Goal: Transaction & Acquisition: Purchase product/service

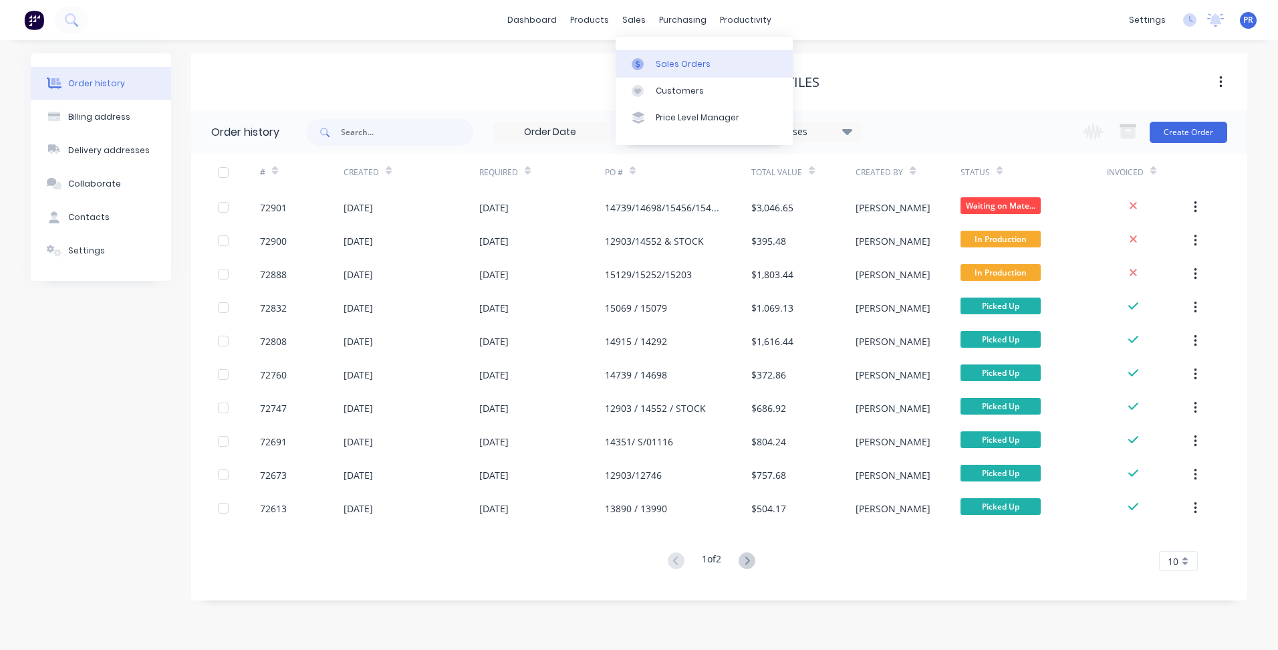
click at [654, 59] on link "Sales Orders" at bounding box center [703, 63] width 177 height 27
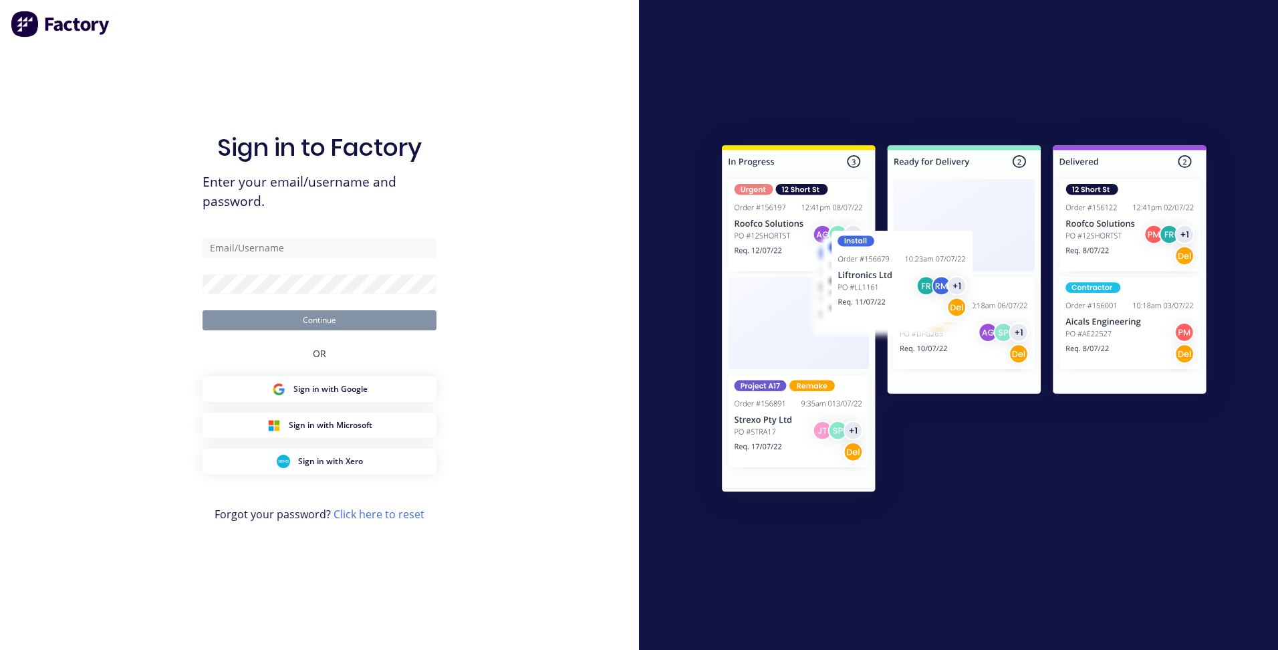
click at [198, 78] on div "Sign in to Factory Enter your email/username and password. Continue OR Sign in …" at bounding box center [319, 325] width 639 height 650
type input "[PERSON_NAME][EMAIL_ADDRESS][DOMAIN_NAME][PERSON_NAME]"
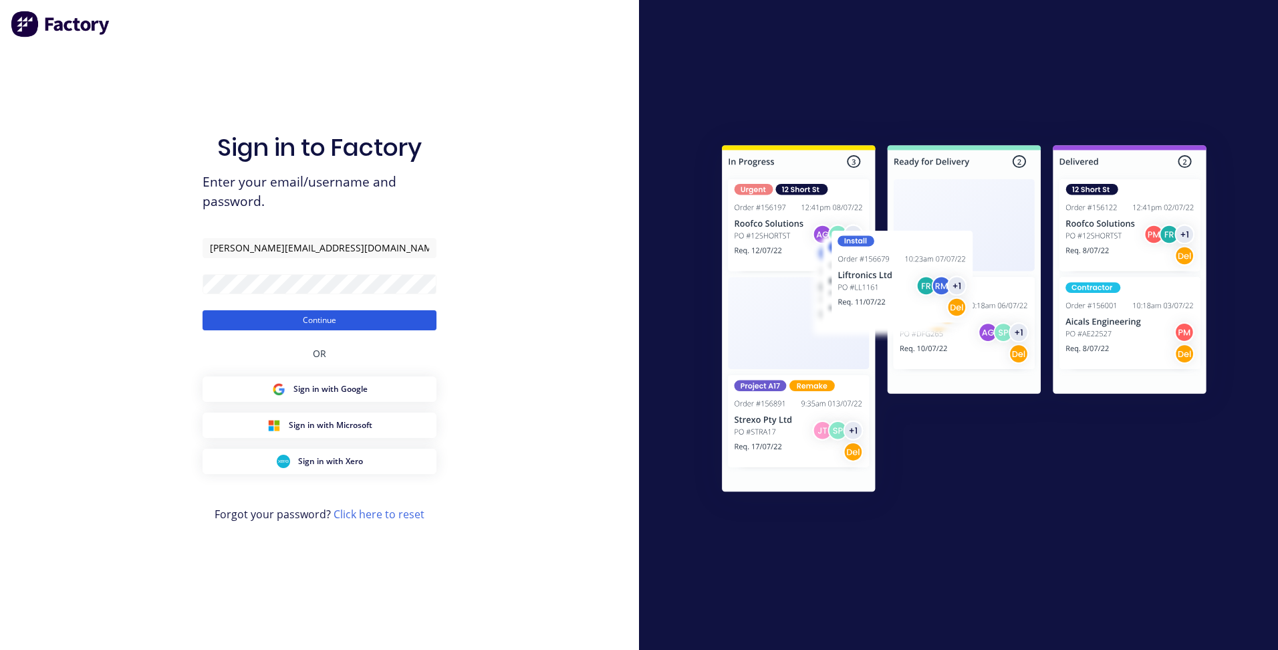
click at [306, 315] on button "Continue" at bounding box center [319, 320] width 234 height 20
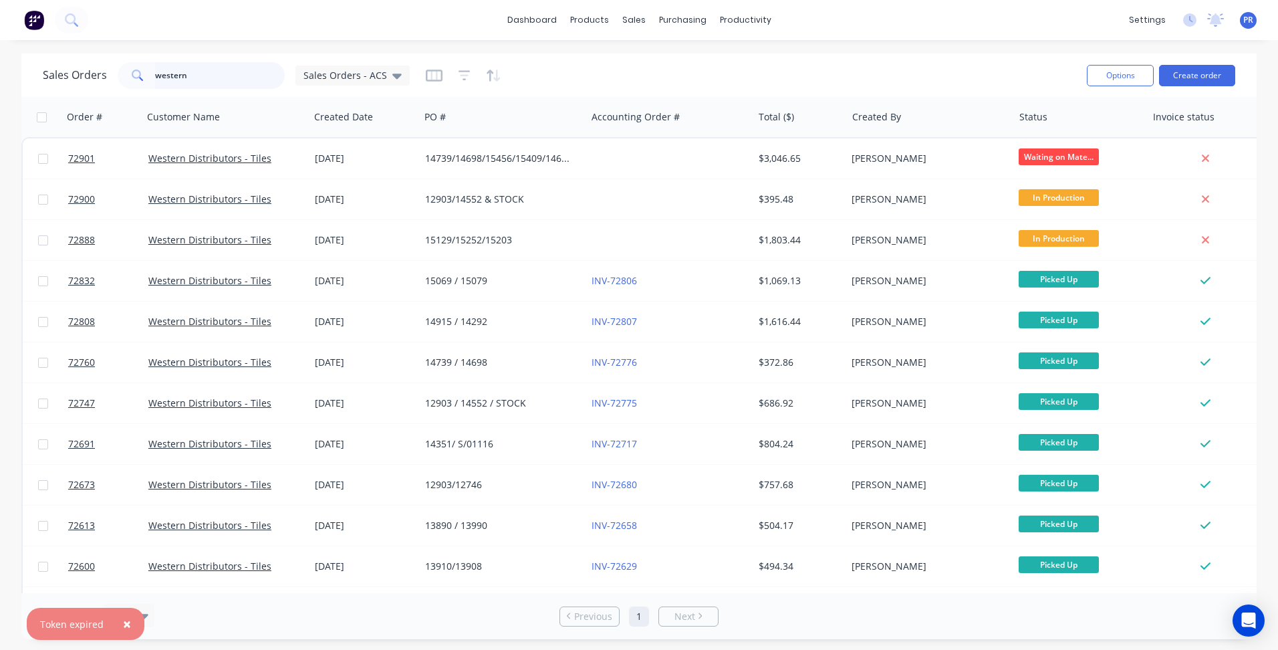
drag, startPoint x: 201, startPoint y: 78, endPoint x: -55, endPoint y: 51, distance: 257.3
click at [0, 51] on html "× Token expired dashboard products sales purchasing productivity dashboard prod…" at bounding box center [639, 325] width 1278 height 650
type input "8"
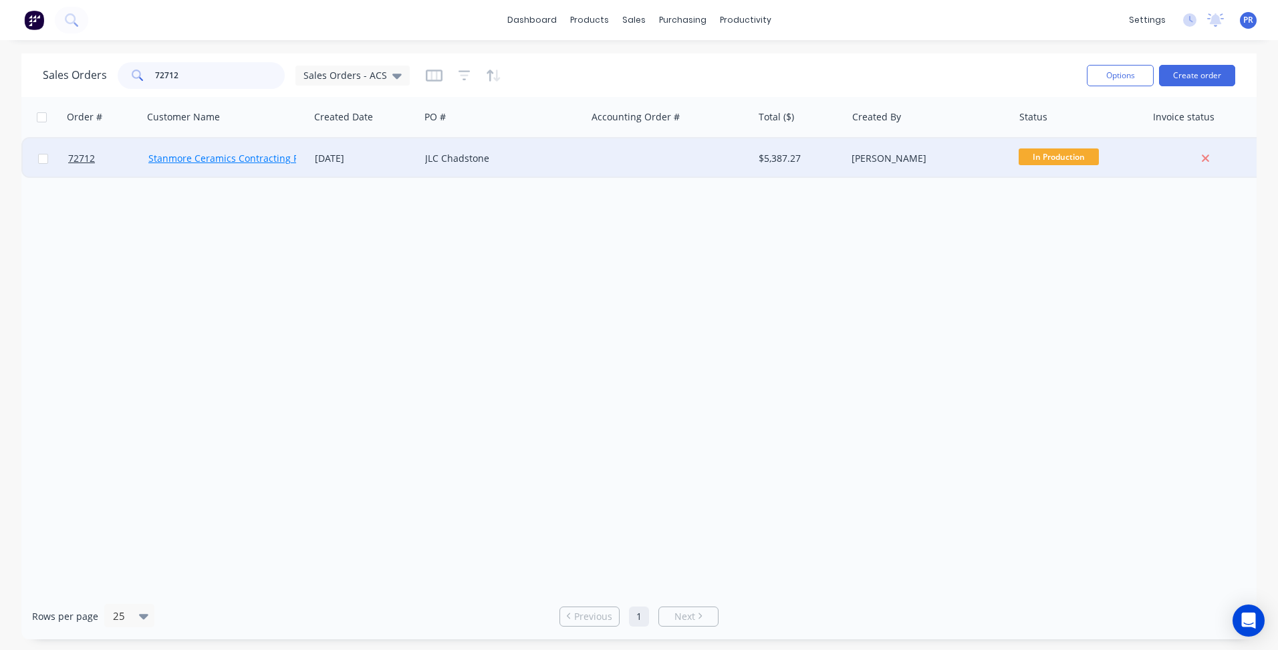
type input "72712"
click at [242, 162] on link "Stanmore Ceramics Contracting Pty Ltd" at bounding box center [235, 158] width 175 height 13
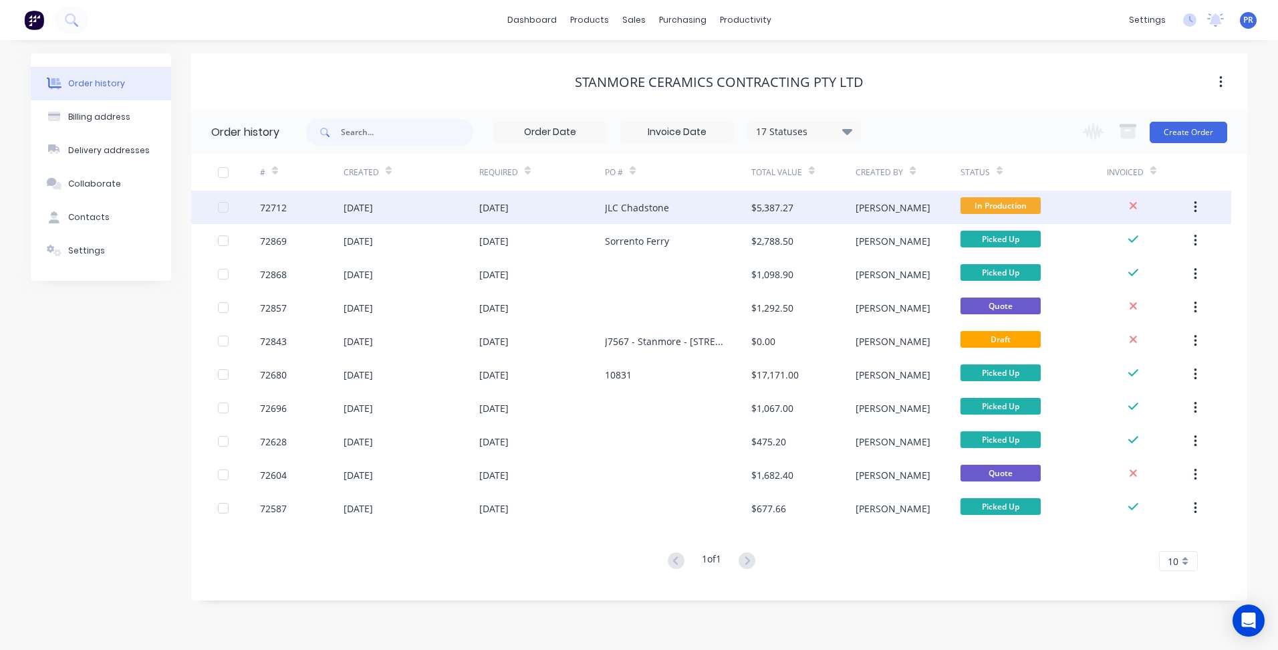
click at [597, 212] on div "[DATE]" at bounding box center [542, 206] width 126 height 33
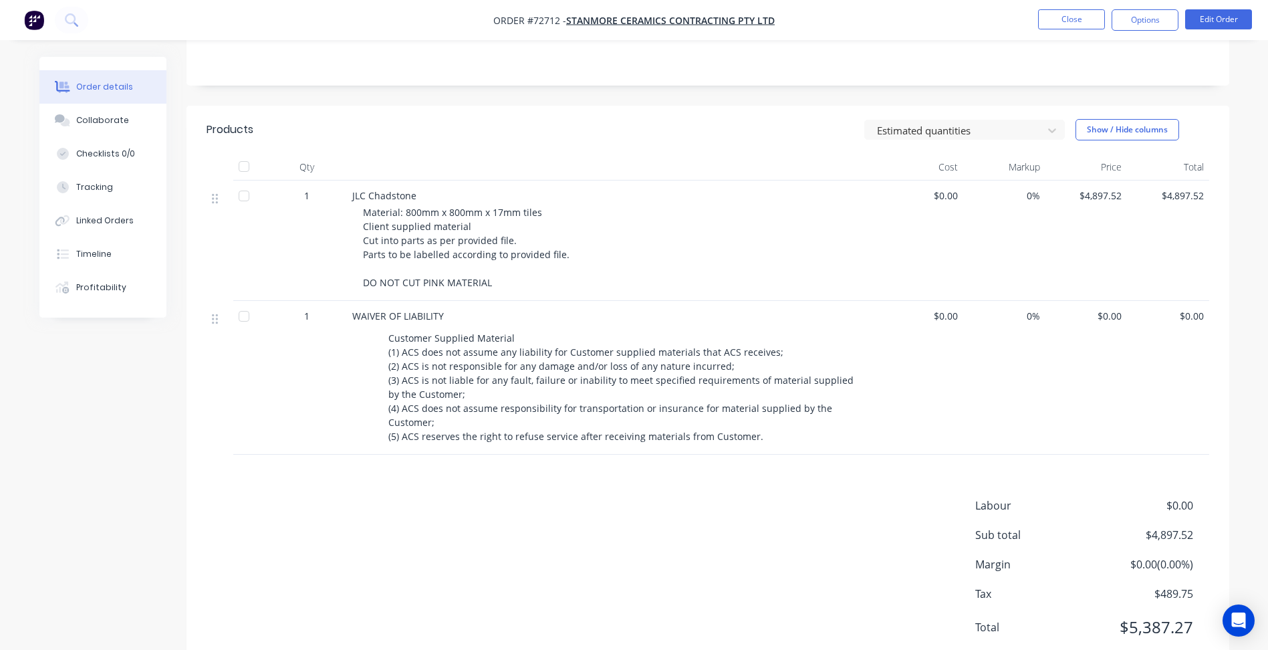
scroll to position [261, 0]
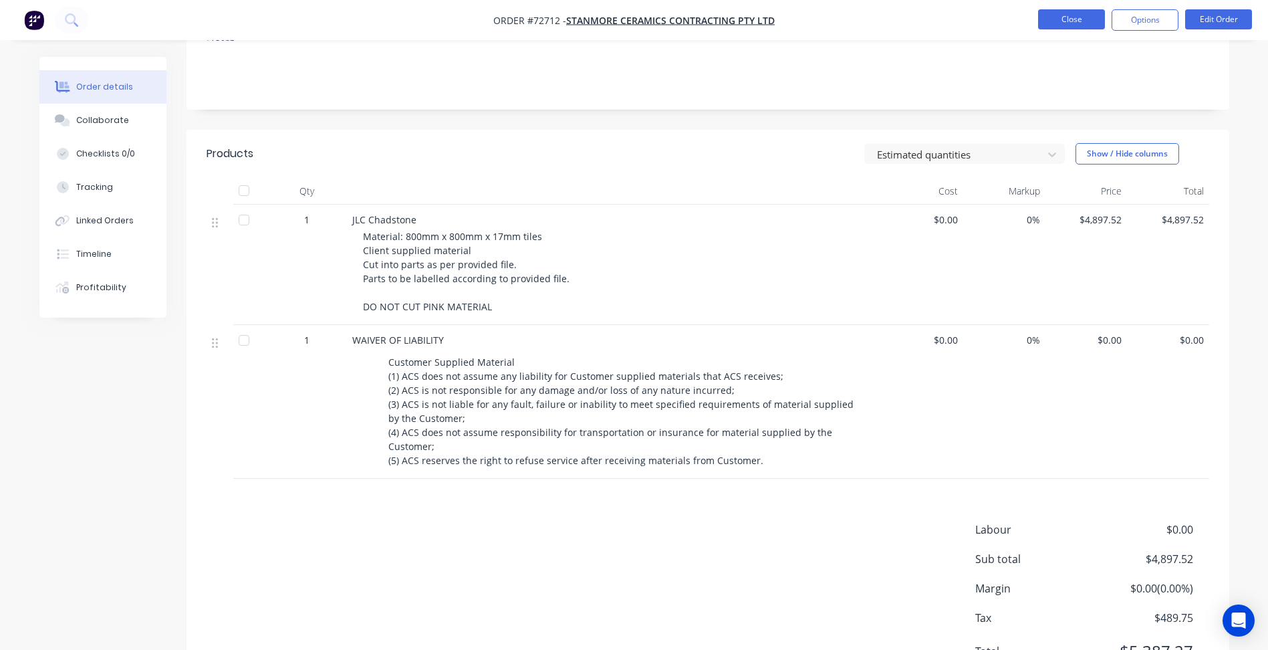
click at [1073, 19] on button "Close" at bounding box center [1071, 19] width 67 height 20
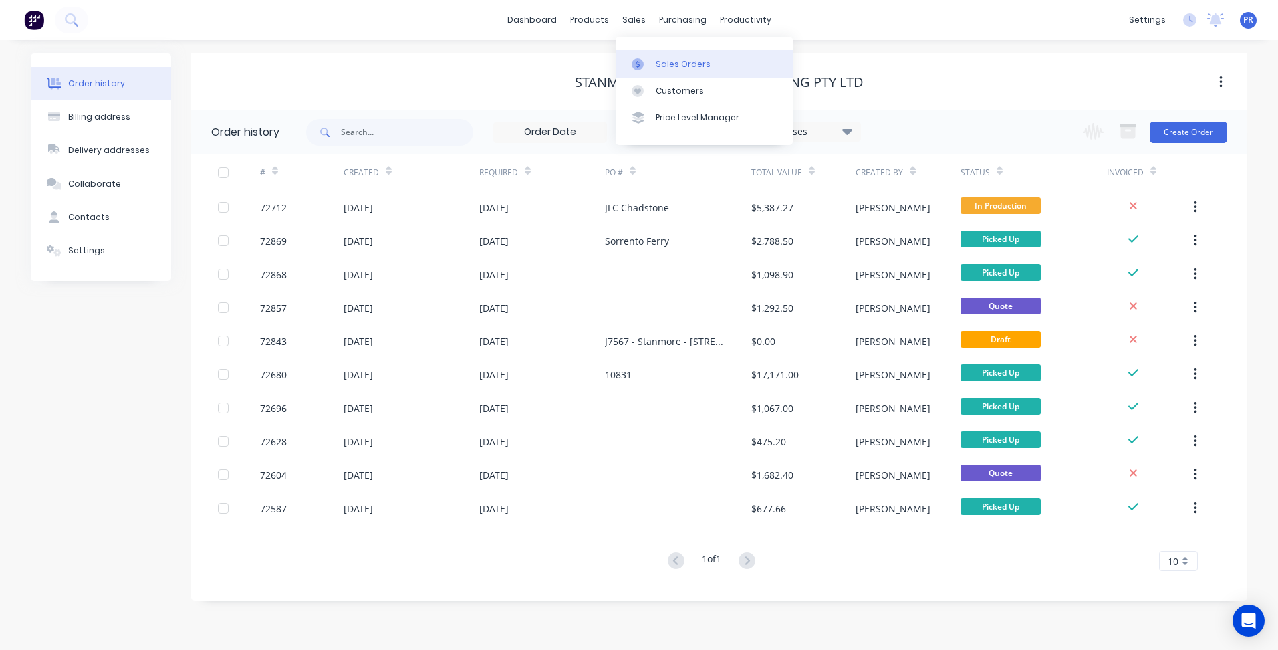
click at [668, 65] on div "Sales Orders" at bounding box center [683, 64] width 55 height 12
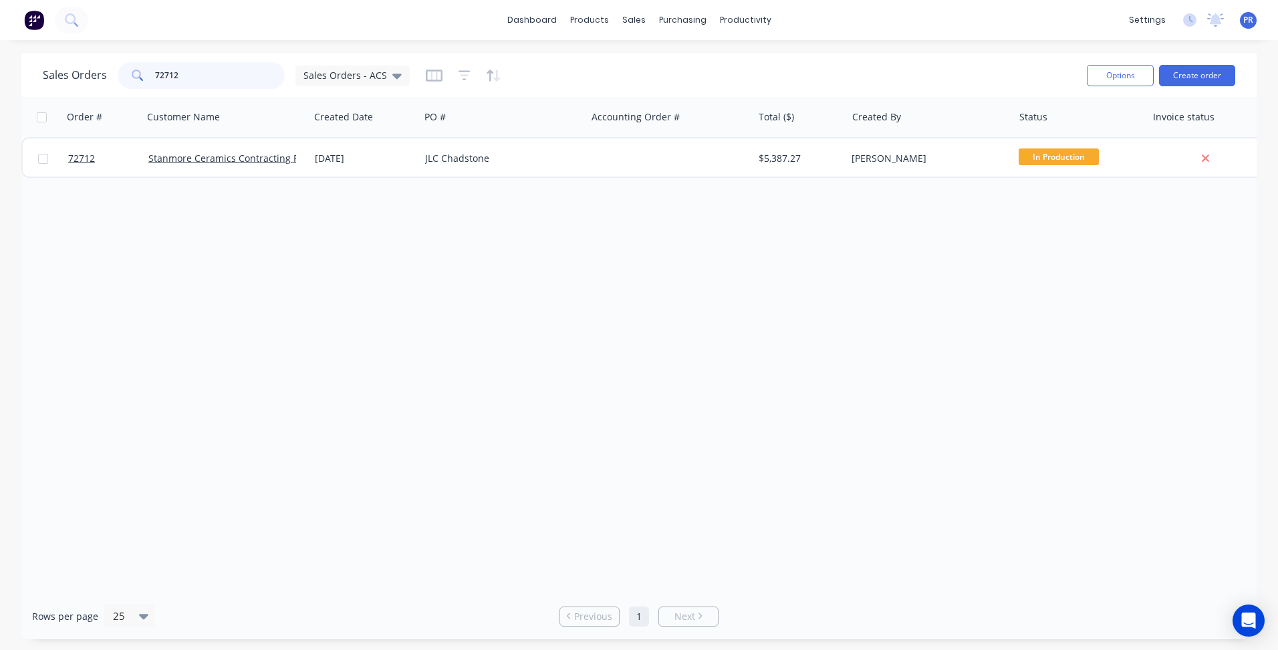
drag, startPoint x: 194, startPoint y: 75, endPoint x: 119, endPoint y: 75, distance: 74.8
click at [121, 75] on div "72712" at bounding box center [201, 75] width 167 height 27
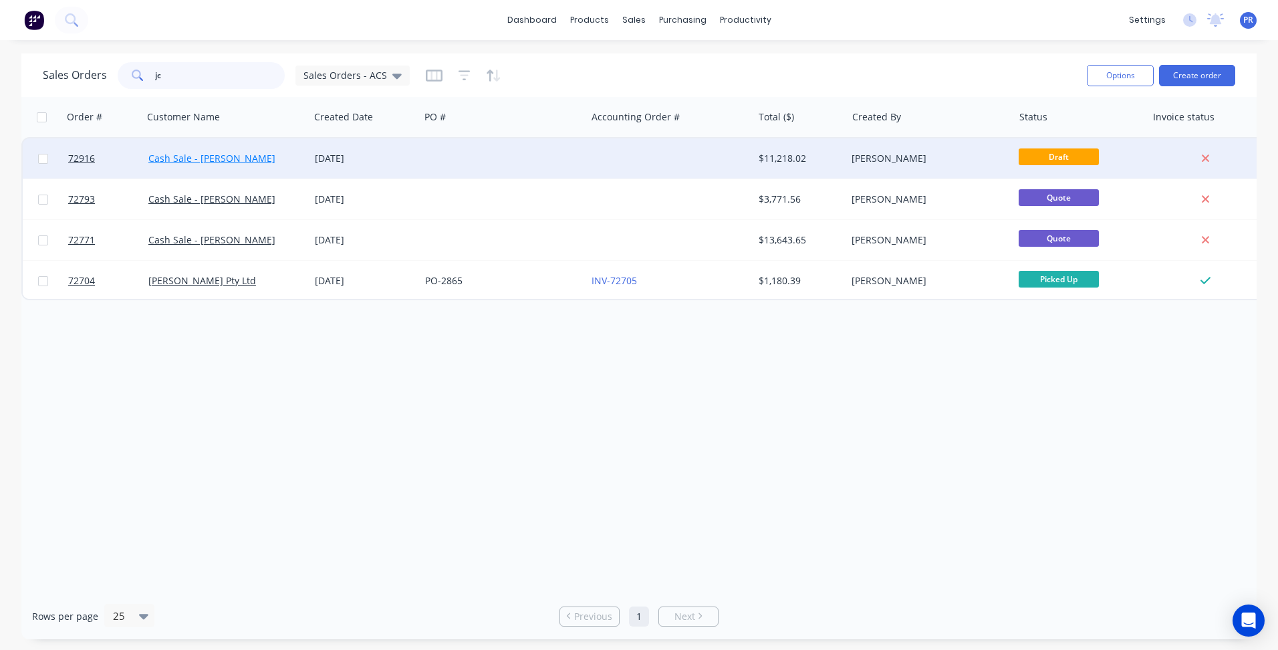
type input "jc"
click at [222, 159] on link "Cash Sale - [PERSON_NAME]" at bounding box center [211, 158] width 127 height 13
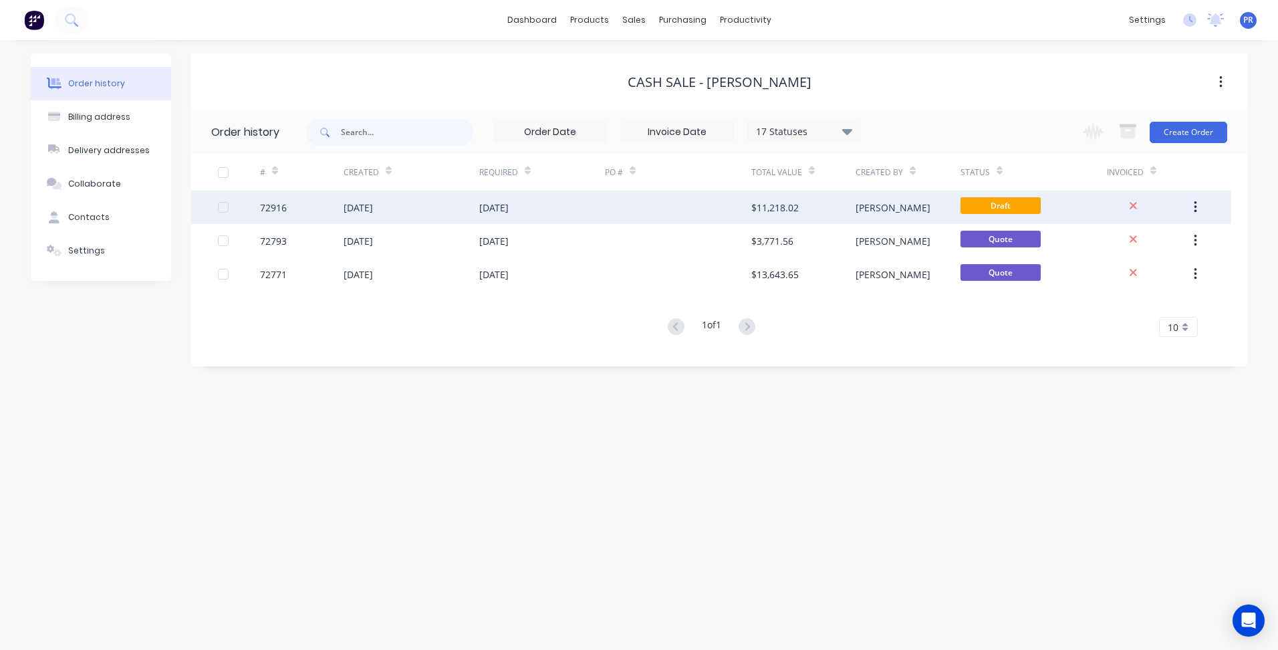
click at [575, 202] on div "[DATE]" at bounding box center [542, 206] width 126 height 33
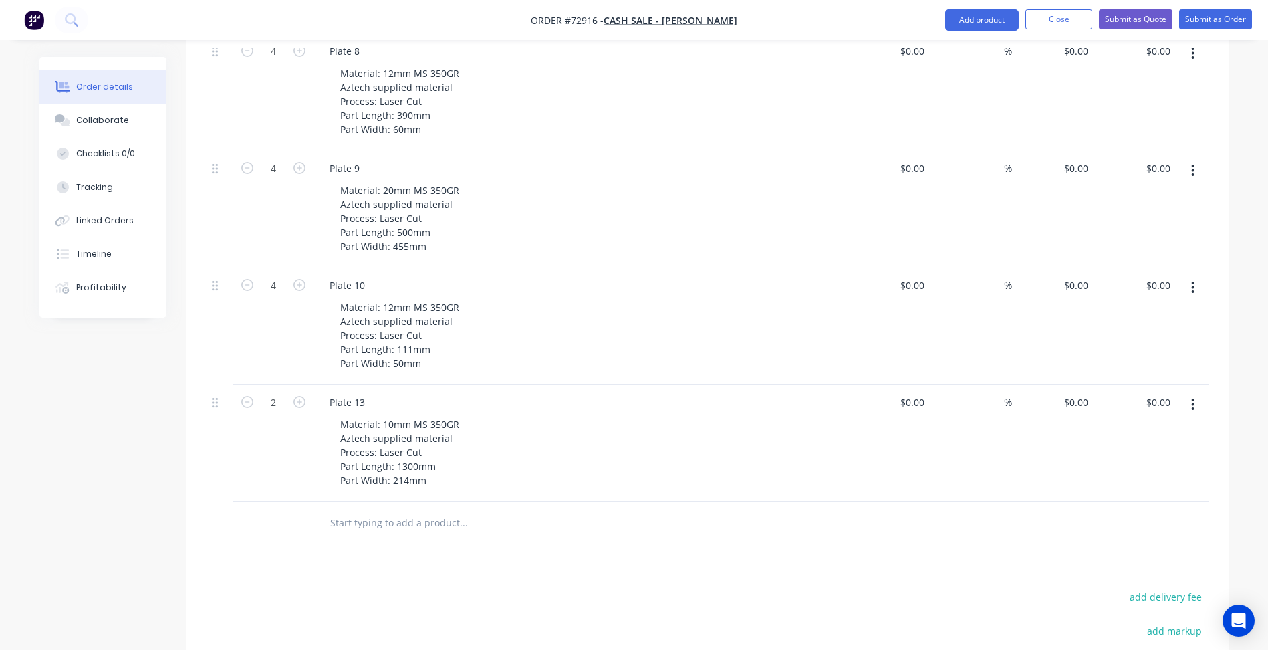
scroll to position [1604, 0]
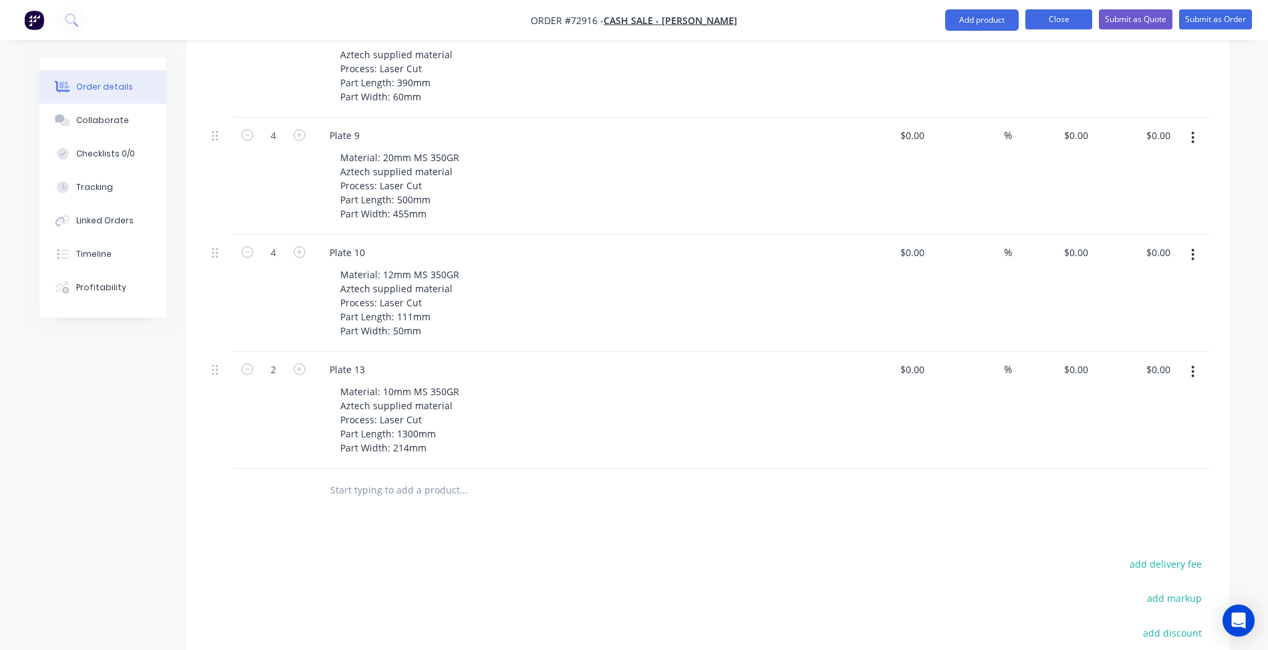
click at [1063, 21] on button "Close" at bounding box center [1058, 19] width 67 height 20
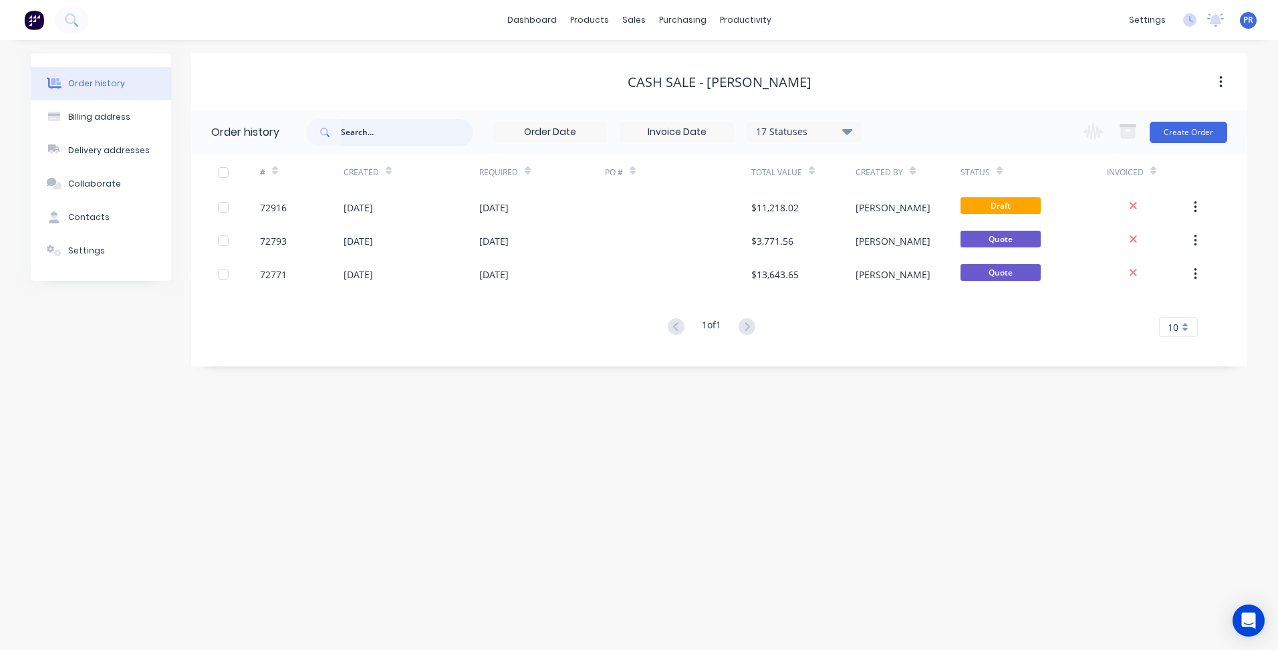
click at [361, 138] on input "text" at bounding box center [407, 132] width 132 height 27
type input "72923"
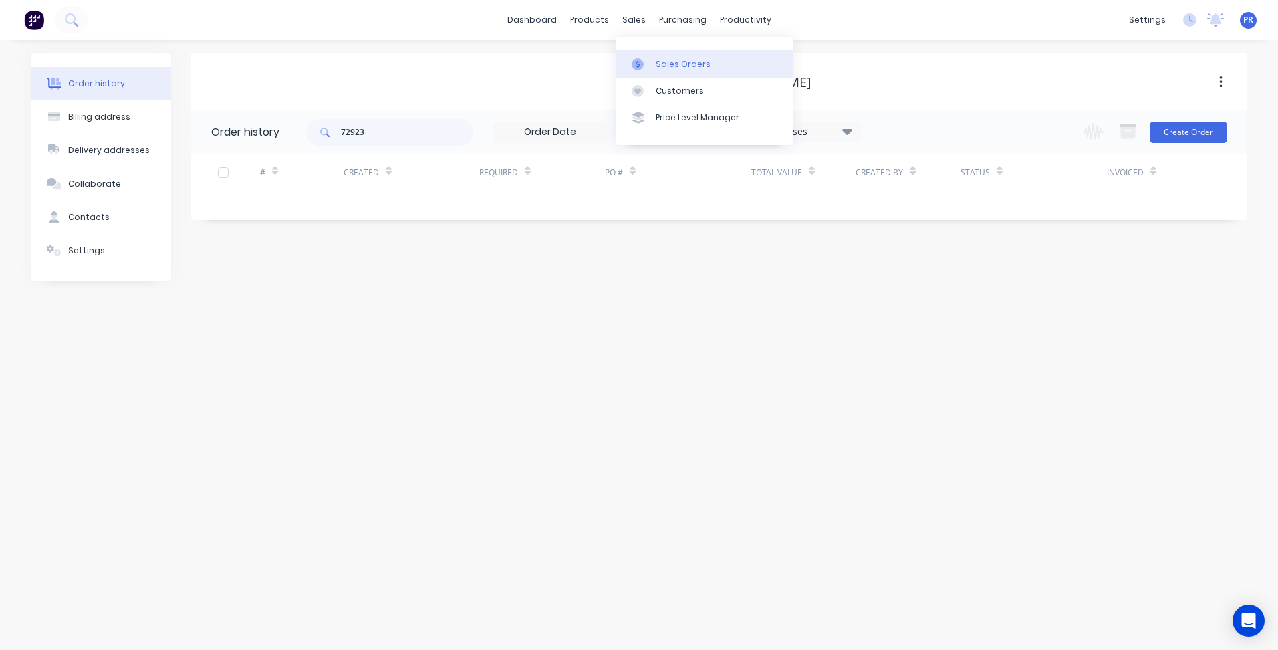
click at [661, 51] on link "Sales Orders" at bounding box center [703, 63] width 177 height 27
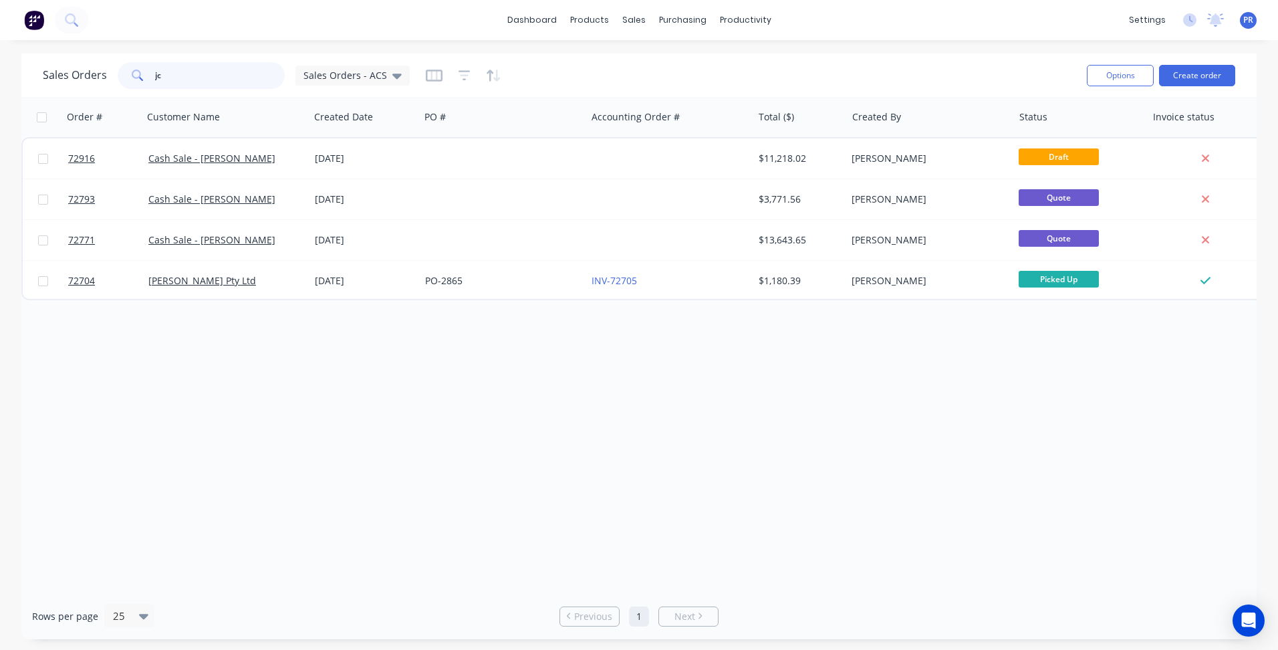
type input "j"
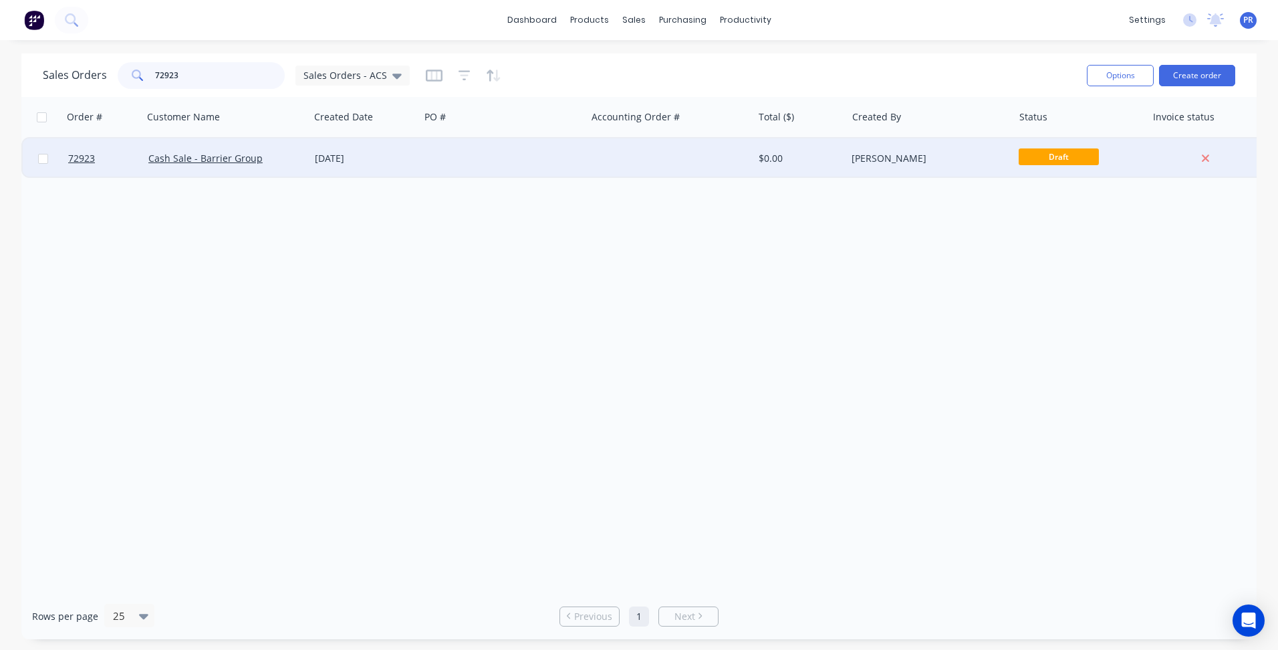
type input "72923"
click at [260, 156] on div "Cash Sale - Barrier Group" at bounding box center [222, 158] width 148 height 13
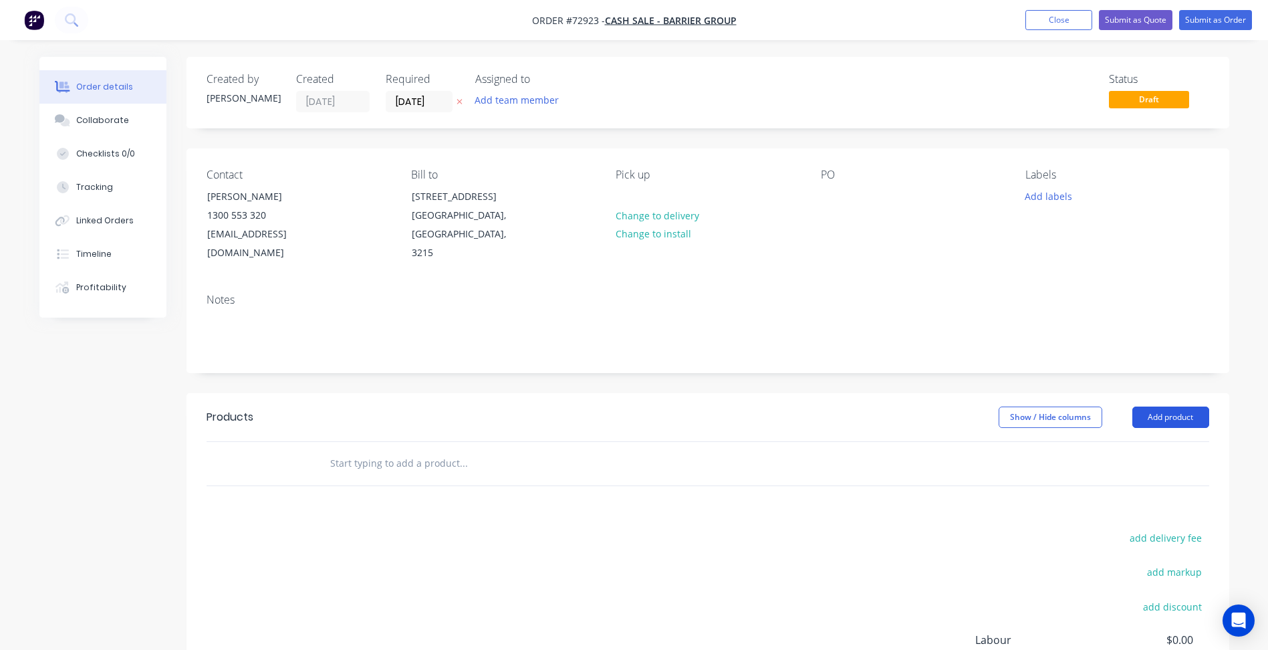
click at [1175, 406] on button "Add product" at bounding box center [1170, 416] width 77 height 21
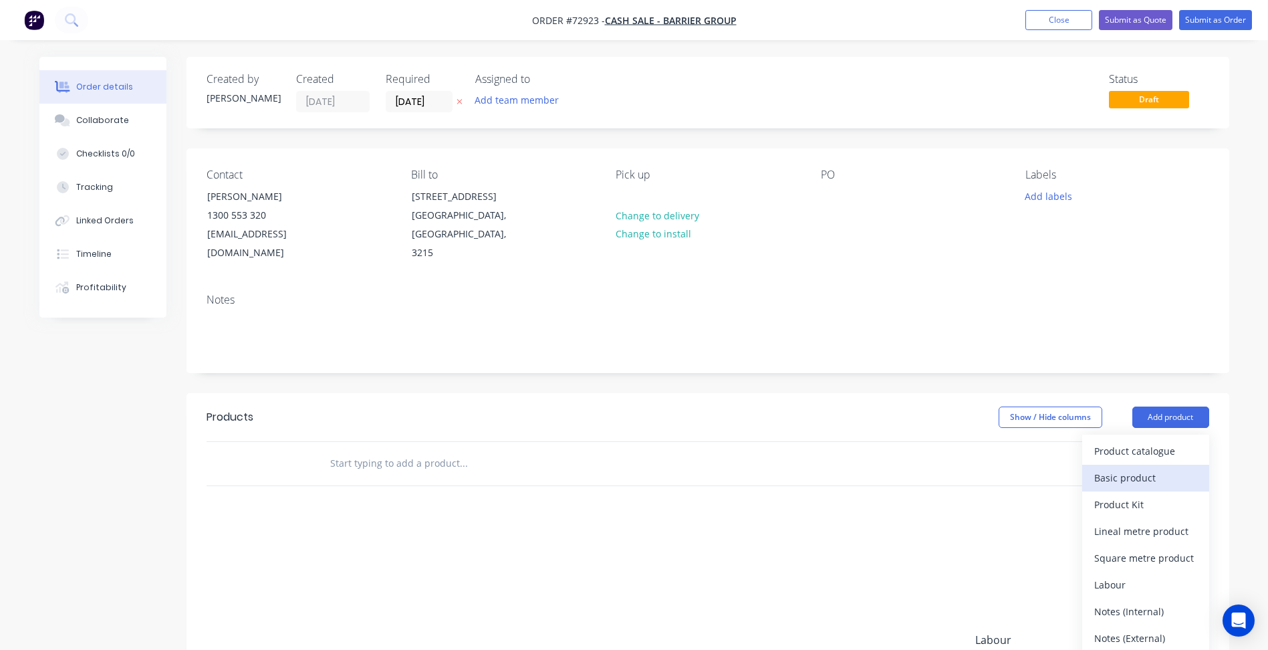
click at [1118, 468] on div "Basic product" at bounding box center [1145, 477] width 103 height 19
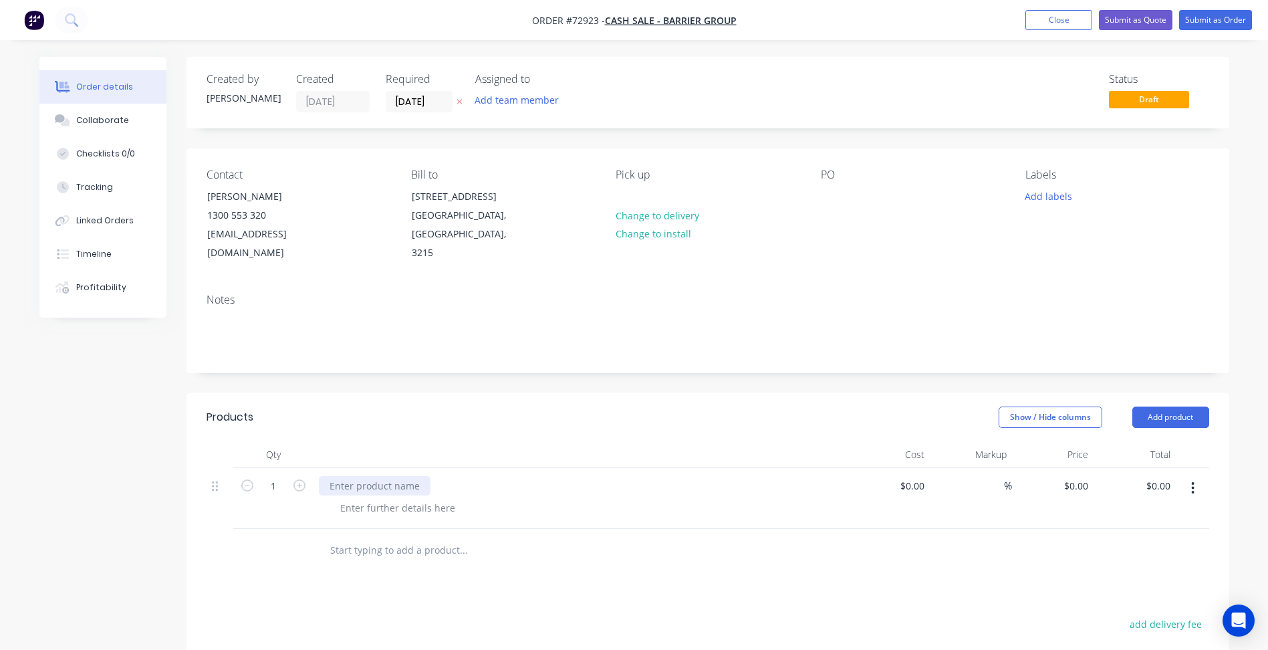
click at [386, 476] on div at bounding box center [375, 485] width 112 height 19
click at [392, 476] on div at bounding box center [375, 485] width 112 height 19
click at [386, 476] on div at bounding box center [375, 485] width 112 height 19
click at [392, 498] on div at bounding box center [397, 507] width 136 height 19
click at [454, 498] on div "Material: 20mm MS HA250" at bounding box center [399, 507] width 140 height 19
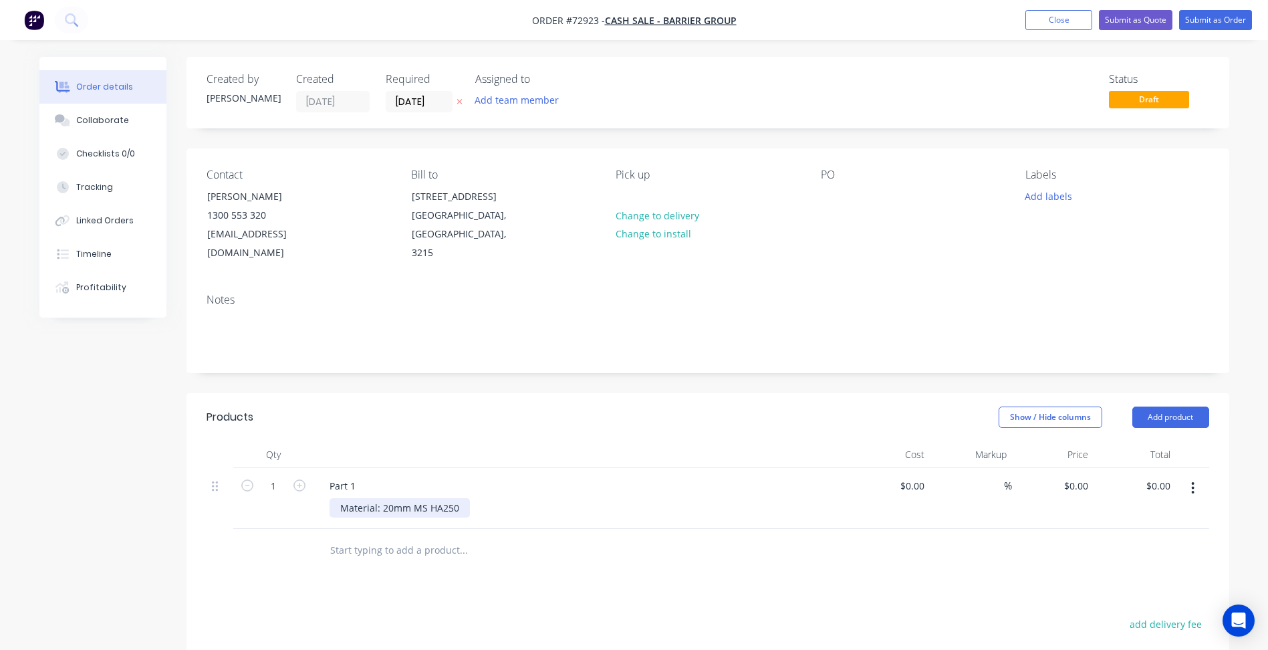
drag, startPoint x: 435, startPoint y: 482, endPoint x: 420, endPoint y: 483, distance: 15.4
click at [435, 498] on div "Material: 20mm MS HA250" at bounding box center [399, 507] width 140 height 19
click at [458, 498] on div "Material: 20mm MS HA250" at bounding box center [399, 507] width 140 height 19
drag, startPoint x: 430, startPoint y: 517, endPoint x: 453, endPoint y: 519, distance: 23.4
click at [430, 517] on div "Material: 20mm MS HA250 Aztech supplied material Process: Laser Cut" at bounding box center [399, 521] width 140 height 47
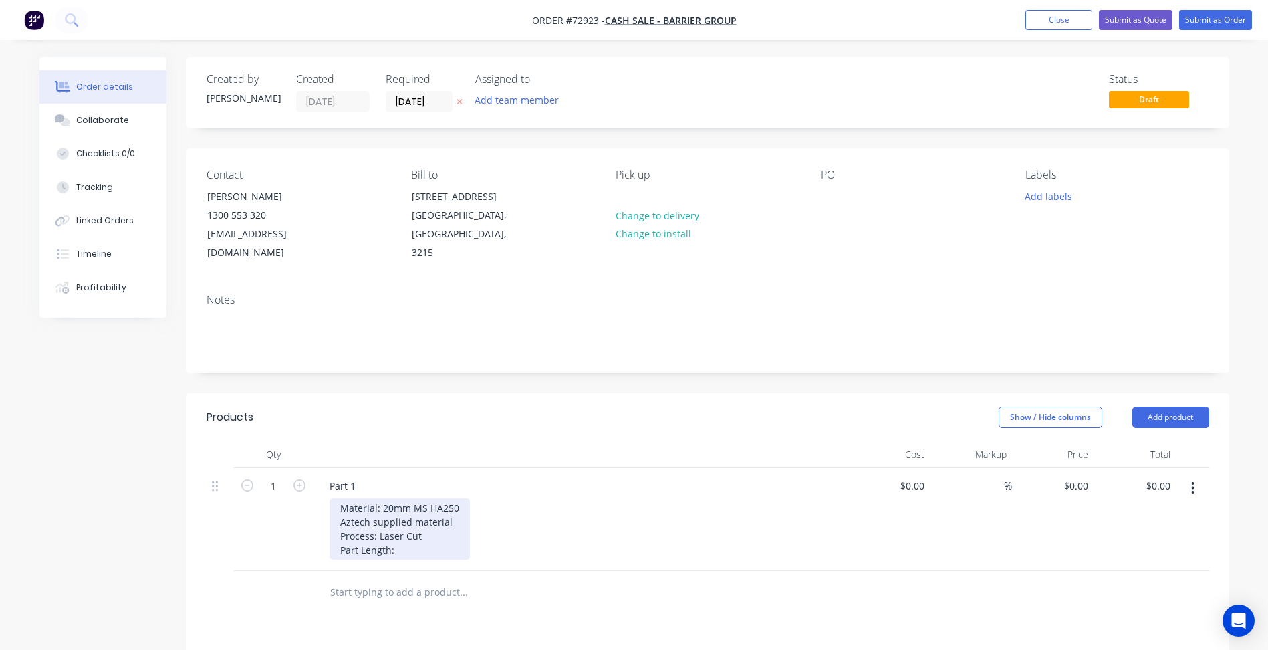
click at [397, 533] on div "Material: 20mm MS HA250 Aztech supplied material Process: Laser Cut Part Length:" at bounding box center [399, 528] width 140 height 61
copy div "Part Length: 621mm"
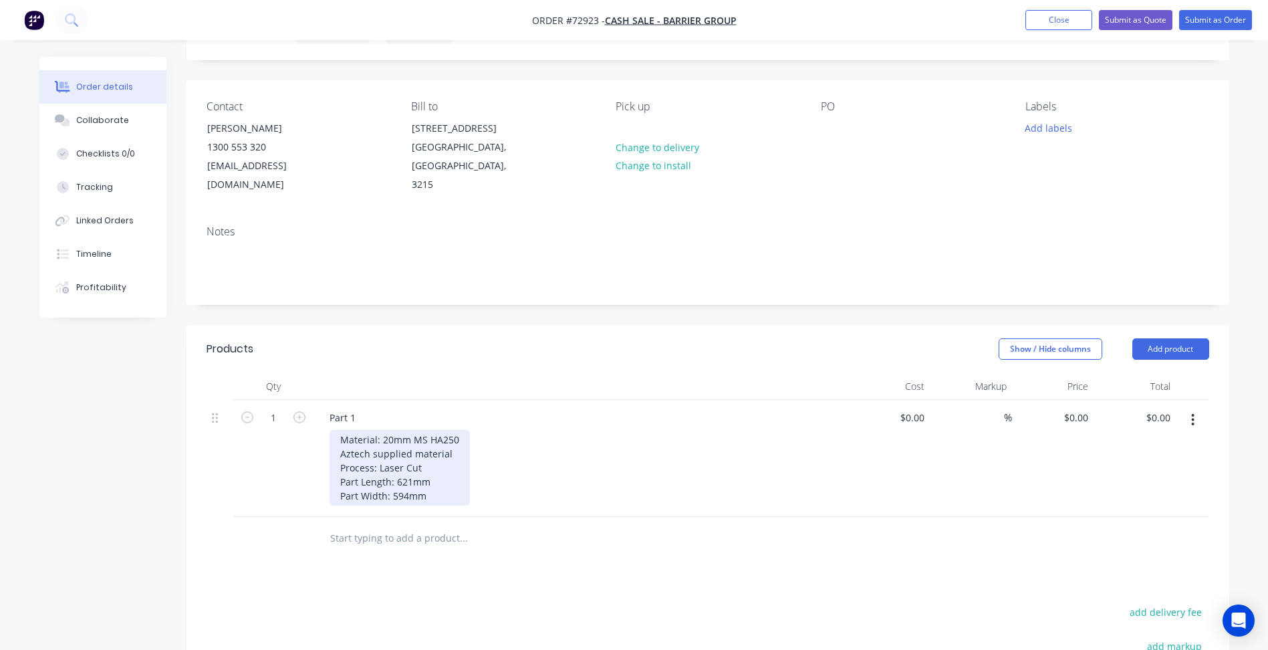
scroll to position [134, 0]
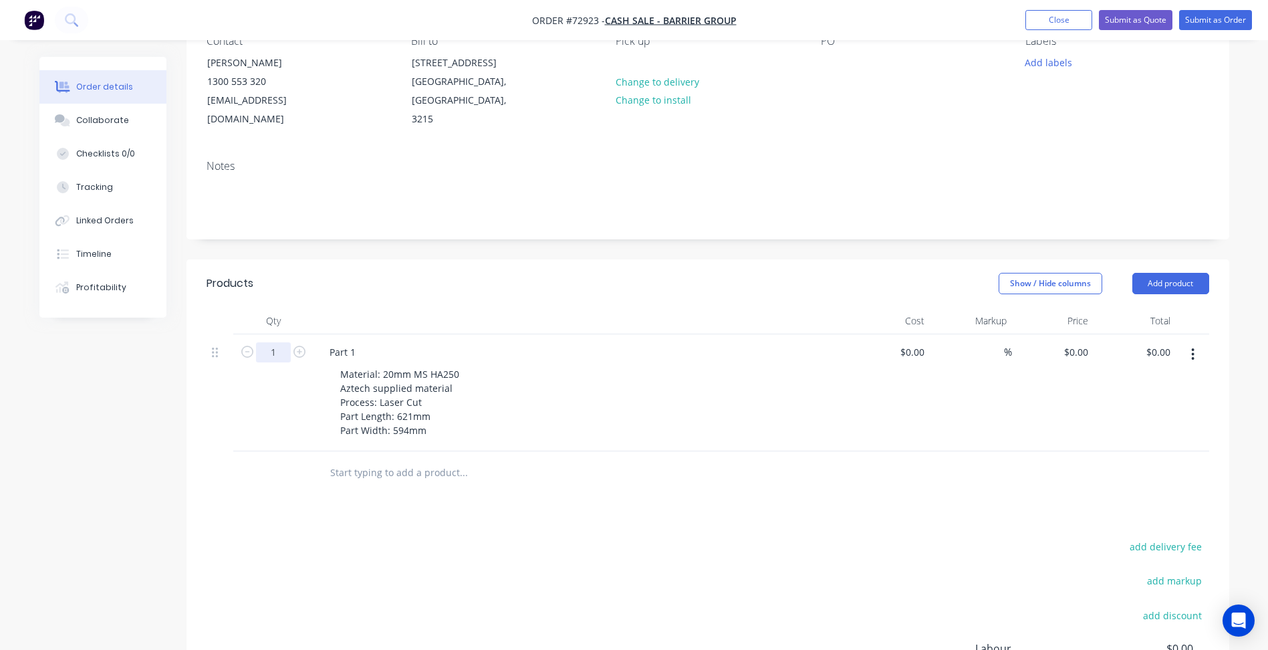
click at [280, 342] on input "1" at bounding box center [273, 352] width 35 height 20
type input "2"
click at [924, 342] on input at bounding box center [921, 351] width 15 height 19
type input "$137.87"
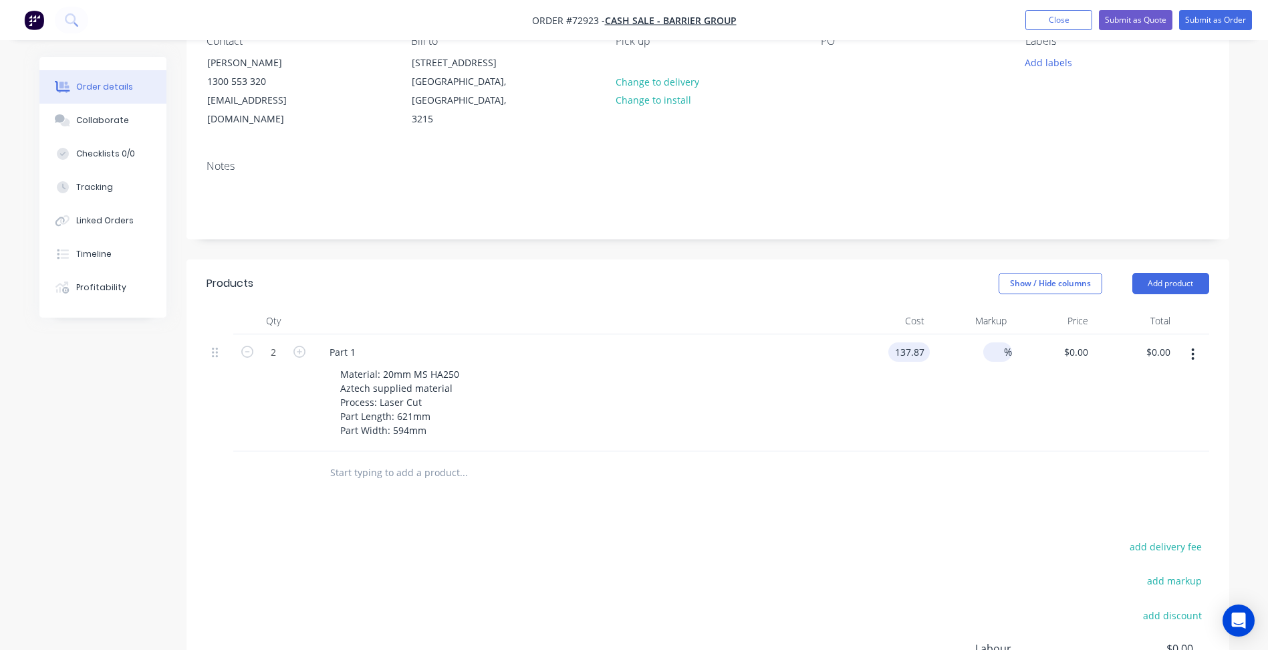
type input "$275.74"
click at [1001, 342] on input at bounding box center [995, 351] width 15 height 19
type input "25"
type input "$172.3375"
type input "$344.68"
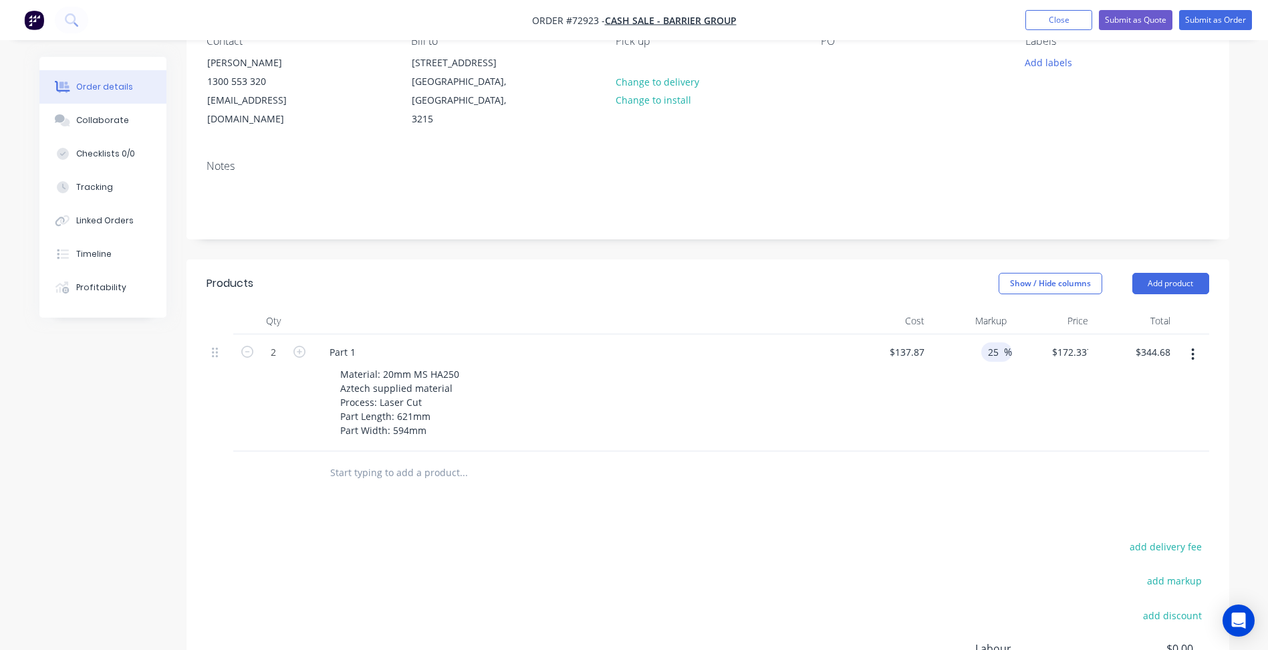
click at [1192, 348] on icon "button" at bounding box center [1193, 354] width 3 height 12
click at [1157, 406] on div "Duplicate" at bounding box center [1145, 415] width 103 height 19
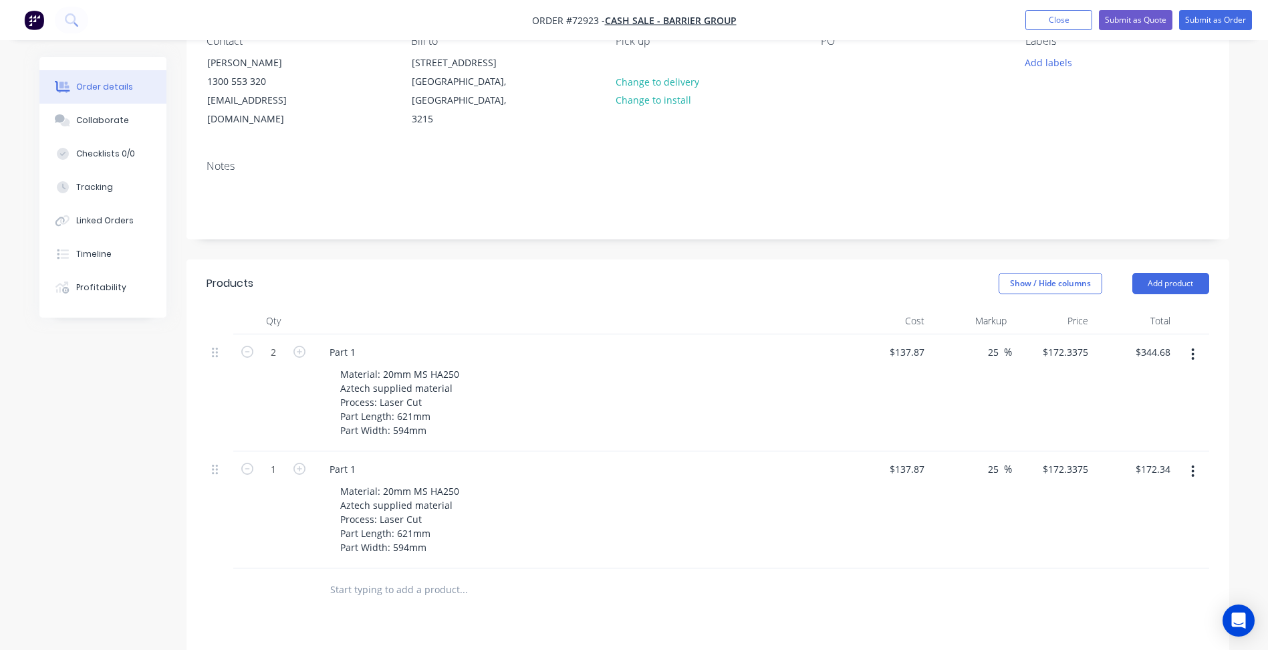
click at [370, 459] on div "Part 1" at bounding box center [581, 468] width 524 height 19
click at [366, 459] on div "Part 1" at bounding box center [581, 468] width 524 height 19
click at [354, 459] on div "Part 1" at bounding box center [342, 468] width 47 height 19
click at [391, 481] on div "Material: 20mm MS HA250 Aztech supplied material Process: Laser Cut Part Length…" at bounding box center [399, 519] width 140 height 76
click at [390, 481] on div "Material: 20mm MS HA250 Aztech supplied material Process: Laser Cut Part Length…" at bounding box center [399, 519] width 140 height 76
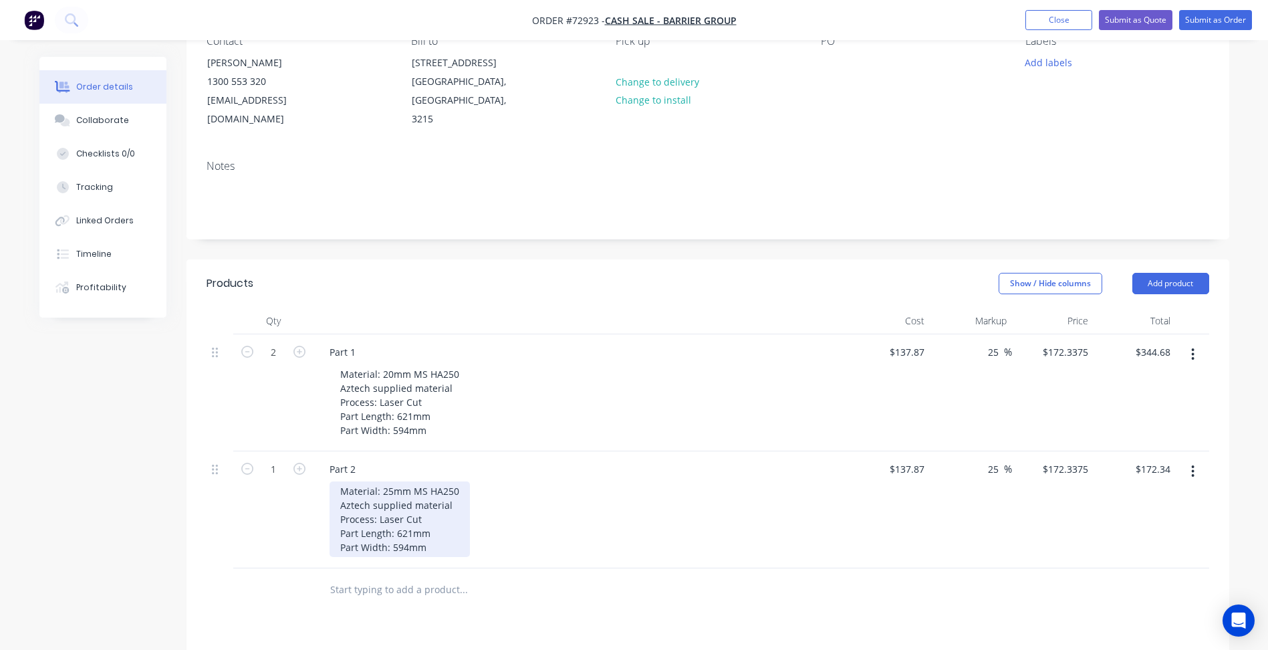
click at [409, 514] on div "Material: 25mm MS HA250 Aztech supplied material Process: Laser Cut Part Length…" at bounding box center [399, 519] width 140 height 76
click at [408, 525] on div "Material: 25mm MS HA250 Aztech supplied material Process: Laser Cut Part Length…" at bounding box center [399, 519] width 140 height 76
click at [552, 576] on input "text" at bounding box center [462, 589] width 267 height 27
click at [277, 459] on input "1" at bounding box center [273, 469] width 35 height 20
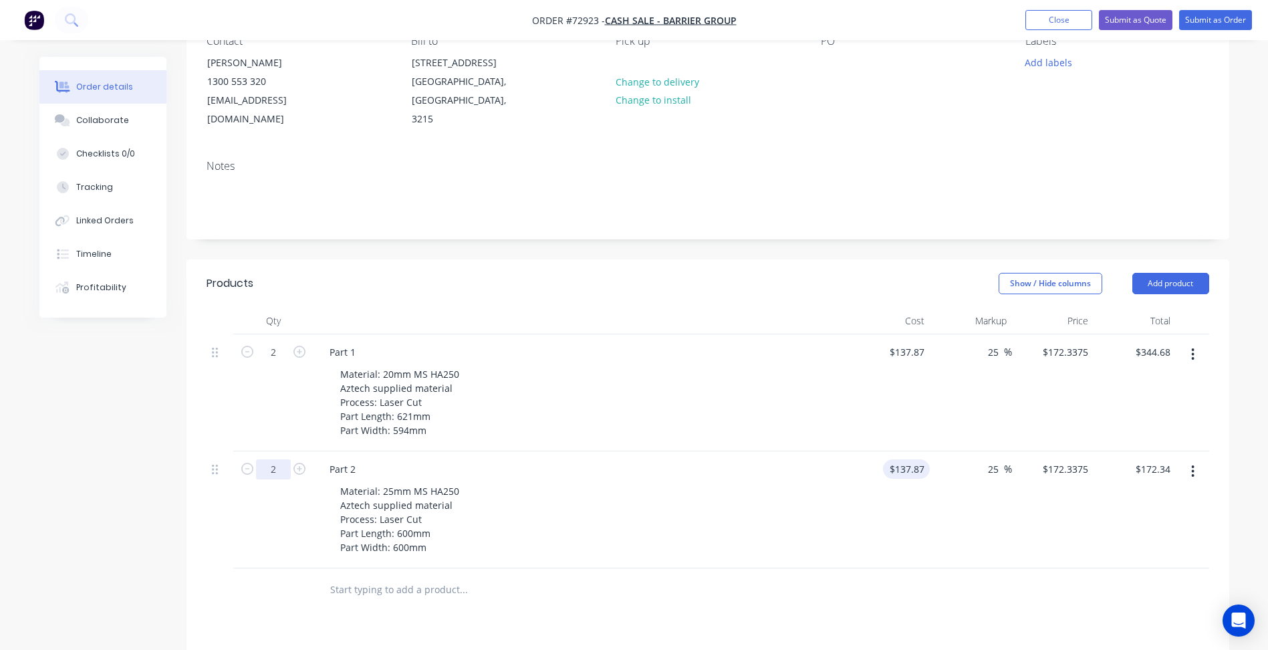
type input "2"
type input "137.87"
type input "$344.68"
click at [914, 459] on input "137.87" at bounding box center [908, 468] width 41 height 19
click at [913, 459] on input "137.87" at bounding box center [908, 468] width 41 height 19
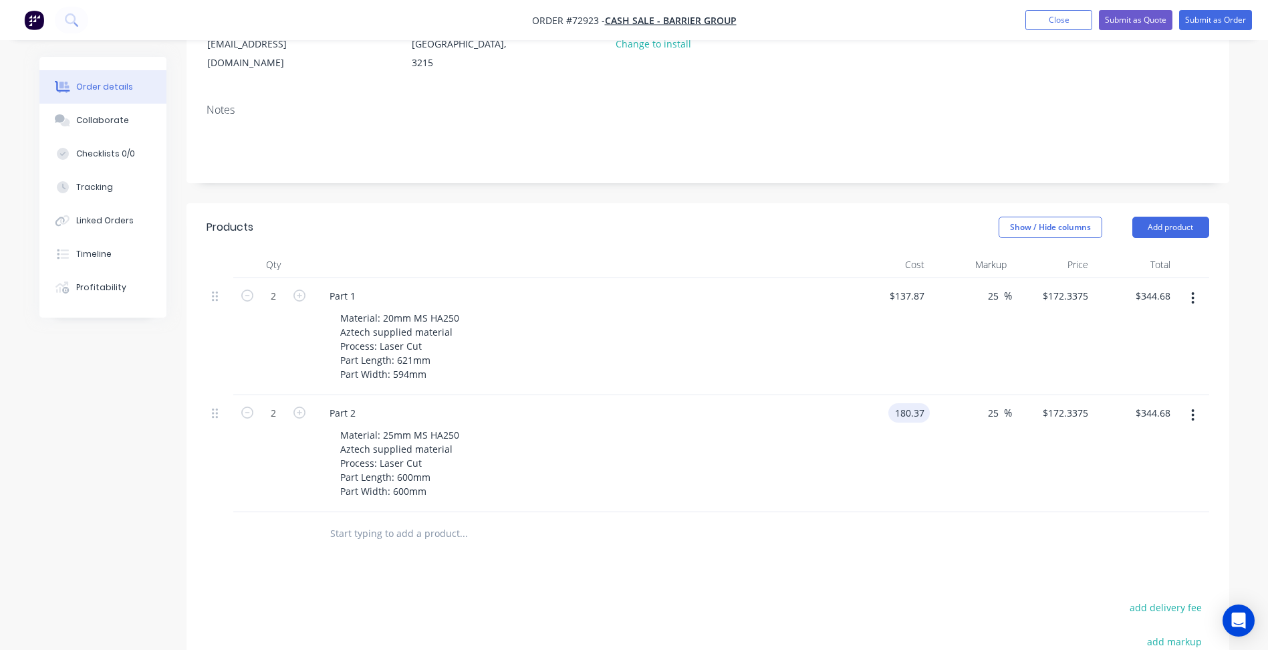
scroll to position [267, 0]
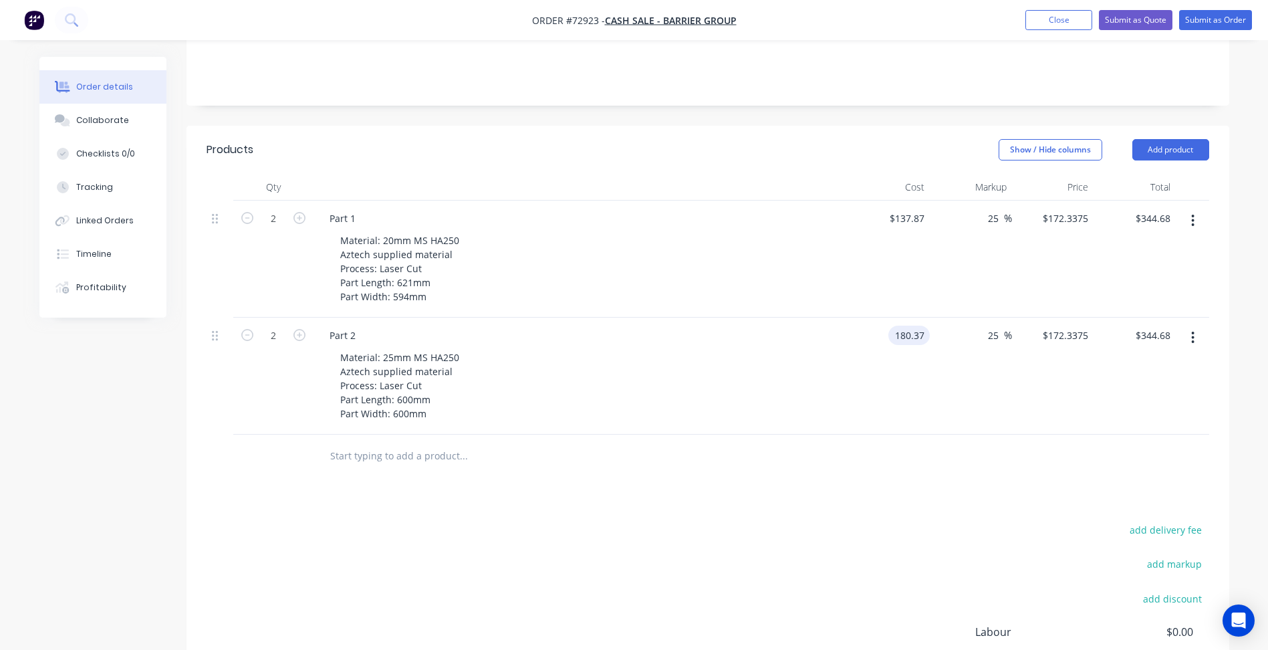
type input "$180.37"
type input "$225.4625"
type input "$450.93"
click at [686, 521] on div "add delivery fee add markup add discount Labour $0.00 Sub total $795.61 Margin …" at bounding box center [707, 650] width 1002 height 258
click at [1202, 325] on button "button" at bounding box center [1192, 337] width 31 height 24
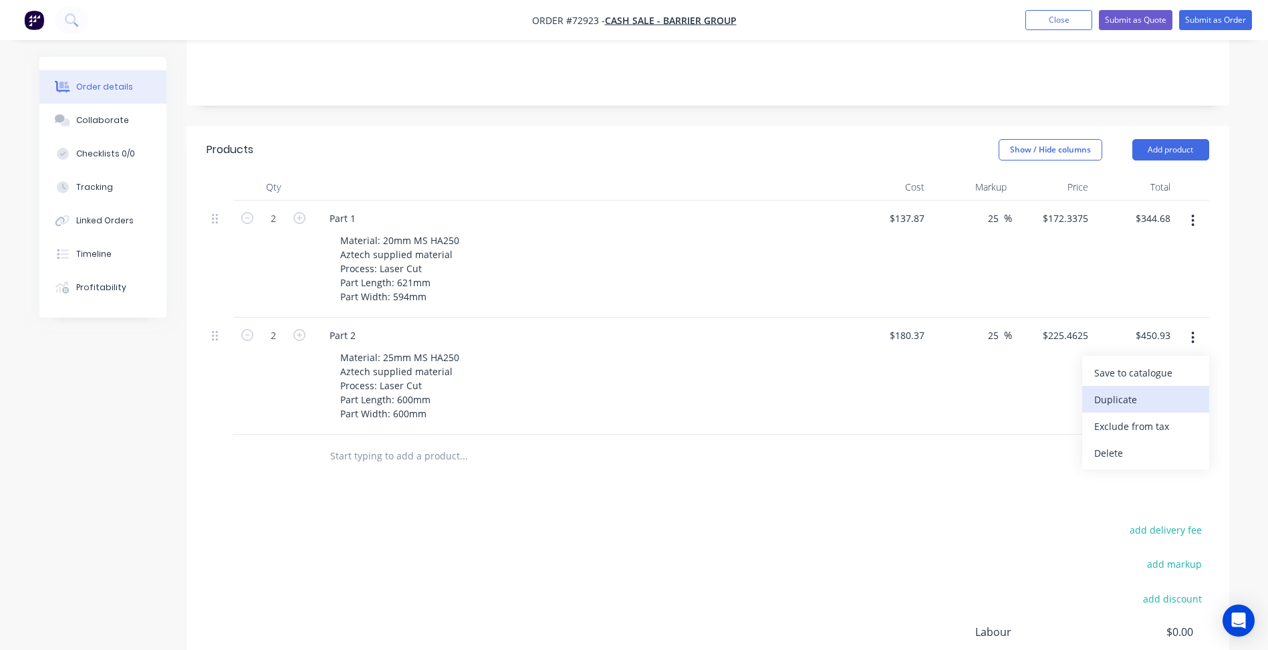
click at [1133, 390] on div "Duplicate" at bounding box center [1145, 399] width 103 height 19
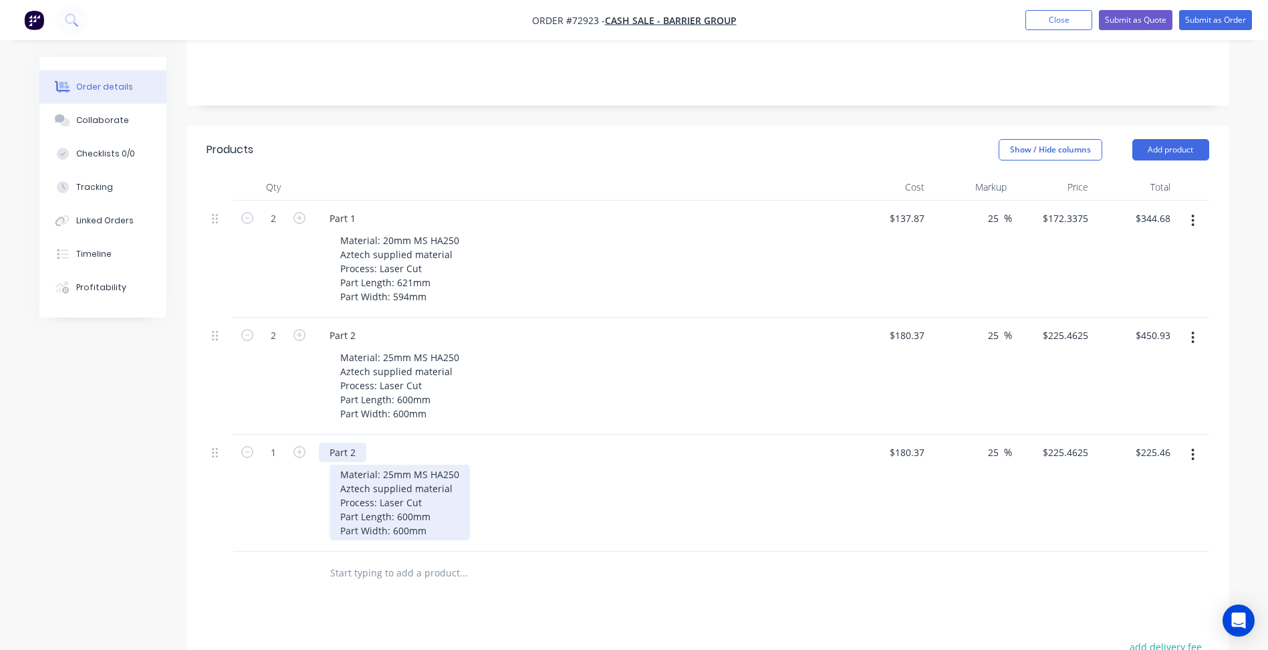
click at [356, 436] on div "Part 2 Material: 25mm MS HA250 Aztech supplied material Process: Laser Cut Part…" at bounding box center [580, 492] width 535 height 117
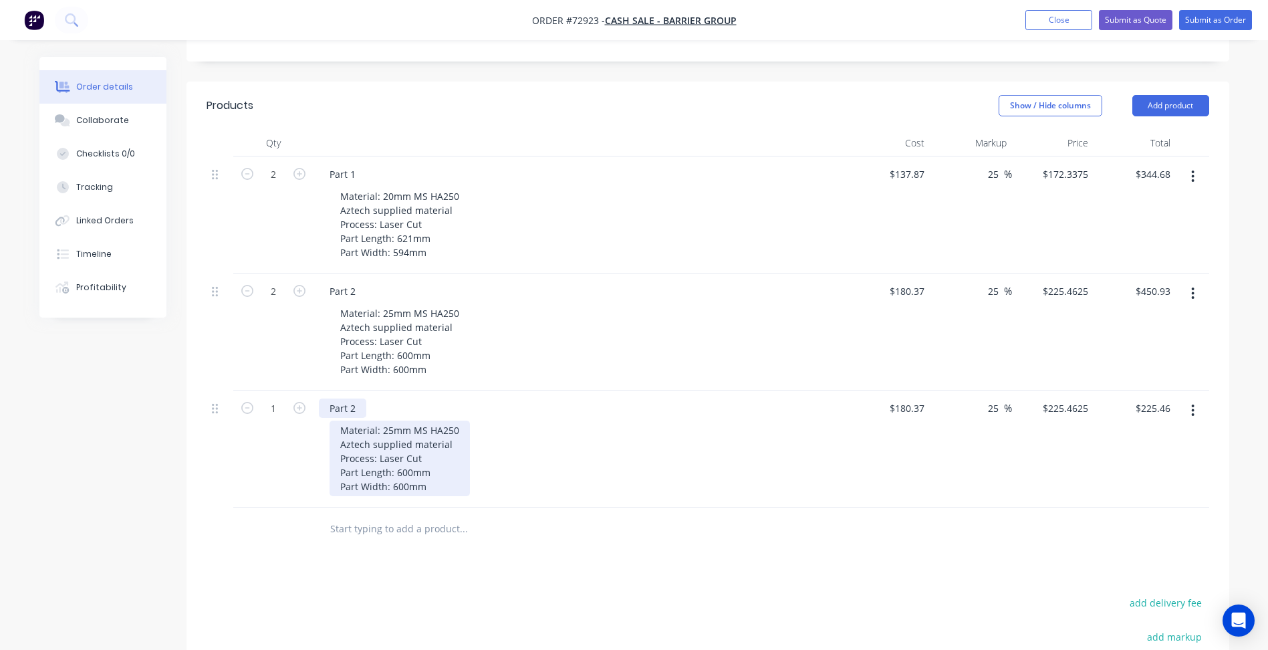
scroll to position [334, 0]
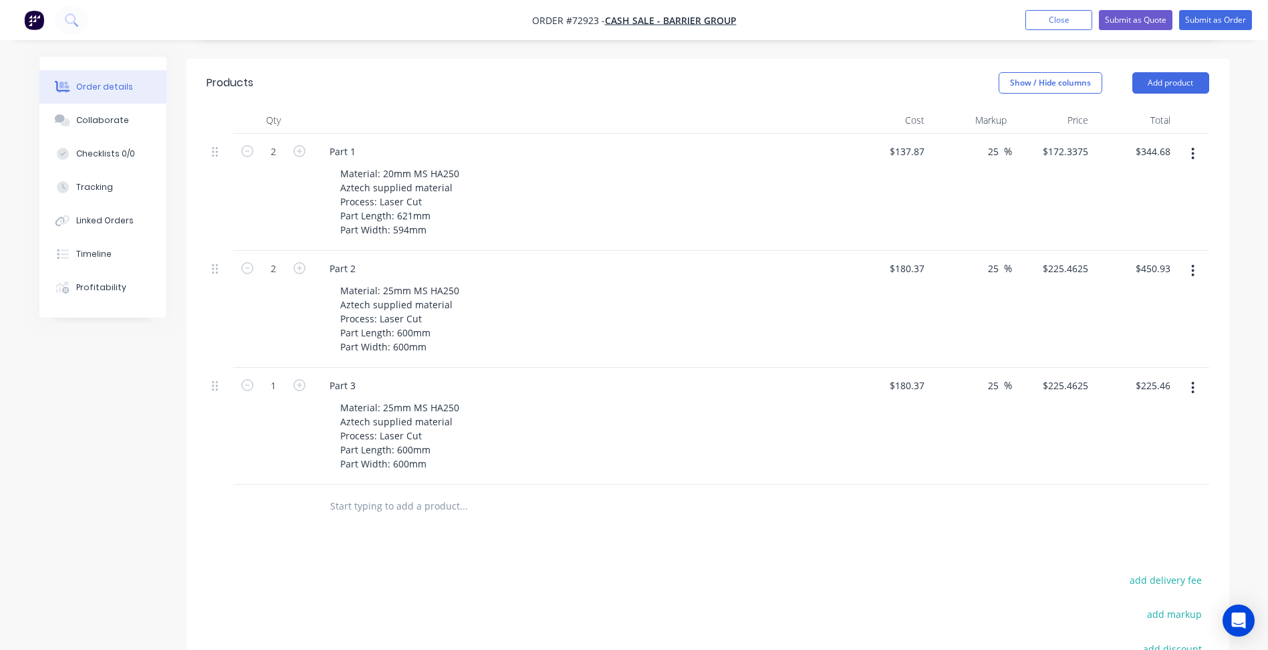
click at [292, 377] on button "button" at bounding box center [299, 384] width 17 height 14
type input "2"
type input "$450.93"
click at [283, 376] on input "2" at bounding box center [273, 386] width 35 height 20
click at [301, 379] on icon "button" at bounding box center [299, 385] width 12 height 12
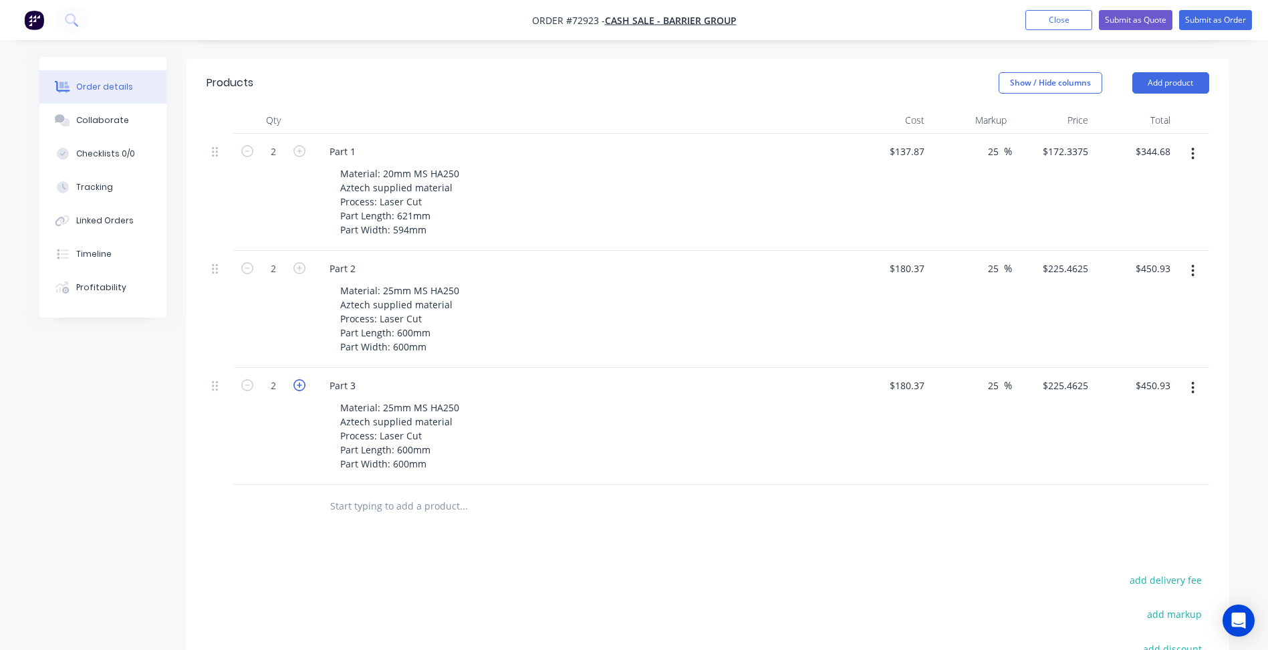
type input "3"
type input "$676.39"
click at [301, 379] on icon "button" at bounding box center [299, 385] width 12 height 12
type input "4"
type input "$901.85"
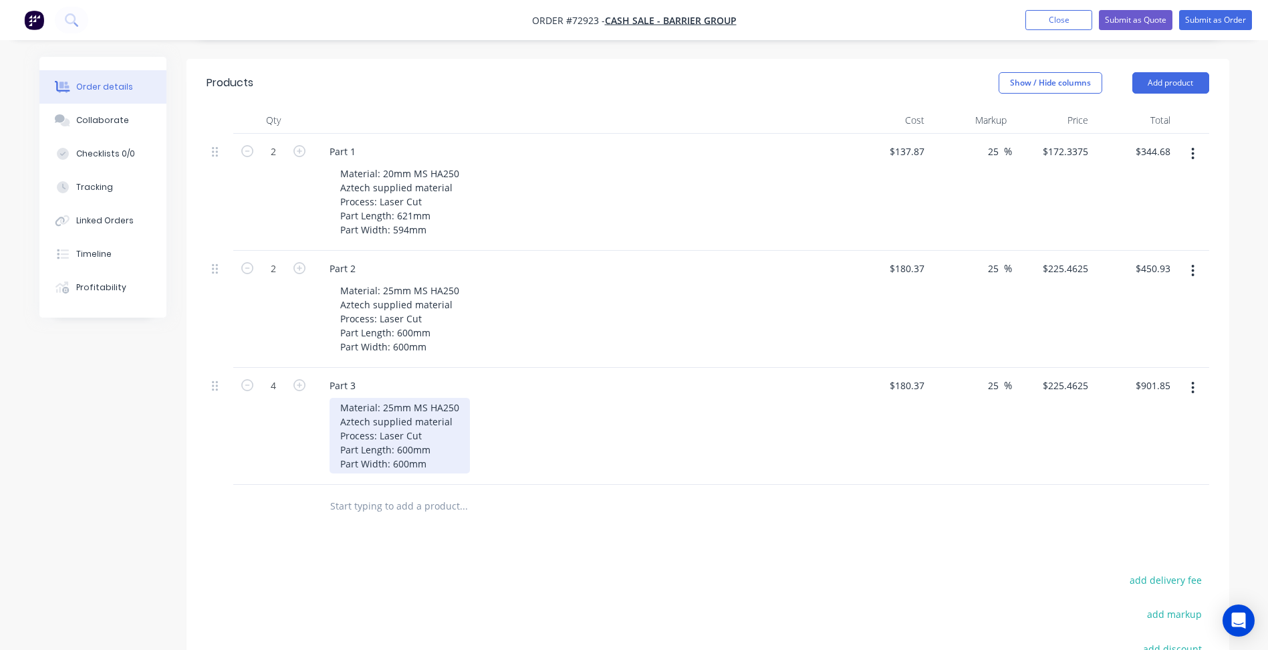
click at [413, 398] on div "Material: 25mm MS HA250 Aztech supplied material Process: Laser Cut Part Length…" at bounding box center [399, 436] width 140 height 76
click at [392, 398] on div "Material: 25mm MS HA250 Aztech supplied material Process: Laser Cut Part Length…" at bounding box center [399, 436] width 140 height 76
click at [410, 430] on div "Material: 10mm MS HA250 Aztech supplied material Process: Laser Cut Part Length…" at bounding box center [399, 436] width 140 height 76
drag, startPoint x: 1002, startPoint y: 362, endPoint x: 993, endPoint y: 364, distance: 8.9
click at [1002, 376] on input "25" at bounding box center [994, 385] width 17 height 19
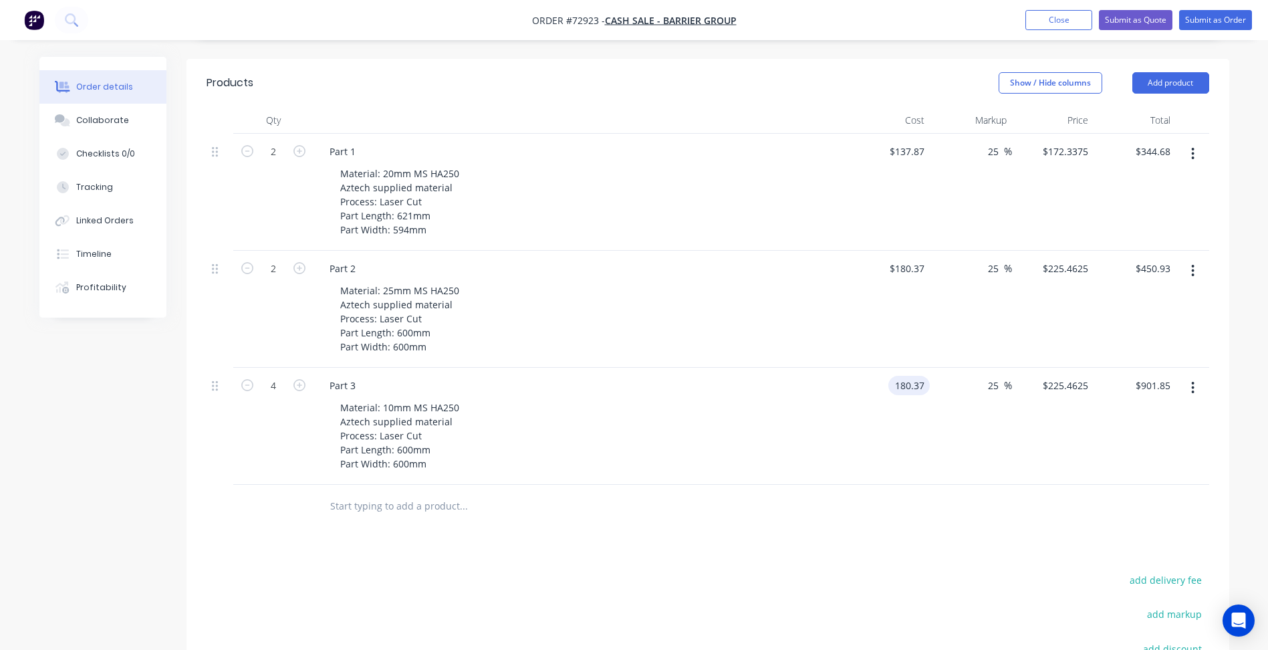
click at [910, 376] on input "180.37" at bounding box center [911, 385] width 36 height 19
type input "$5.05"
type input "$6.3125"
type input "$25.25"
click at [408, 436] on div "Material: 10mm MS HA250 Aztech supplied material Process: Laser Cut Part Length…" at bounding box center [399, 436] width 140 height 76
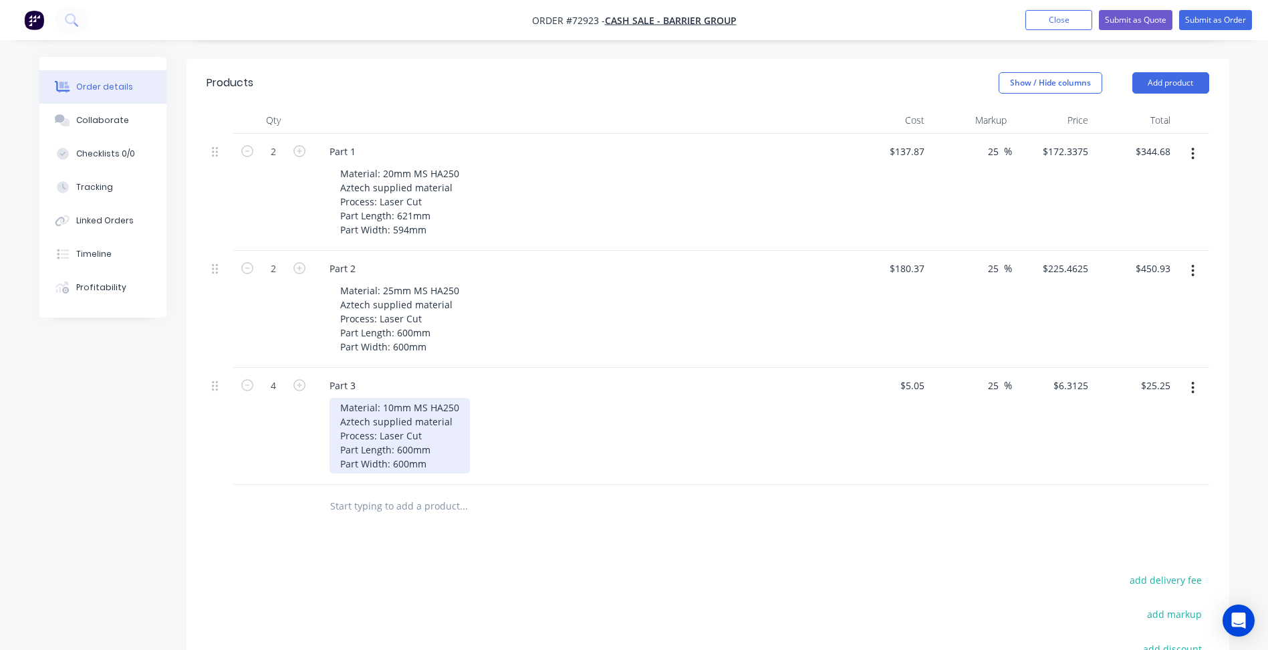
click at [416, 422] on div "Material: 10mm MS HA250 Aztech supplied material Process: Laser Cut Part Length…" at bounding box center [399, 436] width 140 height 76
click at [410, 430] on div "Material: 10mm MS HA250 Aztech supplied material Process: Laser Cut Part Length…" at bounding box center [399, 436] width 140 height 76
click at [409, 445] on div "Material: 10mm MS HA250 Aztech supplied material Process: Laser Cut Part Length…" at bounding box center [399, 436] width 140 height 76
click at [1191, 380] on icon "button" at bounding box center [1192, 387] width 3 height 15
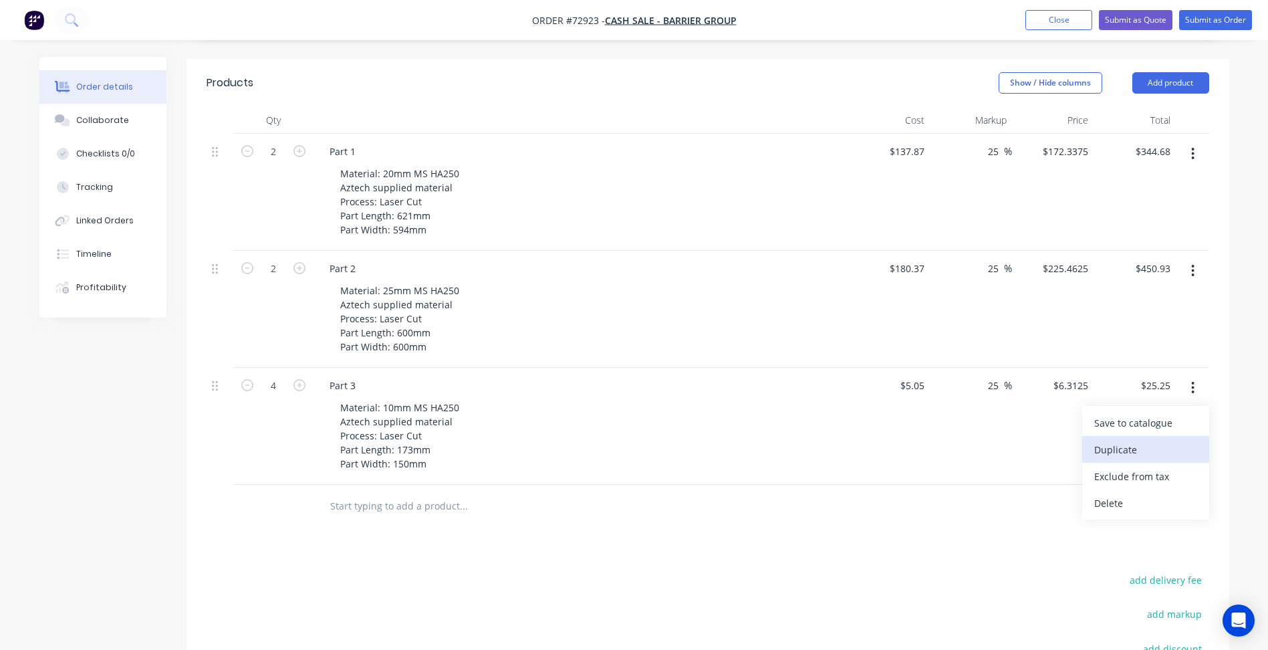
click at [1125, 440] on div "Duplicate" at bounding box center [1145, 449] width 103 height 19
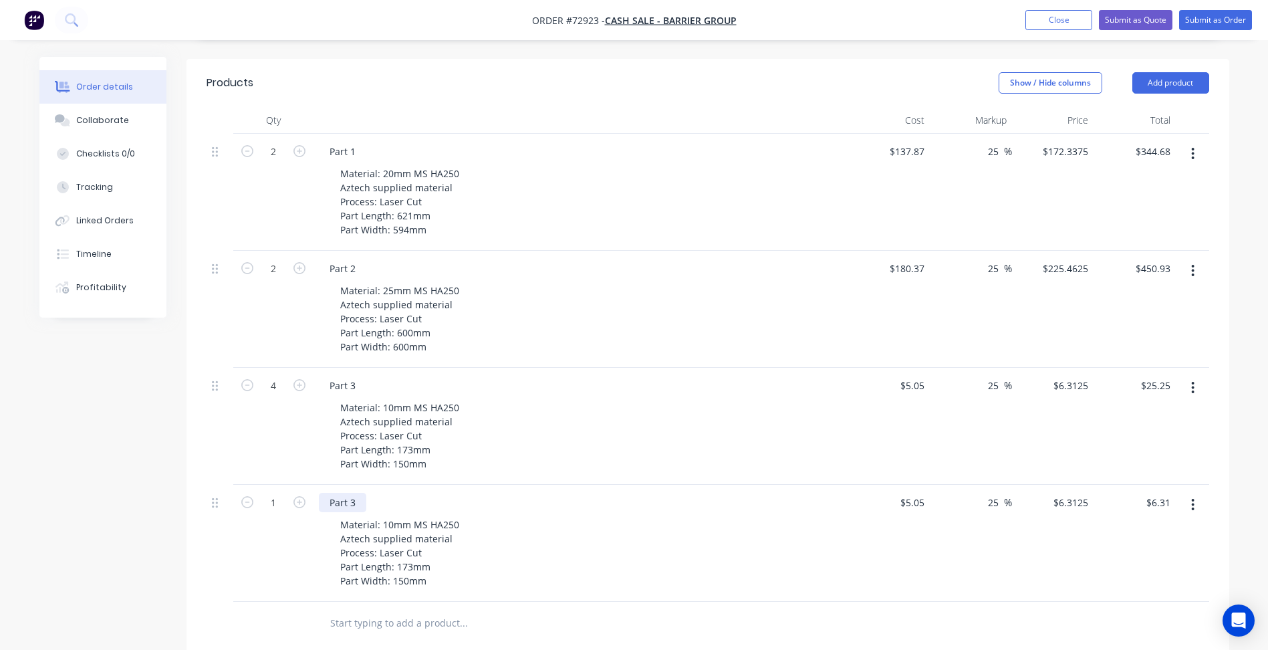
click at [354, 493] on div "Part 3" at bounding box center [342, 502] width 47 height 19
click at [299, 496] on icon "button" at bounding box center [299, 502] width 12 height 12
type input "2"
type input "$12.63"
click at [299, 496] on icon "button" at bounding box center [299, 502] width 12 height 12
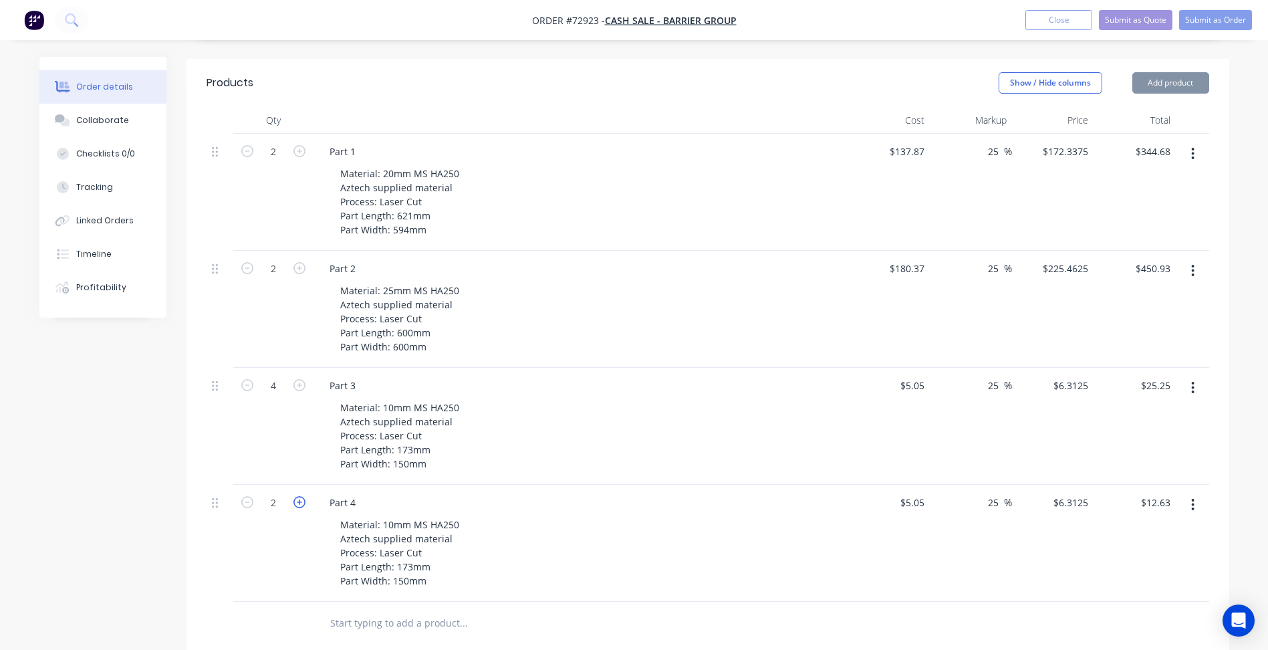
type input "3"
type input "$18.94"
click at [299, 496] on icon "button" at bounding box center [299, 502] width 12 height 12
type input "4"
type input "$25.25"
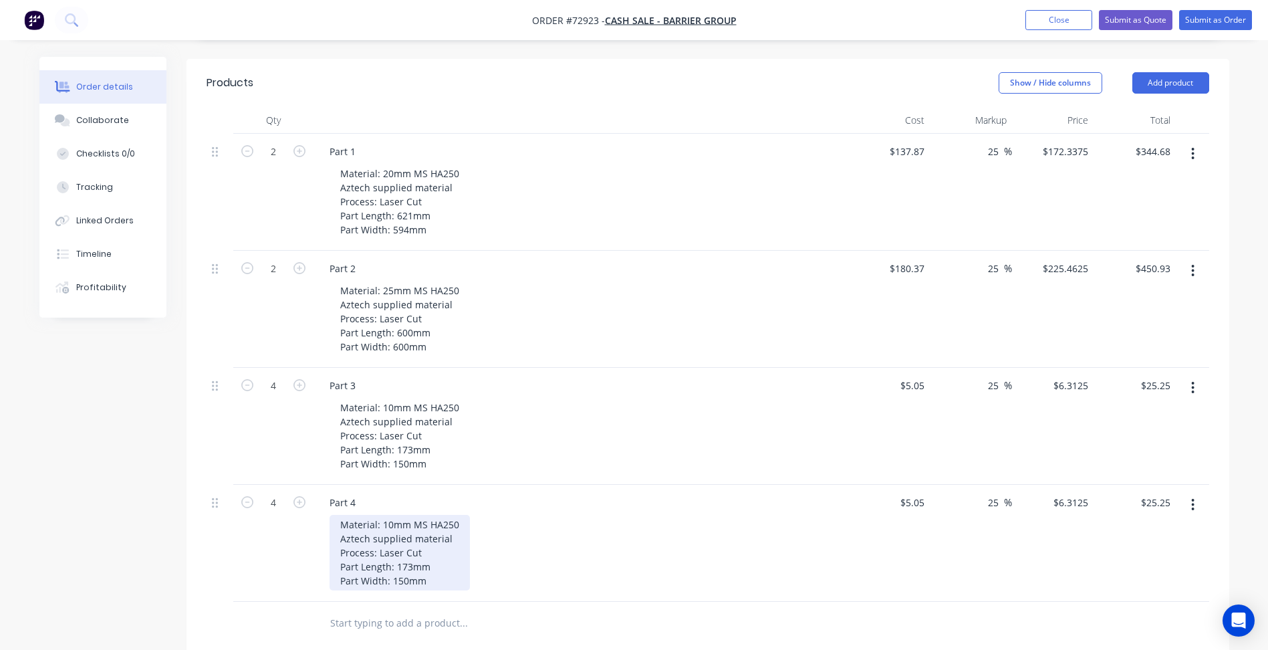
click at [412, 545] on div "Material: 10mm MS HA250 Aztech supplied material Process: Laser Cut Part Length…" at bounding box center [399, 553] width 140 height 76
click at [406, 562] on div "Material: 10mm MS HA250 Aztech supplied material Process: Laser Cut Part Length…" at bounding box center [399, 553] width 140 height 76
click at [914, 493] on input "5.05" at bounding box center [916, 502] width 25 height 19
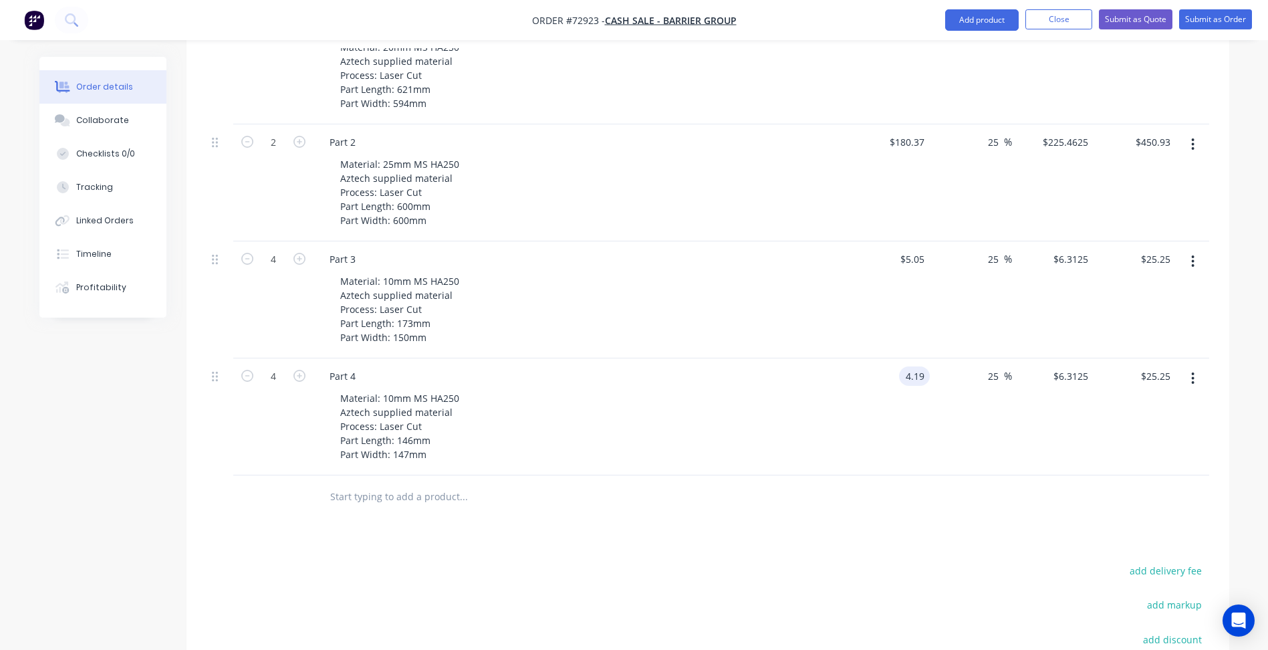
scroll to position [652, 0]
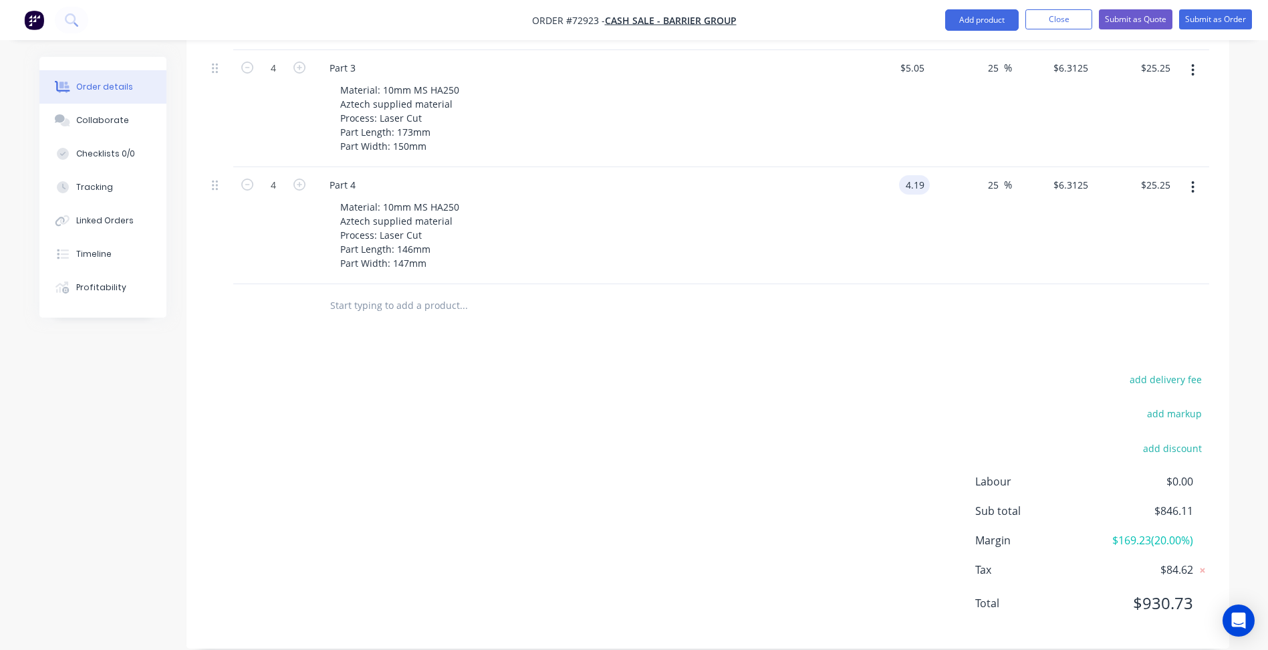
type input "$4.19"
type input "$5.2375"
type input "$20.95"
click at [708, 509] on div "add delivery fee add markup add discount Labour $0.00 Sub total $841.81 Margin …" at bounding box center [707, 499] width 1002 height 258
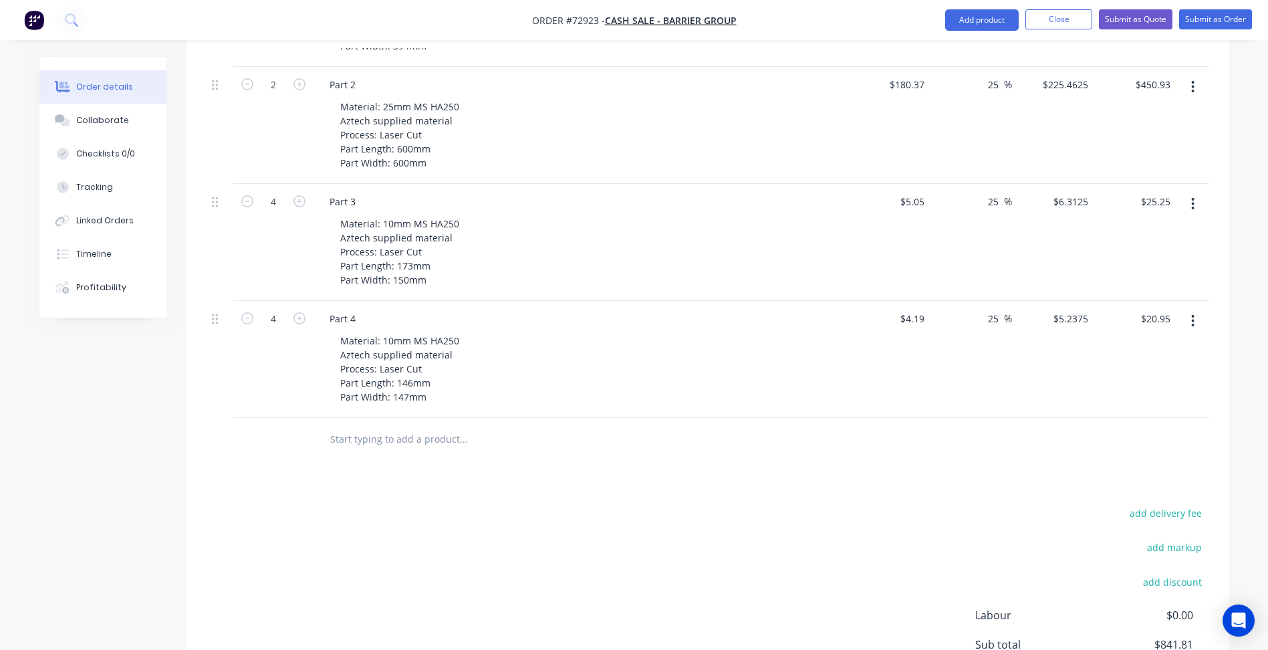
click at [529, 484] on div "Products Show / Hide columns Add product Qty Cost Markup Price Total 2 Part 1 M…" at bounding box center [707, 328] width 1042 height 907
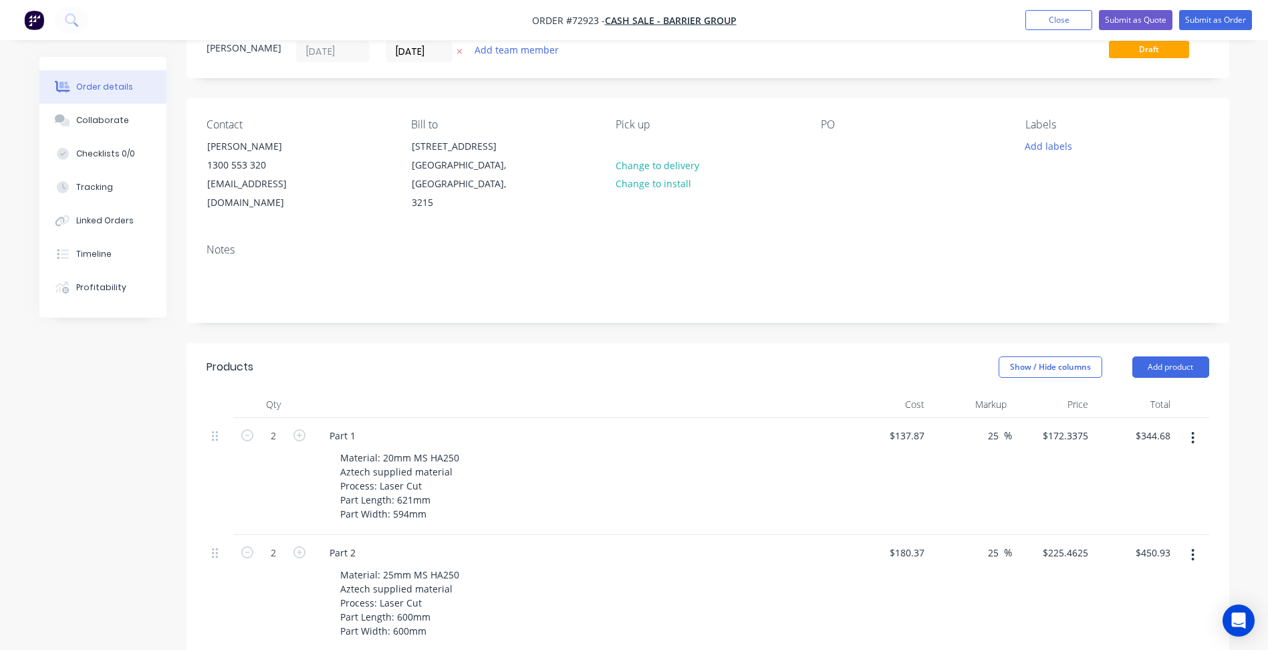
scroll to position [0, 0]
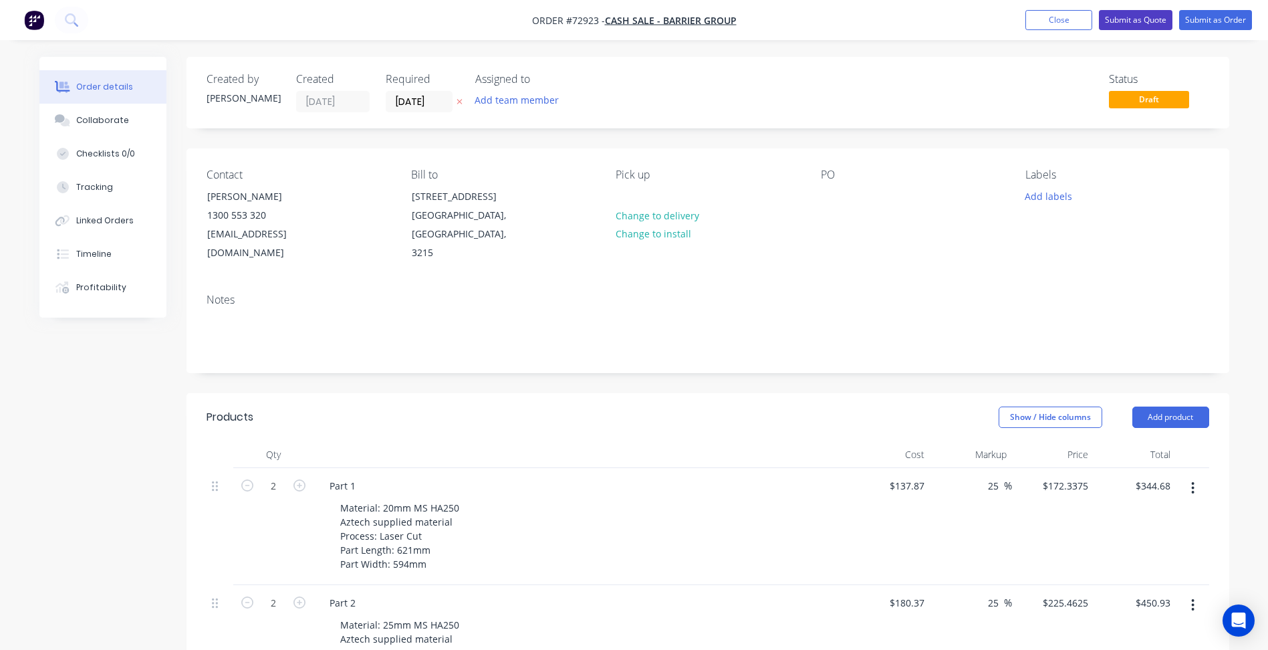
click at [1145, 15] on button "Submit as Quote" at bounding box center [1136, 20] width 74 height 20
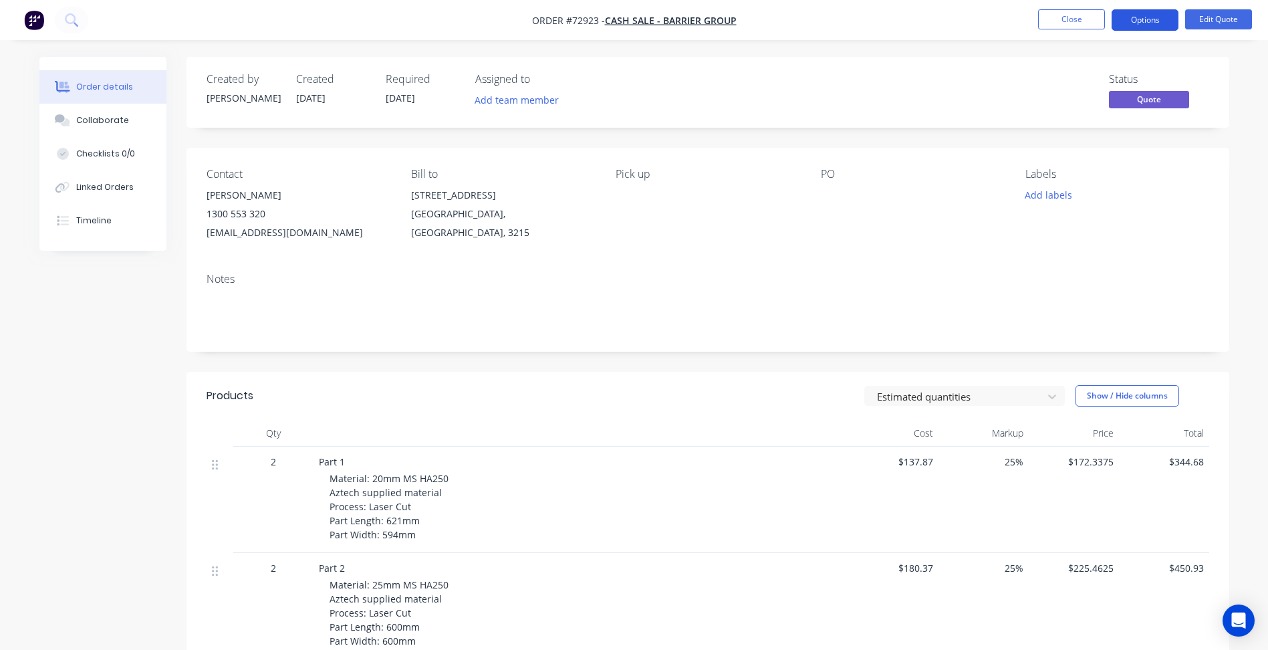
click at [1137, 18] on button "Options" at bounding box center [1144, 19] width 67 height 21
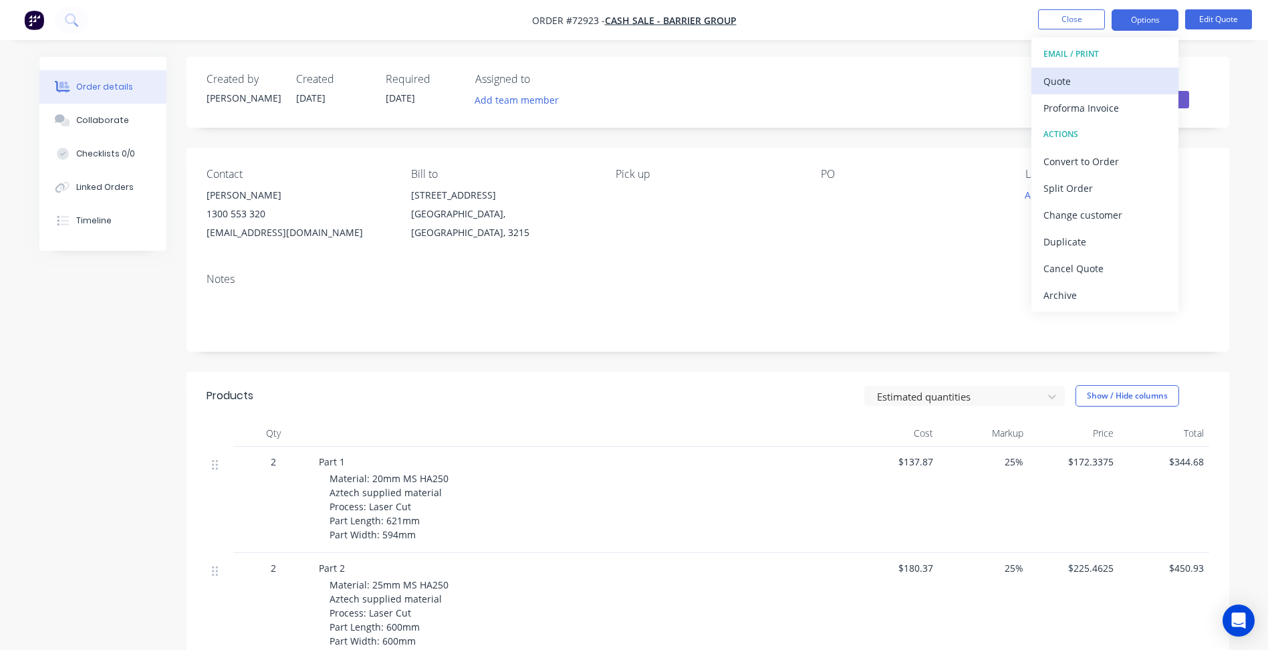
click at [1076, 82] on div "Quote" at bounding box center [1104, 81] width 123 height 19
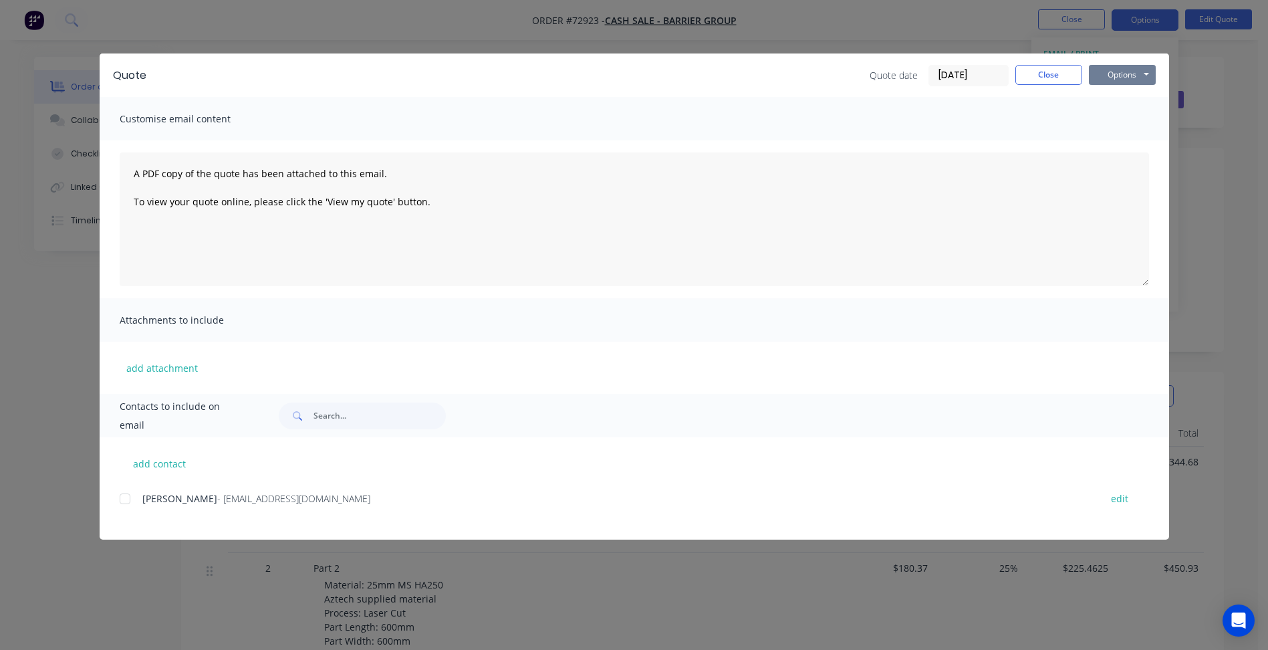
click at [1111, 74] on button "Options" at bounding box center [1122, 75] width 67 height 20
click at [1114, 90] on button "Preview" at bounding box center [1132, 99] width 86 height 22
click at [1053, 80] on button "Close" at bounding box center [1048, 75] width 67 height 20
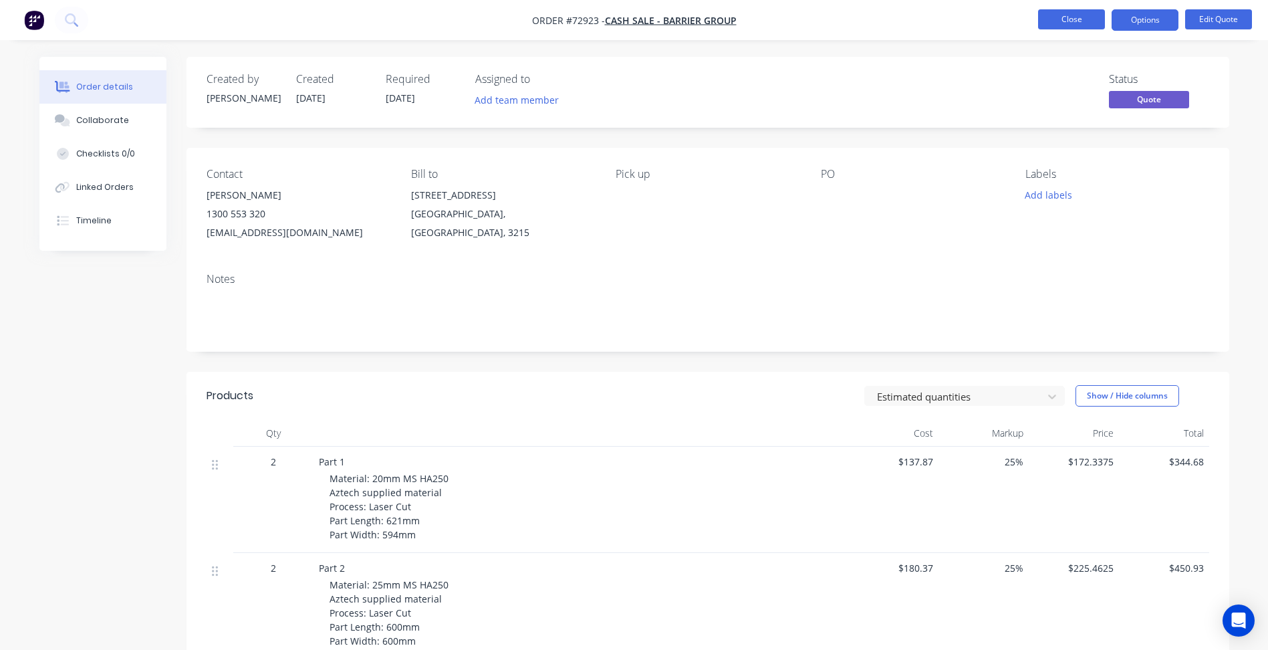
click at [1077, 25] on button "Close" at bounding box center [1071, 19] width 67 height 20
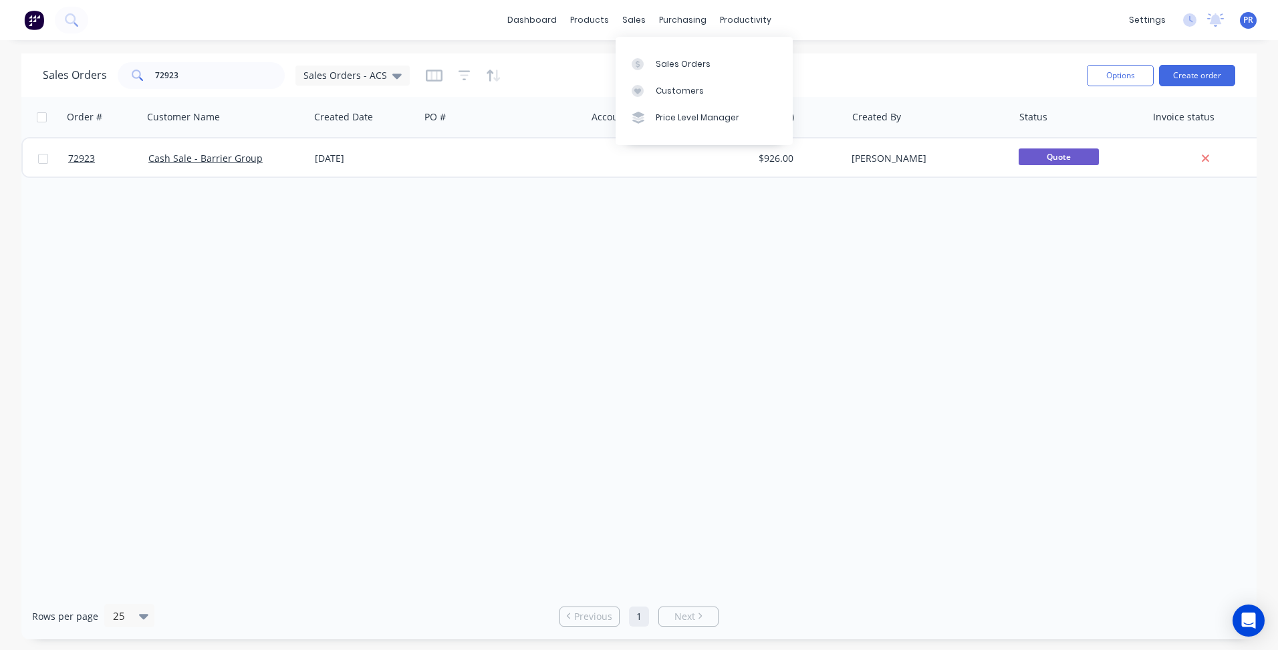
drag, startPoint x: 662, startPoint y: 64, endPoint x: 560, endPoint y: 63, distance: 102.3
click at [662, 64] on div "Sales Orders" at bounding box center [683, 64] width 55 height 12
drag, startPoint x: 194, startPoint y: 73, endPoint x: 63, endPoint y: 71, distance: 131.0
click at [33, 54] on div "Sales Orders 72923 Sales Orders - ACS Options Create order" at bounding box center [638, 74] width 1235 height 43
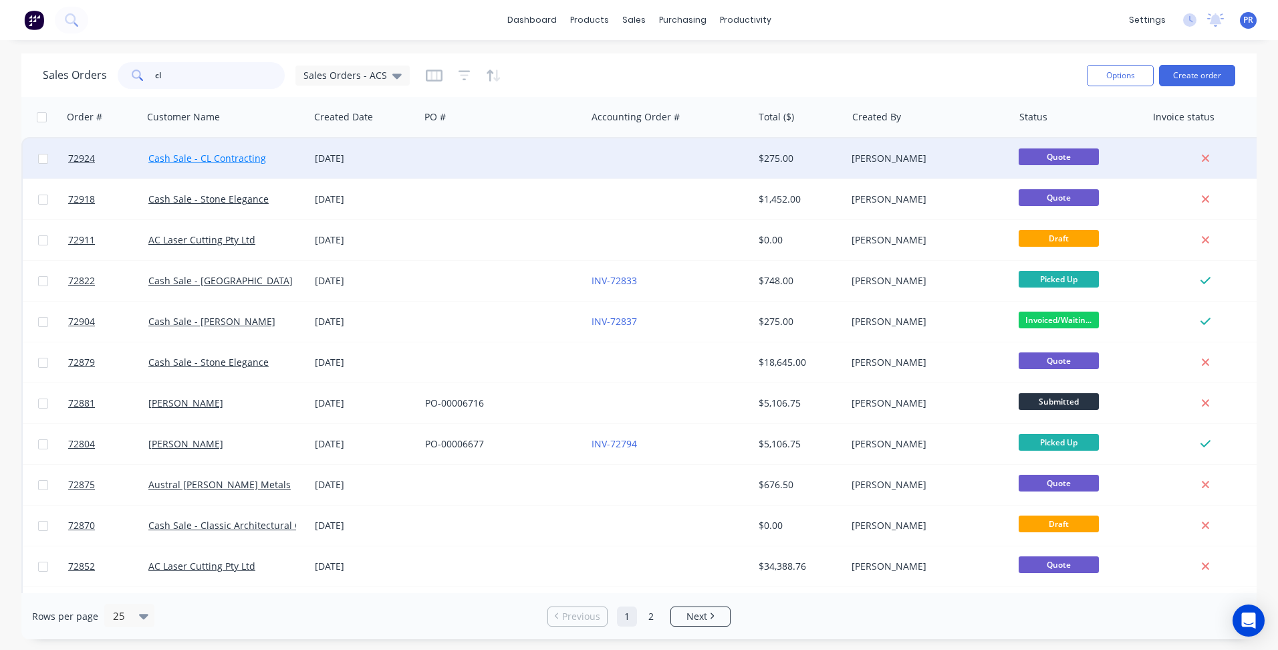
type input "cl"
click at [208, 159] on link "Cash Sale - CL Contracting" at bounding box center [207, 158] width 118 height 13
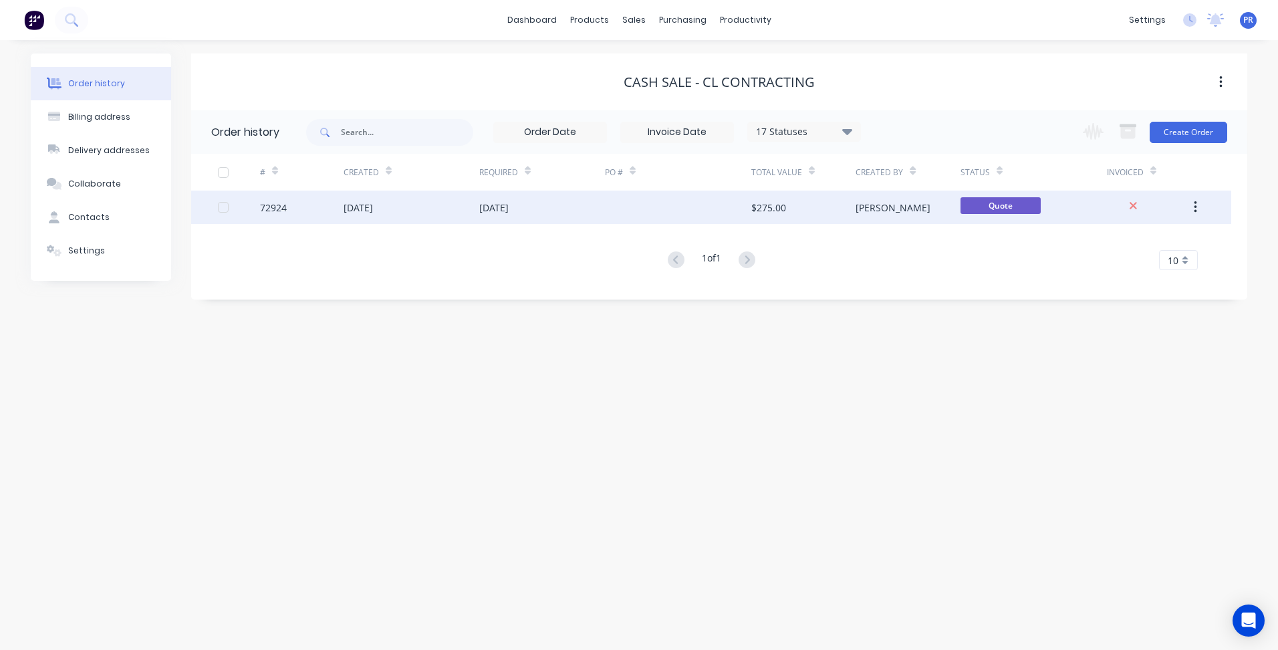
click at [631, 212] on div at bounding box center [678, 206] width 146 height 33
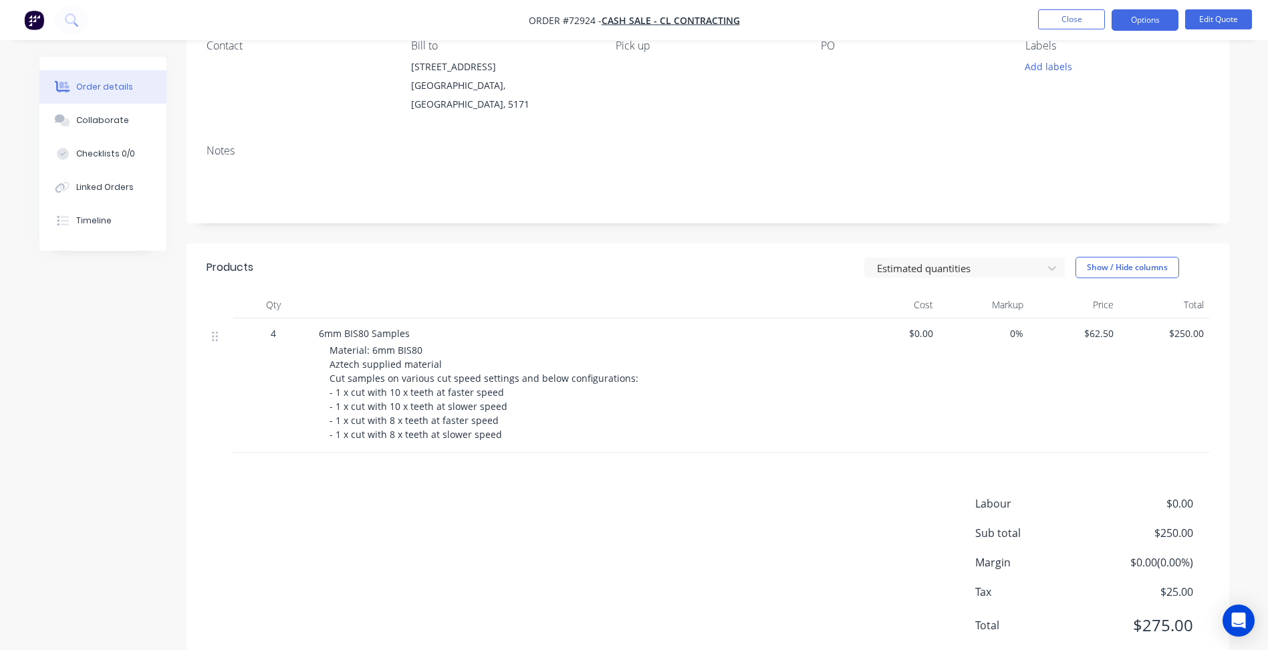
scroll to position [134, 0]
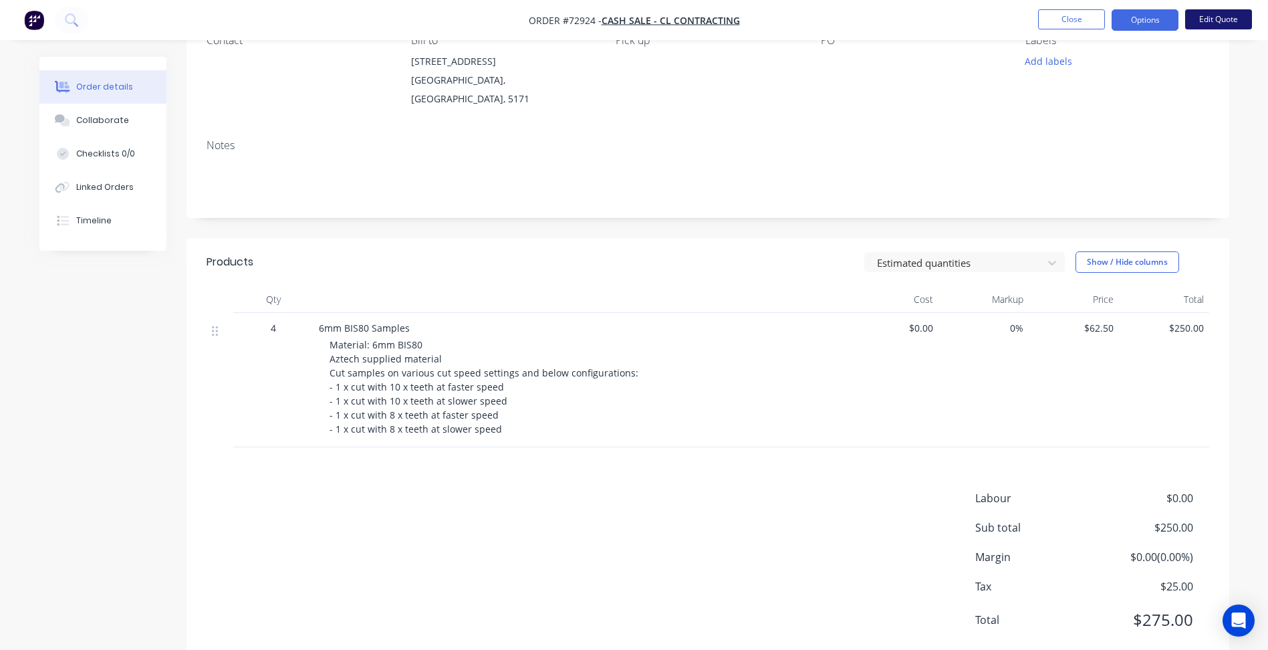
click at [1200, 19] on button "Edit Quote" at bounding box center [1218, 19] width 67 height 20
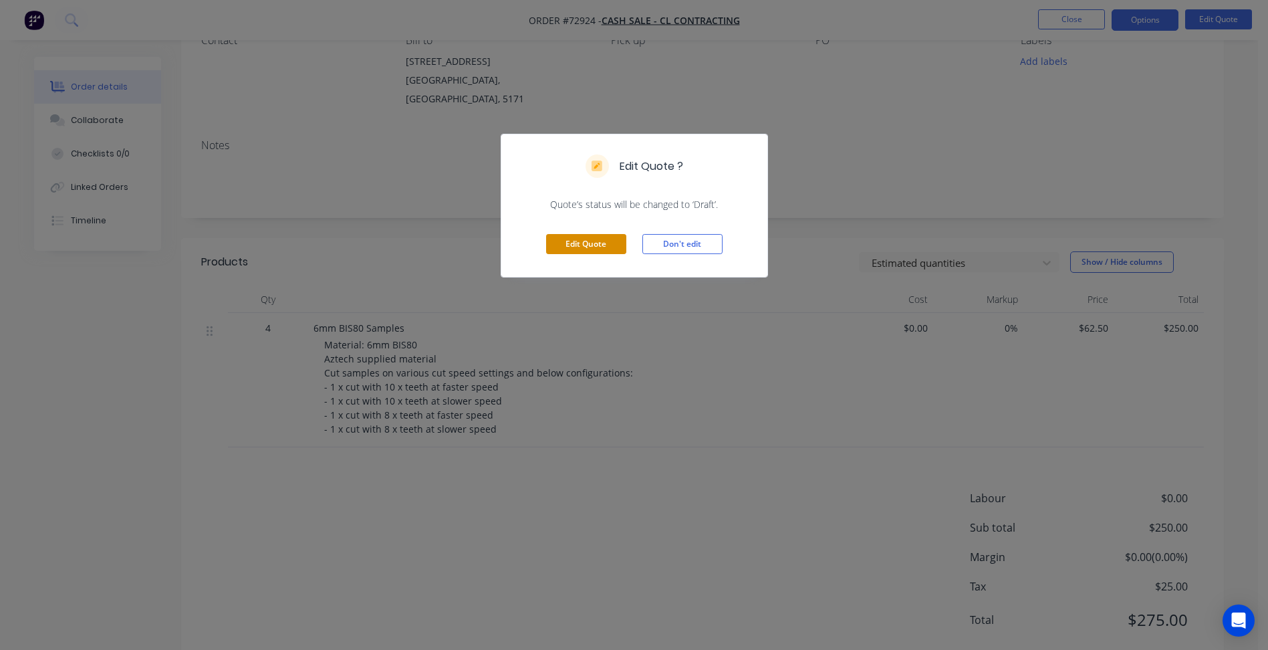
click at [585, 245] on button "Edit Quote" at bounding box center [586, 244] width 80 height 20
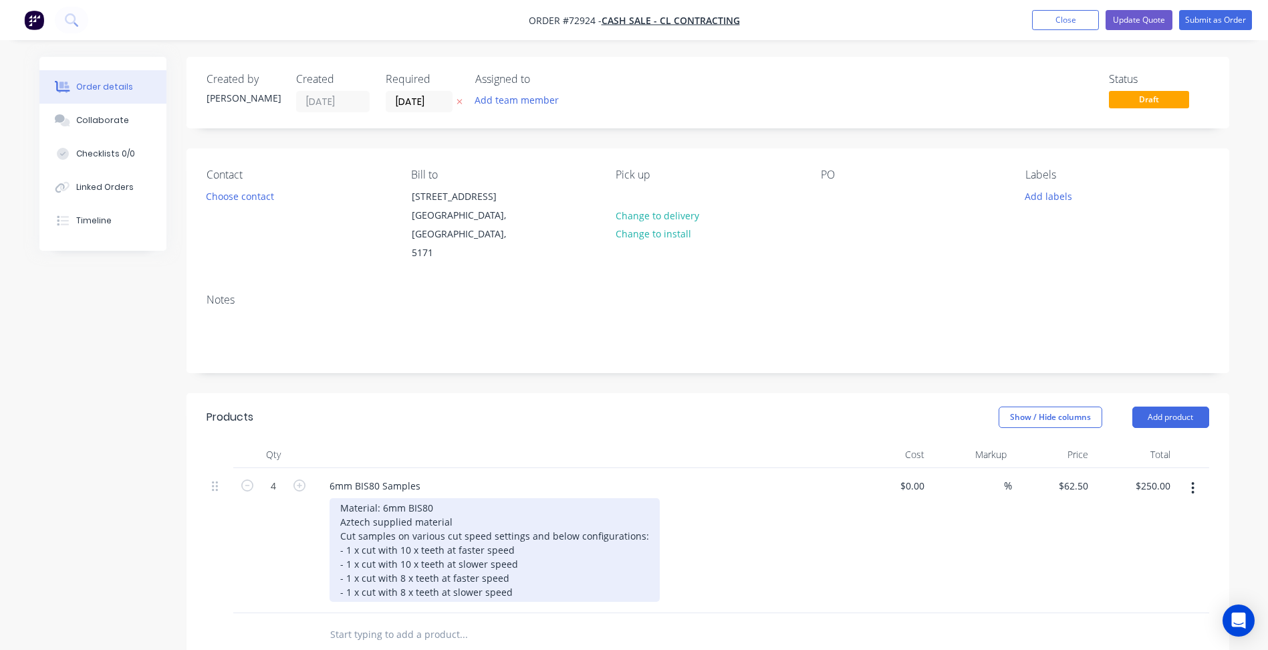
click at [408, 531] on div "Material: 6mm BIS80 Aztech supplied material Cut samples on various cut speed s…" at bounding box center [494, 550] width 330 height 104
click at [406, 547] on div "Material: 6mm BIS80 Aztech supplied material Cut samples on various cut speed s…" at bounding box center [494, 550] width 330 height 104
click at [402, 563] on div "Material: 6mm BIS80 Aztech supplied material Cut samples on various cut speed s…" at bounding box center [494, 550] width 330 height 104
click at [402, 576] on div "Material: 6mm BIS80 Aztech supplied material Cut samples on various cut speed s…" at bounding box center [494, 550] width 330 height 104
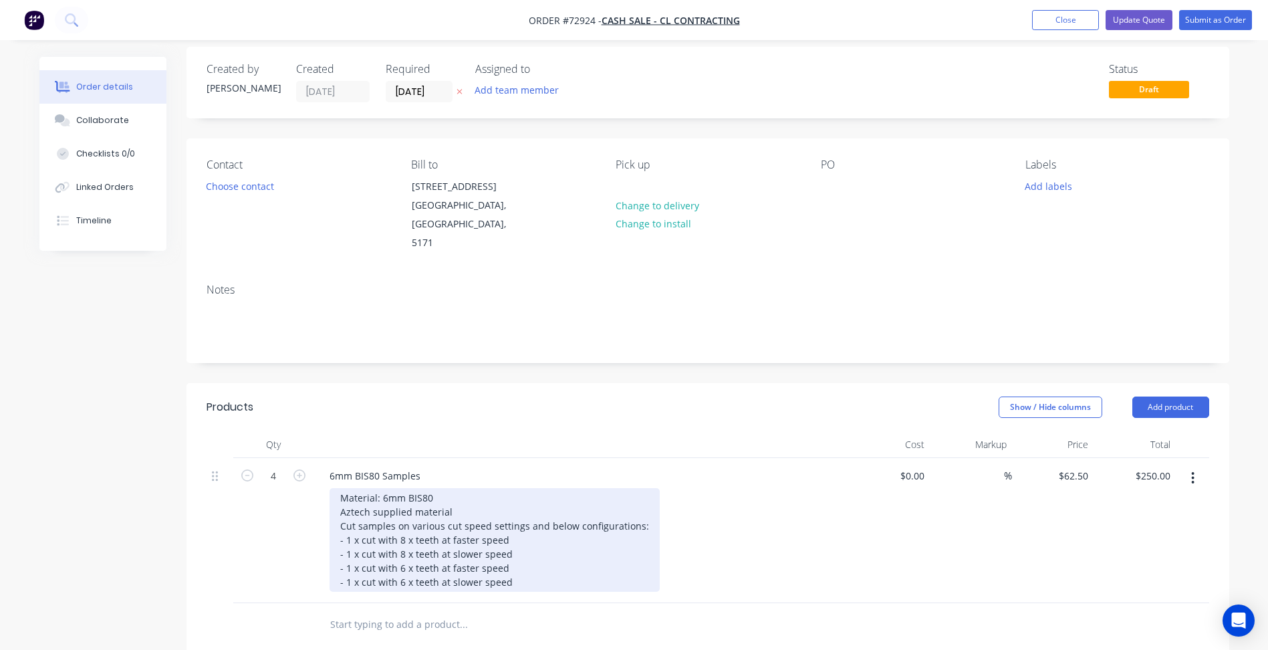
scroll to position [134, 0]
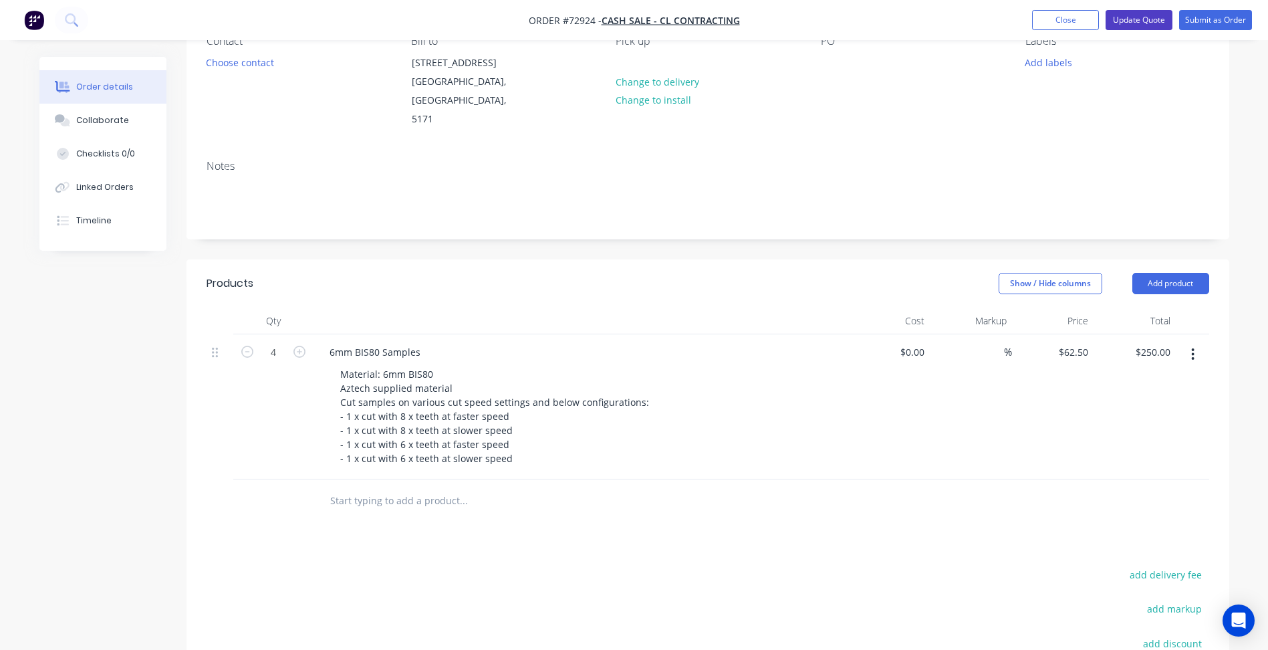
click at [1153, 21] on button "Update Quote" at bounding box center [1138, 20] width 67 height 20
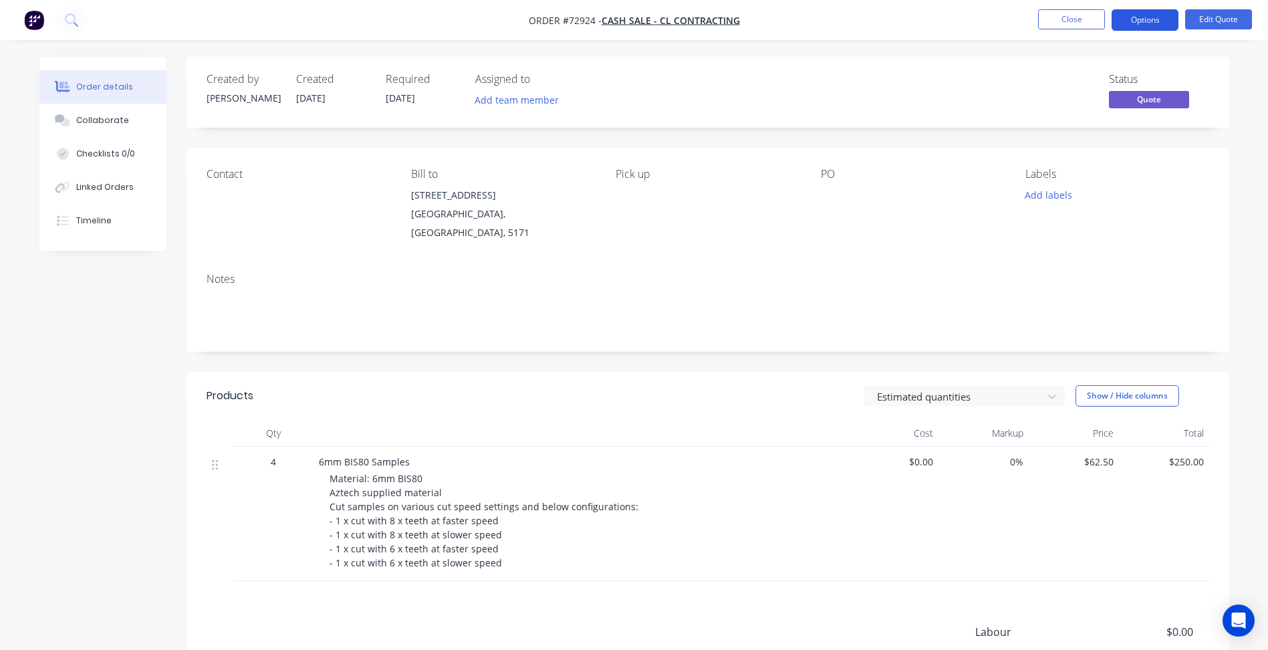
click at [1146, 21] on button "Options" at bounding box center [1144, 19] width 67 height 21
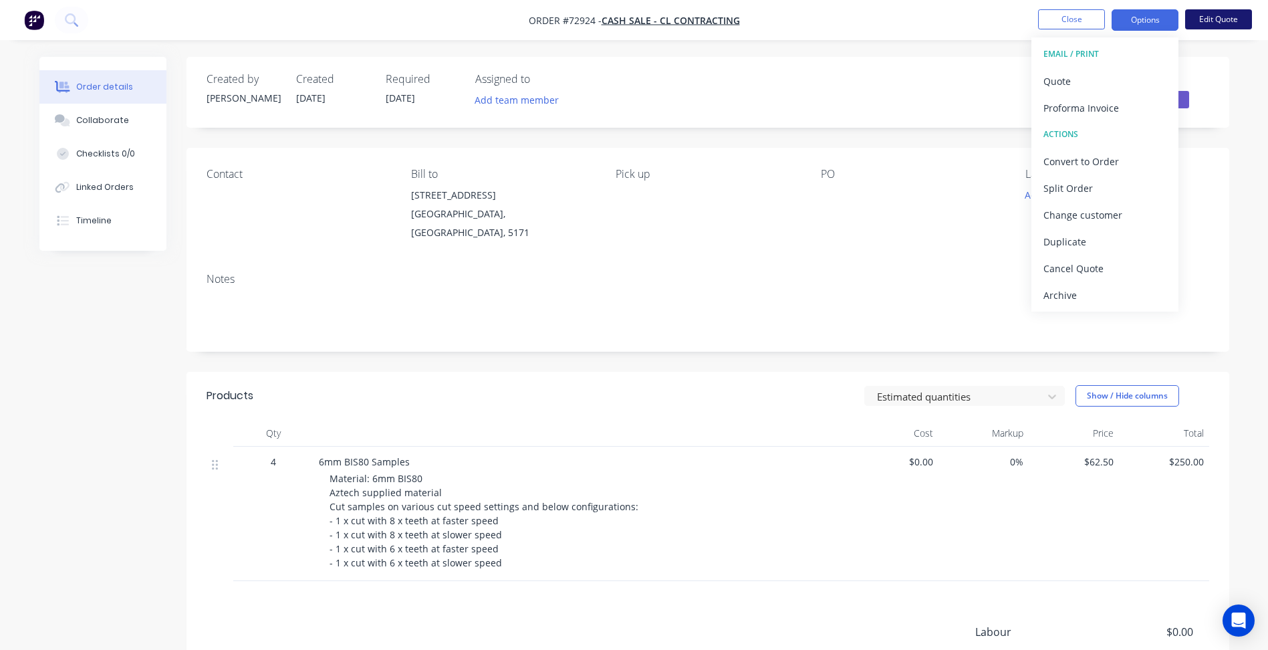
click at [1220, 24] on button "Edit Quote" at bounding box center [1218, 19] width 67 height 20
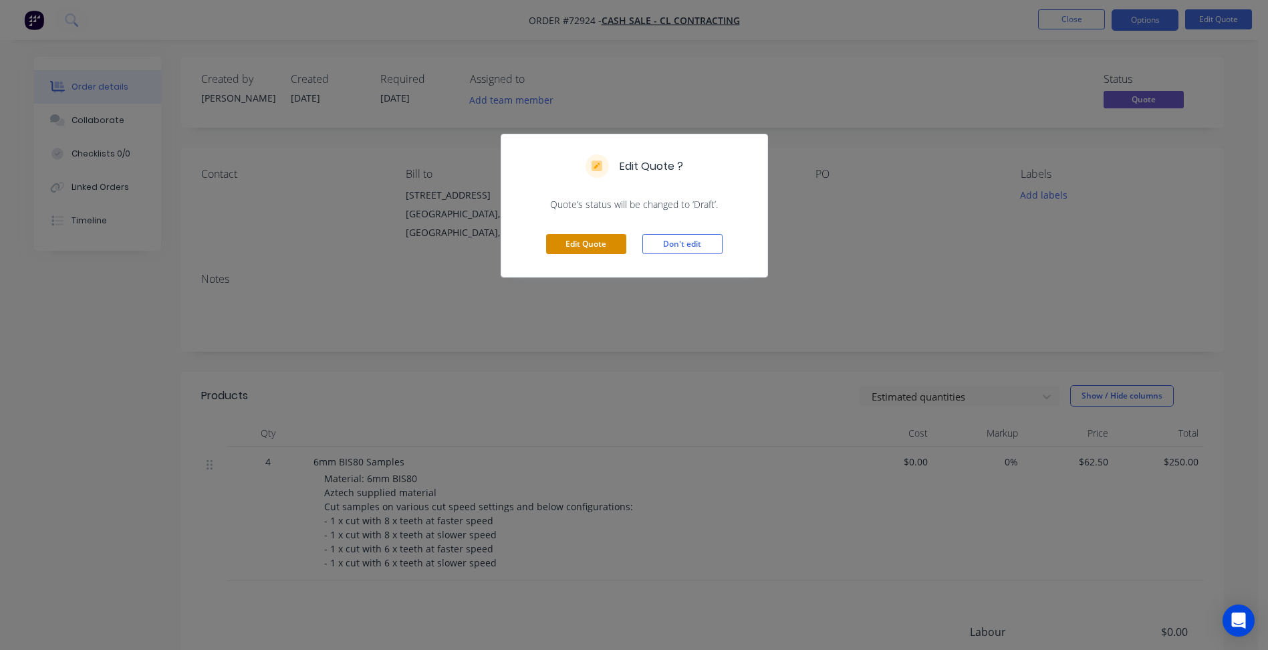
click at [591, 247] on button "Edit Quote" at bounding box center [586, 244] width 80 height 20
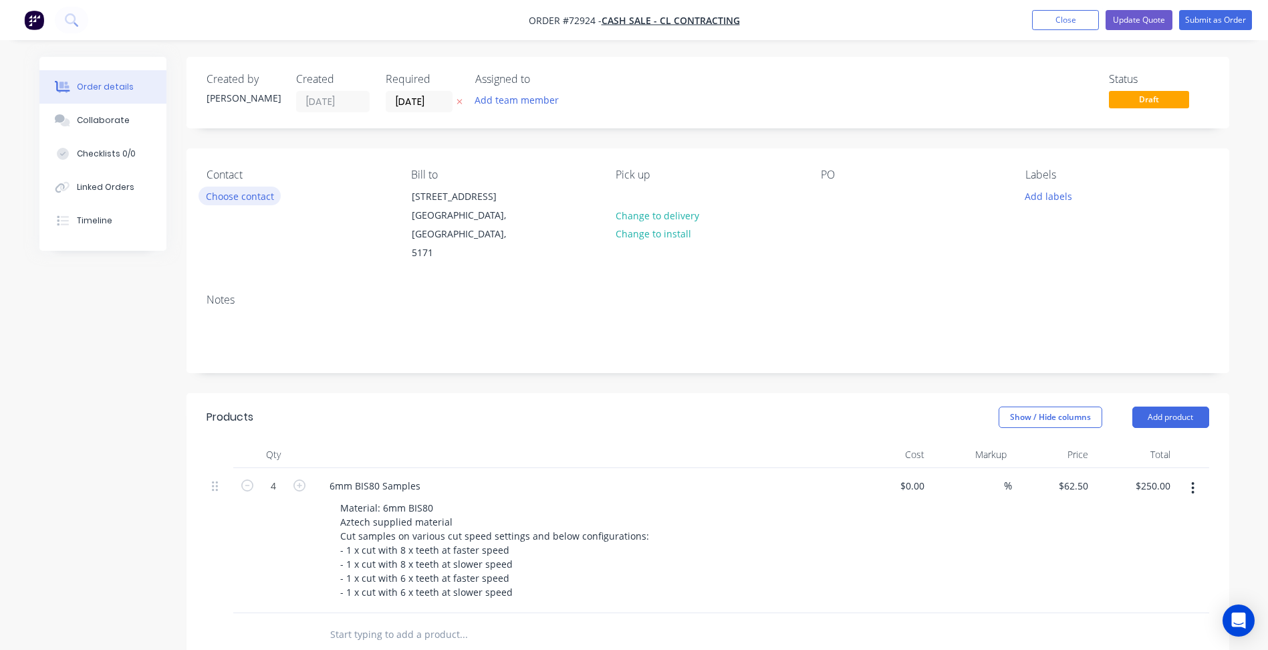
click at [240, 199] on button "Choose contact" at bounding box center [239, 195] width 82 height 18
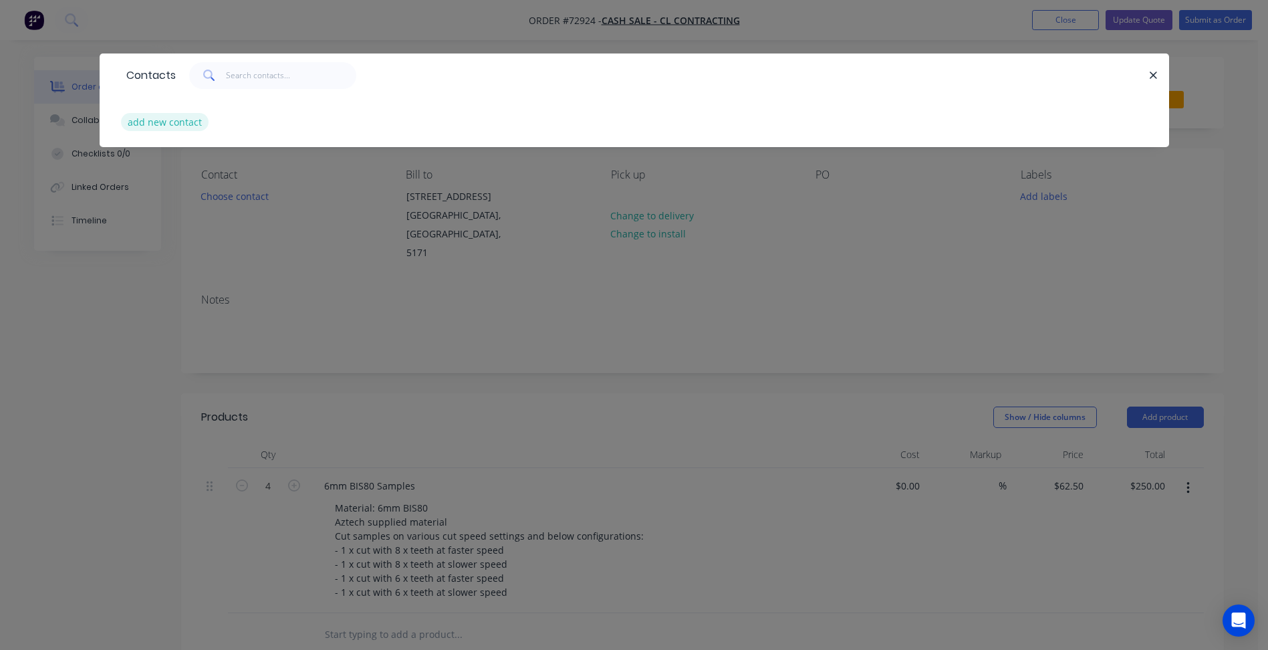
click at [174, 123] on button "add new contact" at bounding box center [165, 122] width 88 height 18
select select "AU"
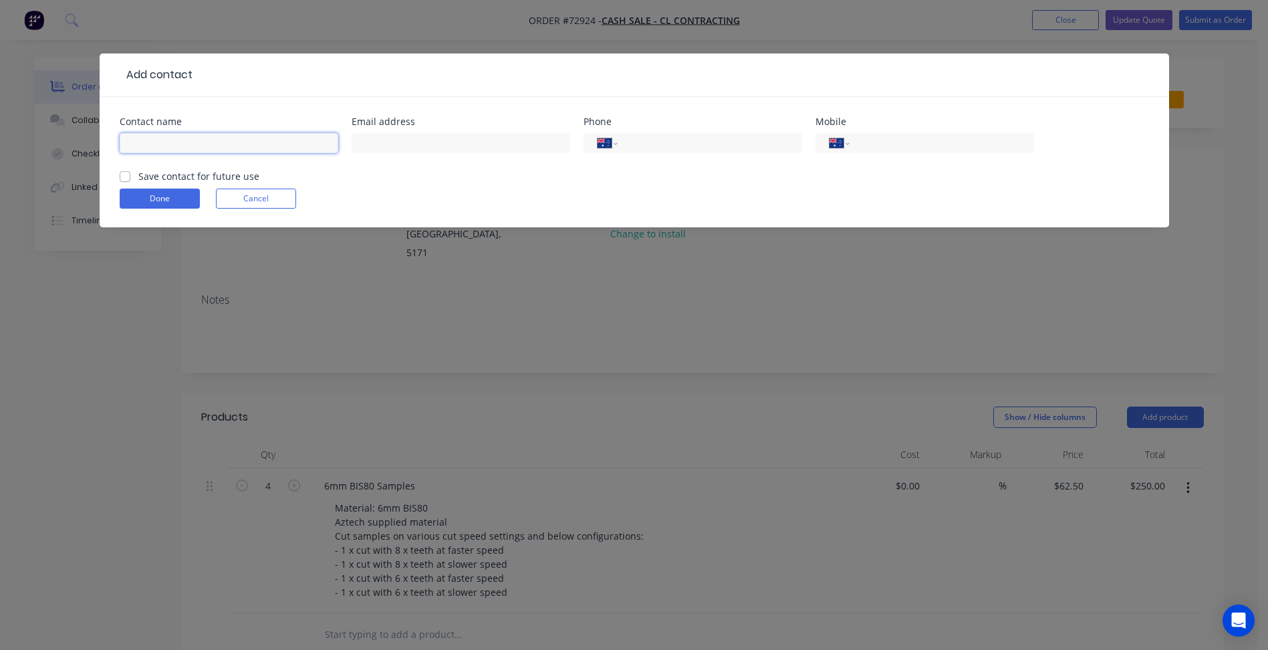
click at [162, 138] on input "text" at bounding box center [229, 143] width 219 height 20
type input "[PERSON_NAME]"
click at [401, 135] on input "text" at bounding box center [461, 143] width 219 height 20
paste input "[PERSON_NAME] CLC <[PERSON_NAME][EMAIL_ADDRESS][DOMAIN_NAME]>"
drag, startPoint x: 442, startPoint y: 145, endPoint x: 120, endPoint y: 157, distance: 323.0
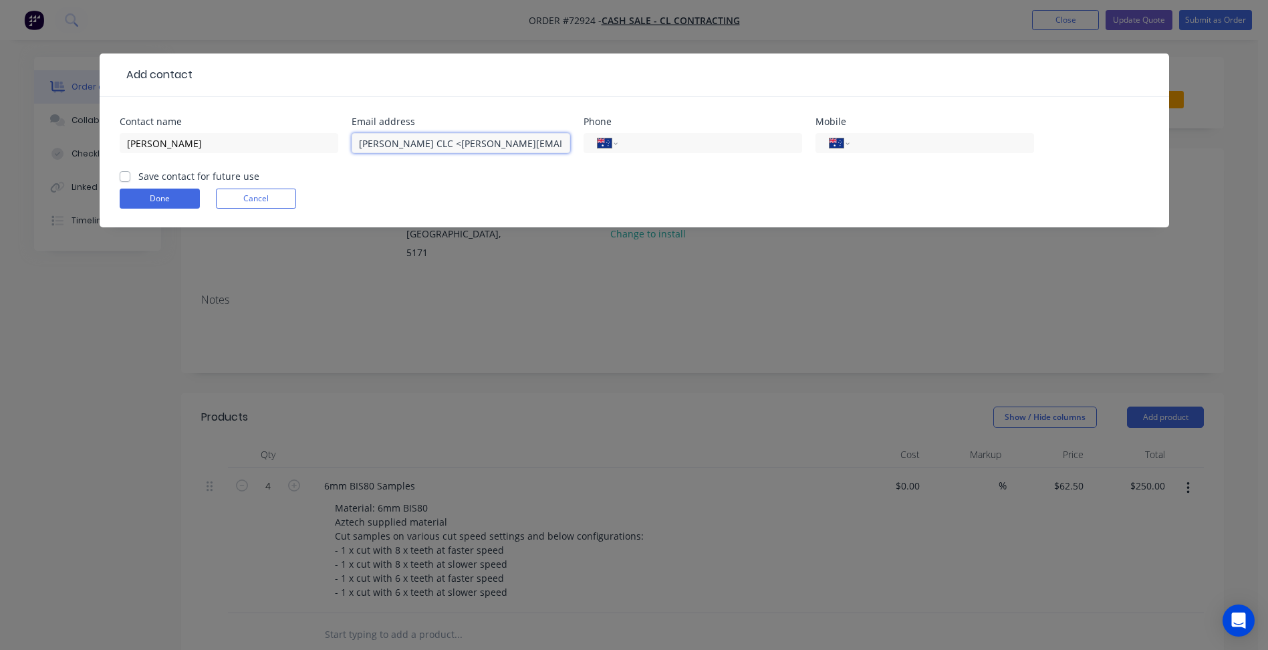
click at [48, 156] on div "Add contact Contact name [PERSON_NAME] Email address [PERSON_NAME] CLC <[PERSON…" at bounding box center [634, 325] width 1268 height 650
type input "[PERSON_NAME][EMAIL_ADDRESS][DOMAIN_NAME]"
click at [661, 140] on input "tel" at bounding box center [707, 143] width 160 height 15
type input "0"
type input "0410 663 716"
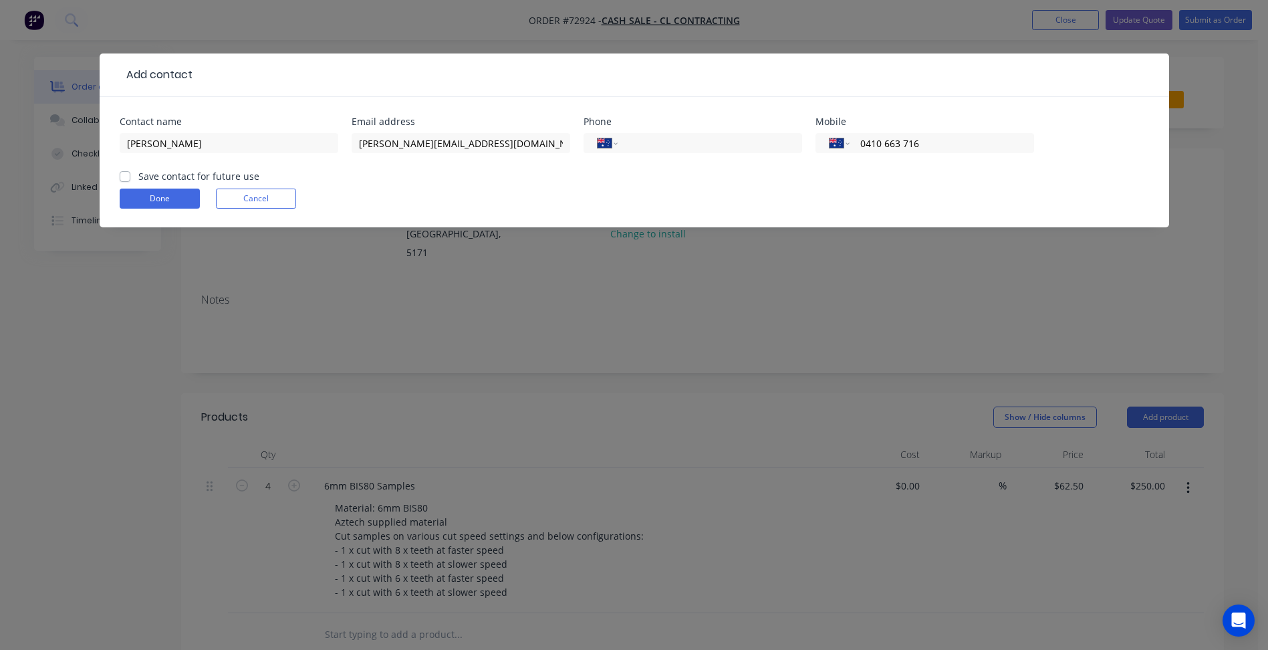
click at [248, 179] on label "Save contact for future use" at bounding box center [198, 176] width 121 height 14
click at [130, 179] on input "Save contact for future use" at bounding box center [125, 175] width 11 height 13
checkbox input "true"
click at [169, 200] on button "Done" at bounding box center [160, 198] width 80 height 20
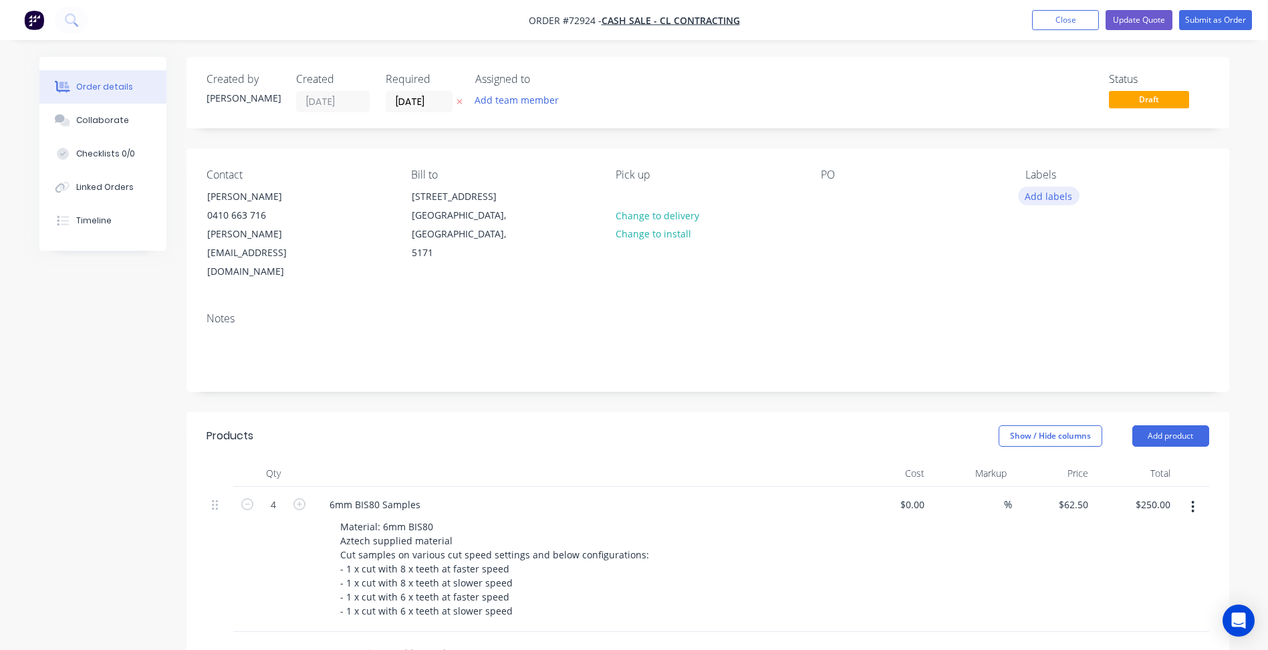
click at [1042, 198] on button "Add labels" at bounding box center [1048, 195] width 61 height 18
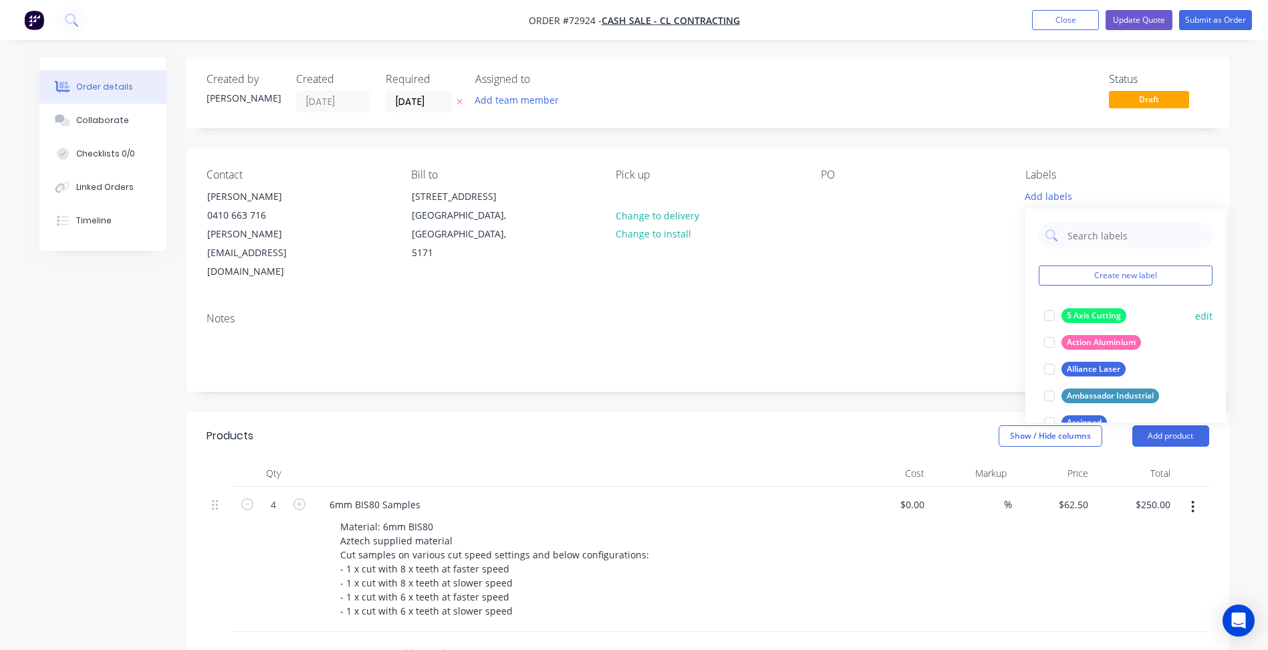
click at [1048, 313] on div at bounding box center [1049, 315] width 27 height 27
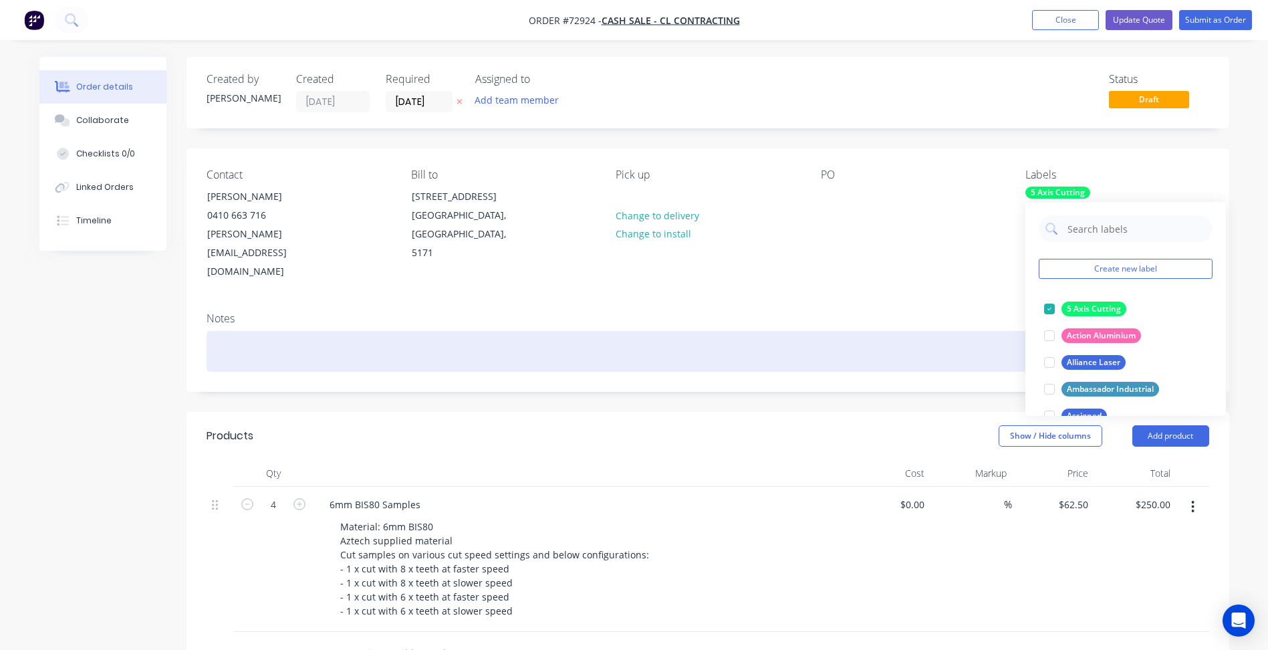
click at [801, 331] on div at bounding box center [707, 351] width 1002 height 41
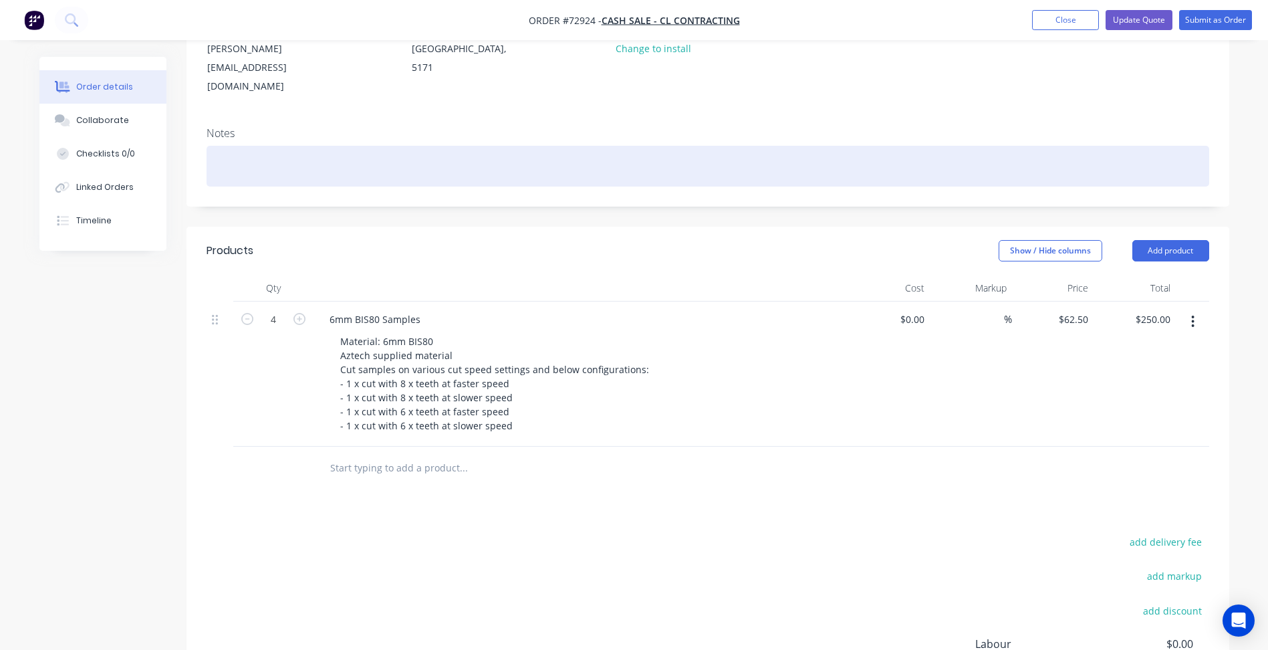
scroll to position [200, 0]
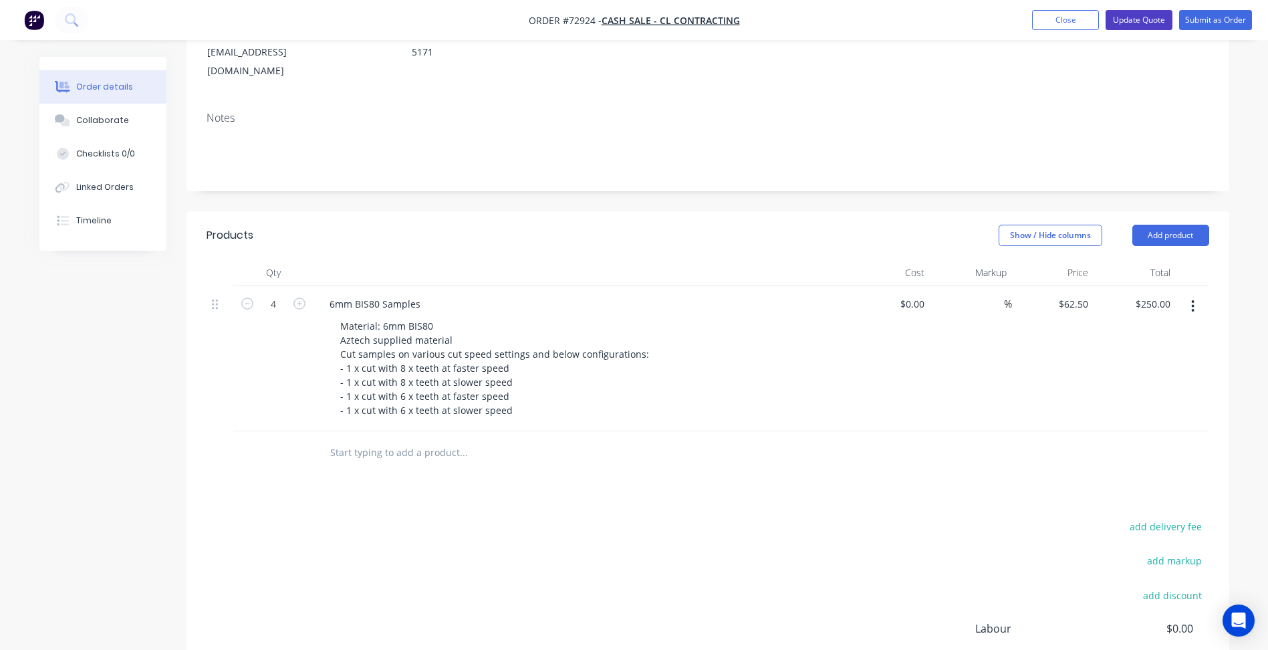
click at [1131, 19] on button "Update Quote" at bounding box center [1138, 20] width 67 height 20
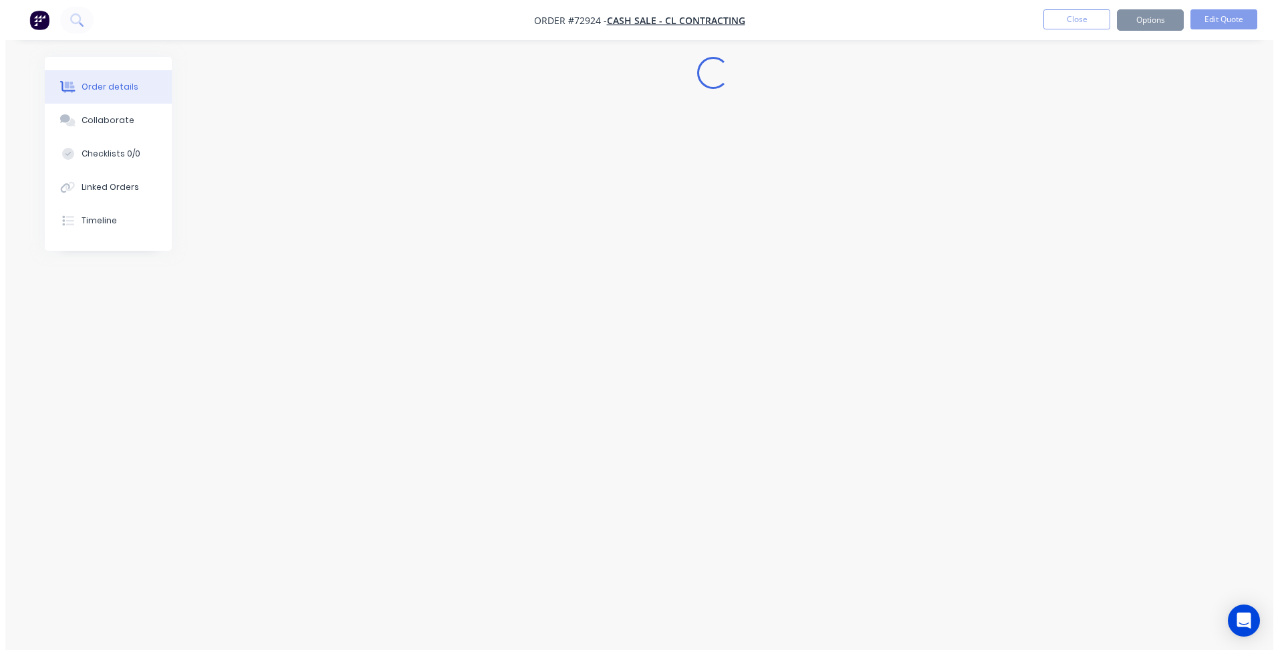
scroll to position [0, 0]
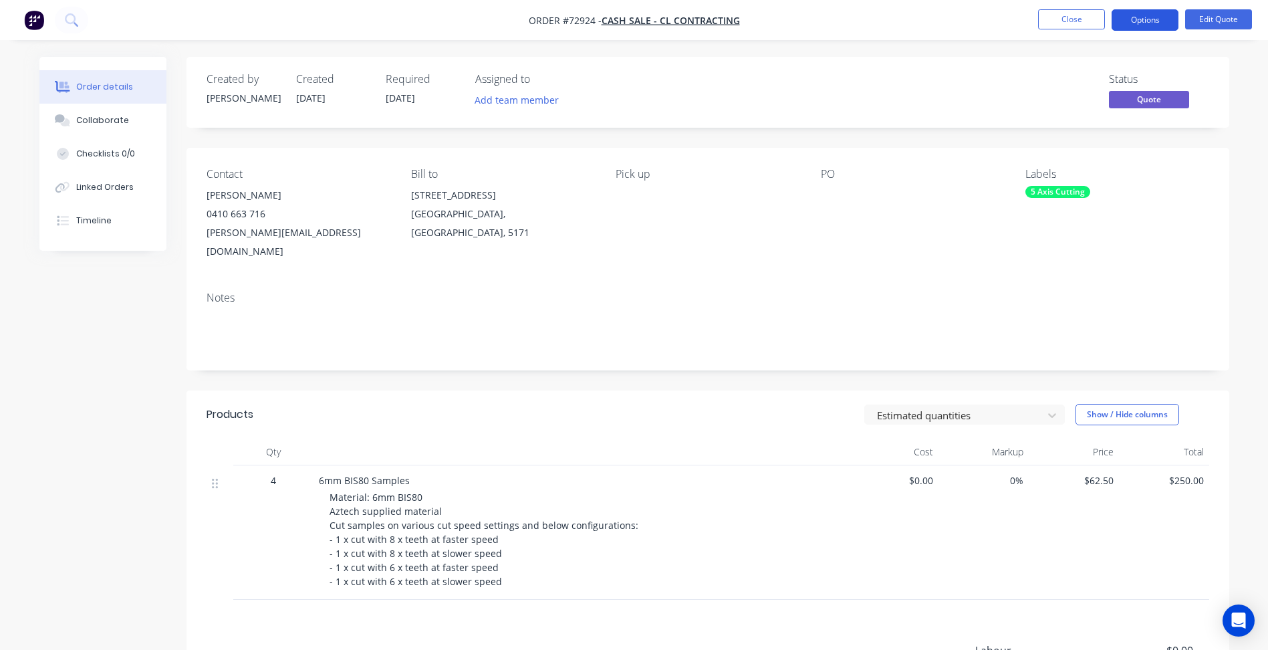
click at [1153, 20] on button "Options" at bounding box center [1144, 19] width 67 height 21
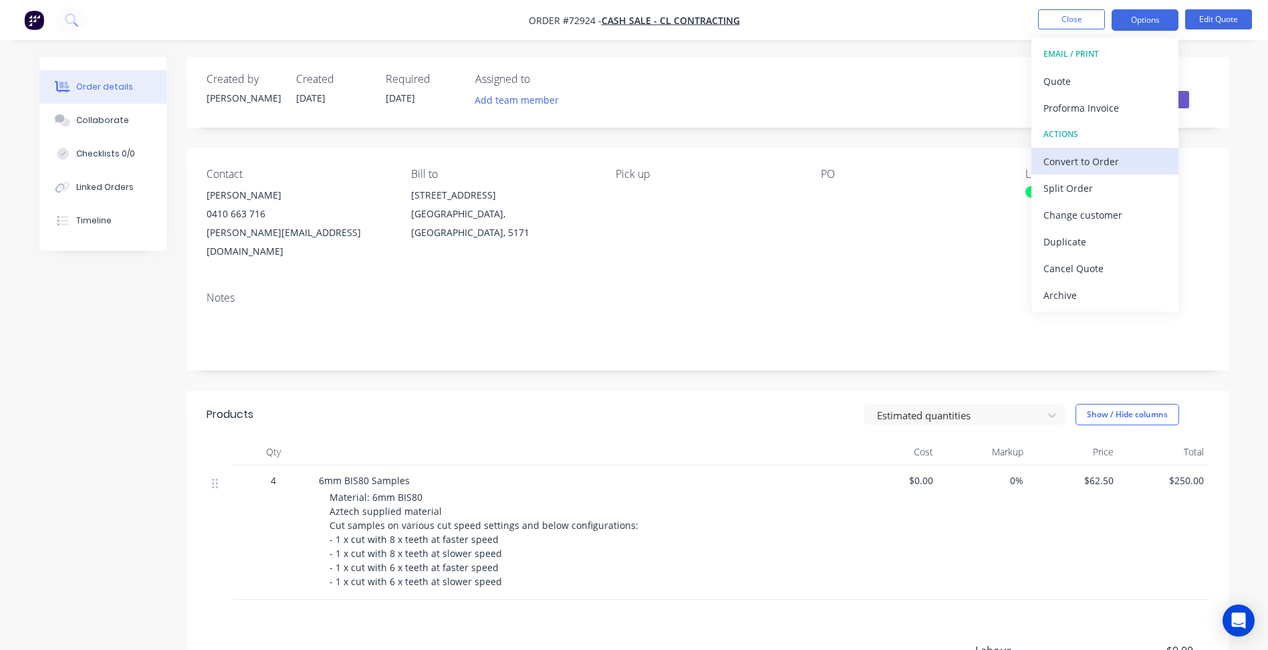
click at [1084, 164] on div "Convert to Order" at bounding box center [1104, 161] width 123 height 19
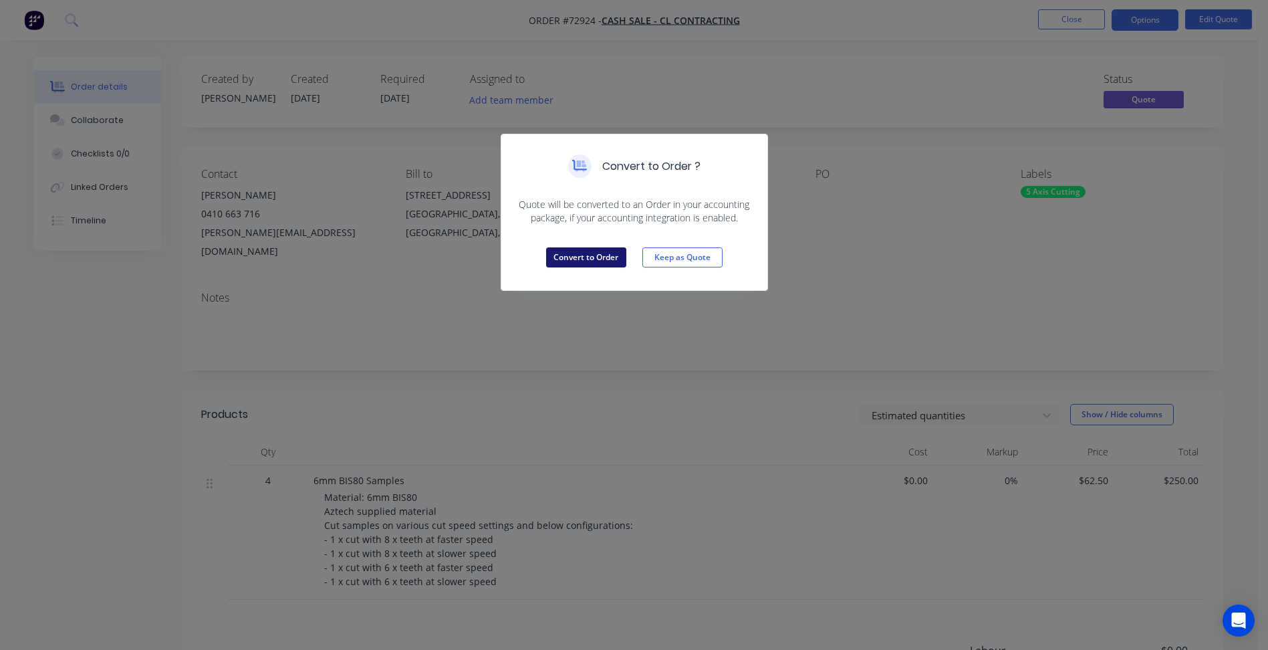
click at [583, 251] on button "Convert to Order" at bounding box center [586, 257] width 80 height 20
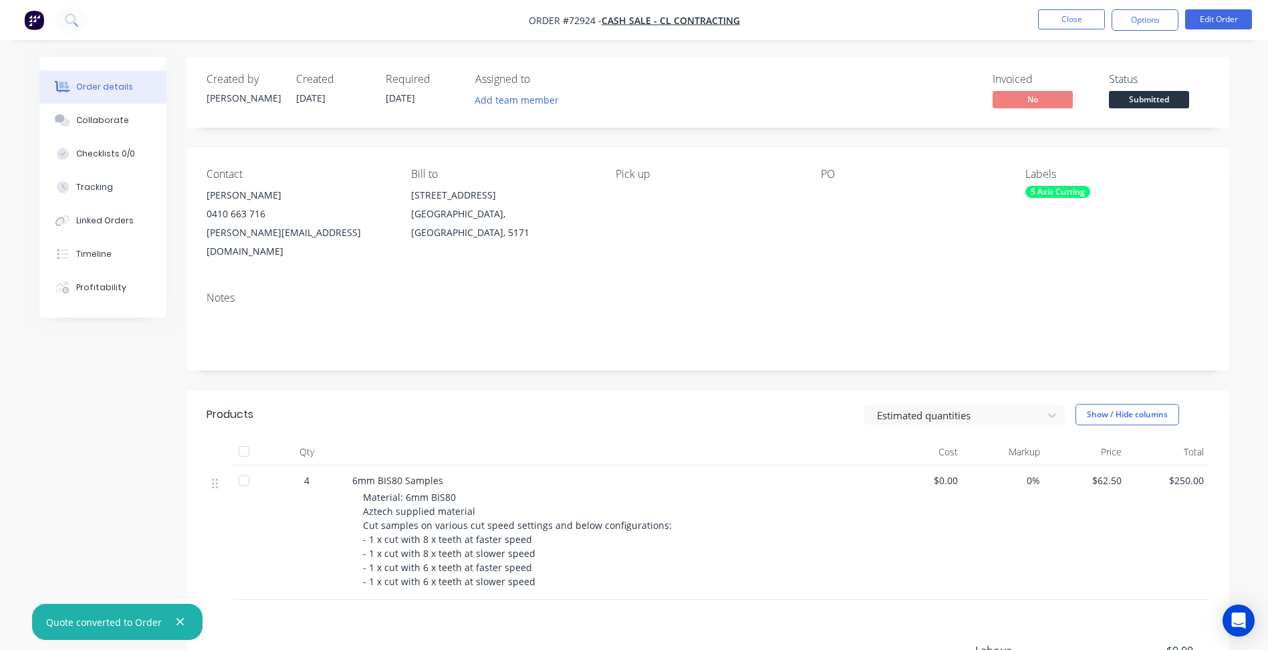
click at [1153, 102] on span "Submitted" at bounding box center [1149, 99] width 80 height 17
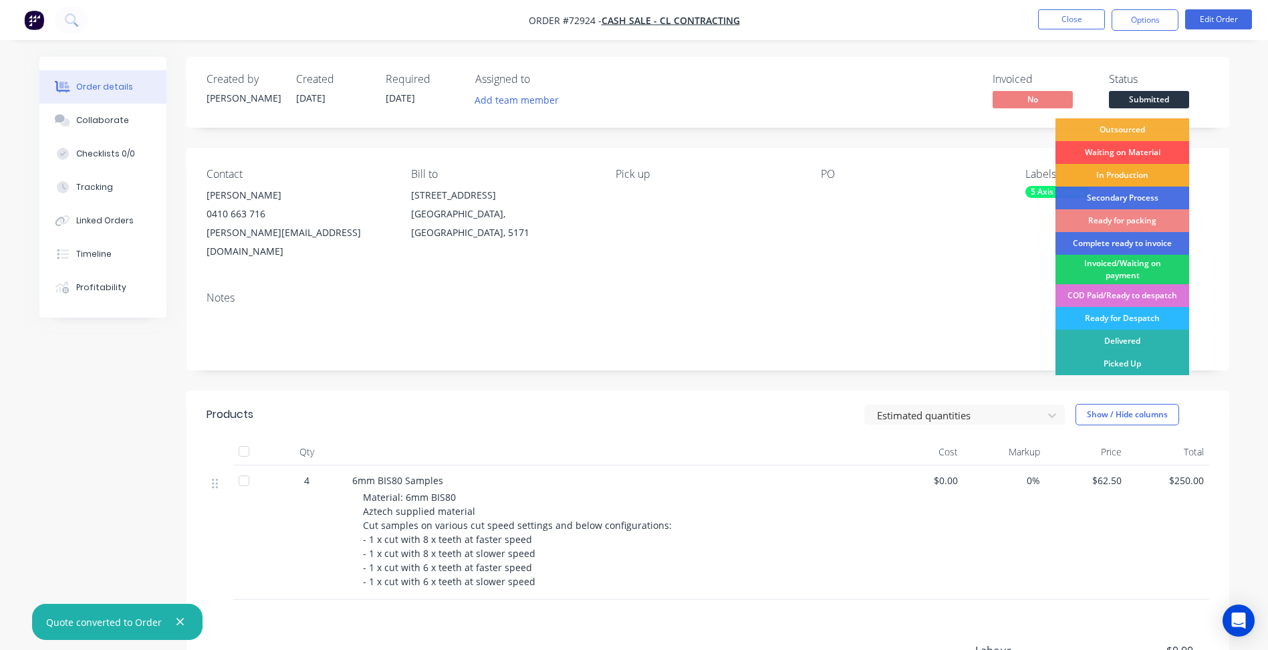
click at [1119, 172] on div "In Production" at bounding box center [1122, 175] width 134 height 23
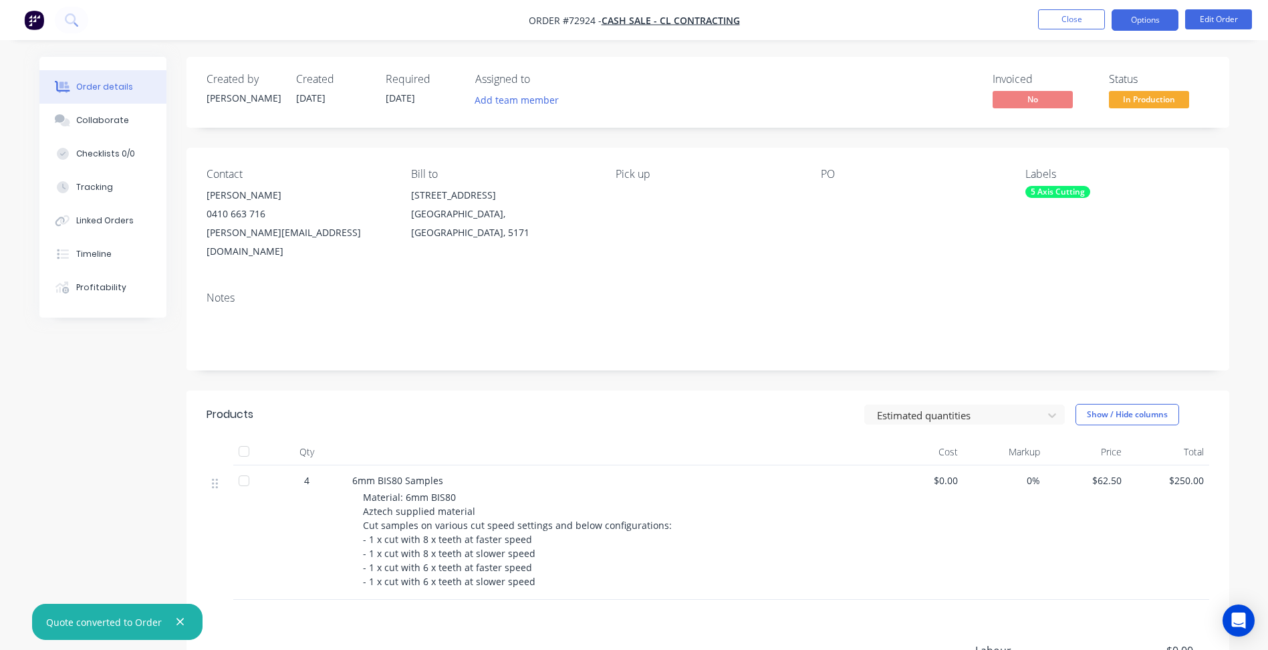
click at [1132, 21] on button "Options" at bounding box center [1144, 19] width 67 height 21
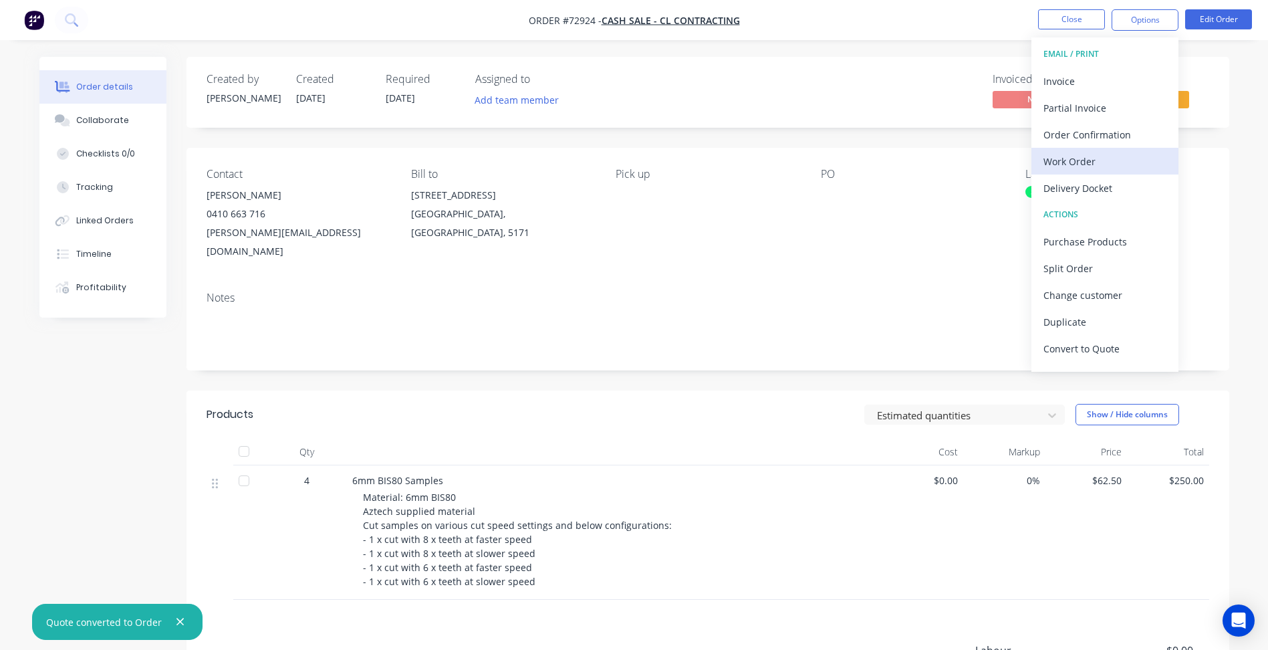
click at [1059, 162] on div "Work Order" at bounding box center [1104, 161] width 123 height 19
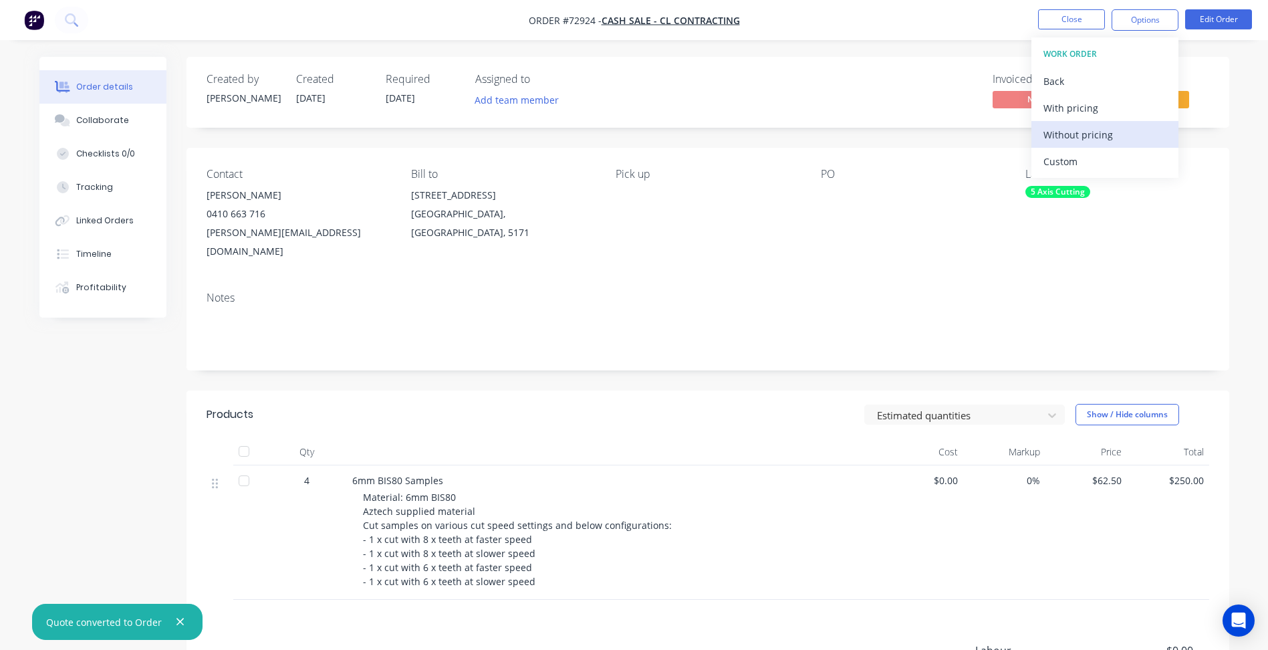
click at [1083, 134] on div "Without pricing" at bounding box center [1104, 134] width 123 height 19
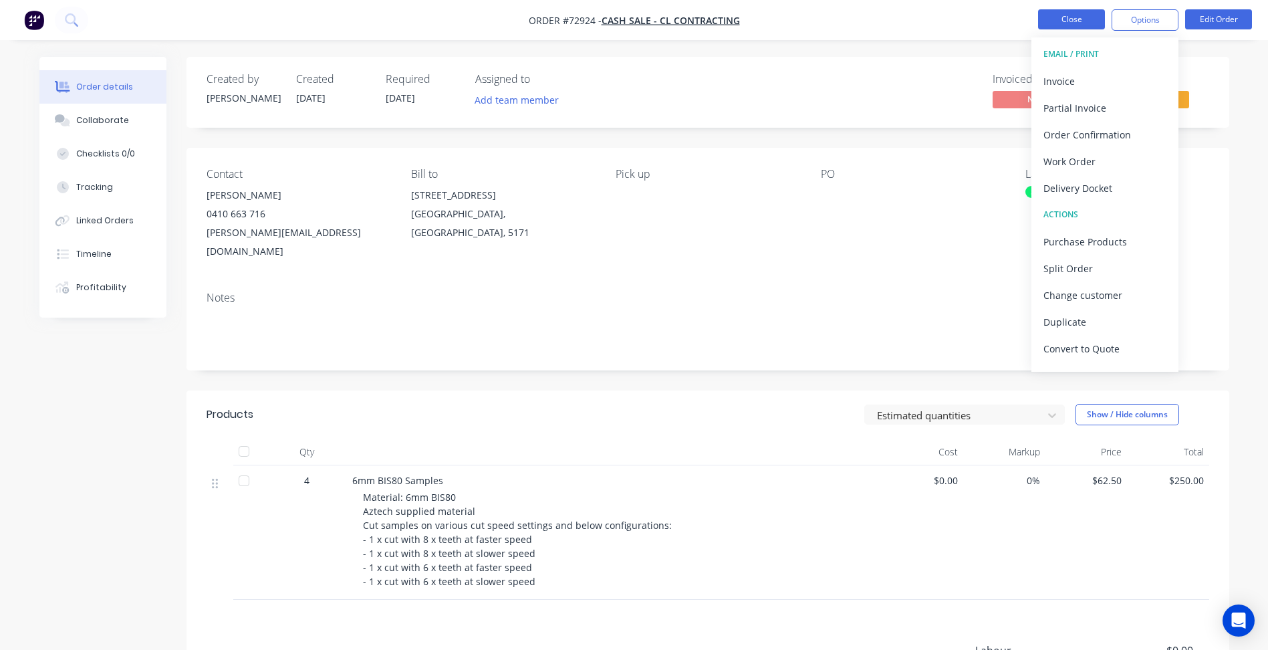
click at [1077, 19] on button "Close" at bounding box center [1071, 19] width 67 height 20
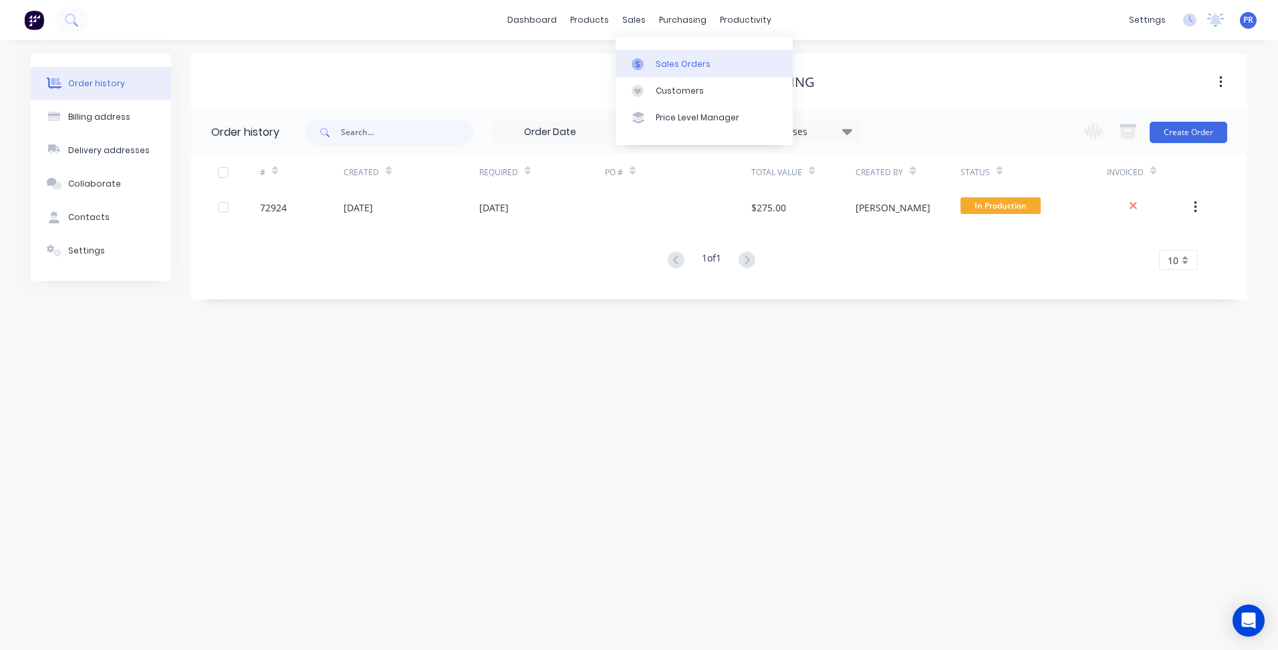
click at [650, 59] on div at bounding box center [642, 64] width 20 height 12
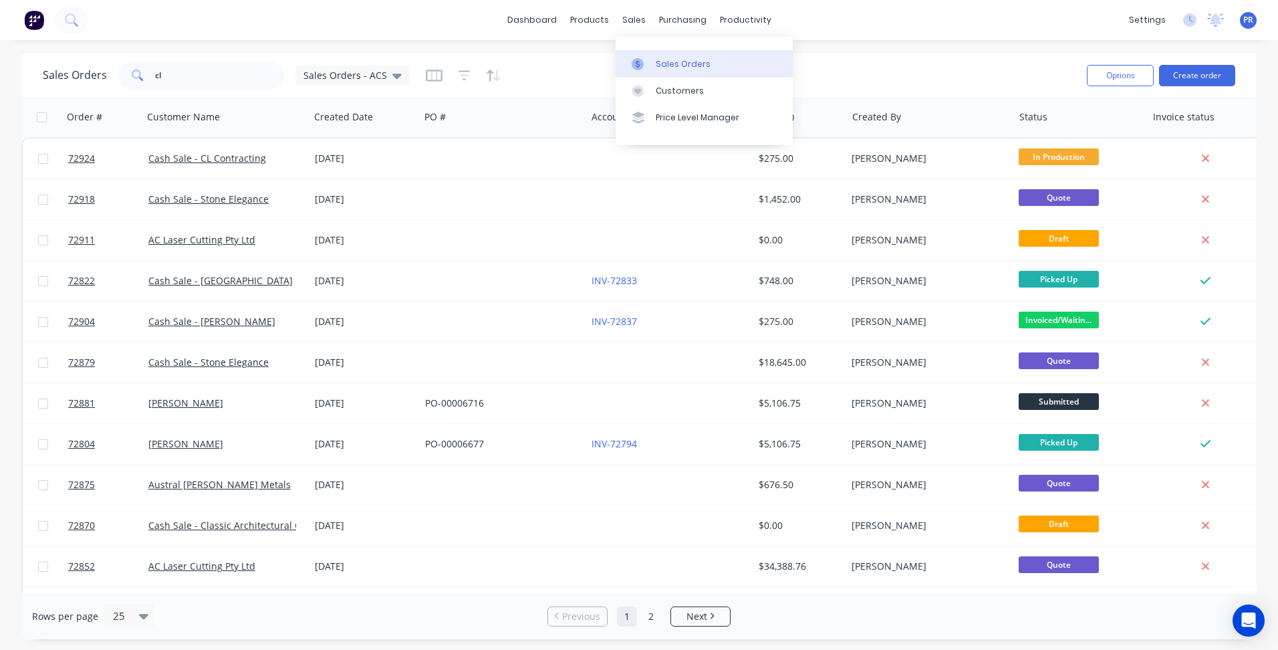
click at [669, 63] on div "Sales Orders" at bounding box center [683, 64] width 55 height 12
click at [171, 81] on input "cl" at bounding box center [220, 75] width 130 height 27
click at [169, 81] on input "cl" at bounding box center [220, 75] width 130 height 27
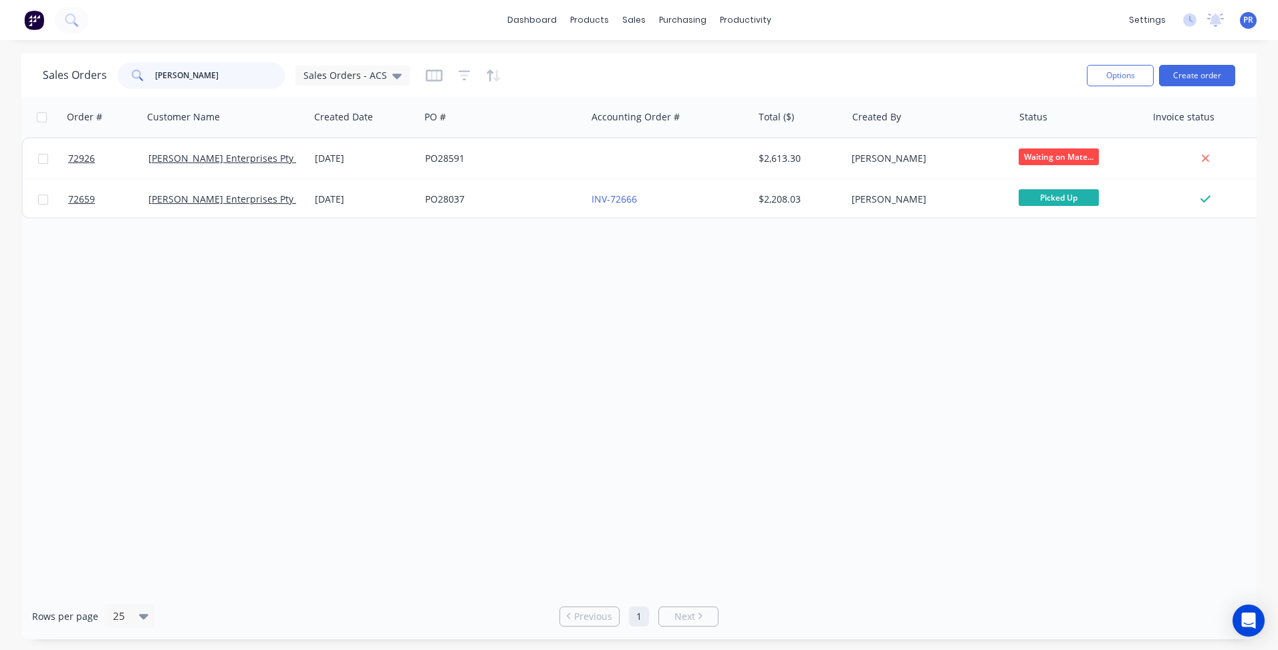
type input "[PERSON_NAME]"
click at [278, 153] on div "[PERSON_NAME] Enterprises Pty Ltd" at bounding box center [222, 158] width 148 height 13
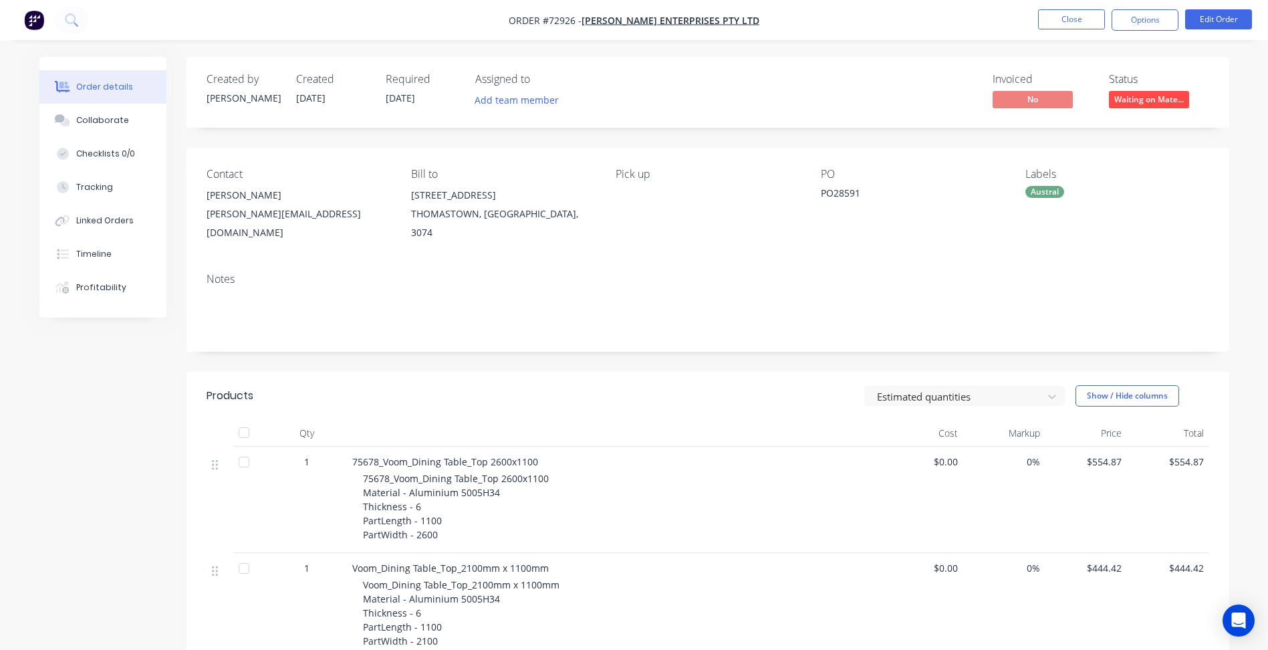
click at [412, 100] on span "[DATE]" at bounding box center [400, 98] width 29 height 13
click at [1226, 18] on button "Edit Order" at bounding box center [1218, 19] width 67 height 20
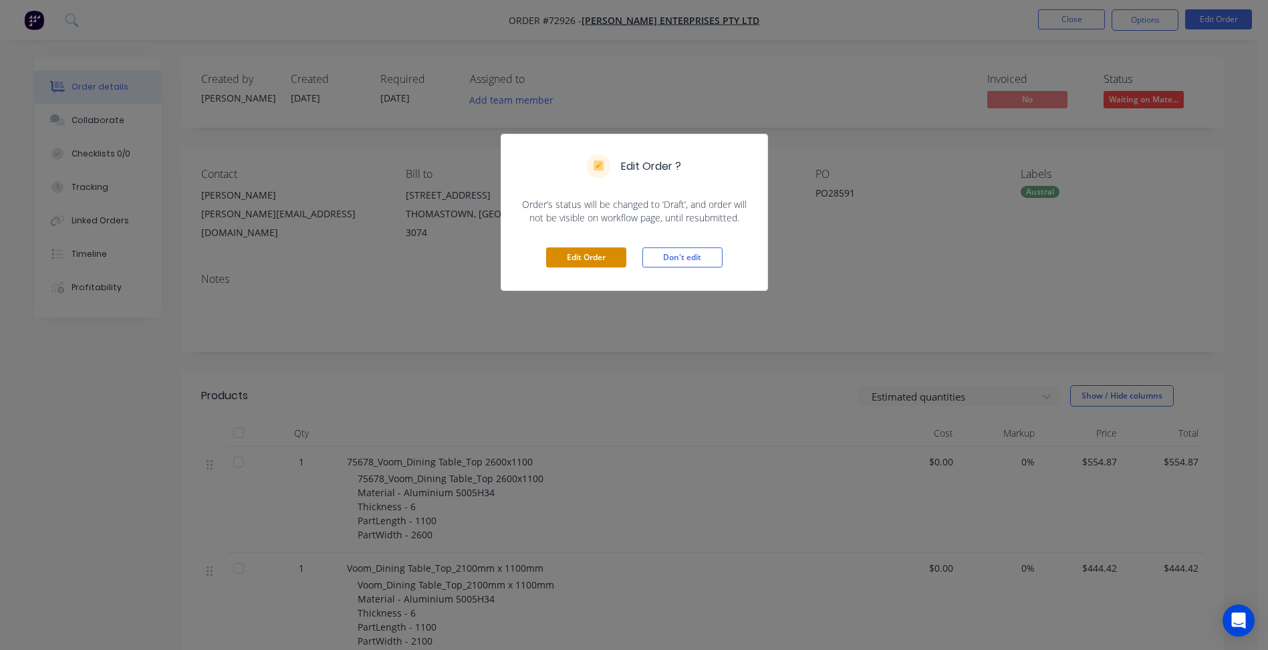
click at [595, 255] on button "Edit Order" at bounding box center [586, 257] width 80 height 20
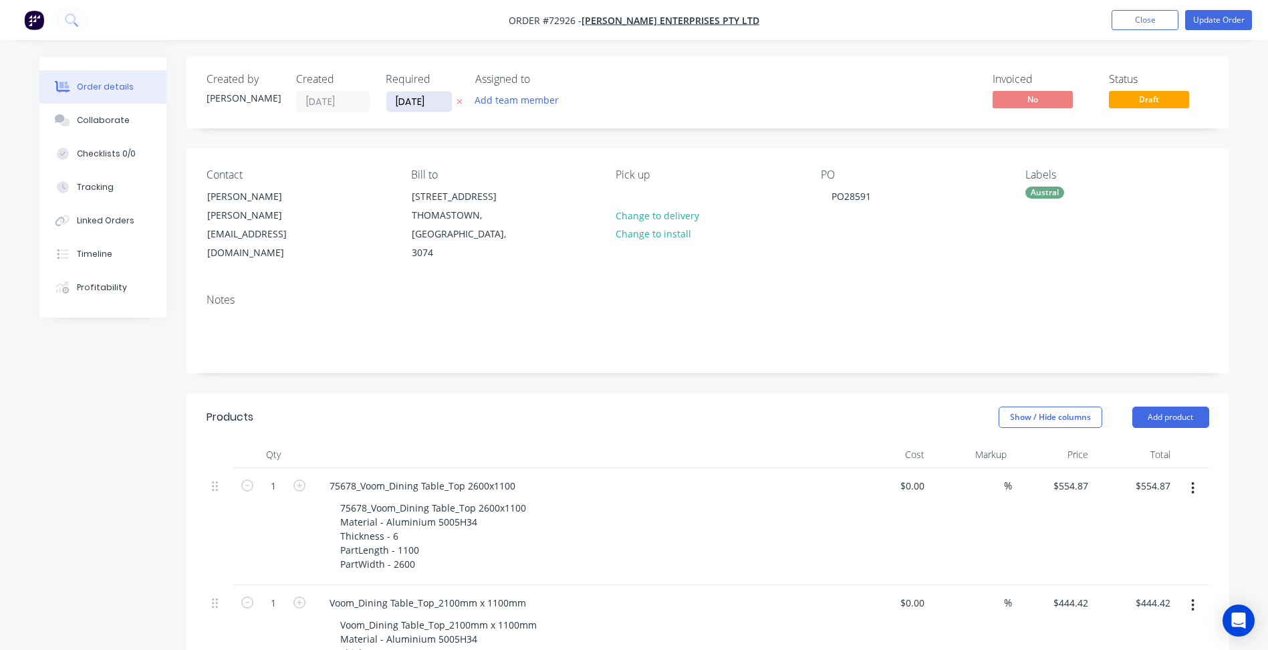
click at [419, 102] on input "[DATE]" at bounding box center [418, 102] width 65 height 20
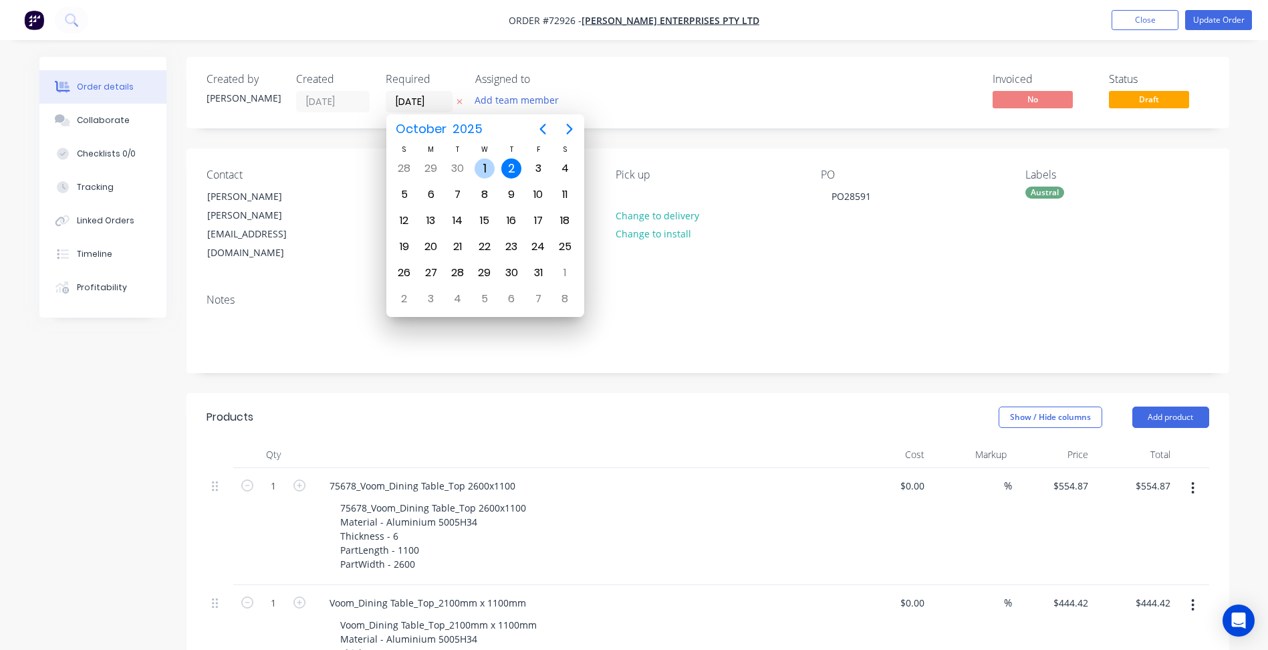
click at [486, 158] on div "1" at bounding box center [484, 168] width 20 height 20
type input "[DATE]"
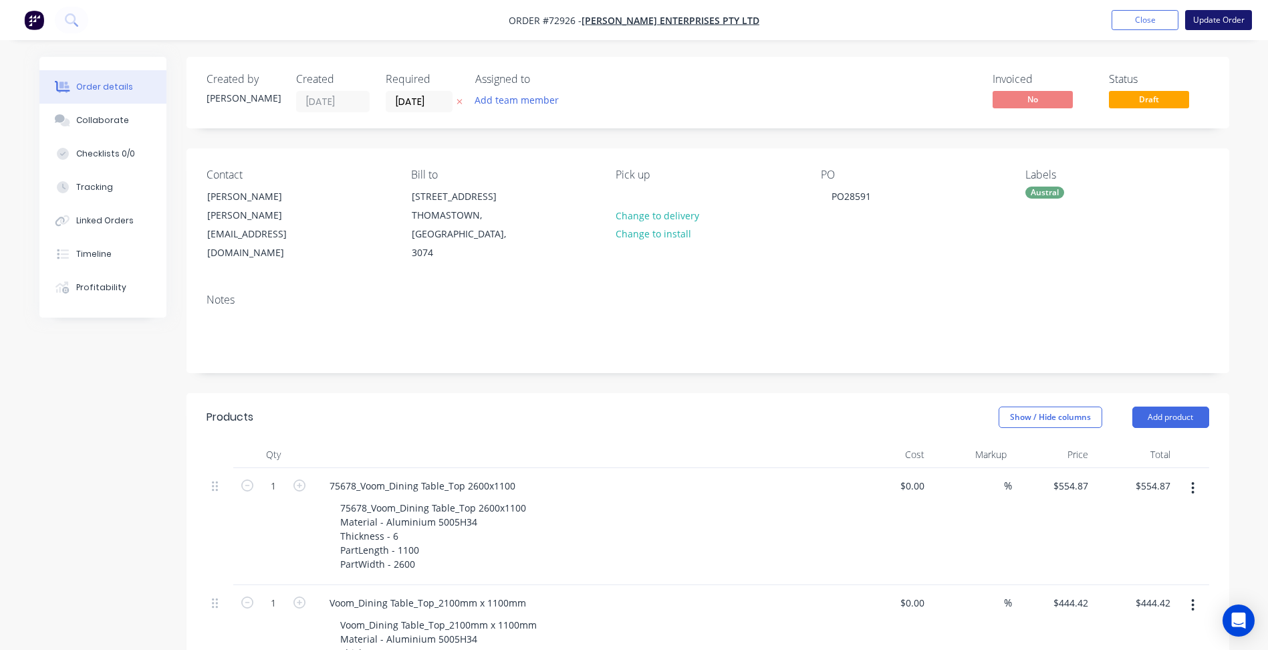
click at [1218, 20] on button "Update Order" at bounding box center [1218, 20] width 67 height 20
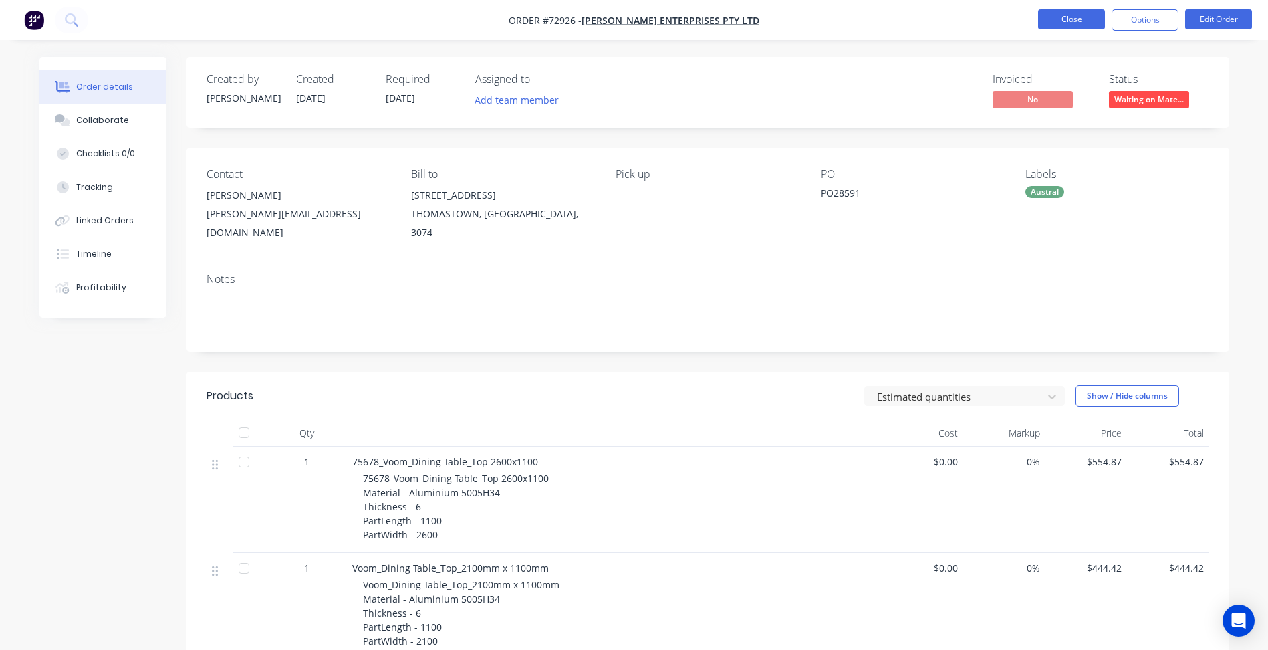
click at [1077, 19] on button "Close" at bounding box center [1071, 19] width 67 height 20
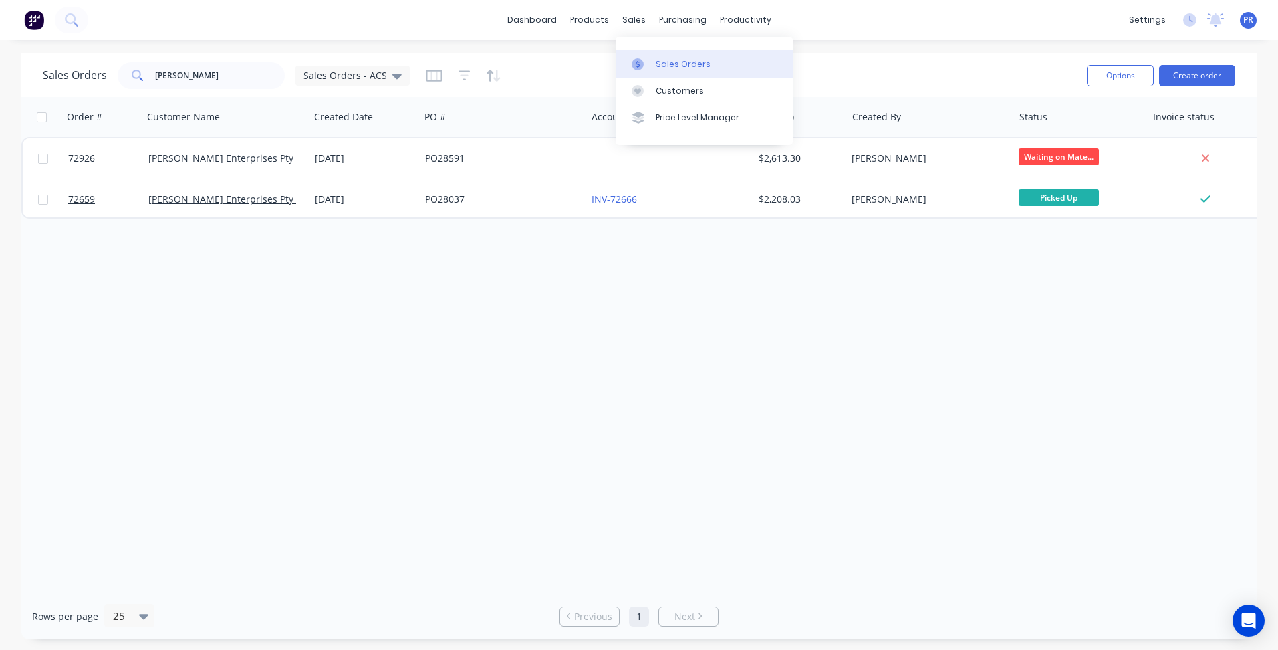
click at [662, 63] on div "Sales Orders" at bounding box center [683, 64] width 55 height 12
drag, startPoint x: 188, startPoint y: 78, endPoint x: -11, endPoint y: 47, distance: 202.1
click at [0, 47] on html "dashboard products sales purchasing productivity dashboard products Product Cat…" at bounding box center [639, 325] width 1278 height 650
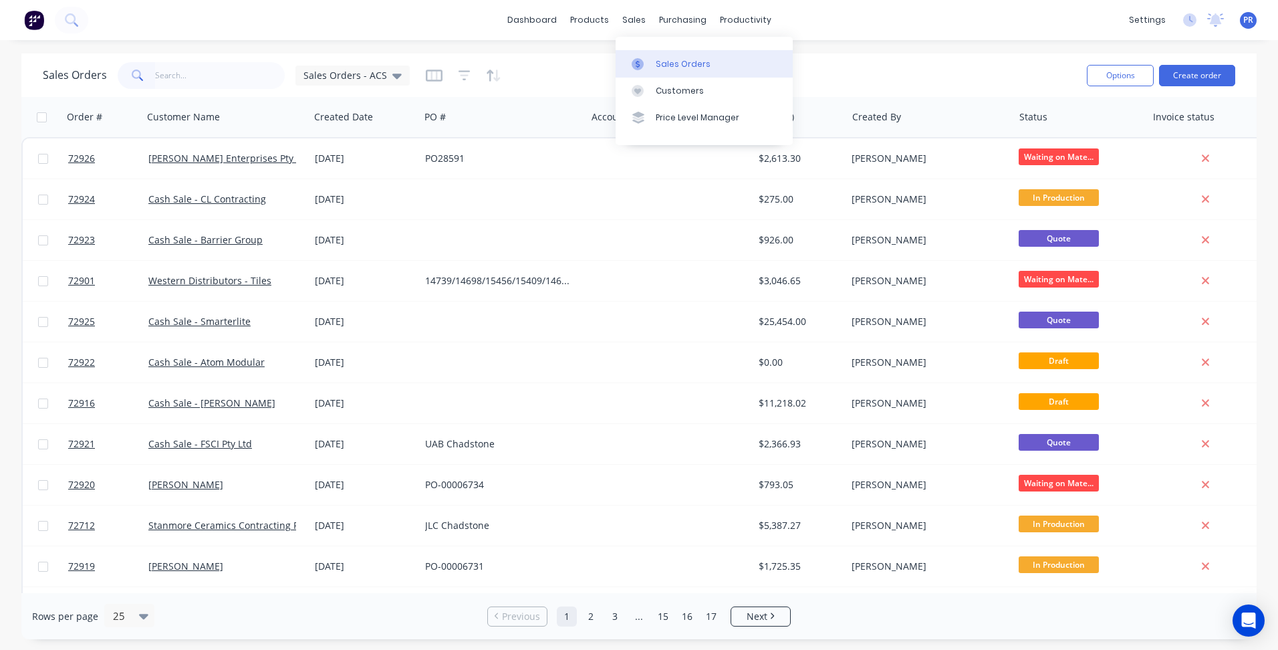
drag, startPoint x: 674, startPoint y: 59, endPoint x: 657, endPoint y: 61, distance: 17.4
click at [674, 59] on div "Sales Orders" at bounding box center [683, 64] width 55 height 12
click at [1208, 82] on button "Create order" at bounding box center [1197, 75] width 76 height 21
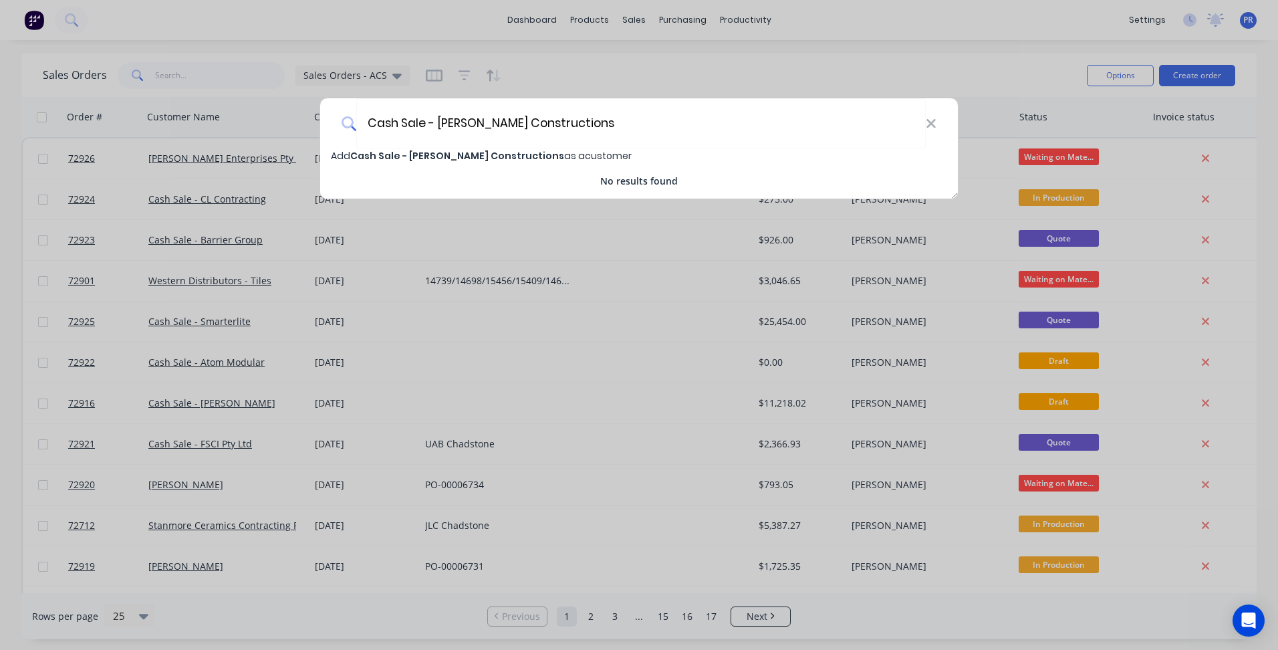
type input "Cash Sale - [PERSON_NAME] Constructions"
click at [445, 155] on span "Cash Sale - [PERSON_NAME] Constructions" at bounding box center [457, 155] width 214 height 13
select select "AU"
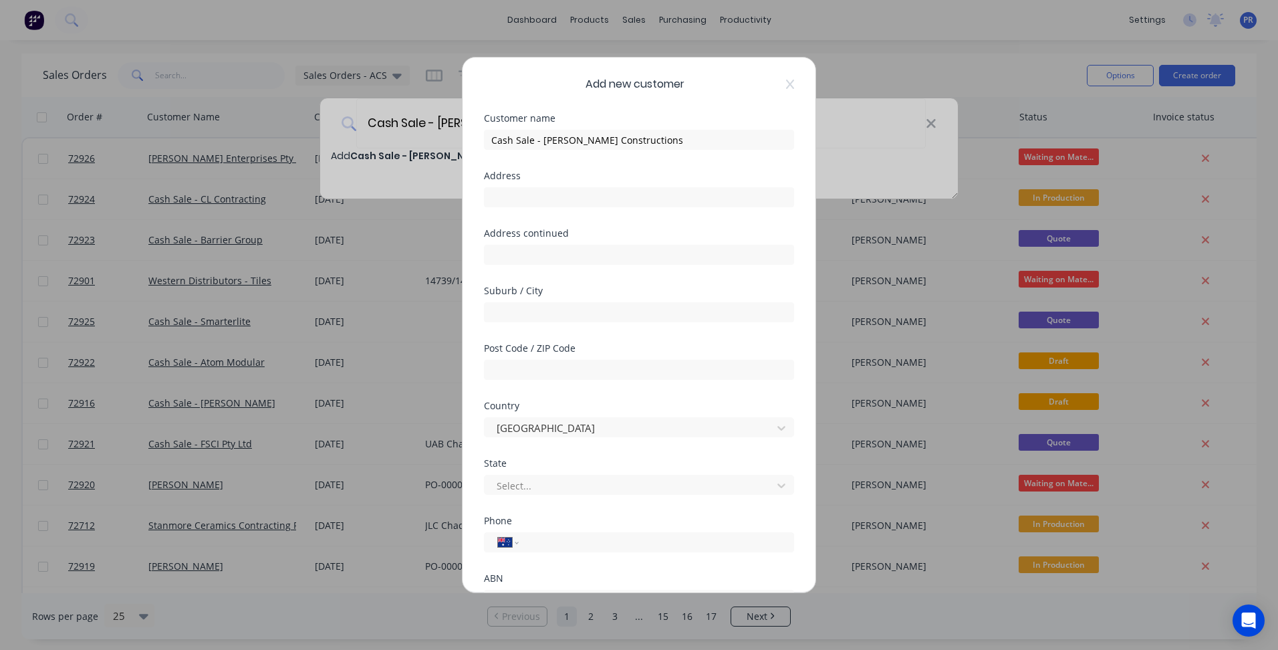
click at [552, 267] on div "Address continued" at bounding box center [639, 257] width 310 height 57
click at [550, 260] on input "text" at bounding box center [639, 255] width 310 height 20
click at [523, 208] on div "Address" at bounding box center [639, 199] width 310 height 57
click at [530, 190] on input "text" at bounding box center [639, 197] width 310 height 20
click at [542, 483] on div at bounding box center [630, 485] width 270 height 17
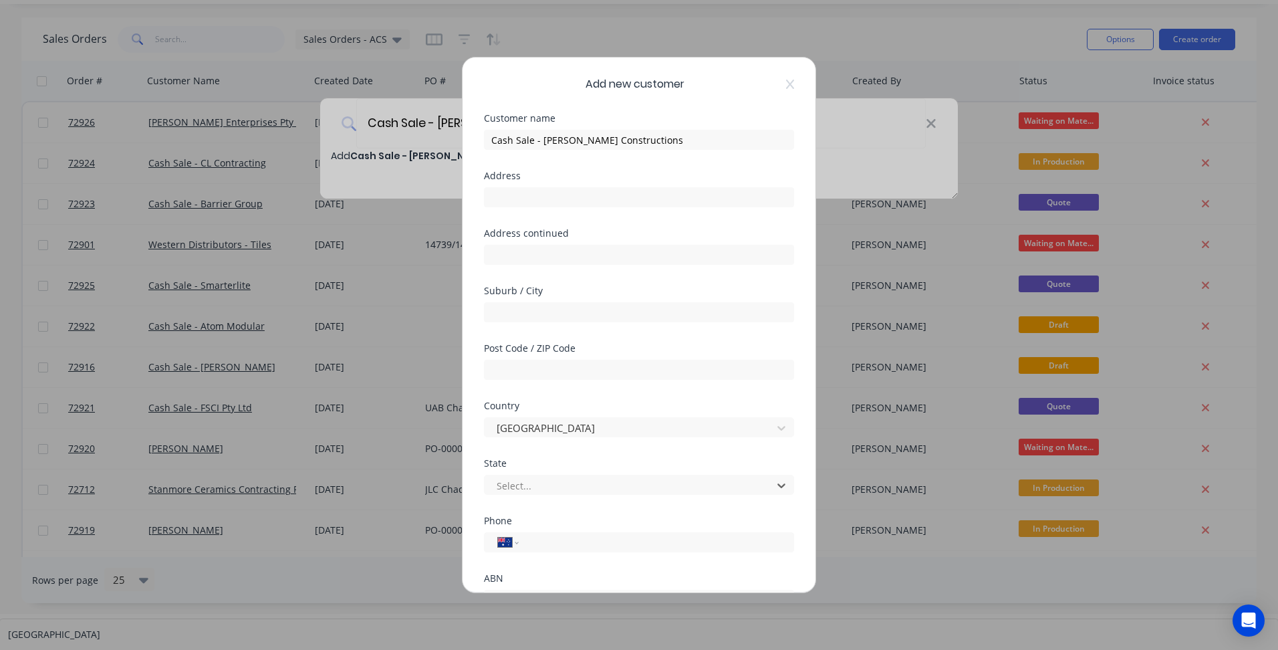
scroll to position [23, 0]
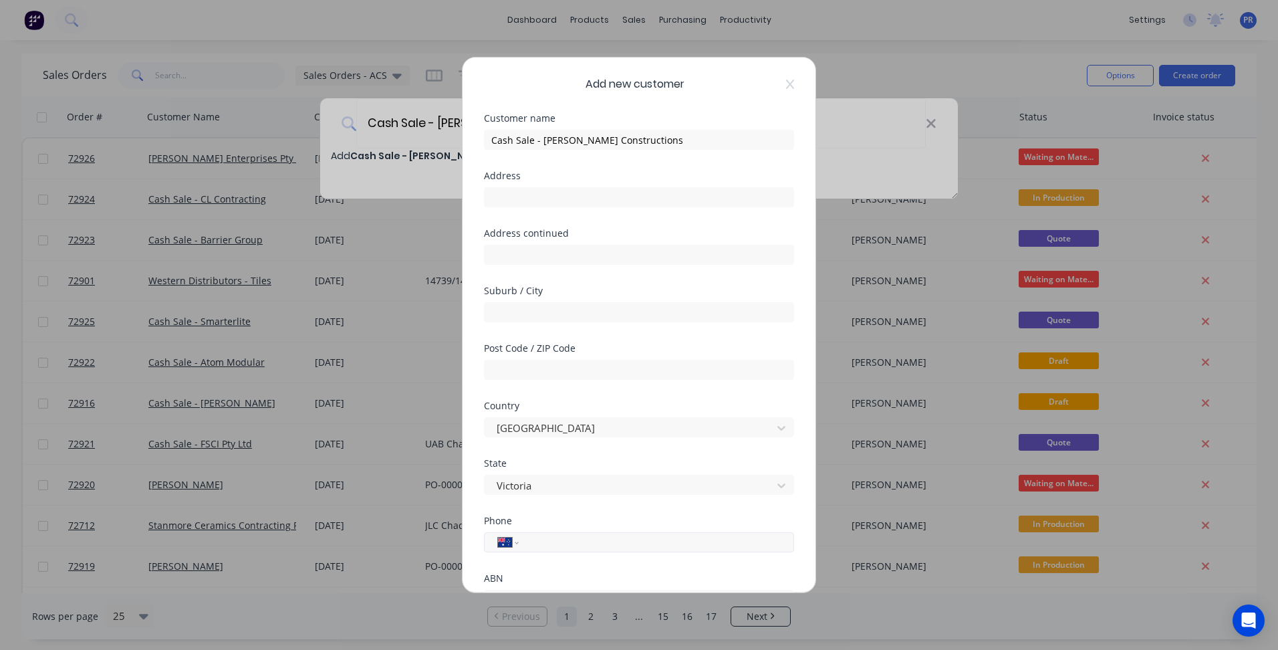
click at [538, 537] on input "tel" at bounding box center [654, 542] width 252 height 15
paste input "63647889192"
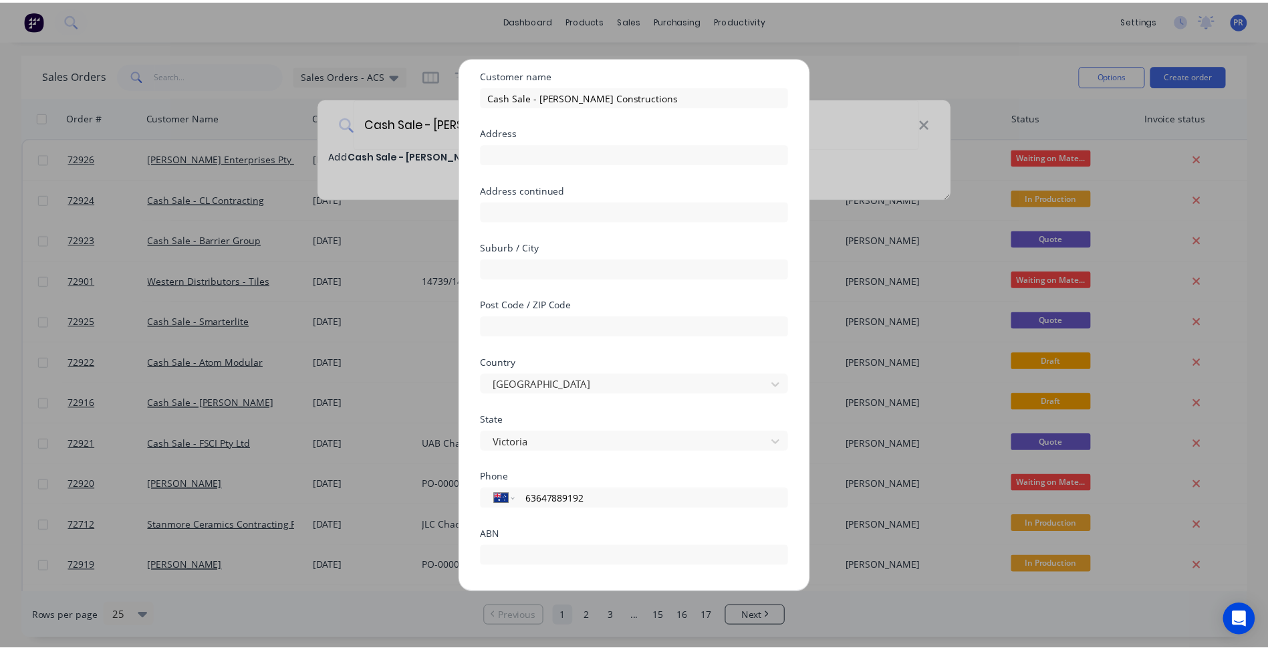
scroll to position [118, 0]
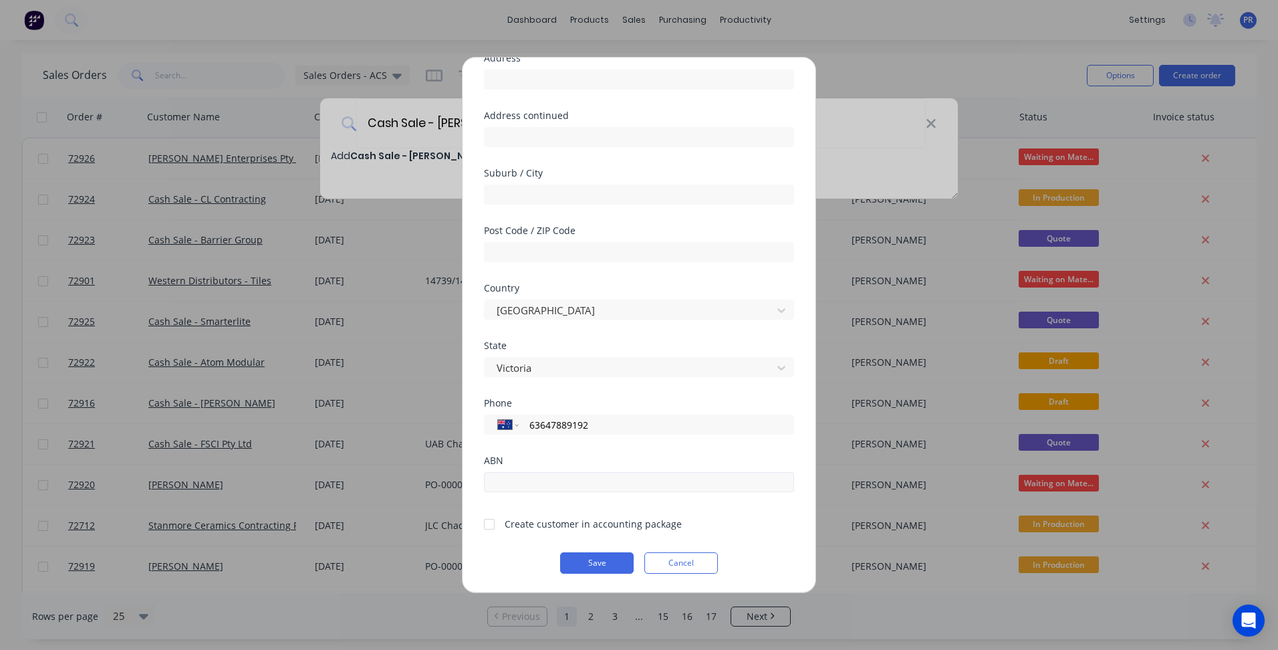
type input "63647889192"
click at [506, 481] on input "text" at bounding box center [639, 482] width 310 height 20
paste input "63 647 889 192"
type input "63 647 889 192"
click at [494, 522] on div at bounding box center [489, 524] width 27 height 27
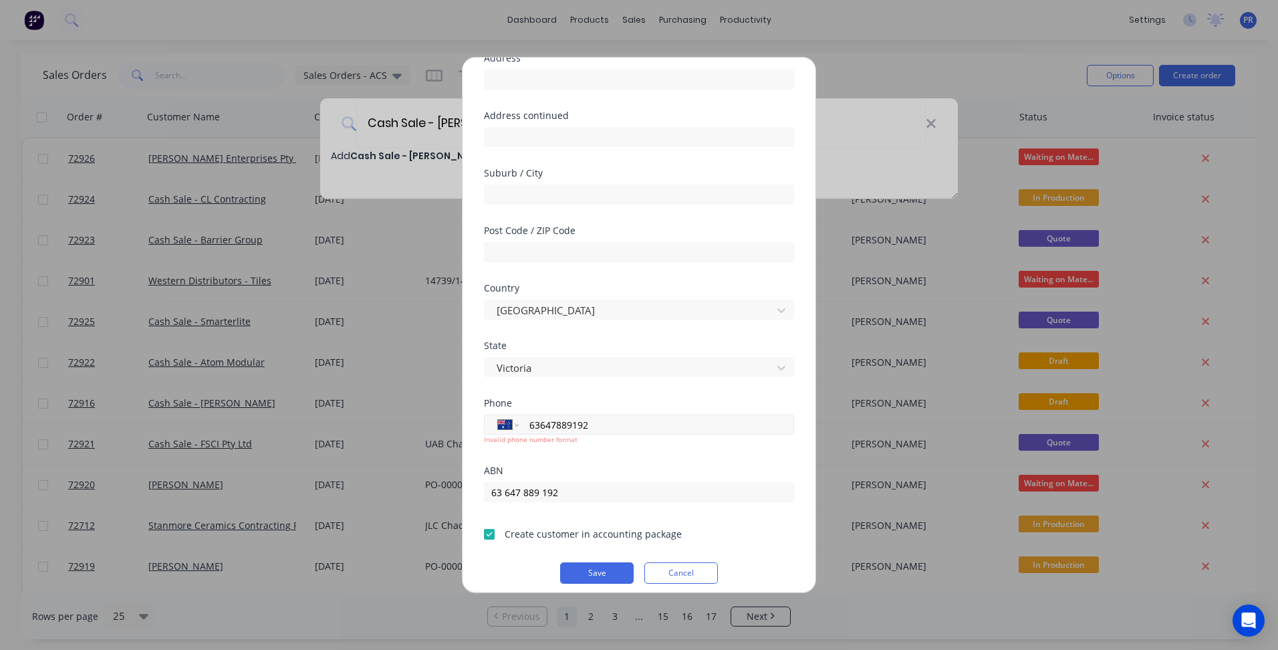
drag, startPoint x: 603, startPoint y: 426, endPoint x: 501, endPoint y: 420, distance: 103.1
click at [501, 420] on div "International [GEOGRAPHIC_DATA] [GEOGRAPHIC_DATA] [GEOGRAPHIC_DATA] [GEOGRAPHIC…" at bounding box center [639, 424] width 310 height 20
type input "0438 561 639"
click at [586, 568] on button "Save" at bounding box center [597, 572] width 74 height 21
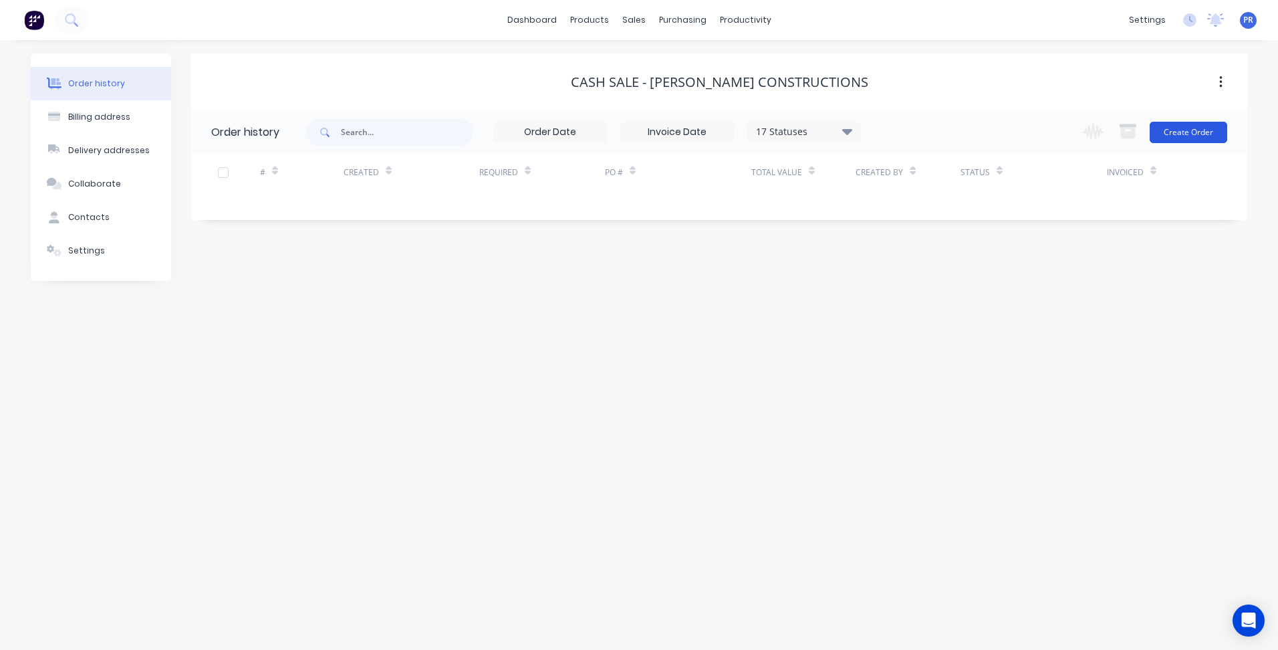
click at [1166, 135] on button "Create Order" at bounding box center [1188, 132] width 78 height 21
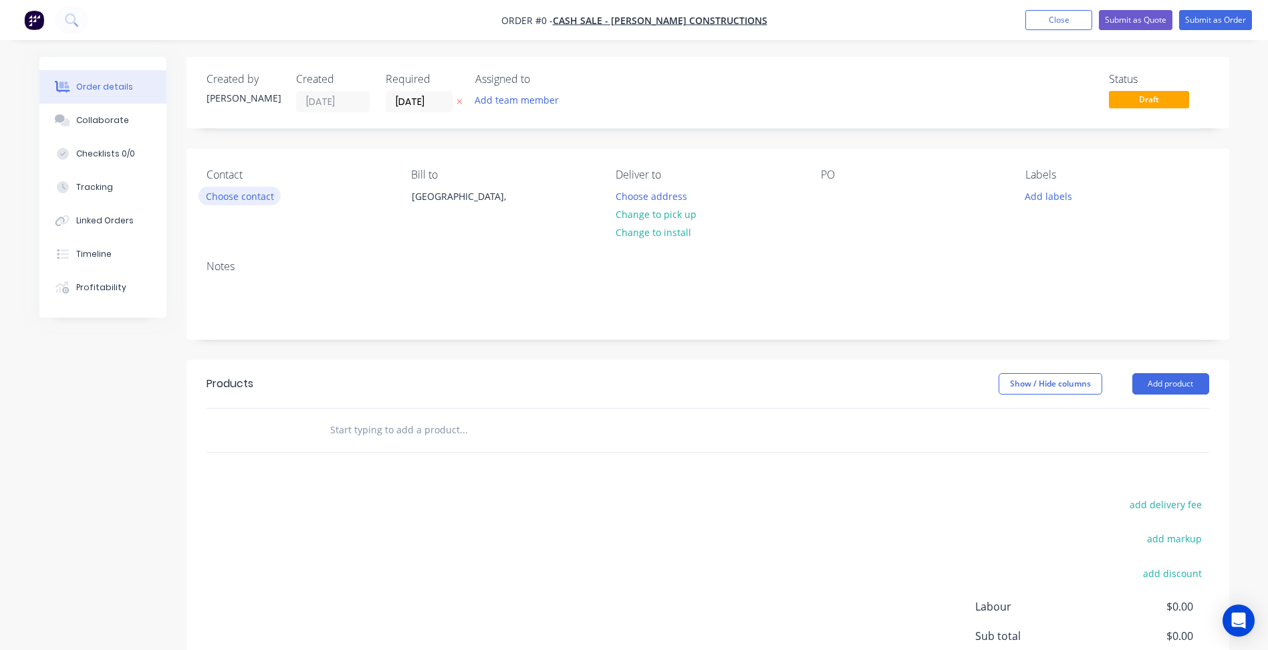
click at [216, 194] on button "Choose contact" at bounding box center [239, 195] width 82 height 18
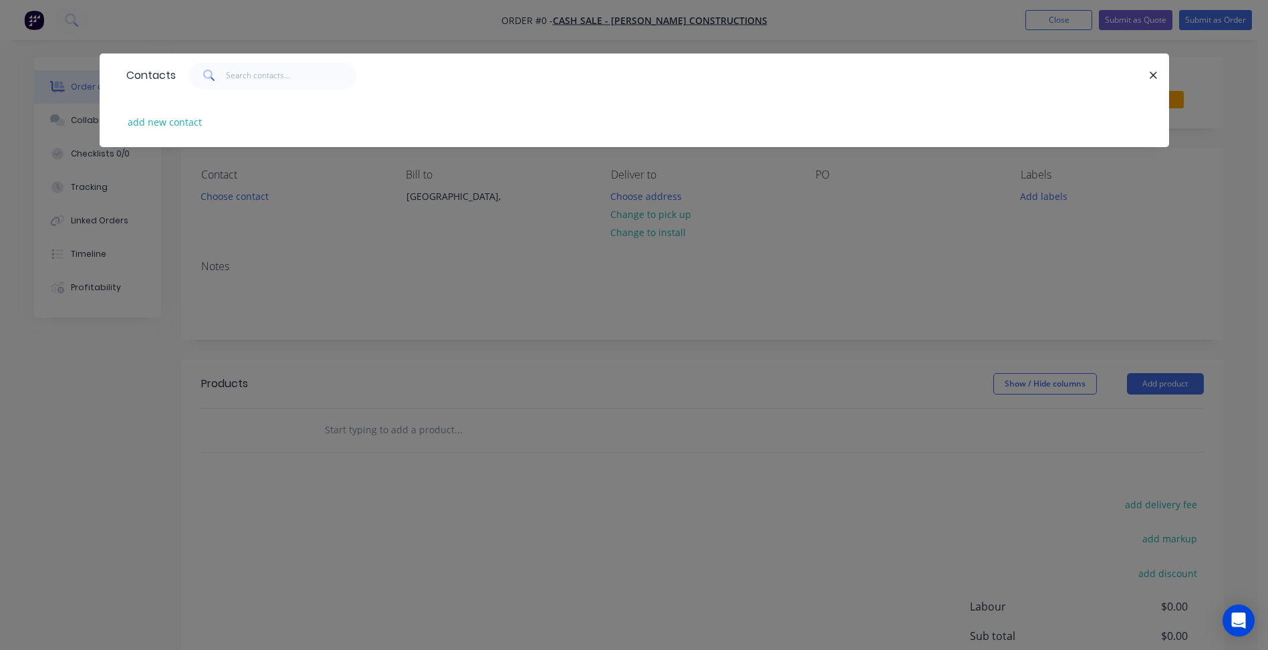
click at [178, 92] on div "Contacts" at bounding box center [634, 74] width 1069 height 43
click at [174, 122] on button "add new contact" at bounding box center [165, 122] width 88 height 18
select select "AU"
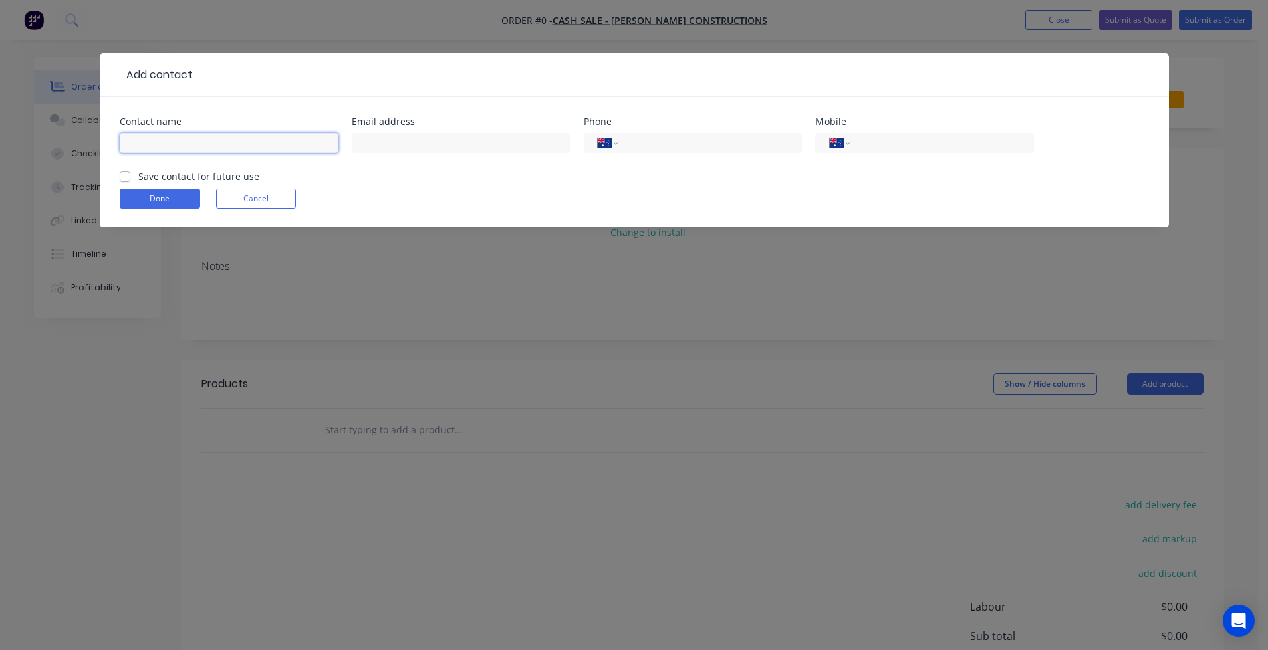
click at [169, 142] on input "text" at bounding box center [229, 143] width 219 height 20
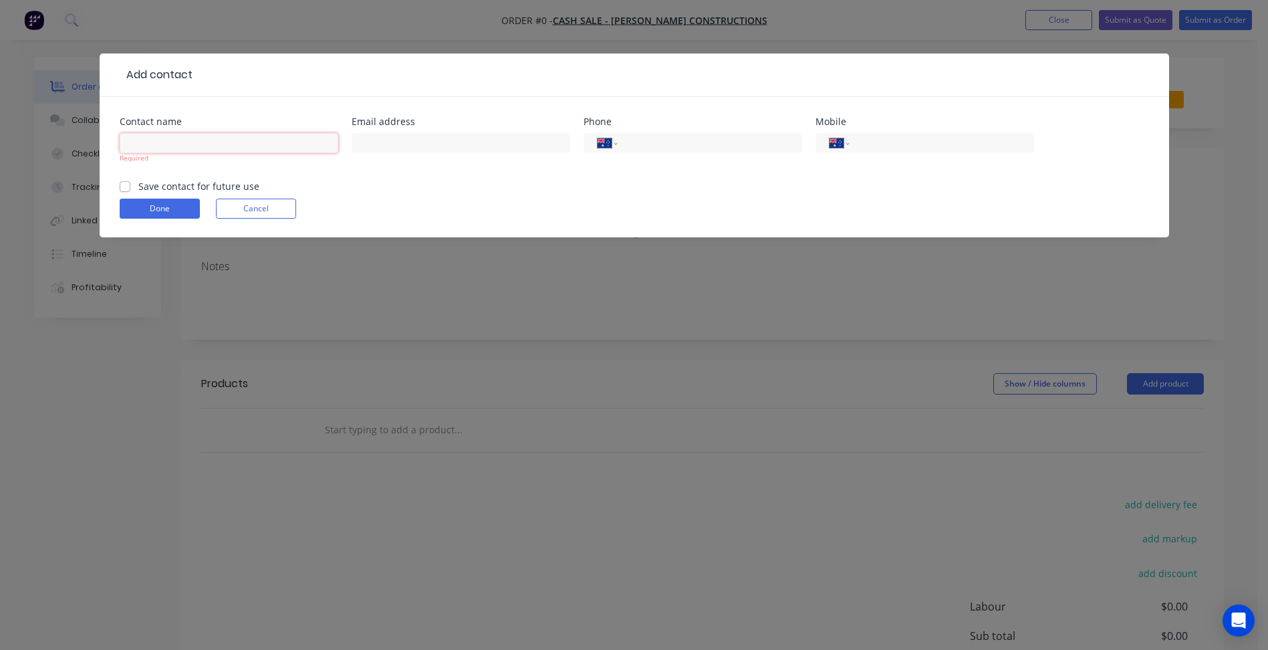
click at [202, 144] on input "text" at bounding box center [229, 143] width 219 height 20
paste input "[PERSON_NAME] <[EMAIL_ADDRESS][DOMAIN_NAME]>"
type input "[PERSON_NAME] <[EMAIL_ADDRESS][DOMAIN_NAME]>"
click at [405, 145] on input "text" at bounding box center [461, 143] width 219 height 20
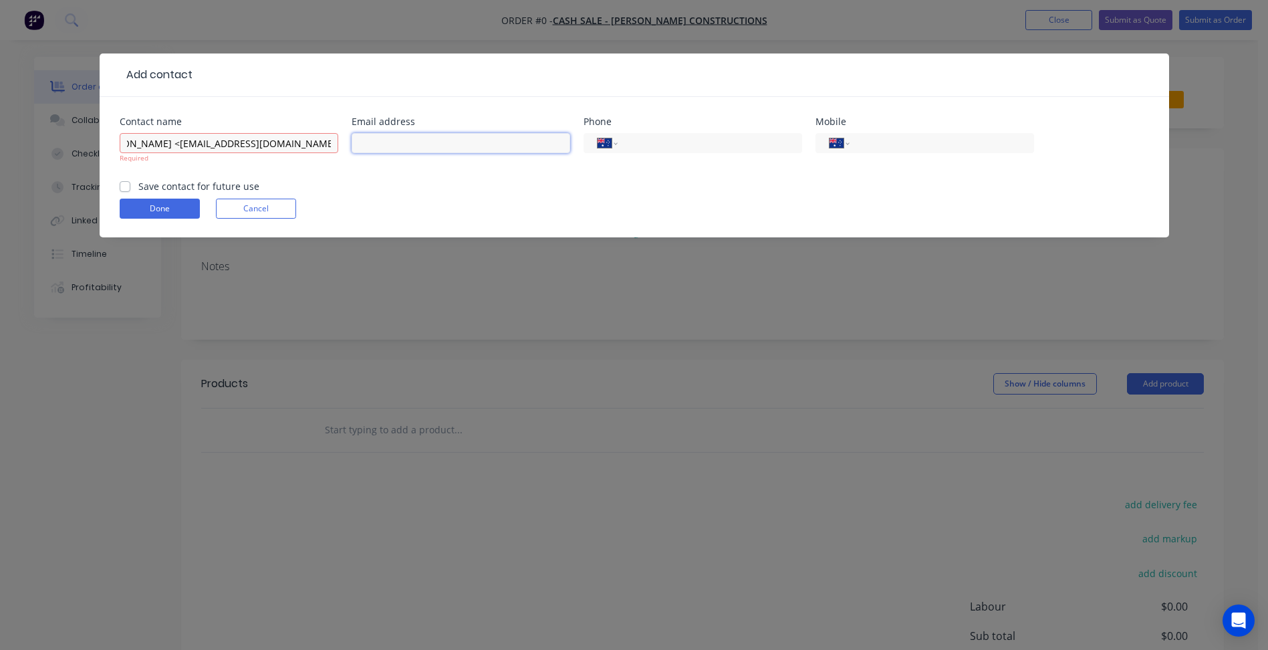
scroll to position [0, 0]
paste input "[PERSON_NAME] <[EMAIL_ADDRESS][DOMAIN_NAME]>"
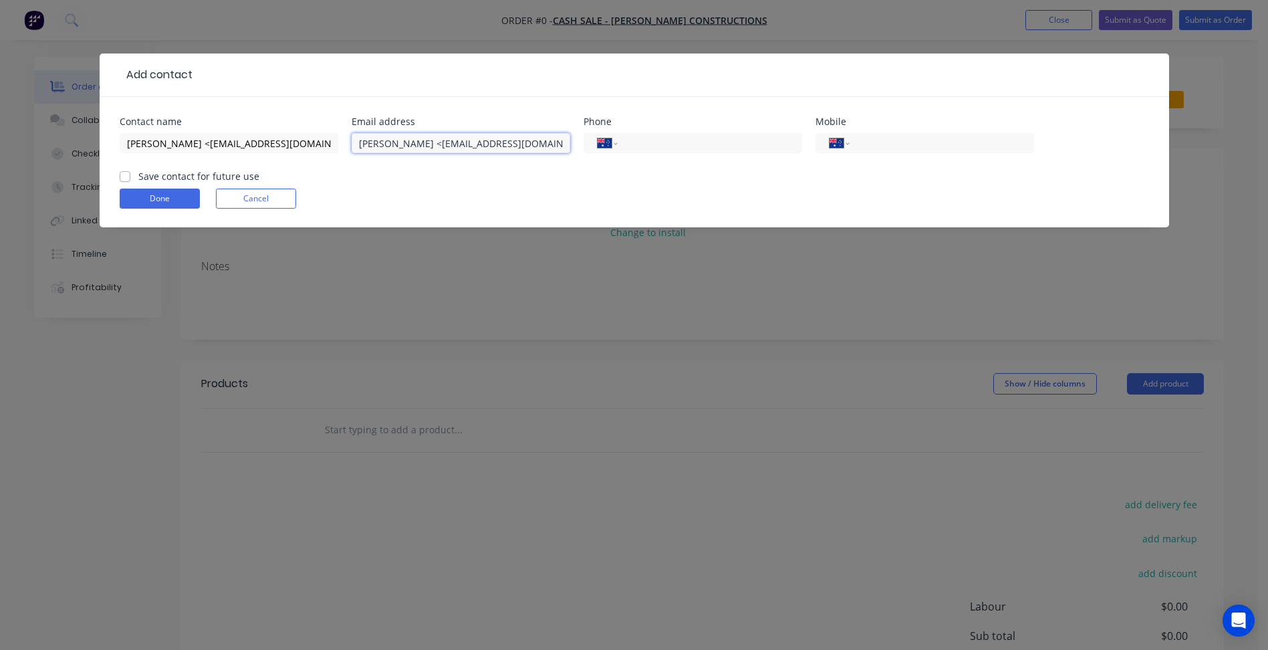
scroll to position [0, 30]
type input "[PERSON_NAME] <[EMAIL_ADDRESS][DOMAIN_NAME]>"
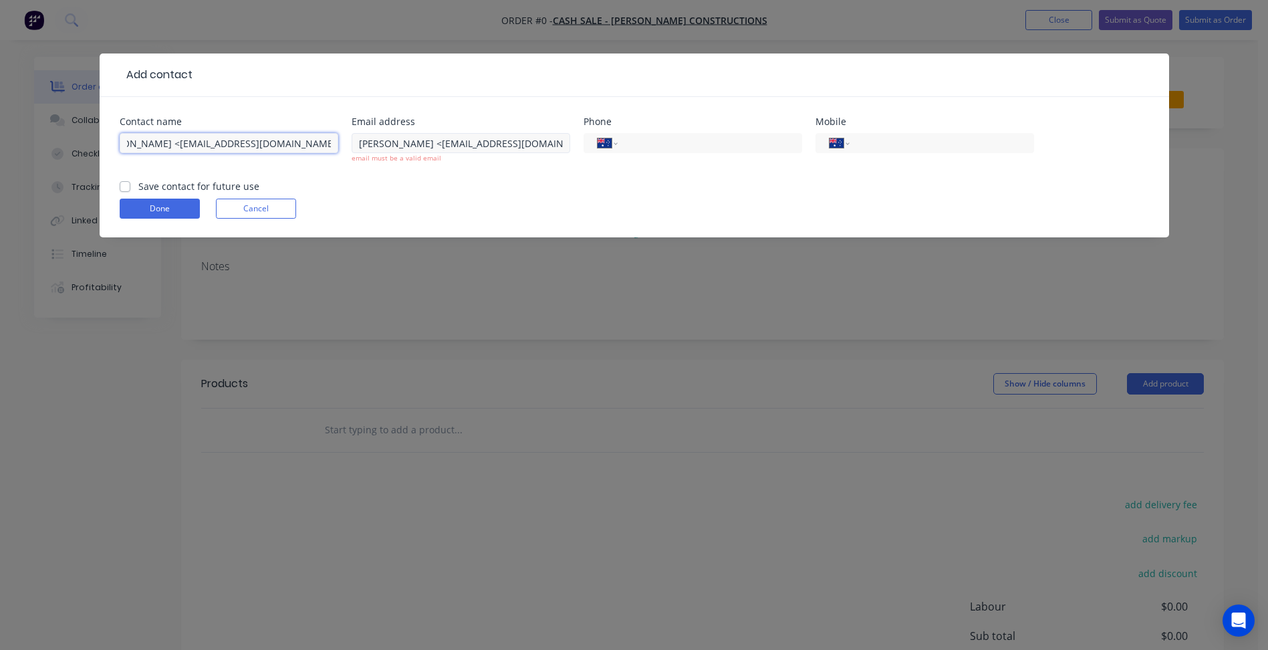
drag, startPoint x: 193, startPoint y: 144, endPoint x: 491, endPoint y: 152, distance: 297.5
click at [491, 152] on div "Contact name [PERSON_NAME] <[EMAIL_ADDRESS][DOMAIN_NAME]> Email address [PERSON…" at bounding box center [634, 148] width 1029 height 62
type input "[PERSON_NAME]"
drag, startPoint x: 430, startPoint y: 142, endPoint x: 250, endPoint y: 142, distance: 179.8
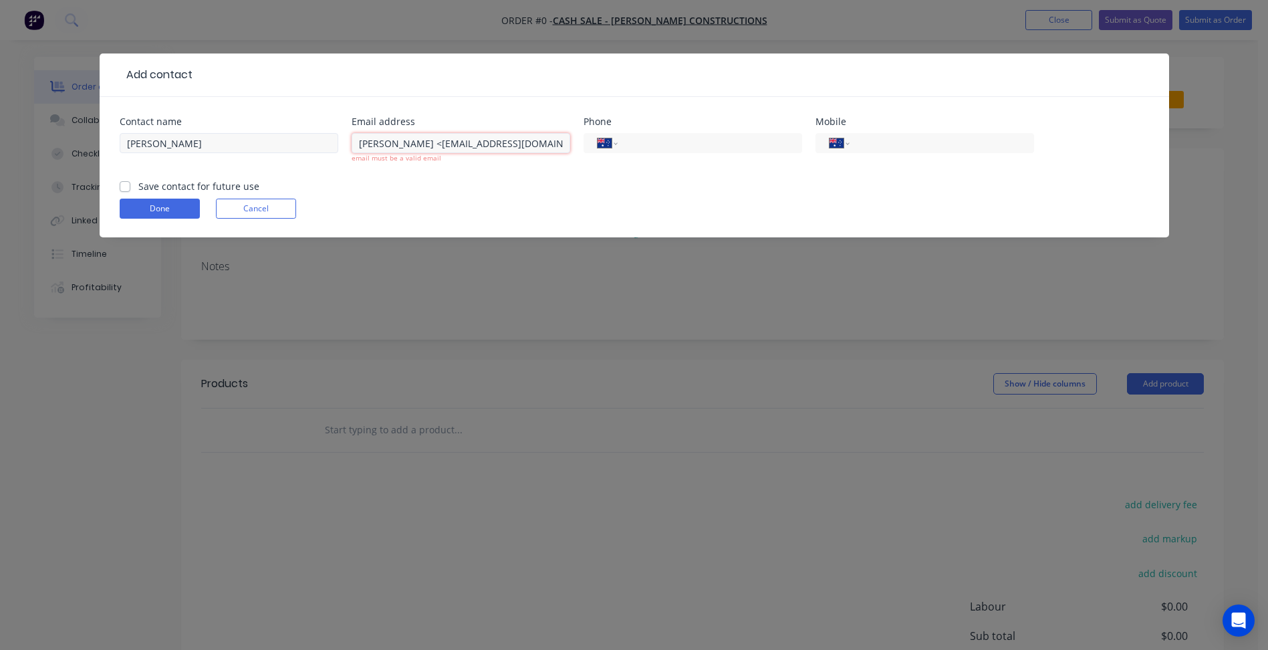
click at [230, 144] on div "Contact name [PERSON_NAME] Email address [PERSON_NAME] <[EMAIL_ADDRESS][DOMAIN_…" at bounding box center [634, 148] width 1029 height 62
click at [554, 146] on input "[EMAIL_ADDRESS][DOMAIN_NAME]>" at bounding box center [461, 143] width 219 height 20
type input "[EMAIL_ADDRESS][DOMAIN_NAME]"
click at [898, 145] on input "tel" at bounding box center [939, 143] width 160 height 15
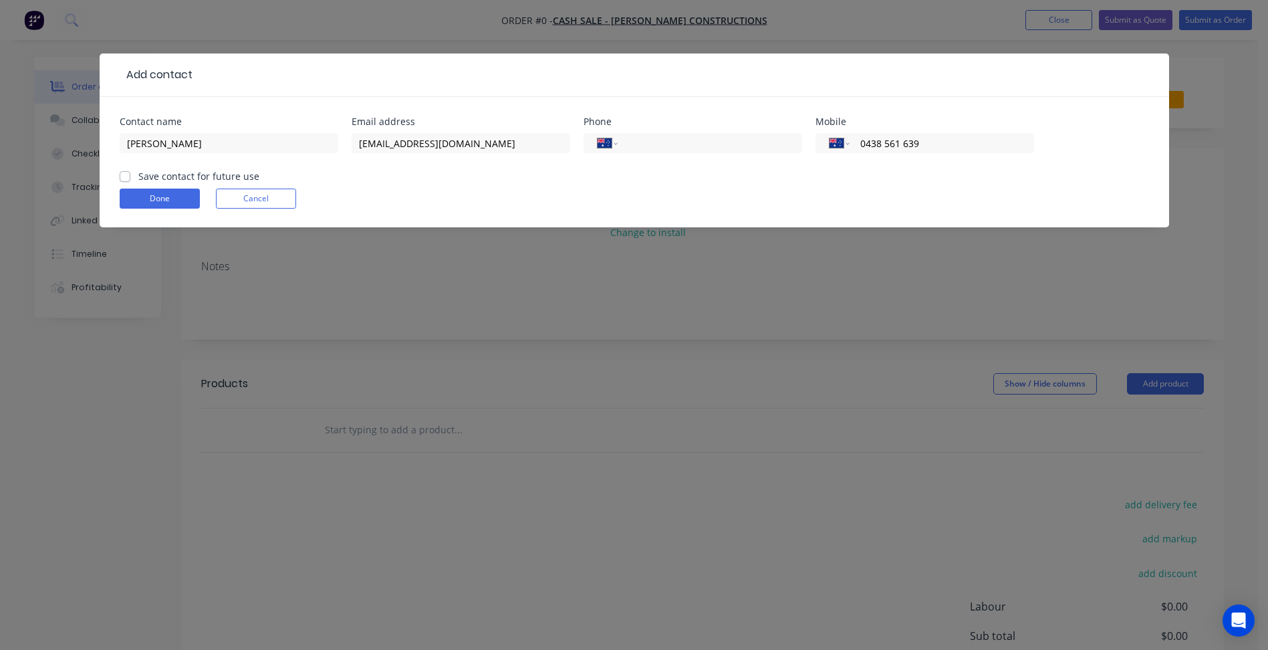
type input "0438 561 639"
click at [219, 175] on label "Save contact for future use" at bounding box center [198, 176] width 121 height 14
click at [130, 175] on input "Save contact for future use" at bounding box center [125, 175] width 11 height 13
checkbox input "true"
click at [166, 192] on button "Done" at bounding box center [160, 198] width 80 height 20
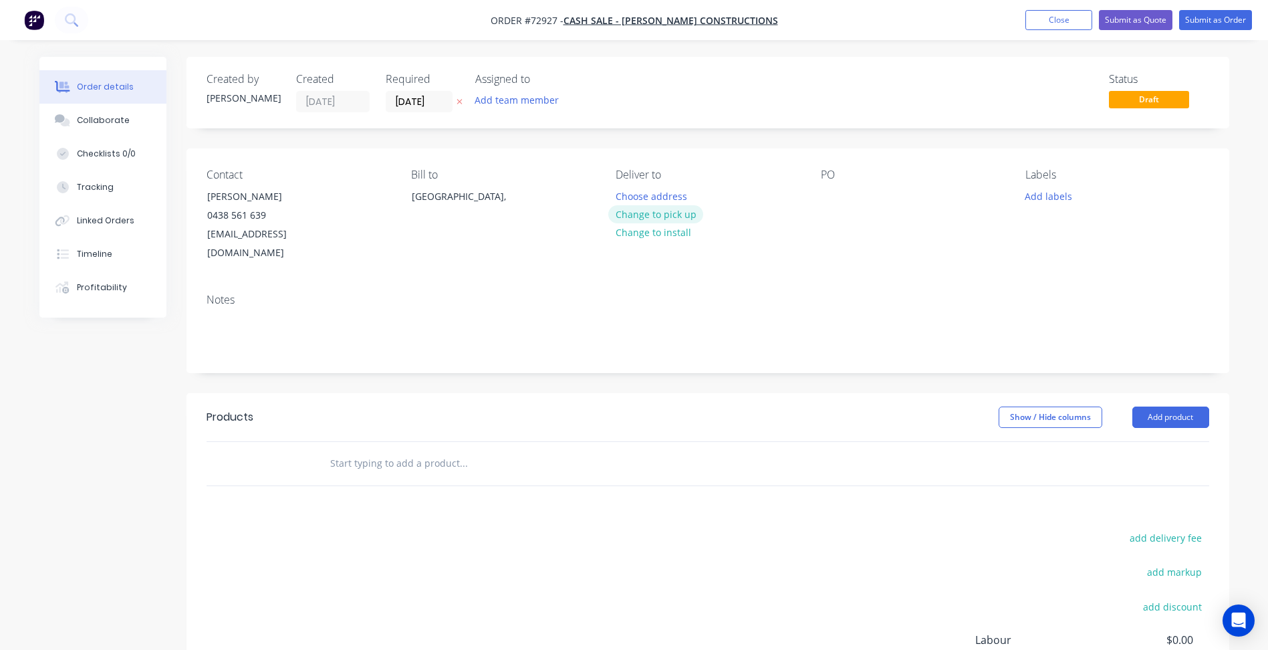
click at [656, 219] on button "Change to pick up" at bounding box center [655, 214] width 95 height 18
click at [420, 106] on input "[DATE]" at bounding box center [418, 102] width 65 height 20
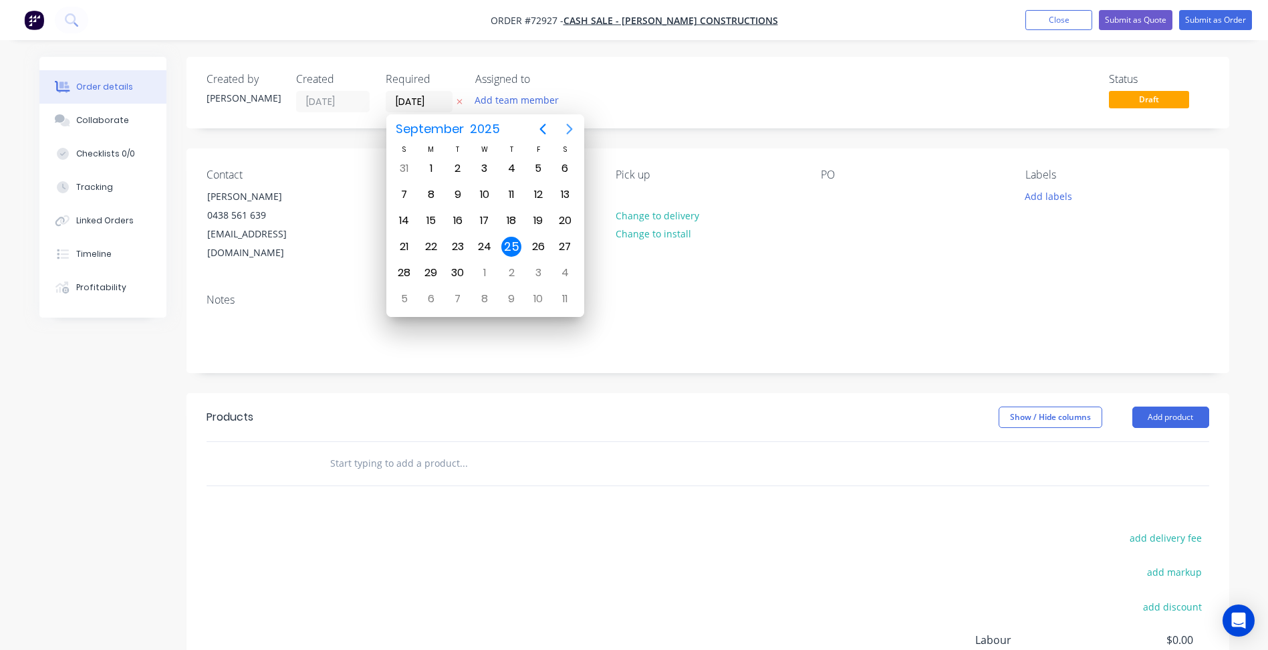
click at [566, 130] on icon "Next page" at bounding box center [569, 129] width 16 height 16
click at [507, 220] on div "16" at bounding box center [511, 221] width 20 height 20
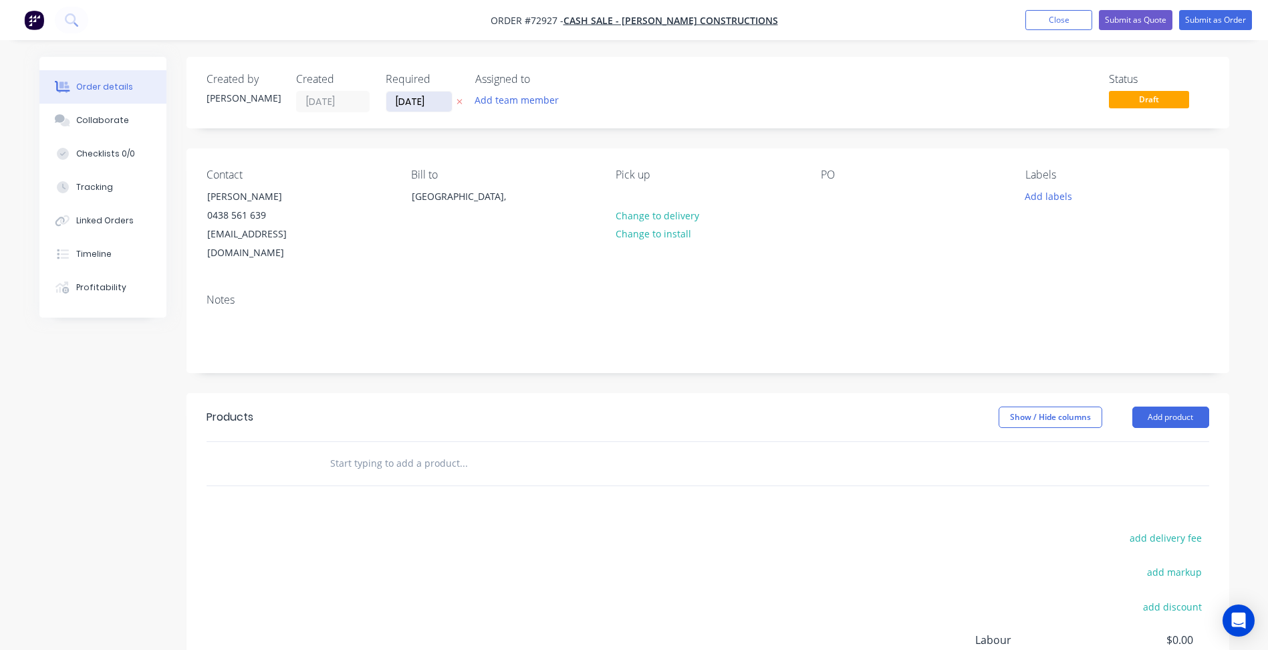
click at [417, 102] on input "[DATE]" at bounding box center [418, 102] width 65 height 20
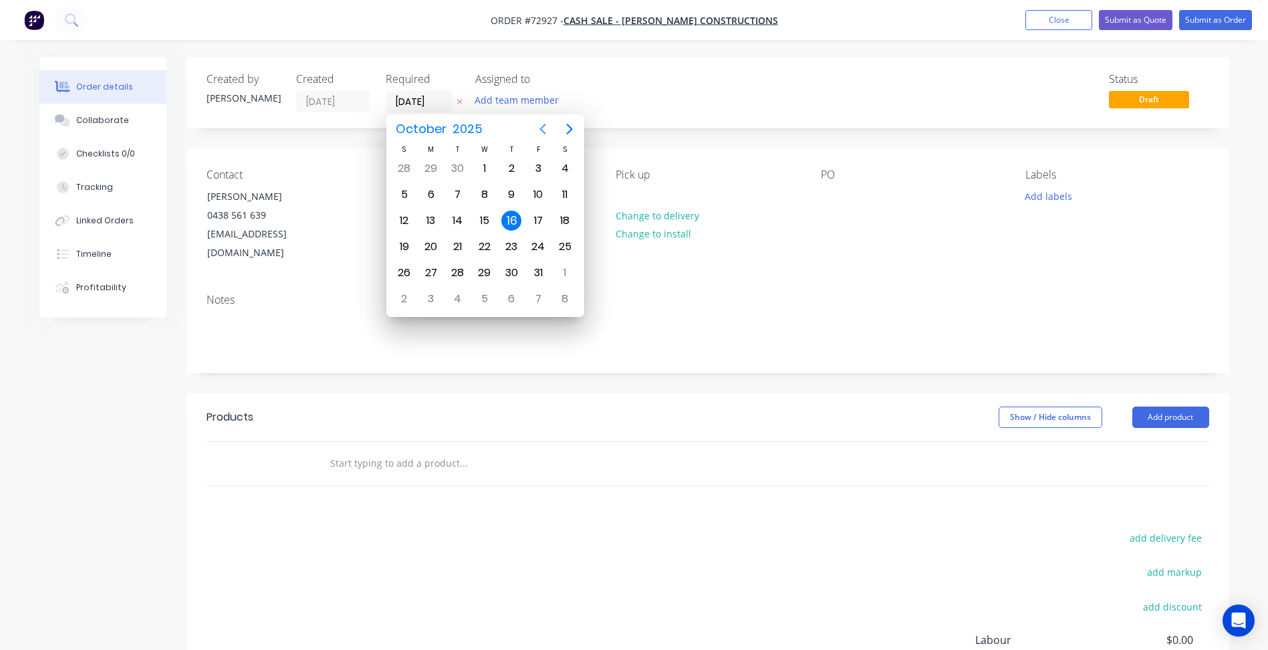
click at [544, 132] on icon "Previous page" at bounding box center [543, 129] width 16 height 16
click at [539, 277] on div "3" at bounding box center [538, 273] width 20 height 20
type input "[DATE]"
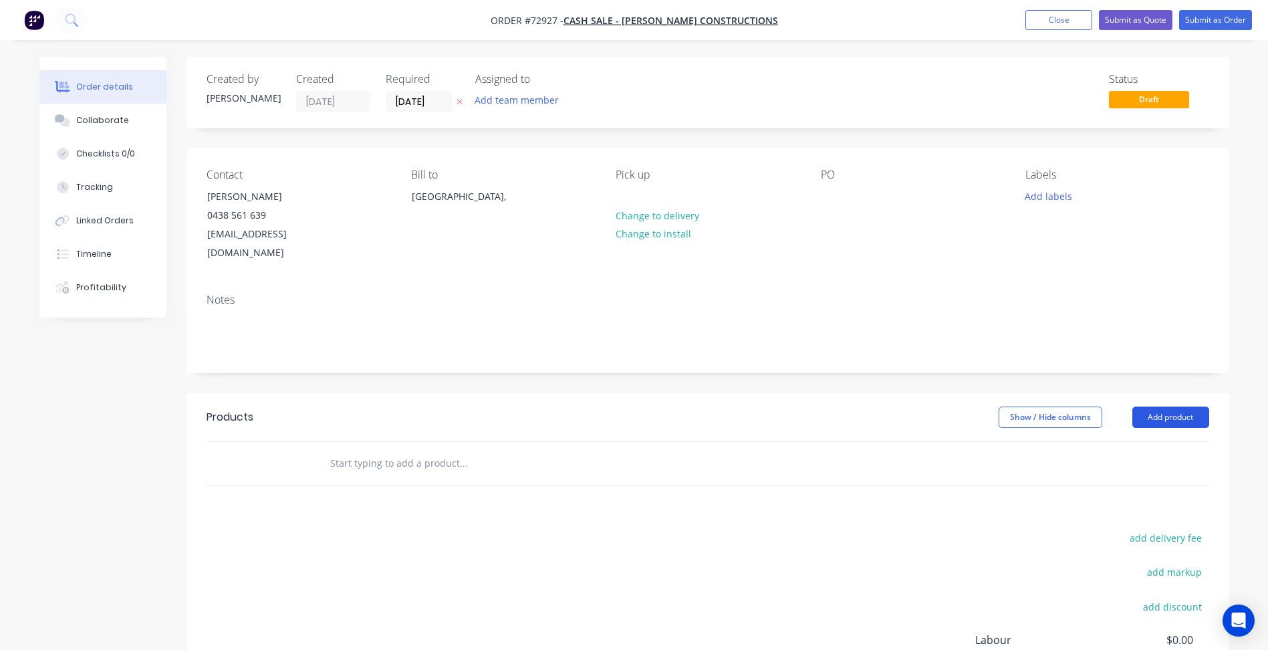
click at [1170, 406] on button "Add product" at bounding box center [1170, 416] width 77 height 21
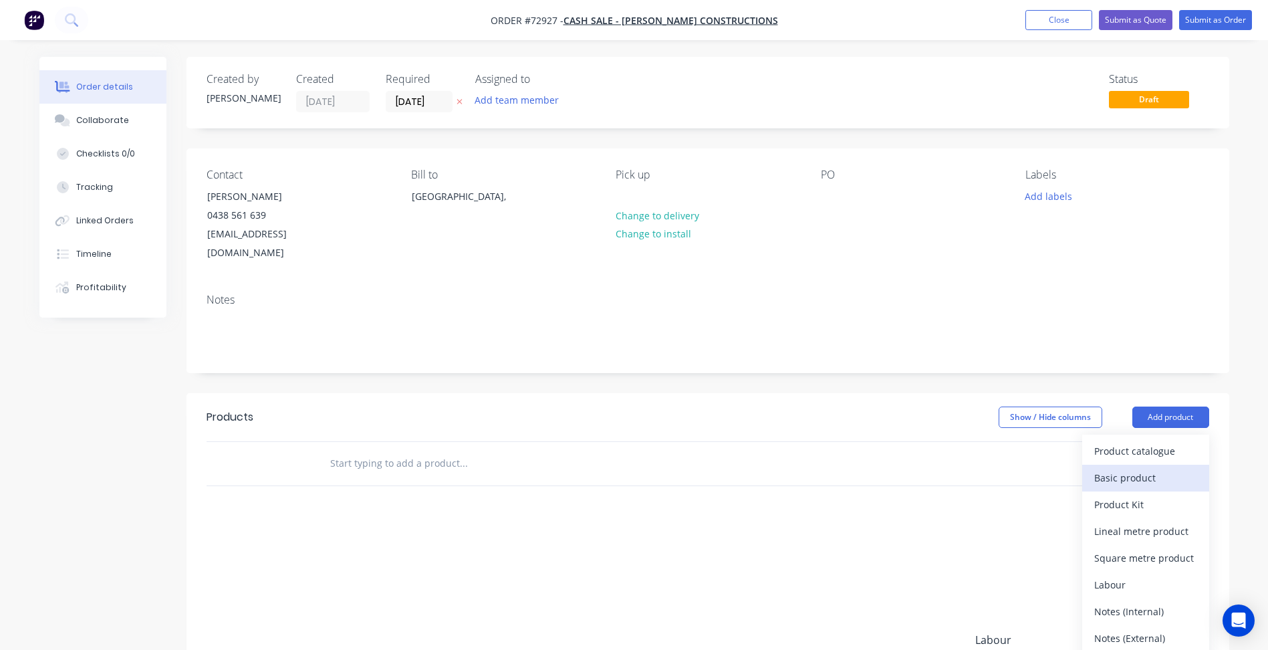
click at [1129, 468] on div "Basic product" at bounding box center [1145, 477] width 103 height 19
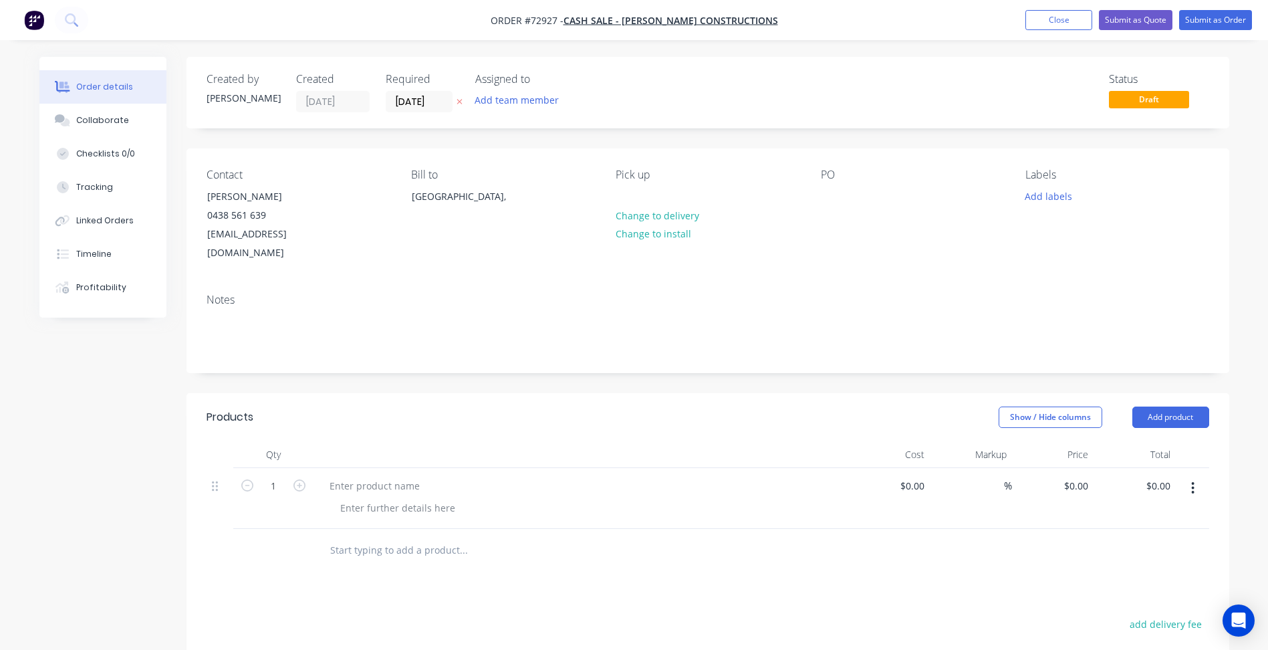
click at [563, 25] on span "Order #72927 -" at bounding box center [527, 20] width 73 height 13
copy span "72927"
click at [563, 18] on span "Order #72927 -" at bounding box center [527, 20] width 73 height 13
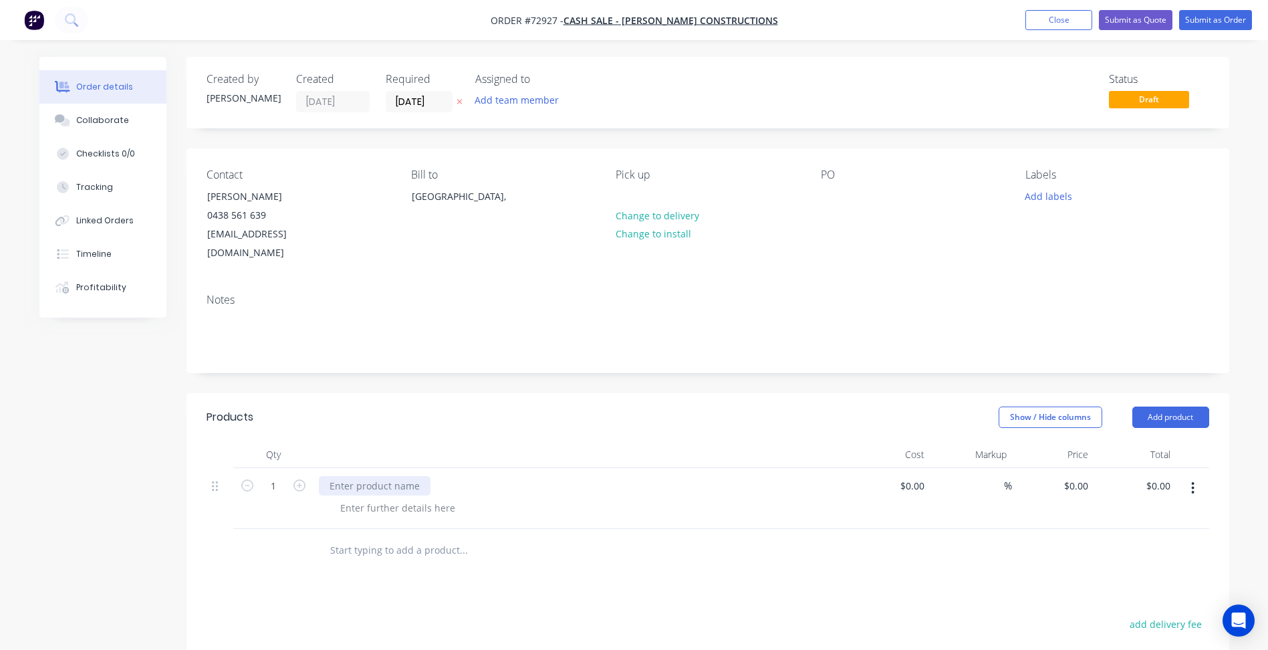
click at [358, 476] on div at bounding box center [375, 485] width 112 height 19
click at [392, 476] on div at bounding box center [375, 485] width 112 height 19
click at [372, 476] on div at bounding box center [375, 485] width 112 height 19
paste div
click at [381, 498] on div at bounding box center [397, 507] width 136 height 19
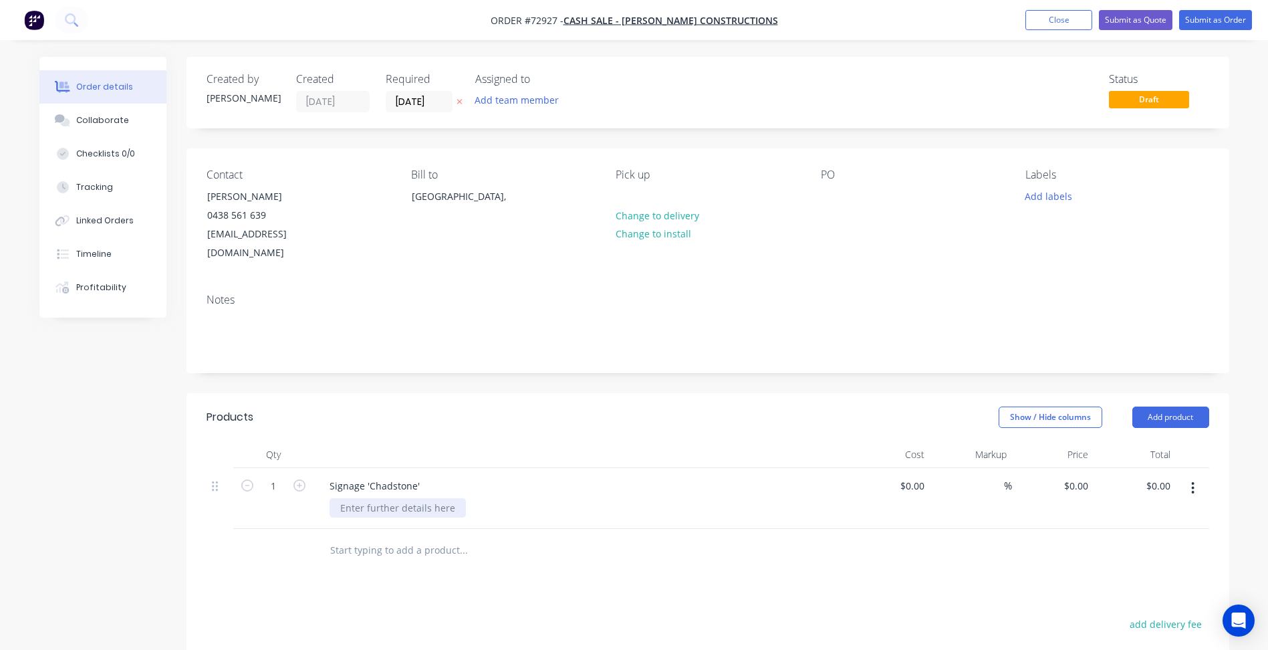
click at [415, 498] on div at bounding box center [397, 507] width 136 height 19
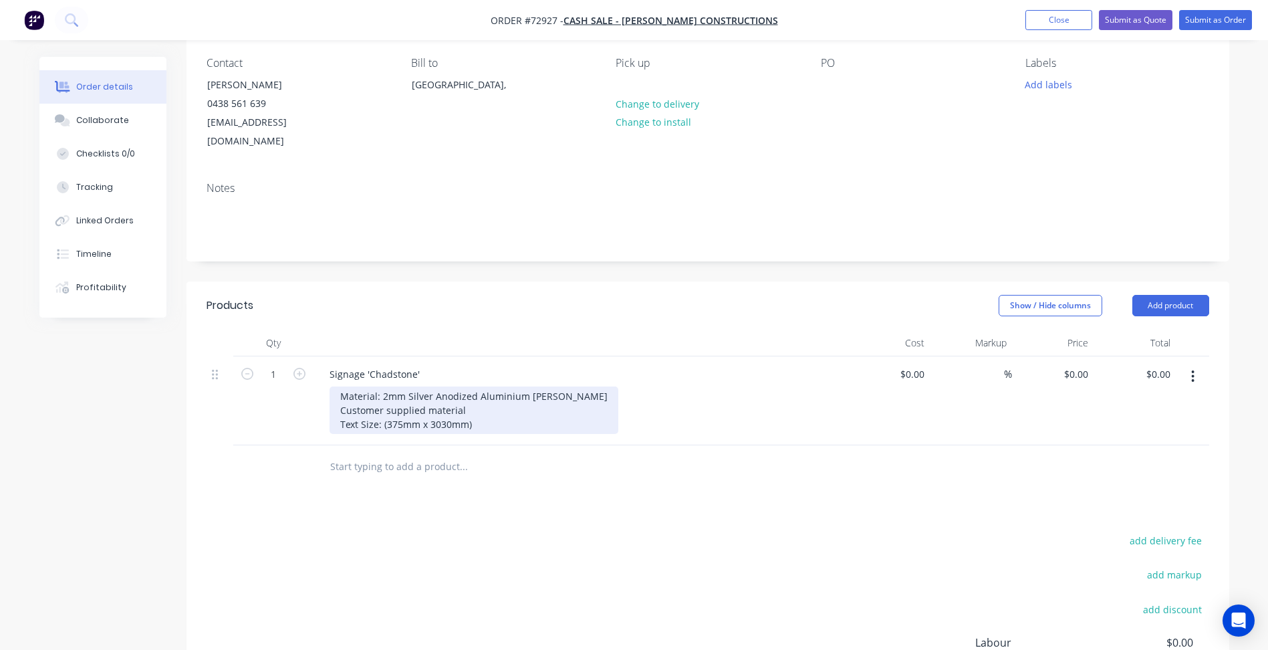
scroll to position [134, 0]
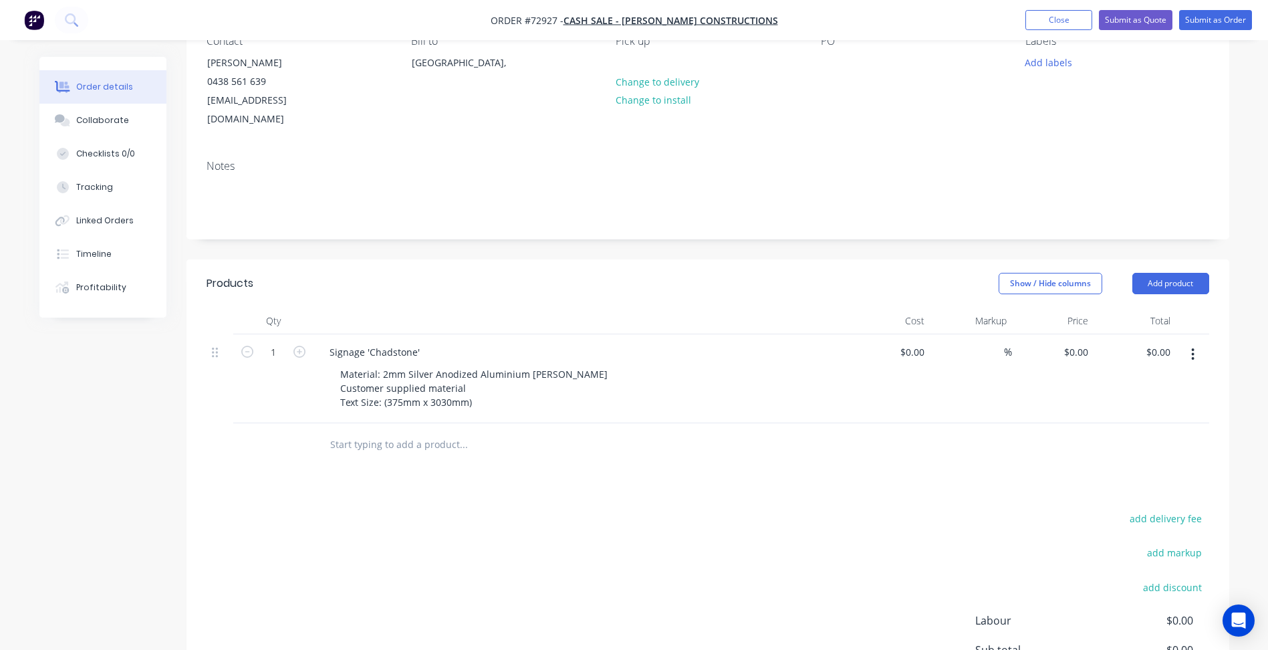
click at [1194, 347] on icon "button" at bounding box center [1192, 354] width 3 height 15
click at [1110, 406] on div "Duplicate" at bounding box center [1145, 415] width 103 height 19
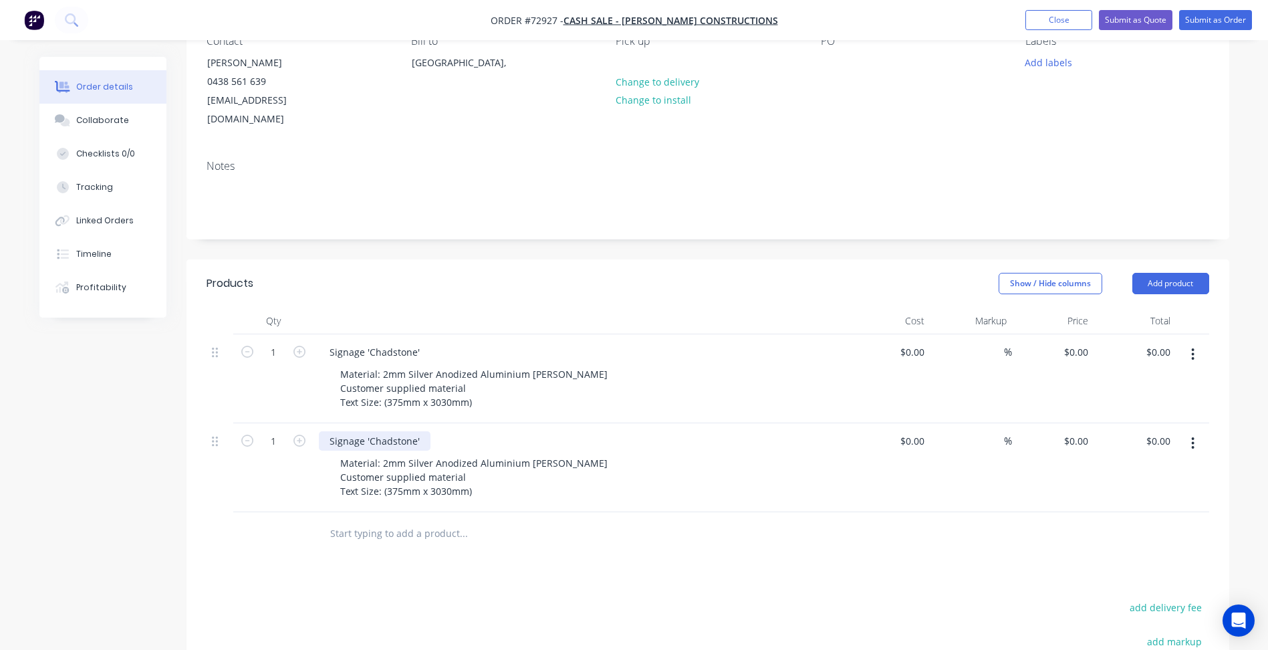
click at [360, 431] on div "Signage 'Chadstone'" at bounding box center [375, 440] width 112 height 19
click at [384, 431] on div "Signage 'Chadstone'" at bounding box center [375, 440] width 112 height 19
click at [364, 431] on div "Signage 'Chadstone'" at bounding box center [375, 440] width 112 height 19
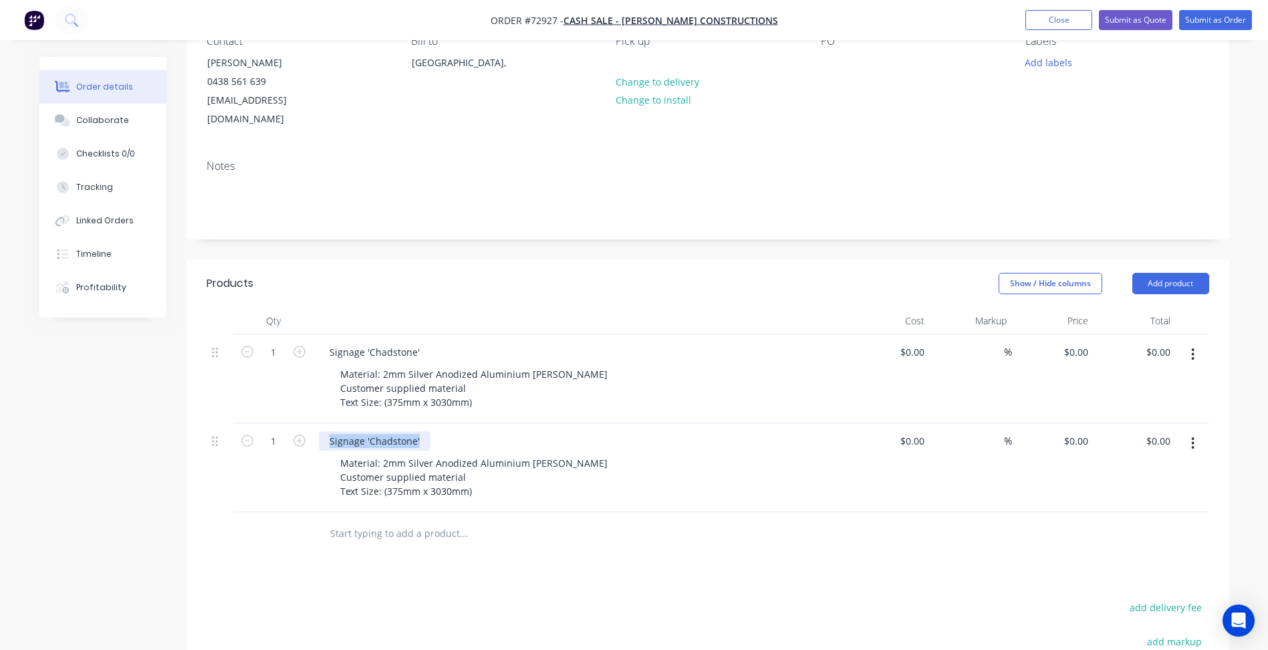
click at [364, 431] on div "Signage 'Chadstone'" at bounding box center [375, 440] width 112 height 19
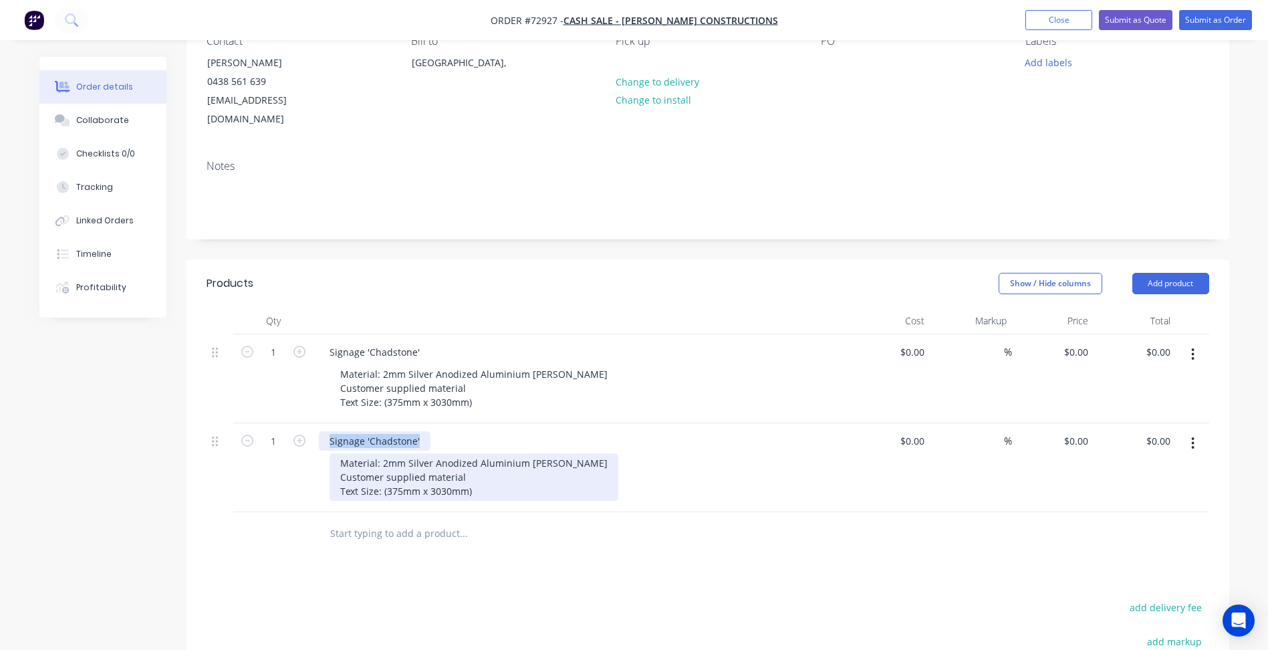
paste div
click at [388, 470] on div "Material: 2mm Silver Anodized Aluminium [PERSON_NAME] Customer supplied materia…" at bounding box center [473, 476] width 289 height 47
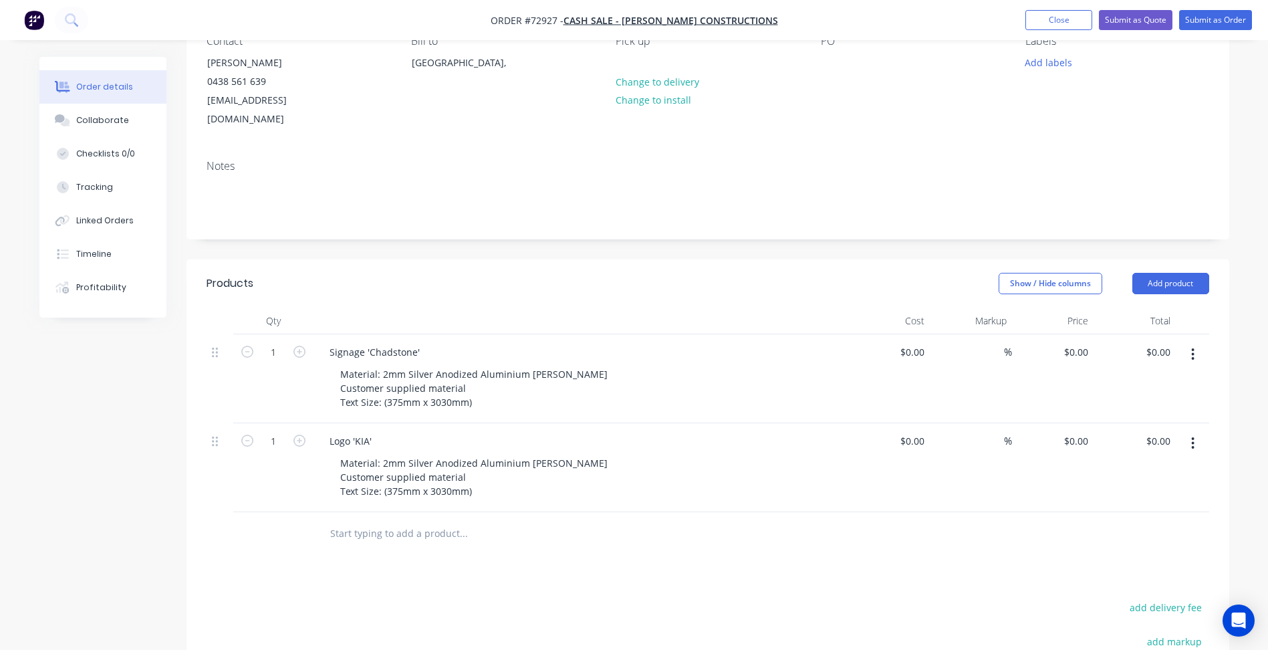
click at [421, 484] on div "Logo 'KIA' Material: 2mm Silver Anodized Aluminium [PERSON_NAME] Customer suppl…" at bounding box center [580, 467] width 535 height 89
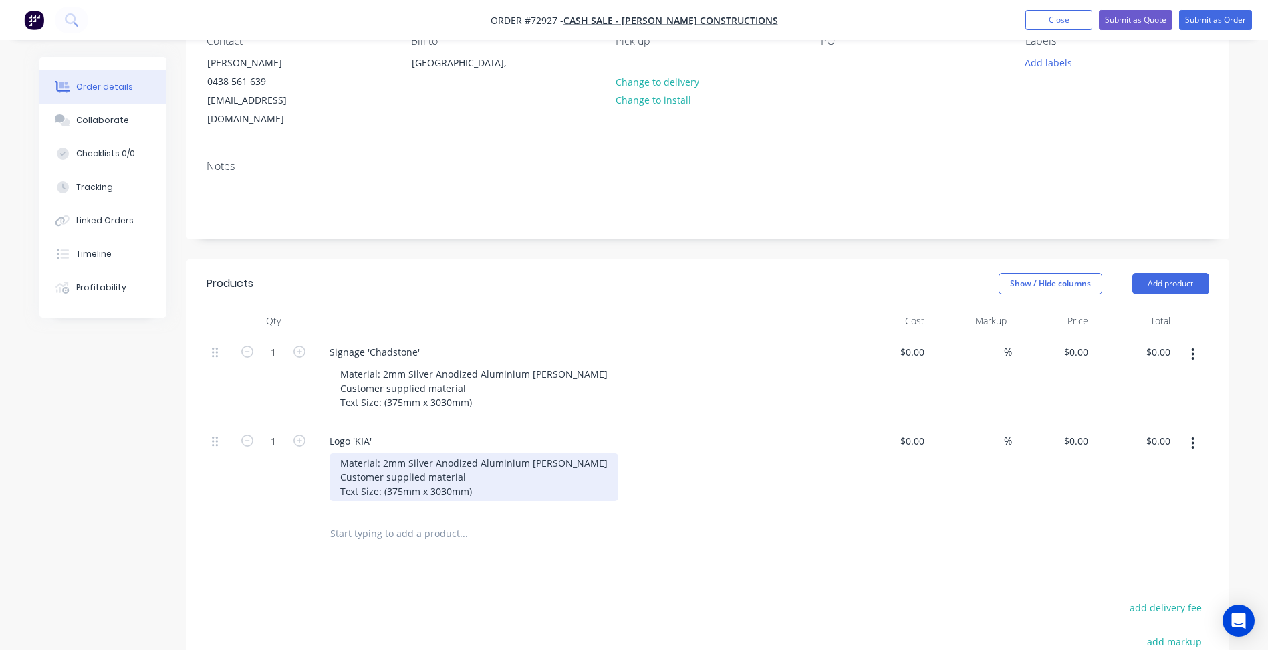
drag, startPoint x: 386, startPoint y: 473, endPoint x: 439, endPoint y: 479, distance: 53.8
click at [387, 473] on div "Material: 2mm Silver Anodized Aluminium [PERSON_NAME] Customer supplied materia…" at bounding box center [473, 476] width 289 height 47
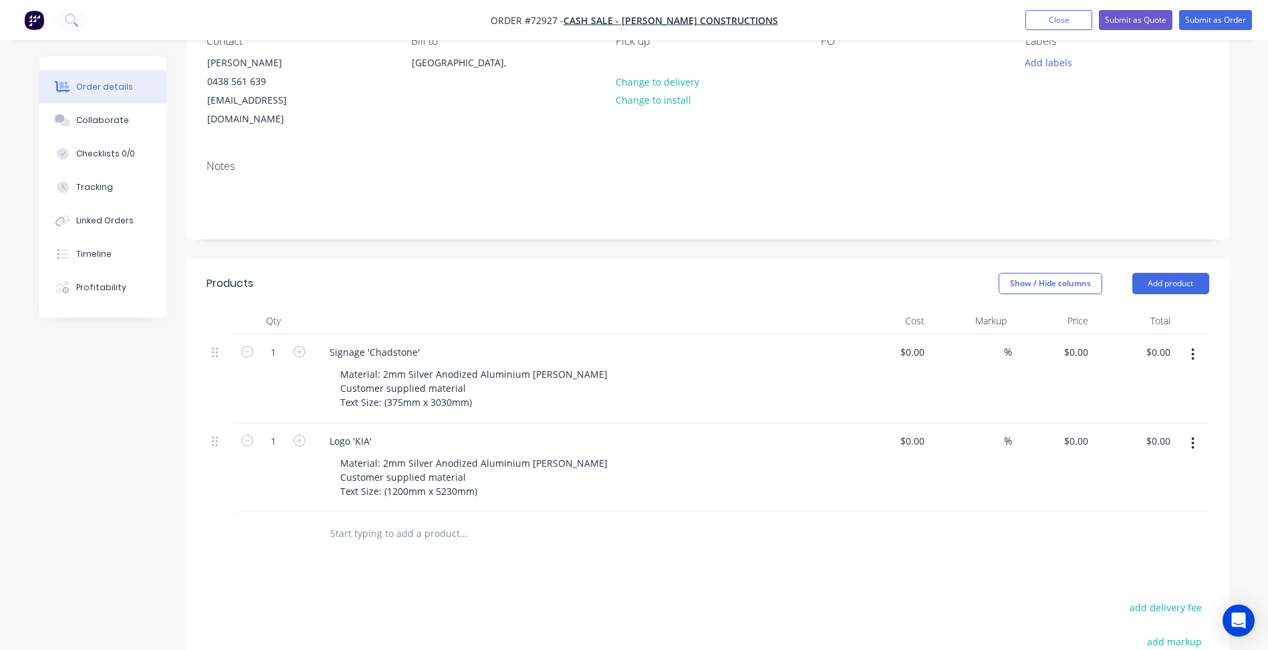
drag, startPoint x: 1204, startPoint y: 425, endPoint x: 1196, endPoint y: 424, distance: 7.5
click at [1200, 431] on button "button" at bounding box center [1192, 443] width 31 height 24
click at [1122, 495] on div "Duplicate" at bounding box center [1145, 504] width 103 height 19
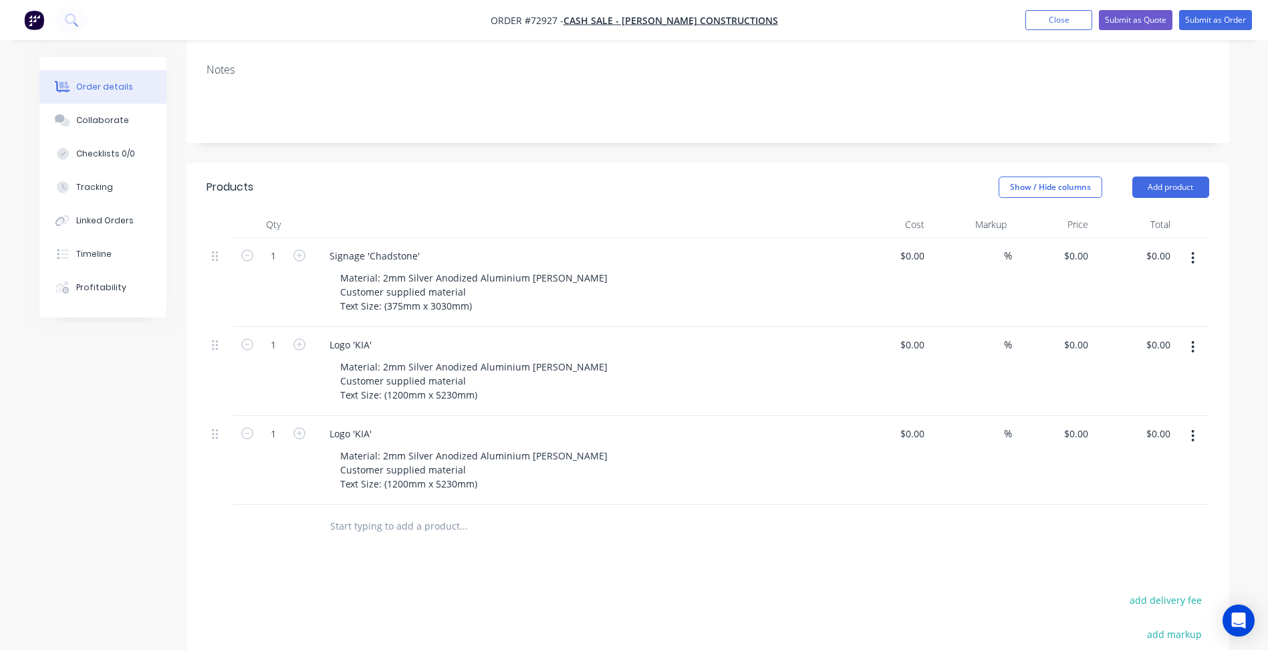
scroll to position [334, 0]
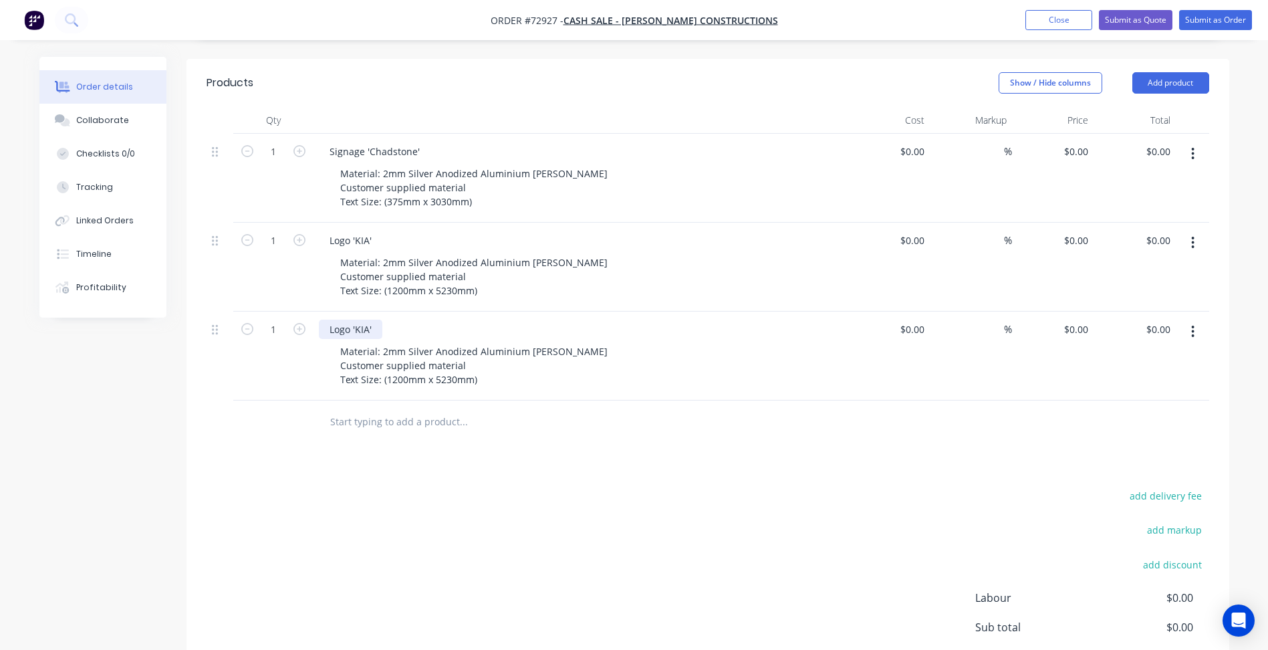
click at [368, 319] on div "Logo 'KIA'" at bounding box center [350, 328] width 63 height 19
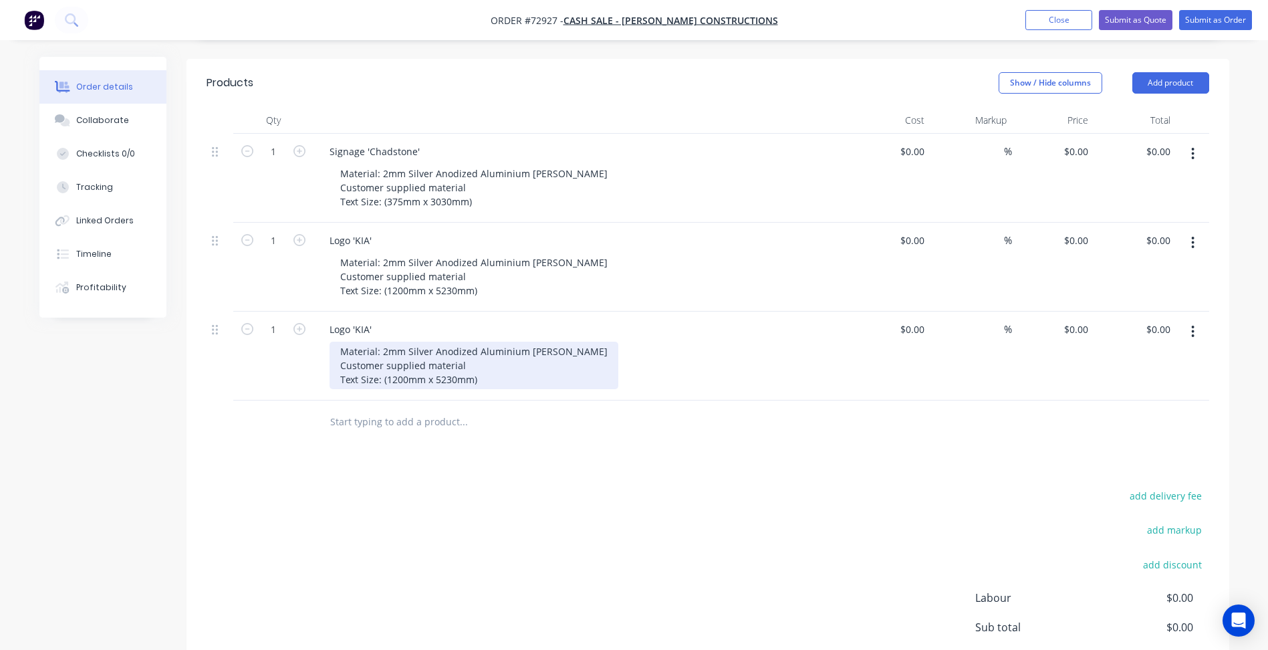
click at [399, 359] on div "Material: 2mm Silver Anodized Aluminium [PERSON_NAME] Customer supplied materia…" at bounding box center [473, 364] width 289 height 47
click at [393, 362] on div "Material: 2mm Silver Anodized Aluminium [PERSON_NAME] Customer supplied materia…" at bounding box center [473, 364] width 289 height 47
click at [469, 486] on div "add delivery fee add markup add discount Labour $0.00 Sub total $0.00 Margin $0…" at bounding box center [707, 615] width 1002 height 258
click at [301, 234] on icon "button" at bounding box center [299, 240] width 12 height 12
type input "2"
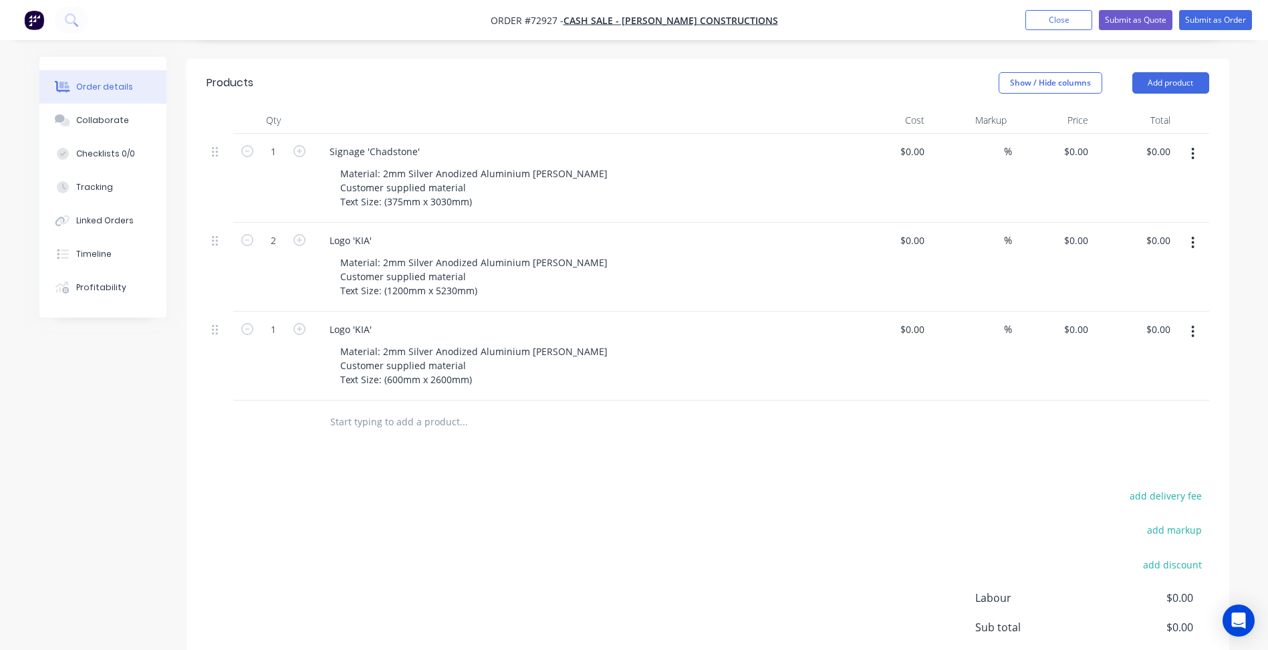
click at [1188, 319] on button "button" at bounding box center [1192, 331] width 31 height 24
click at [1128, 384] on div "Duplicate" at bounding box center [1145, 393] width 103 height 19
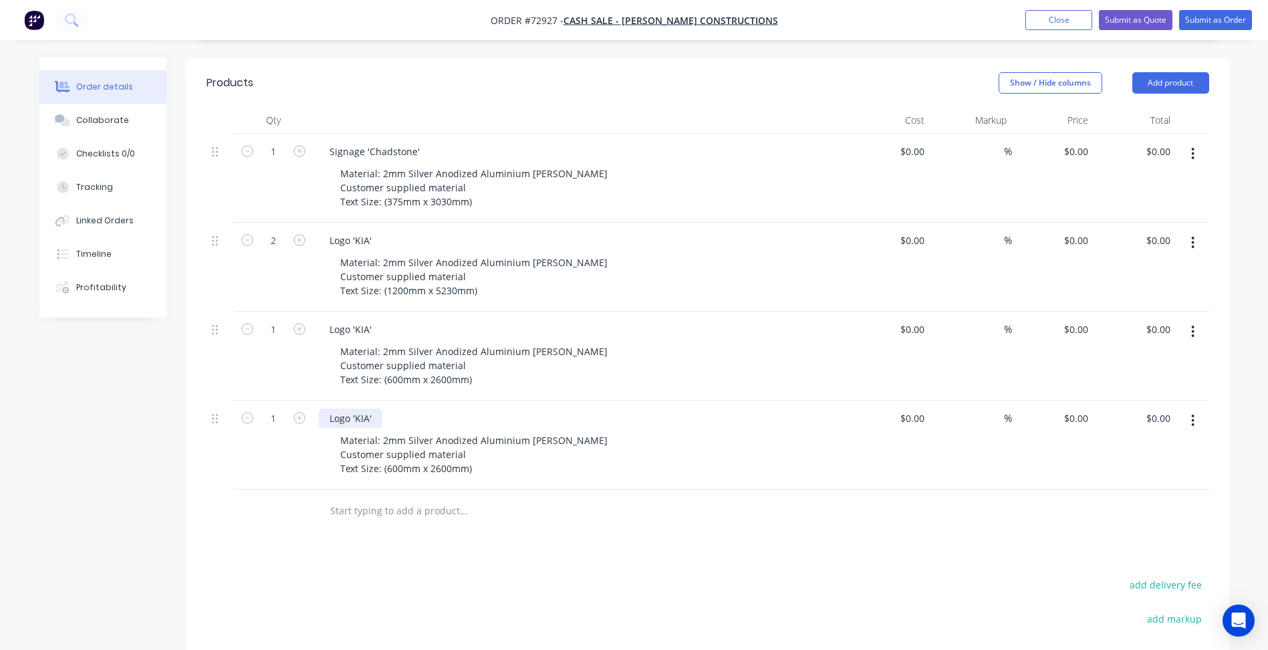
click at [350, 408] on div "Logo 'KIA'" at bounding box center [350, 417] width 63 height 19
click at [361, 408] on div "Logo 'KIA'" at bounding box center [350, 417] width 63 height 19
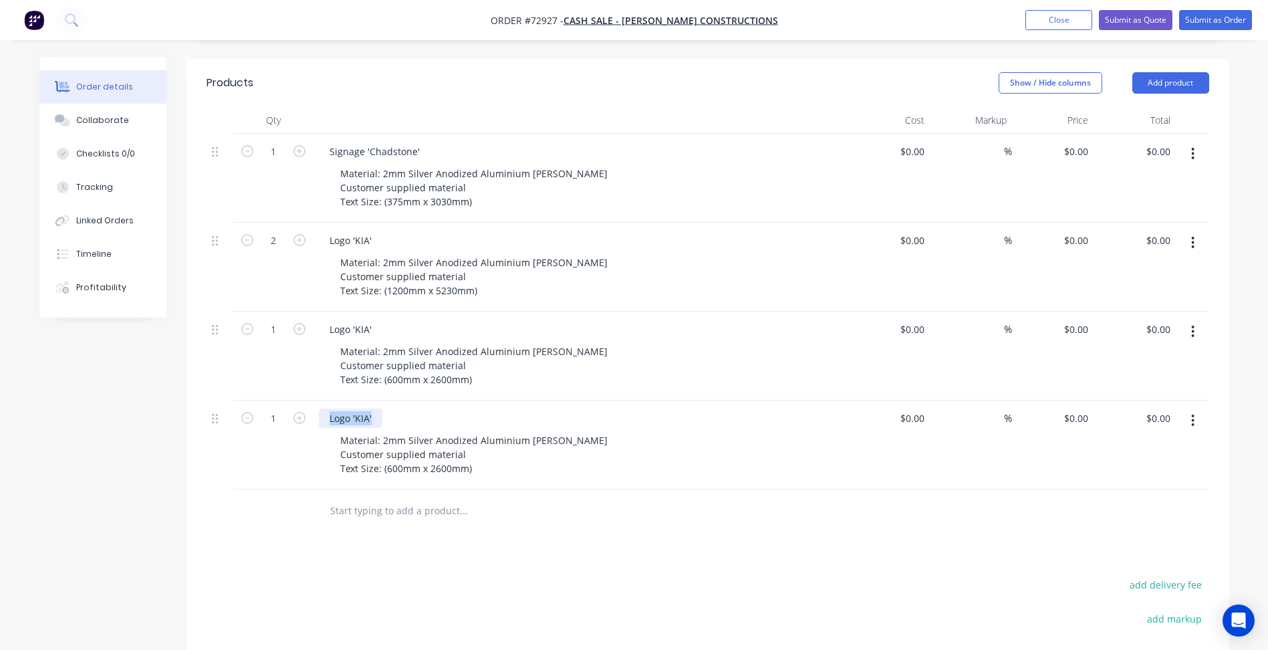
click at [361, 408] on div "Logo 'KIA'" at bounding box center [350, 417] width 63 height 19
paste div
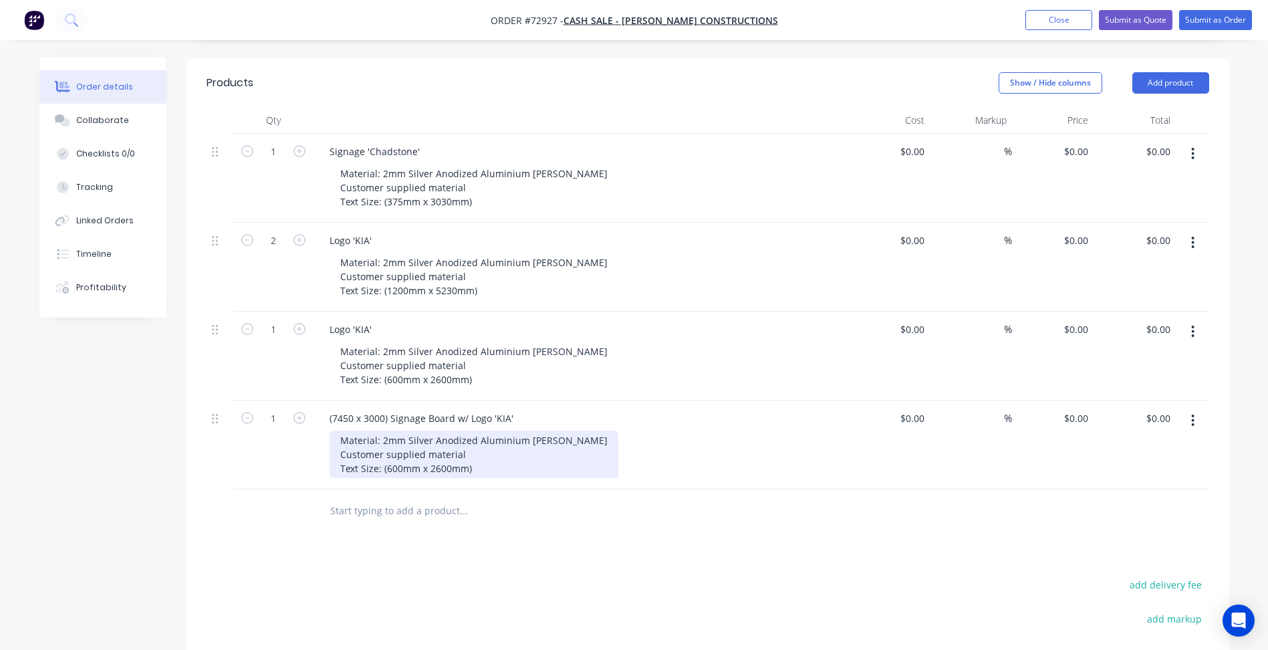
click at [418, 430] on div "Material: 2mm Silver Anodized Aluminium [PERSON_NAME] Customer supplied materia…" at bounding box center [473, 453] width 289 height 47
click at [377, 430] on div "Material: 2mm Silver Anodized Aluminium [PERSON_NAME] Customer supplied materia…" at bounding box center [473, 453] width 289 height 47
click at [387, 430] on div "Materials: 2mm Silver Anodized Aluminium [PERSON_NAME] Customer supplied materi…" at bounding box center [475, 453] width 293 height 47
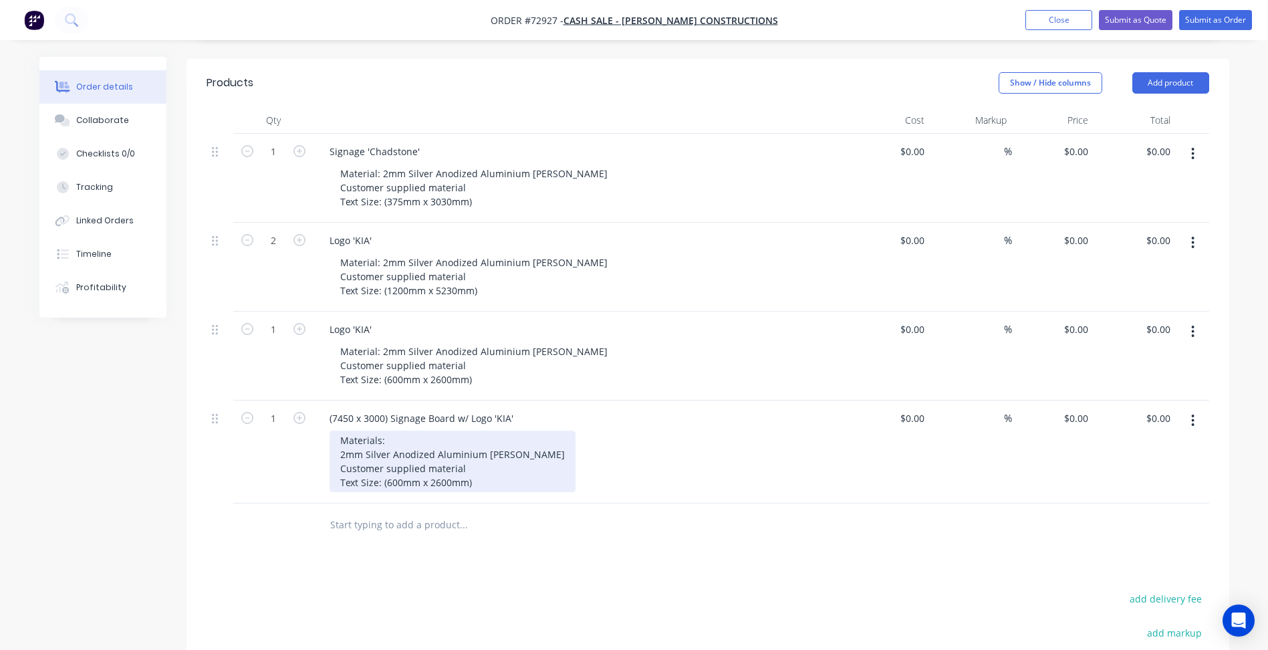
click at [537, 436] on div "Materials: 2mm Silver Anodized Aluminium [PERSON_NAME] Customer supplied materi…" at bounding box center [452, 460] width 246 height 61
click at [399, 479] on div "Materials: 2mm Silver Anodized Aluminium [PERSON_NAME] 4mm Aluminium Silver ACM…" at bounding box center [452, 468] width 246 height 76
click at [418, 451] on div "Materials: 2mm Silver Anodized Aluminium [PERSON_NAME] 4mm Aluminium Silver ACM…" at bounding box center [452, 468] width 246 height 76
click at [424, 444] on div "Materials: 2mm Silver Anodized Aluminium [PERSON_NAME] 4mm Aluminium Silver ACM…" at bounding box center [452, 468] width 246 height 76
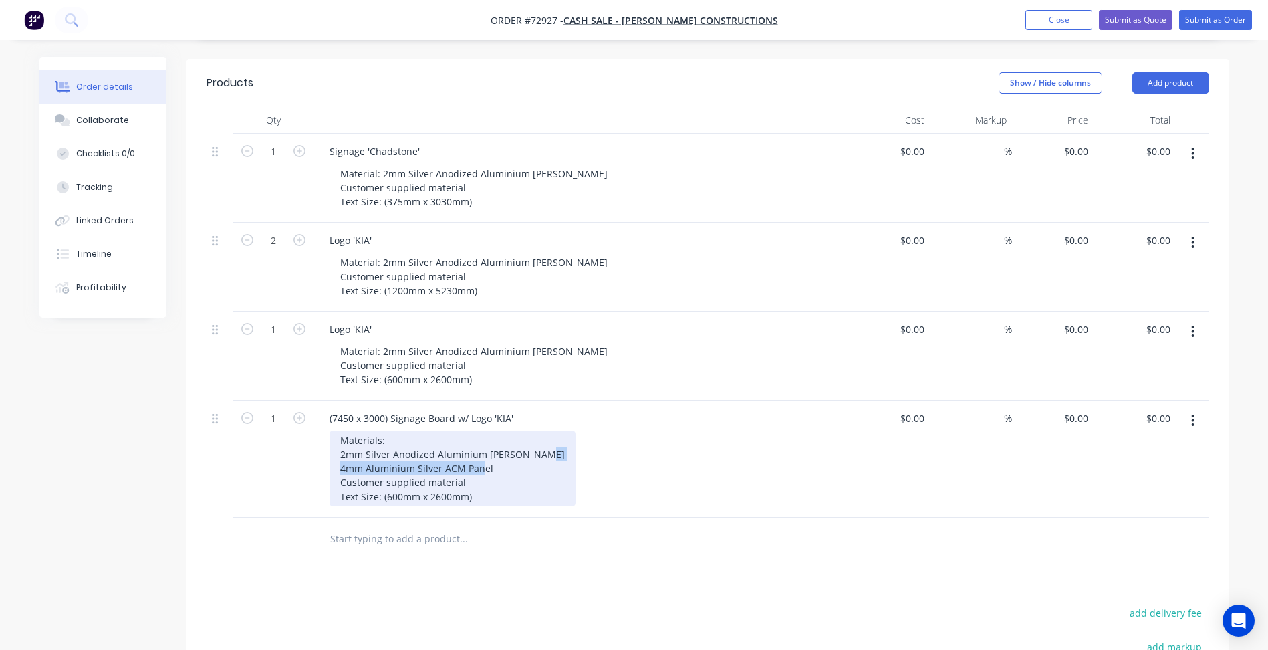
click at [424, 444] on div "Materials: 2mm Silver Anodized Aluminium [PERSON_NAME] 4mm Aluminium Silver ACM…" at bounding box center [452, 468] width 246 height 76
click at [418, 438] on div "Materials: 2mm Silver Anodized Aluminium [PERSON_NAME] 4mm Aluminium Silver ACM…" at bounding box center [452, 468] width 246 height 76
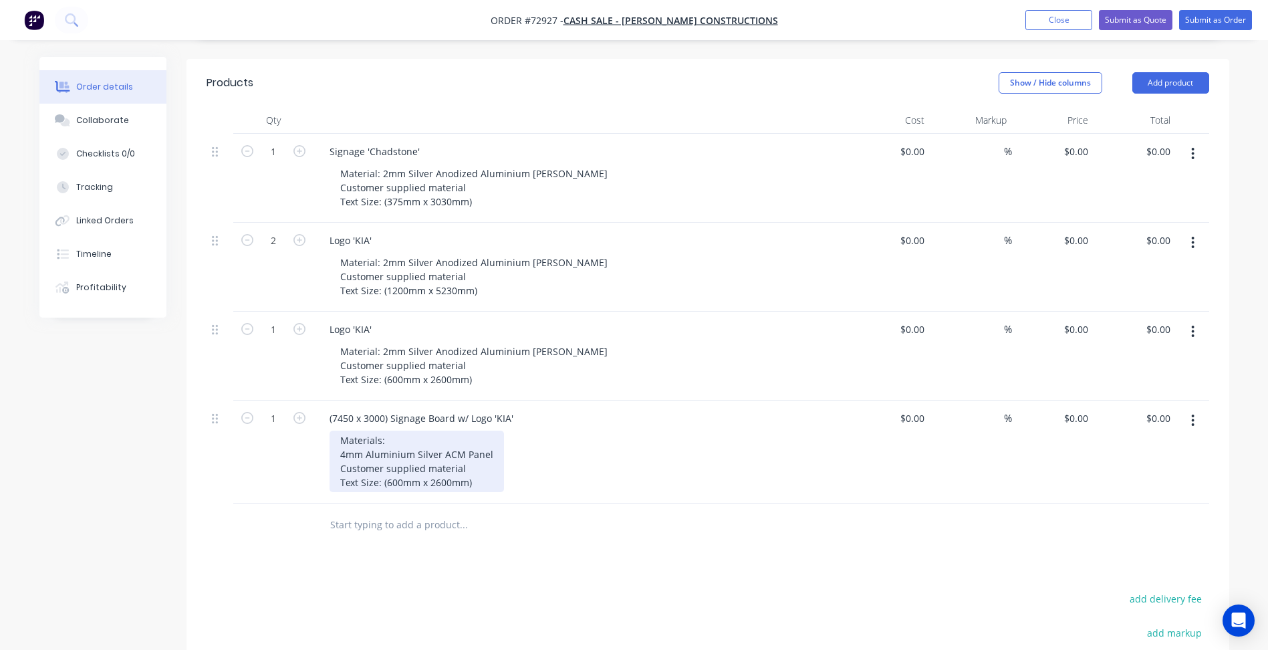
click at [420, 457] on div "Materials: 4mm Aluminium Silver ACM Panel Customer supplied material Text Size:…" at bounding box center [416, 460] width 174 height 61
click at [456, 482] on div "Materials: 4mm Aluminium Silver ACM Panel Customer supplied material Cut to siz…" at bounding box center [417, 468] width 177 height 76
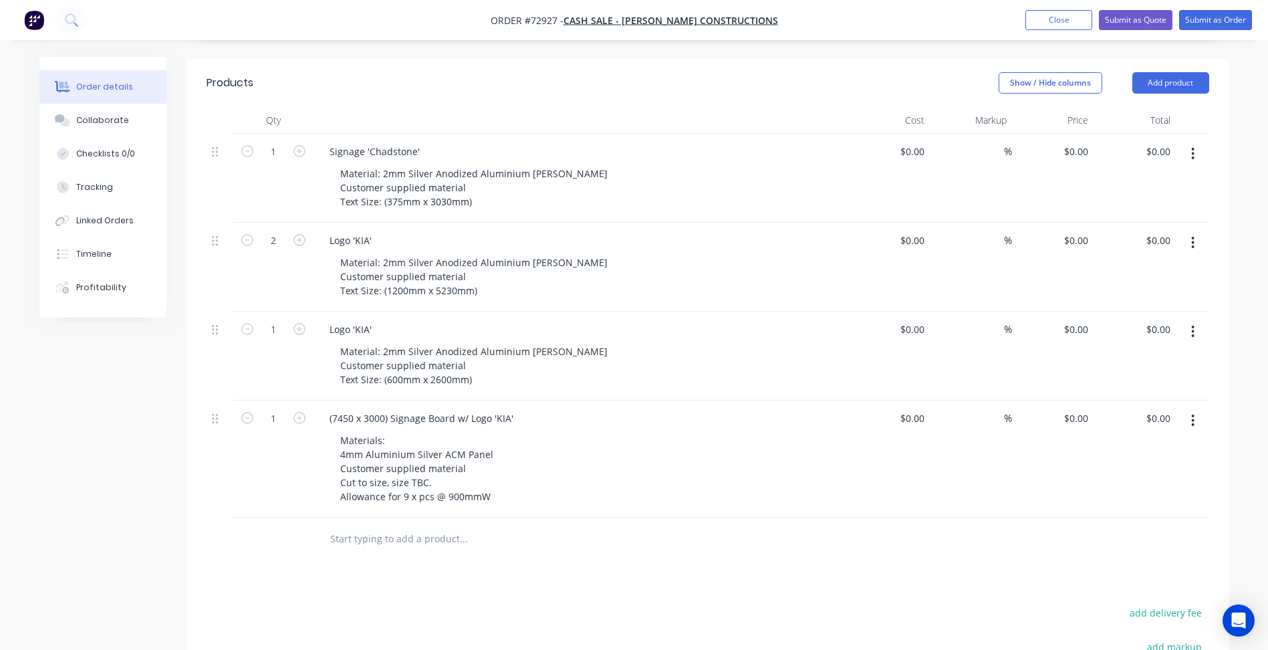
click at [1197, 319] on button "button" at bounding box center [1192, 331] width 31 height 24
click at [1127, 384] on div "Duplicate" at bounding box center [1145, 393] width 103 height 19
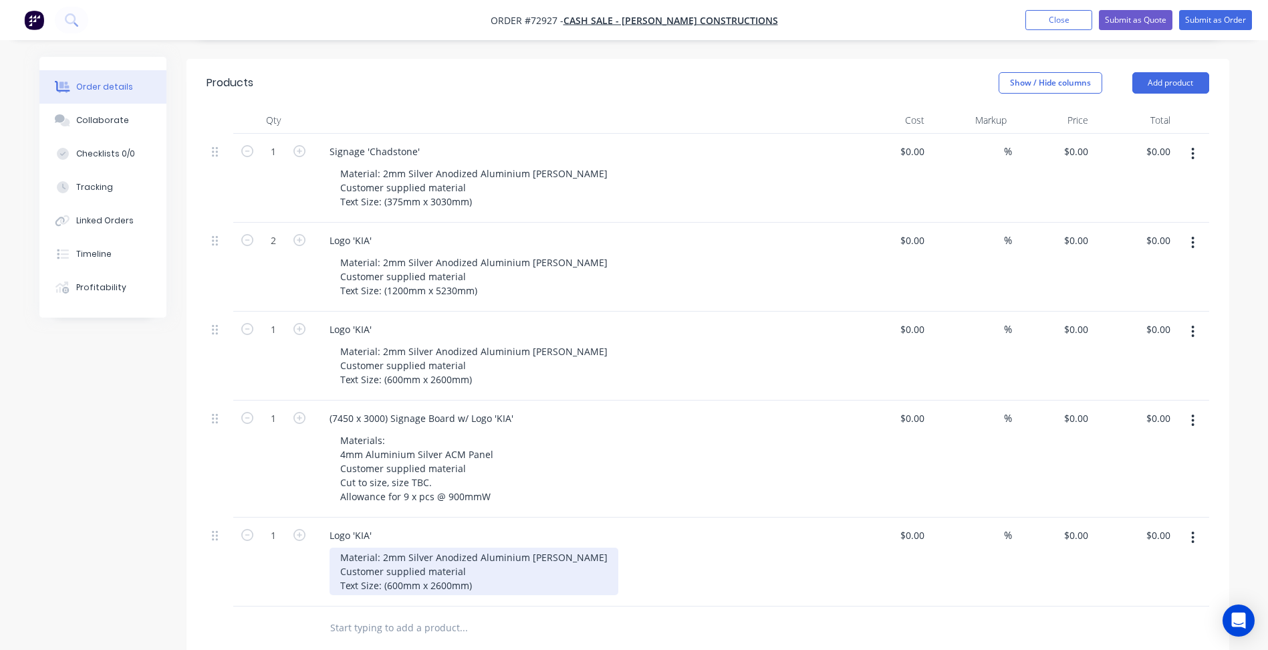
click at [417, 547] on div "Material: 2mm Silver Anodized Aluminium [PERSON_NAME] Customer supplied materia…" at bounding box center [473, 570] width 289 height 47
click at [393, 567] on div "Material: 2mm Silver Anodized Aluminium [PERSON_NAME] Customer supplied materia…" at bounding box center [473, 570] width 289 height 47
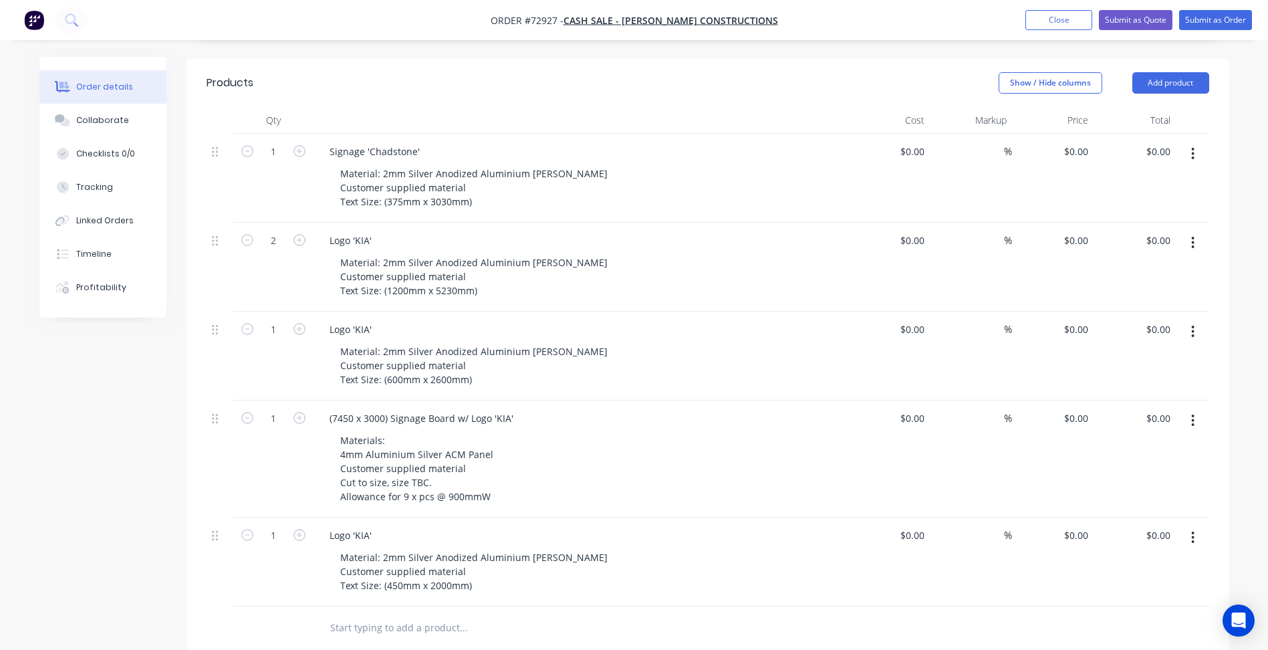
click at [166, 450] on div "Created by [PERSON_NAME] Created [DATE] Required [DATE] Assigned to Add team me…" at bounding box center [634, 357] width 1190 height 1268
click at [1163, 72] on button "Add product" at bounding box center [1170, 82] width 77 height 21
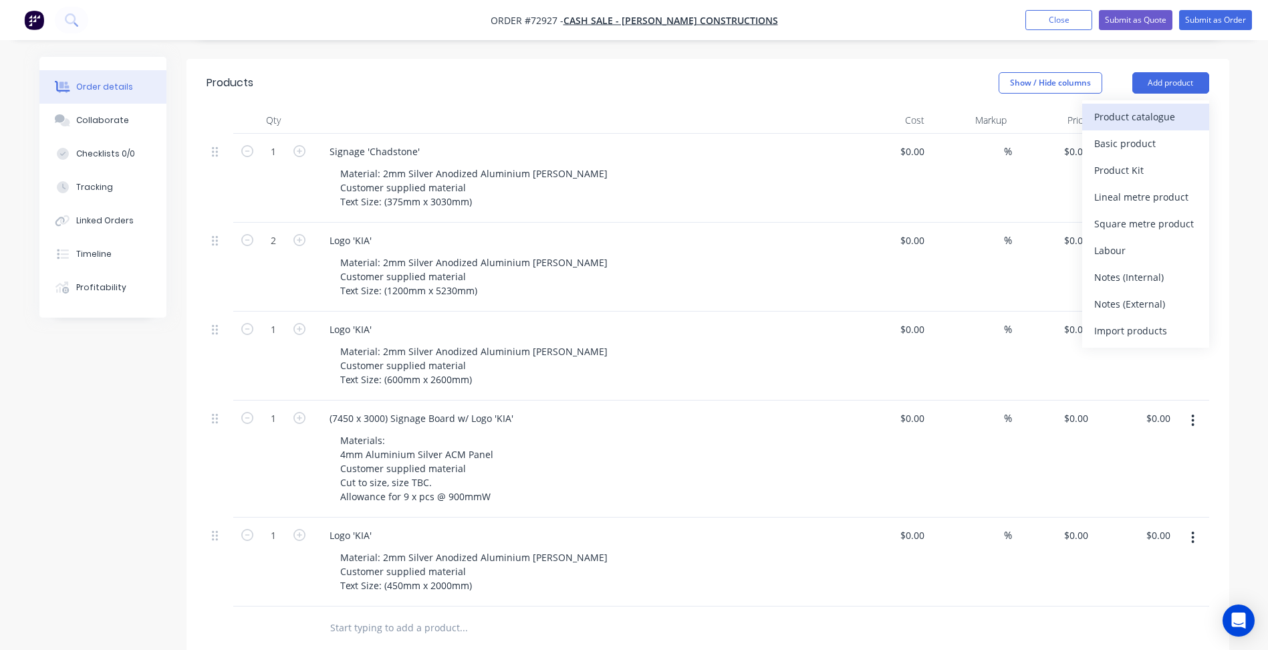
drag, startPoint x: 1127, startPoint y: 123, endPoint x: 1129, endPoint y: 94, distance: 28.9
click at [1129, 100] on div "Product catalogue Basic product Product Kit Lineal metre product Square metre p…" at bounding box center [1145, 223] width 127 height 247
click at [1109, 107] on div "Product catalogue" at bounding box center [1145, 116] width 103 height 19
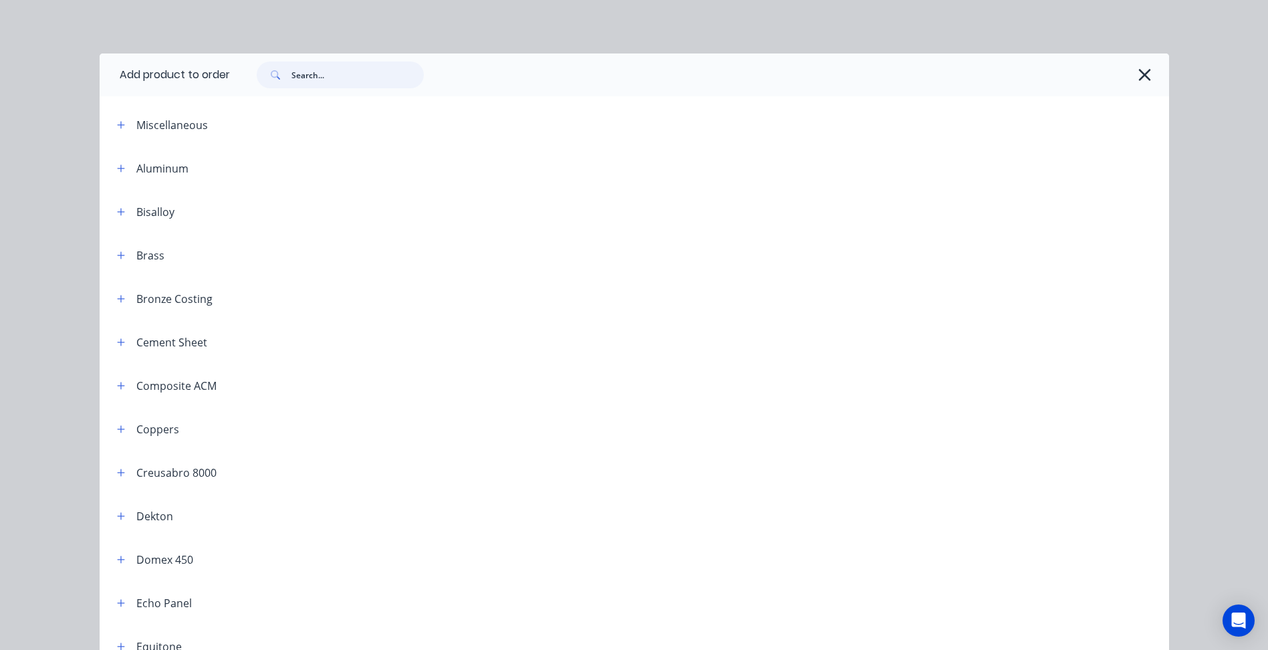
click at [291, 73] on input "text" at bounding box center [357, 74] width 132 height 27
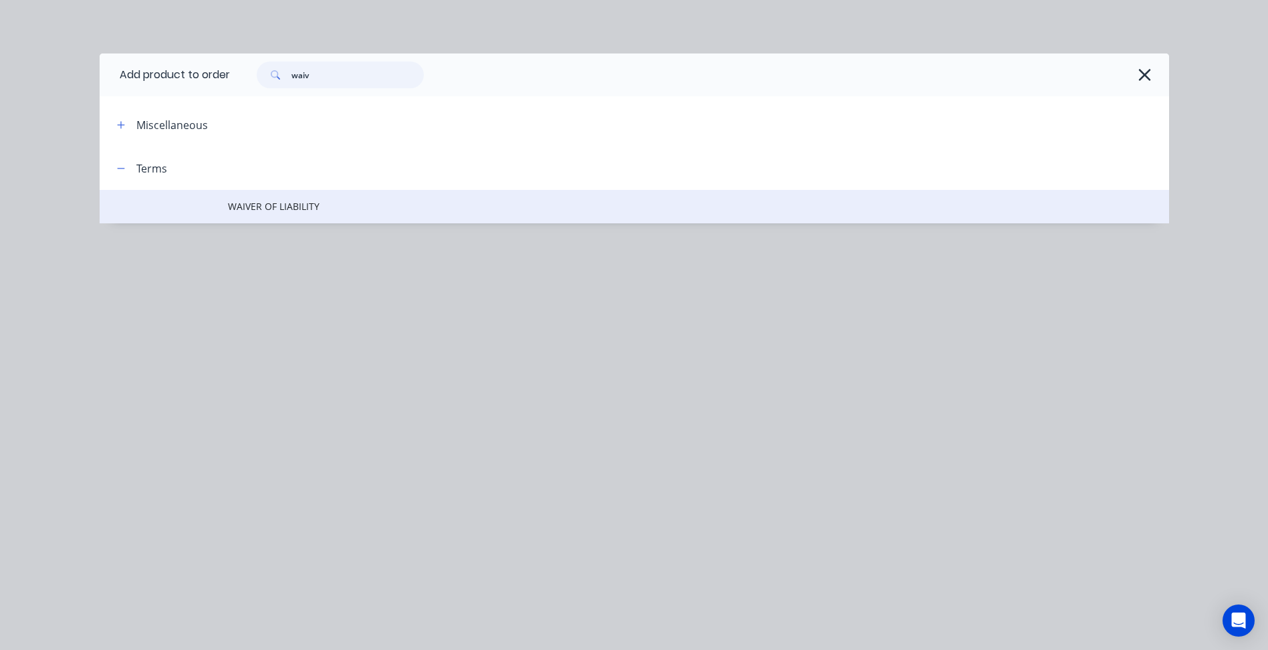
type input "waiv"
click at [305, 204] on span "WAIVER OF LIABILITY" at bounding box center [604, 206] width 752 height 14
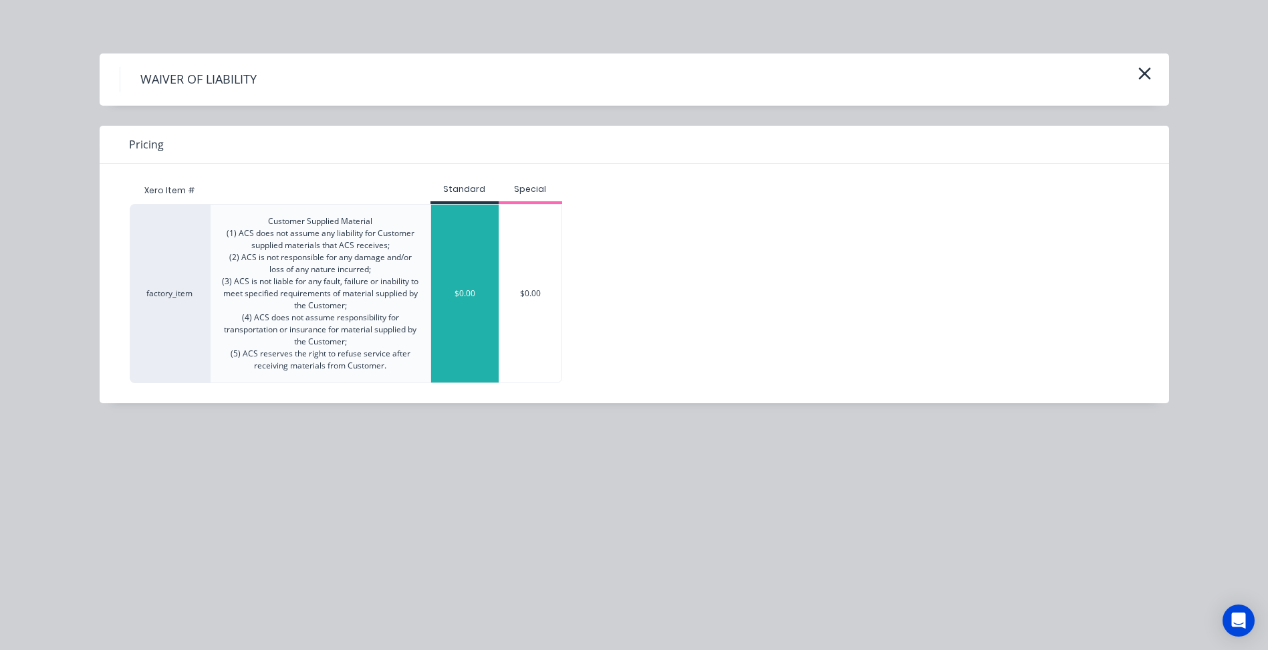
click at [446, 220] on div "$0.00" at bounding box center [464, 293] width 67 height 178
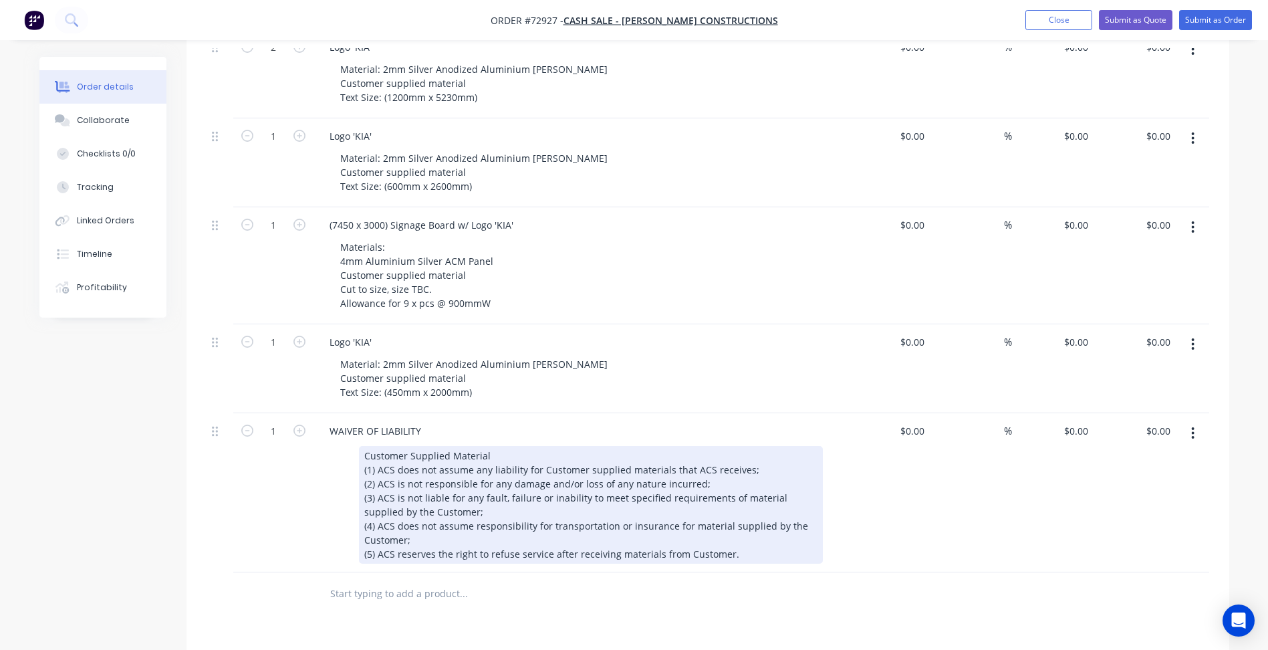
scroll to position [668, 0]
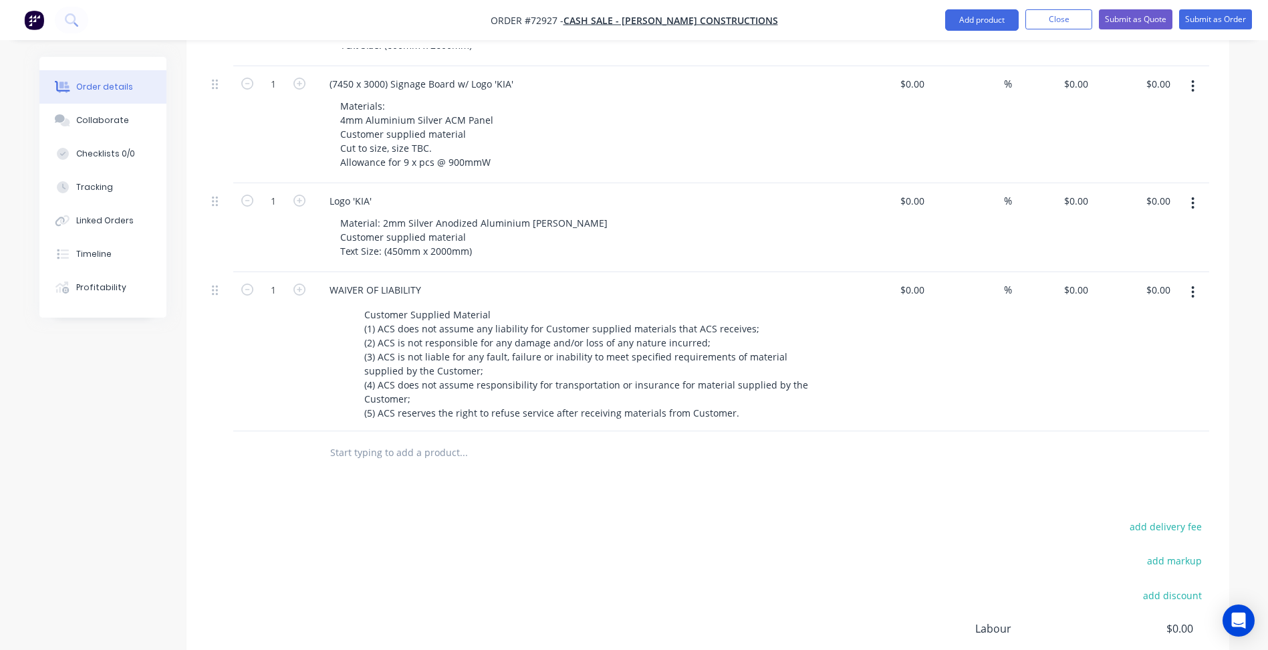
click at [335, 492] on div "Products Show / Hide columns Add product Qty Cost Markup Price Total 1 Signage …" at bounding box center [707, 260] width 1042 height 1071
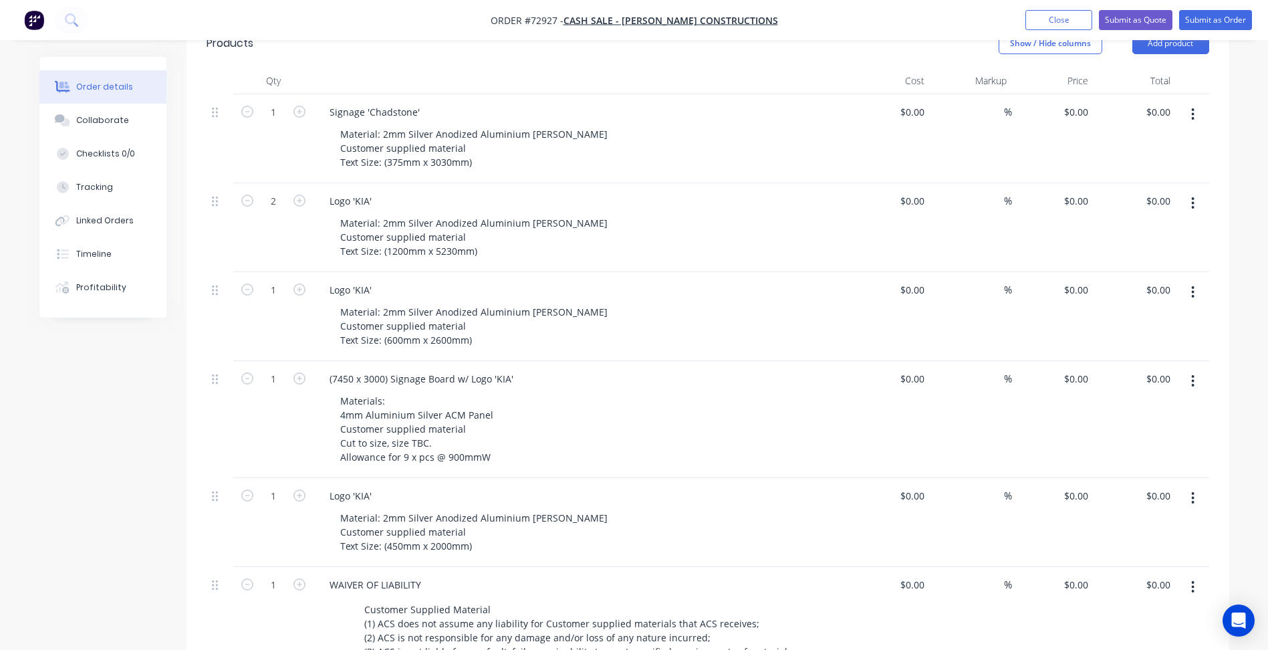
scroll to position [267, 0]
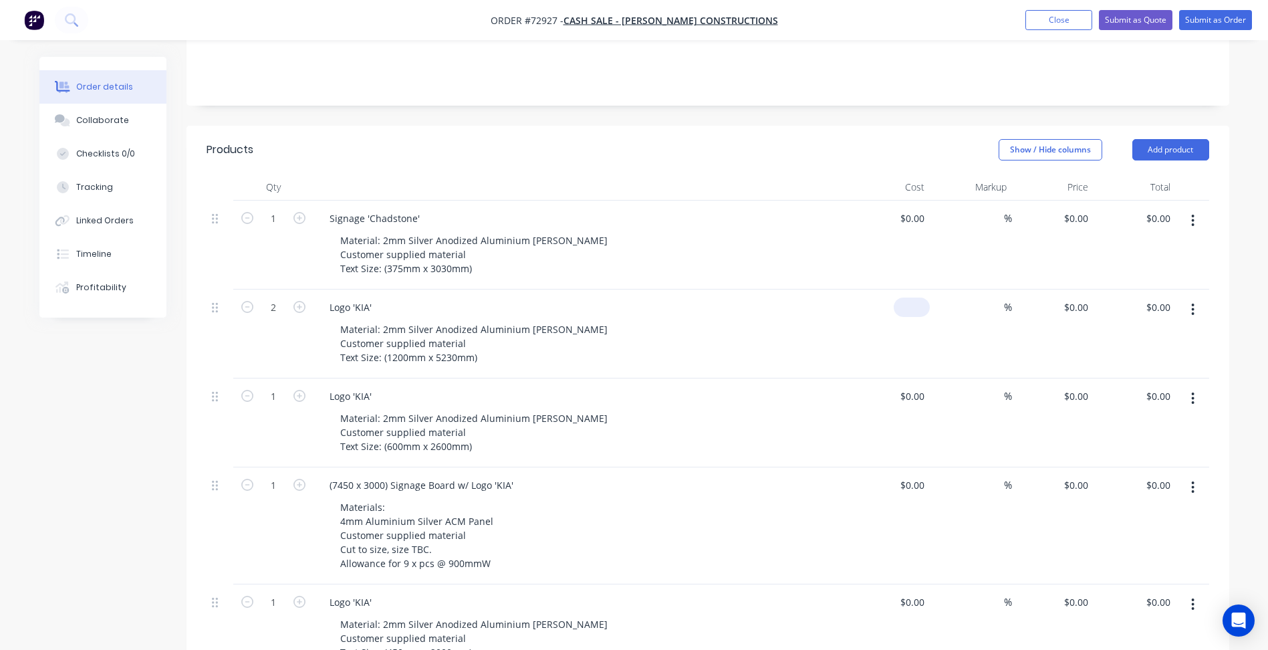
click at [917, 297] on input at bounding box center [914, 306] width 31 height 19
click at [903, 263] on div "$0.00 $0.00" at bounding box center [889, 244] width 82 height 89
click at [921, 297] on input "0" at bounding box center [914, 306] width 31 height 19
type input "$200.00"
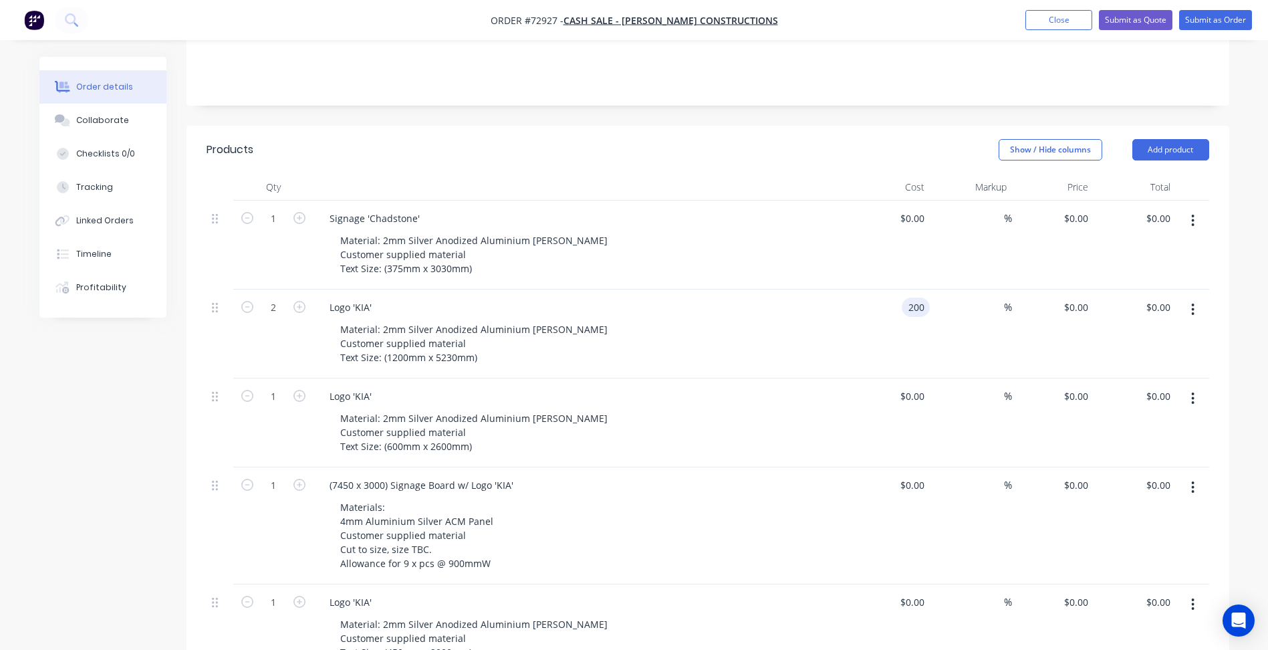
type input "$400.00"
click at [911, 209] on div "$0.00 $0.00" at bounding box center [889, 244] width 82 height 89
click at [918, 208] on input at bounding box center [914, 217] width 31 height 19
type input "$0.00"
click at [926, 297] on div "200 200" at bounding box center [918, 306] width 23 height 19
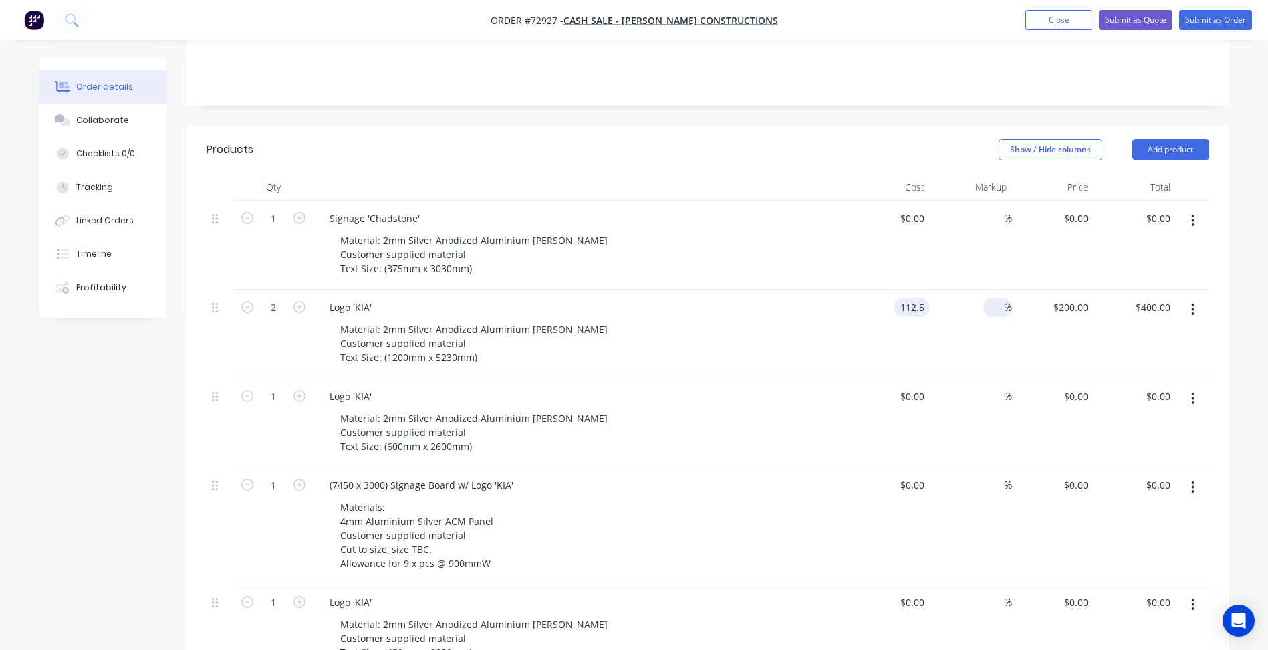
type input "$112.50"
type input "$225.00"
click at [997, 297] on input at bounding box center [995, 306] width 15 height 19
type input "50"
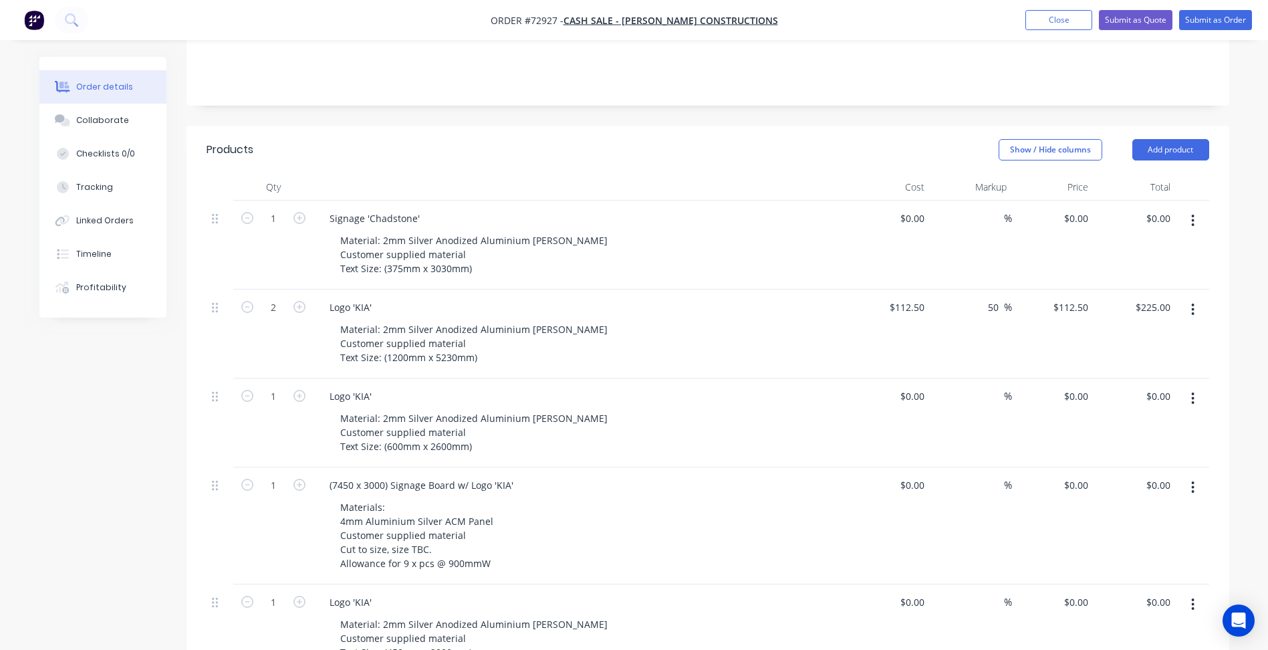
type input "$168.75"
type input "$337.50"
click at [788, 331] on div "Material: 2mm Silver Anodized Aluminium [PERSON_NAME] Customer supplied materia…" at bounding box center [585, 342] width 513 height 47
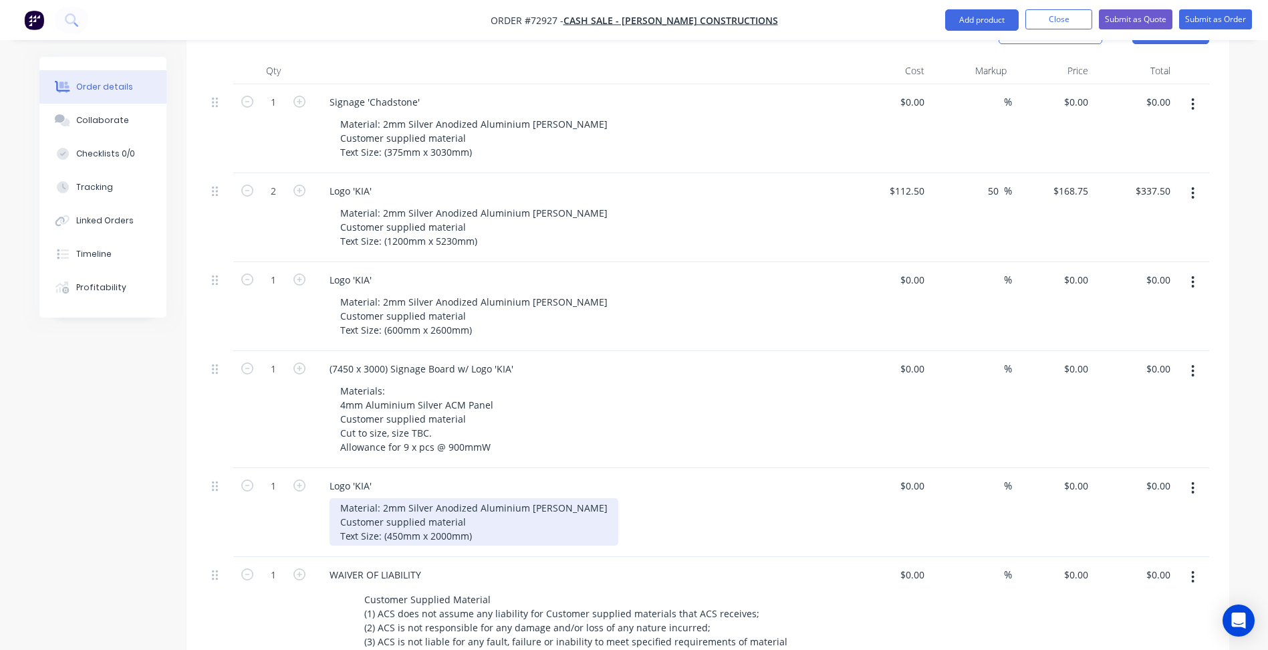
scroll to position [401, 0]
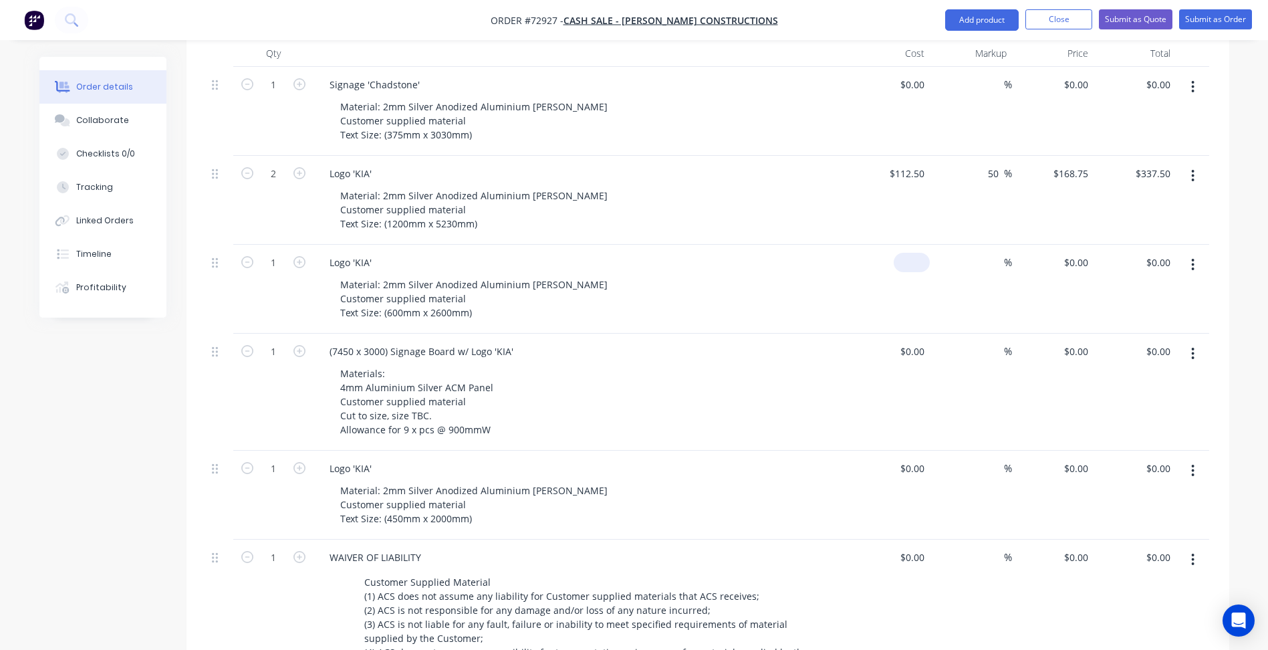
click at [914, 253] on div "$0.00" at bounding box center [911, 262] width 36 height 19
type input "$56.25"
type input "56.25"
type input "$56.25"
click at [1077, 253] on input "56.25" at bounding box center [1078, 262] width 31 height 19
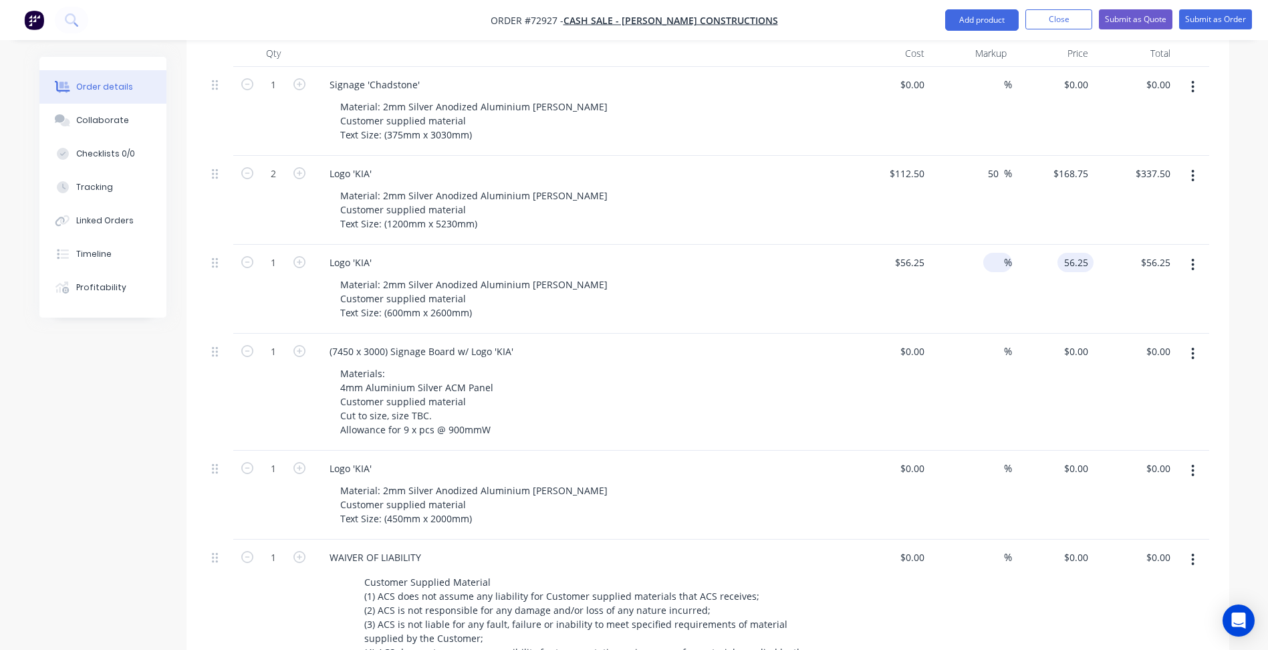
type input "$56.25"
click at [989, 253] on input at bounding box center [995, 262] width 15 height 19
type input "50"
type input "$84.375"
type input "$84.38"
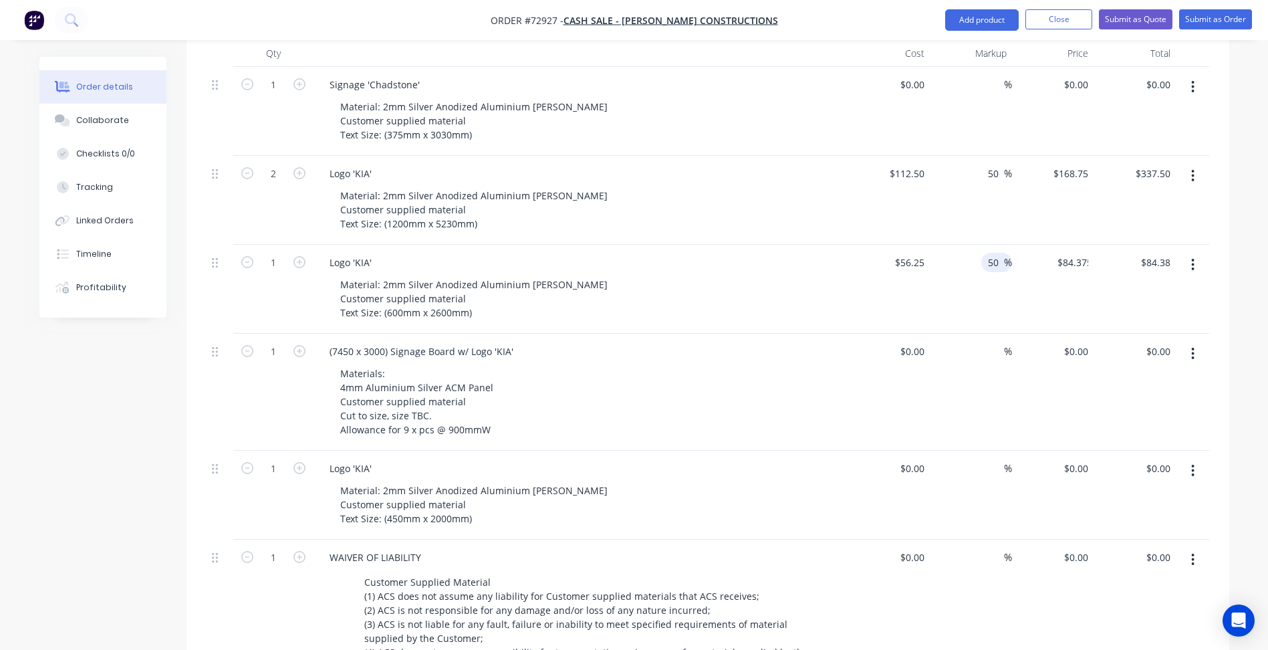
click at [842, 341] on div "(7450 x 3000) Signage Board w/ Logo 'KIA'" at bounding box center [581, 350] width 524 height 19
click at [914, 458] on div at bounding box center [919, 467] width 21 height 19
type input "$43.75"
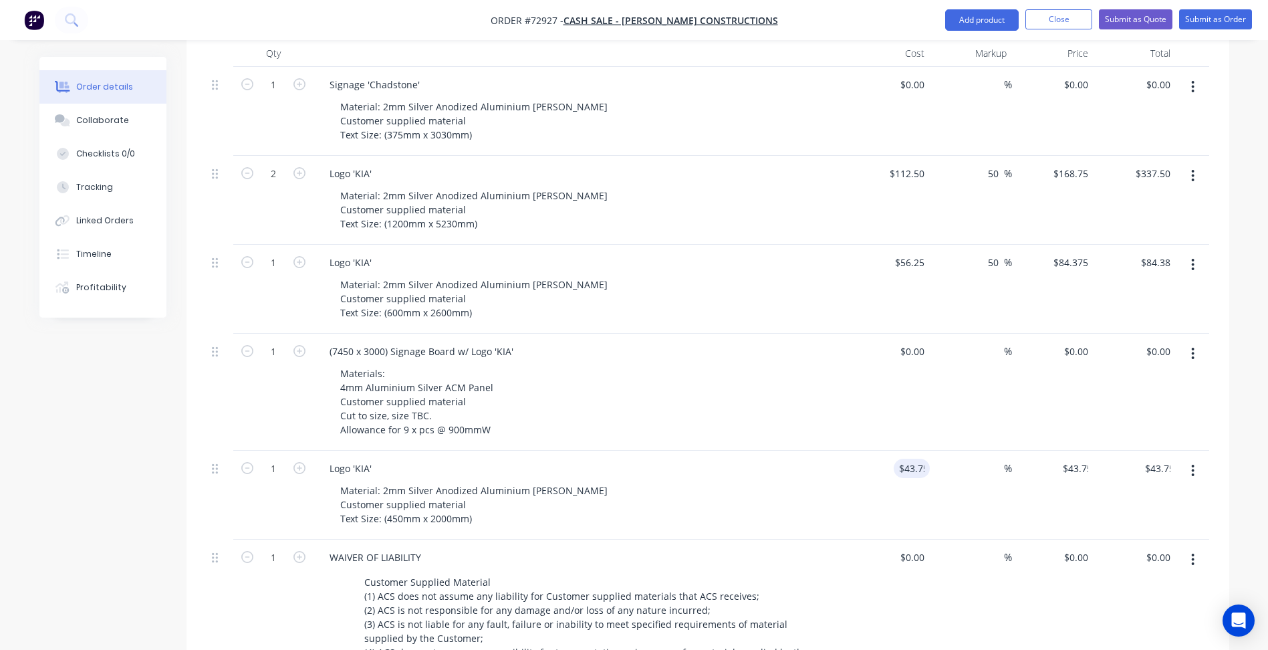
click at [980, 450] on div "%" at bounding box center [971, 494] width 82 height 89
click at [991, 458] on input at bounding box center [995, 467] width 15 height 19
type input "50"
type input "$65.625"
type input "$65.63"
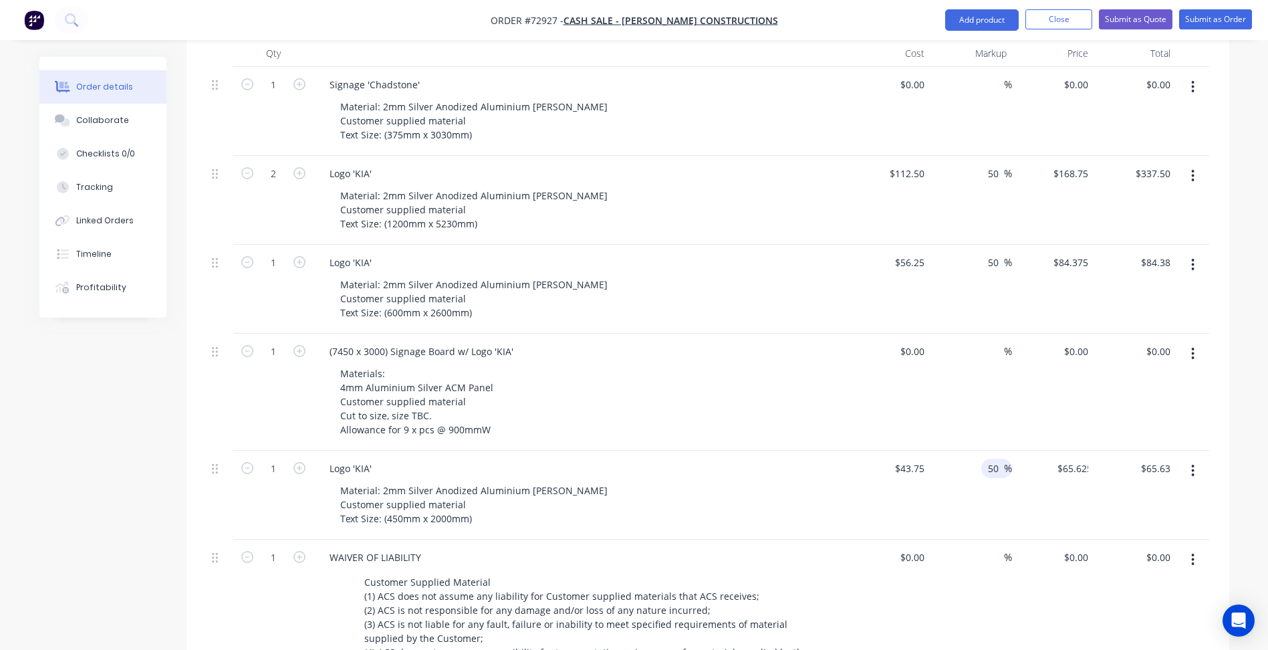
click at [214, 539] on div at bounding box center [219, 618] width 27 height 159
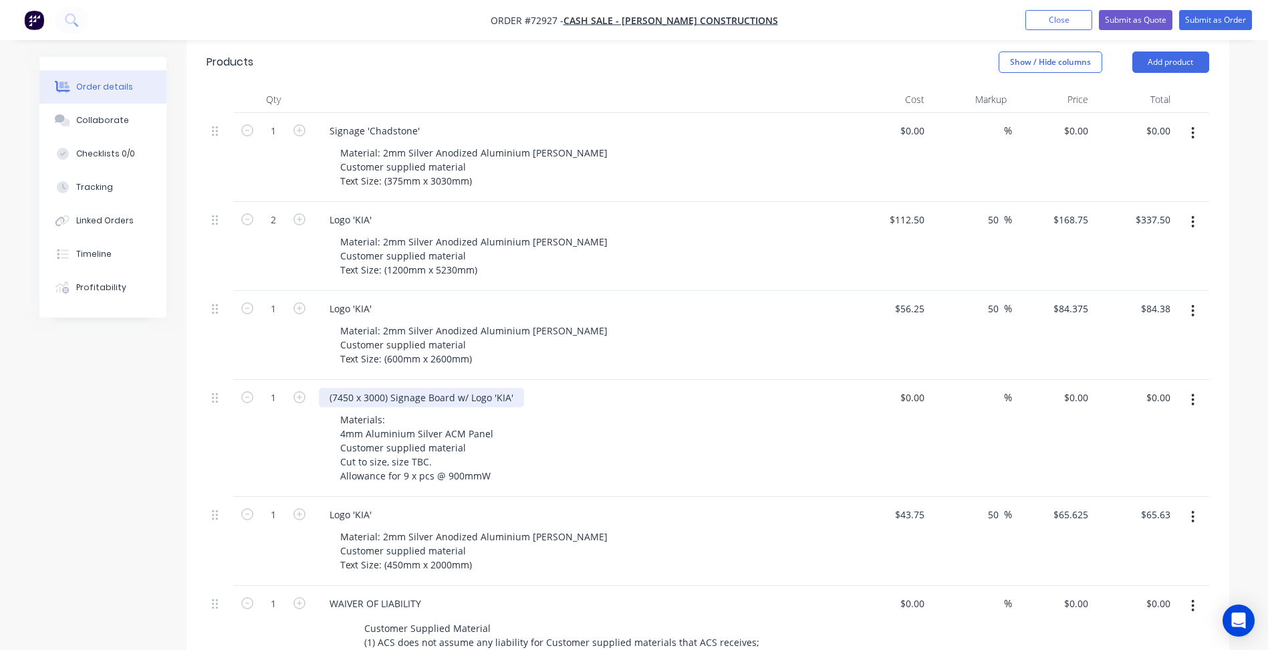
scroll to position [334, 0]
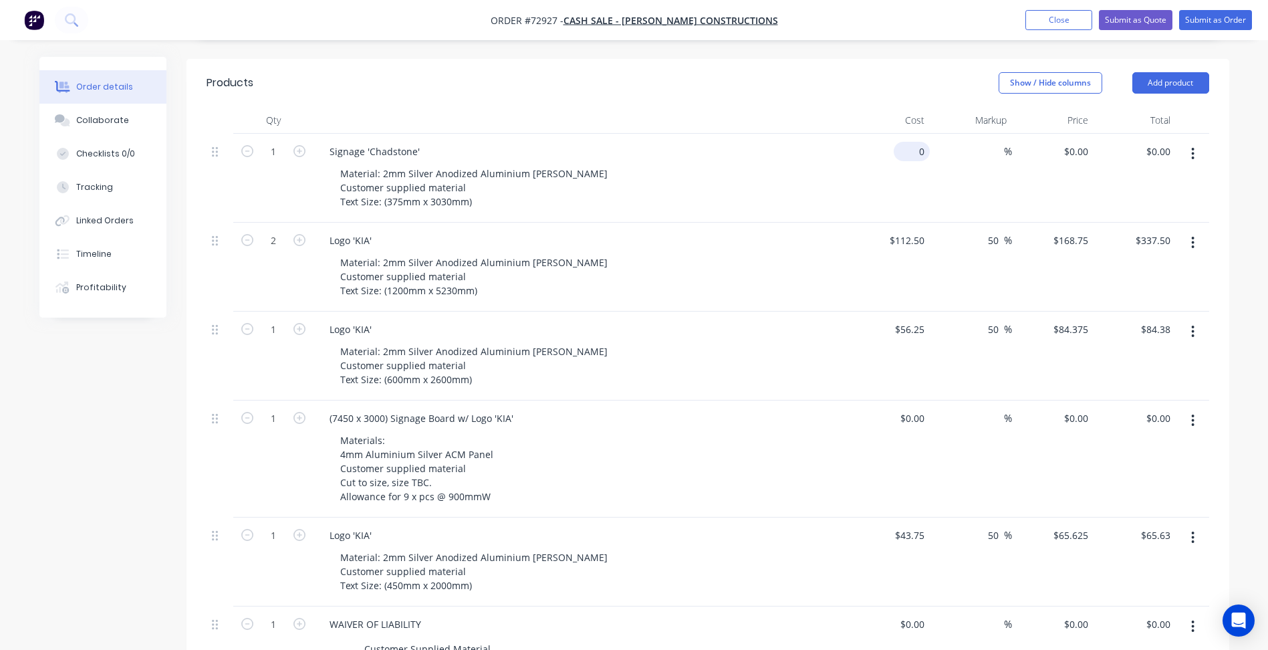
click at [915, 142] on input "0" at bounding box center [914, 151] width 31 height 19
type input "$93.75"
click at [987, 142] on div "%" at bounding box center [997, 151] width 29 height 19
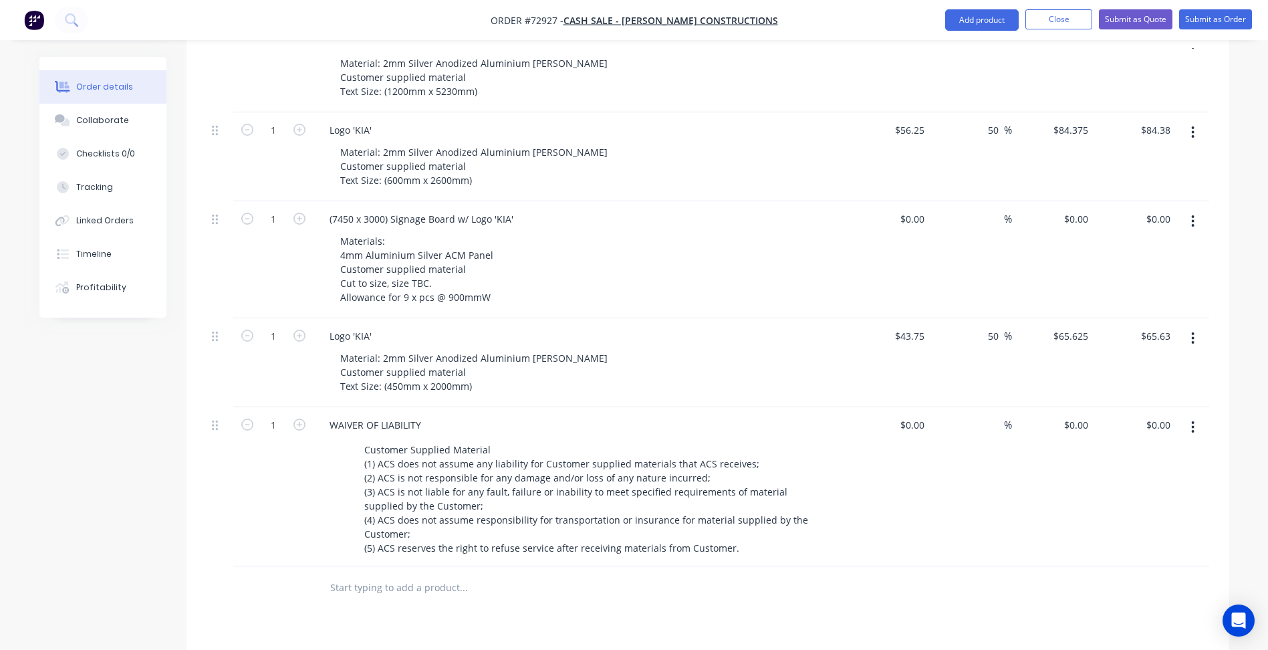
scroll to position [535, 0]
type input "50"
type input "$140.625"
type input "$140.63"
click at [983, 204] on div "%" at bounding box center [971, 258] width 82 height 117
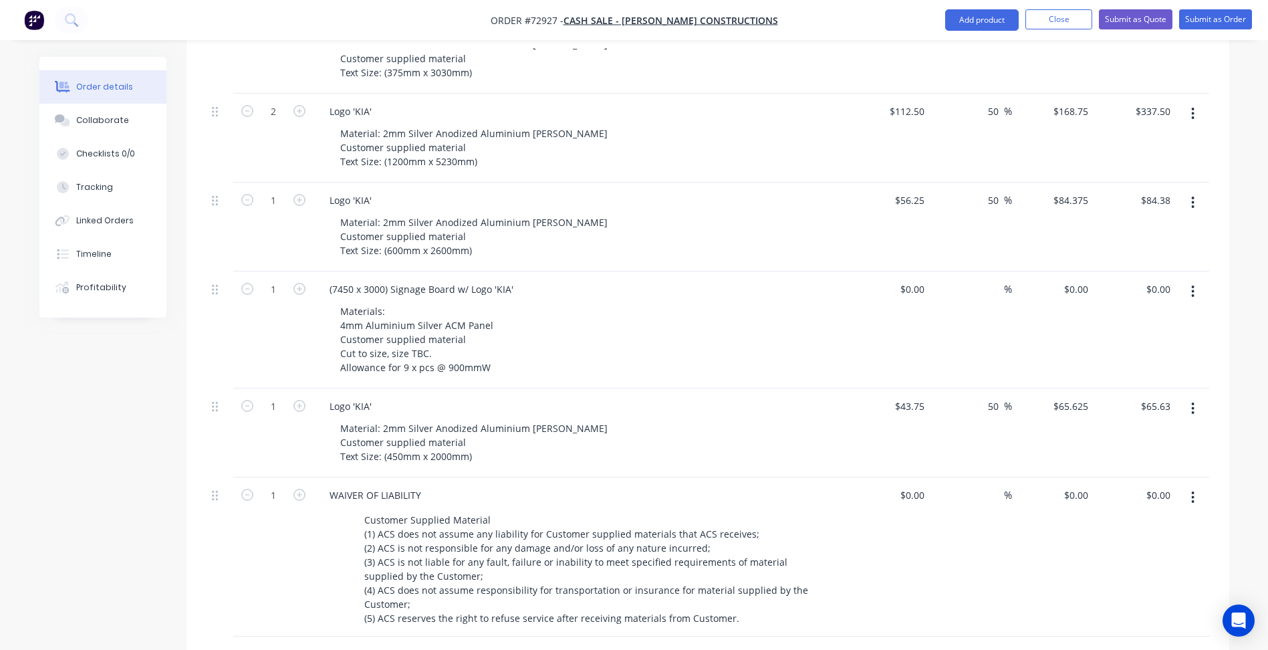
scroll to position [468, 0]
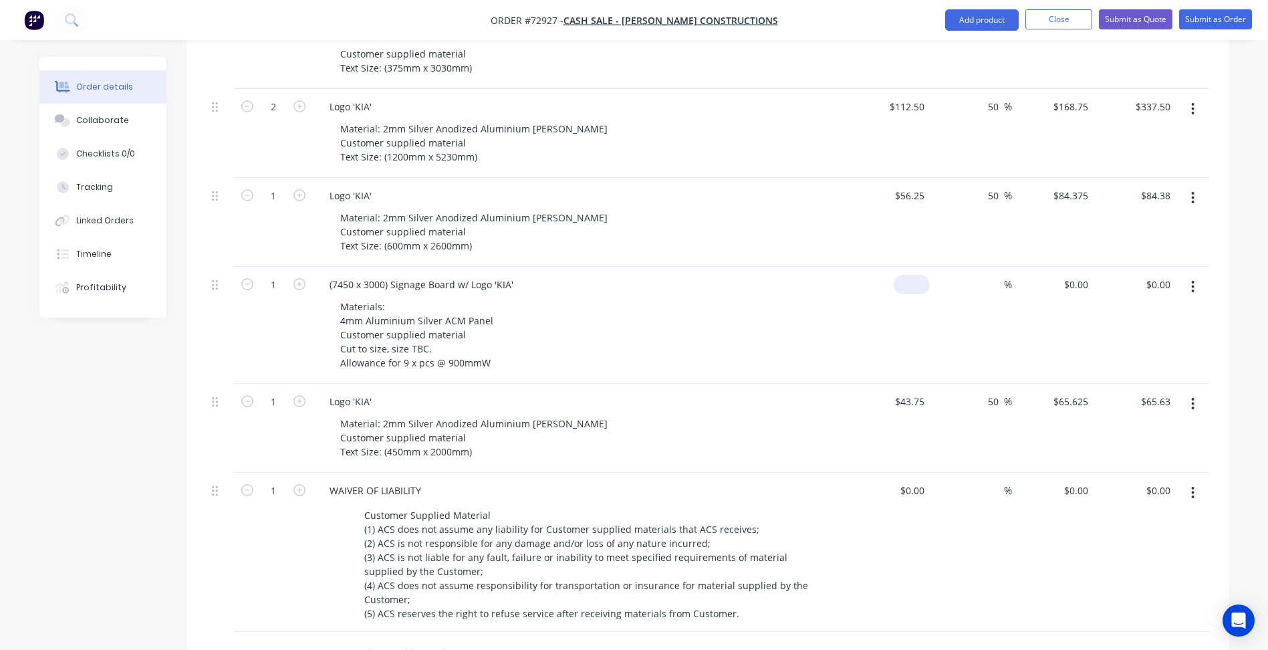
click at [917, 275] on input at bounding box center [914, 284] width 31 height 19
type input "$150.00"
click at [994, 275] on input at bounding box center [995, 284] width 15 height 19
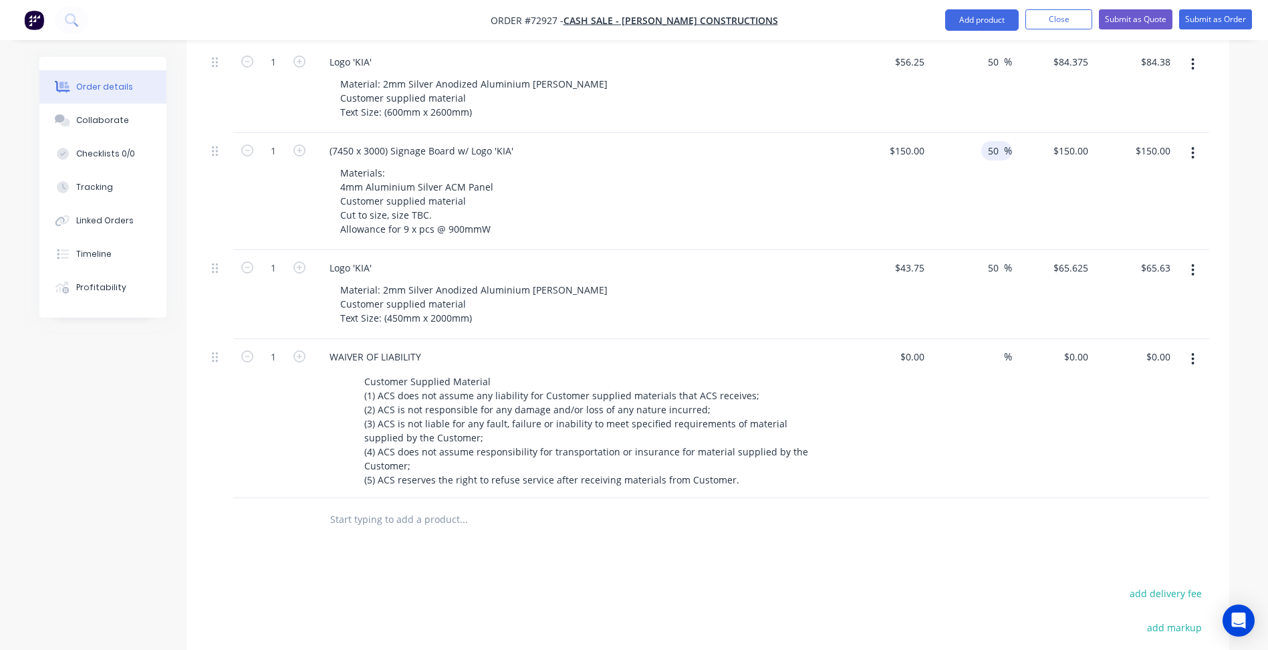
type input "50"
type input "$225.00"
click at [176, 460] on div "Created by [PERSON_NAME] Created [DATE] Required [DATE] Assigned to Add team me…" at bounding box center [634, 168] width 1190 height 1427
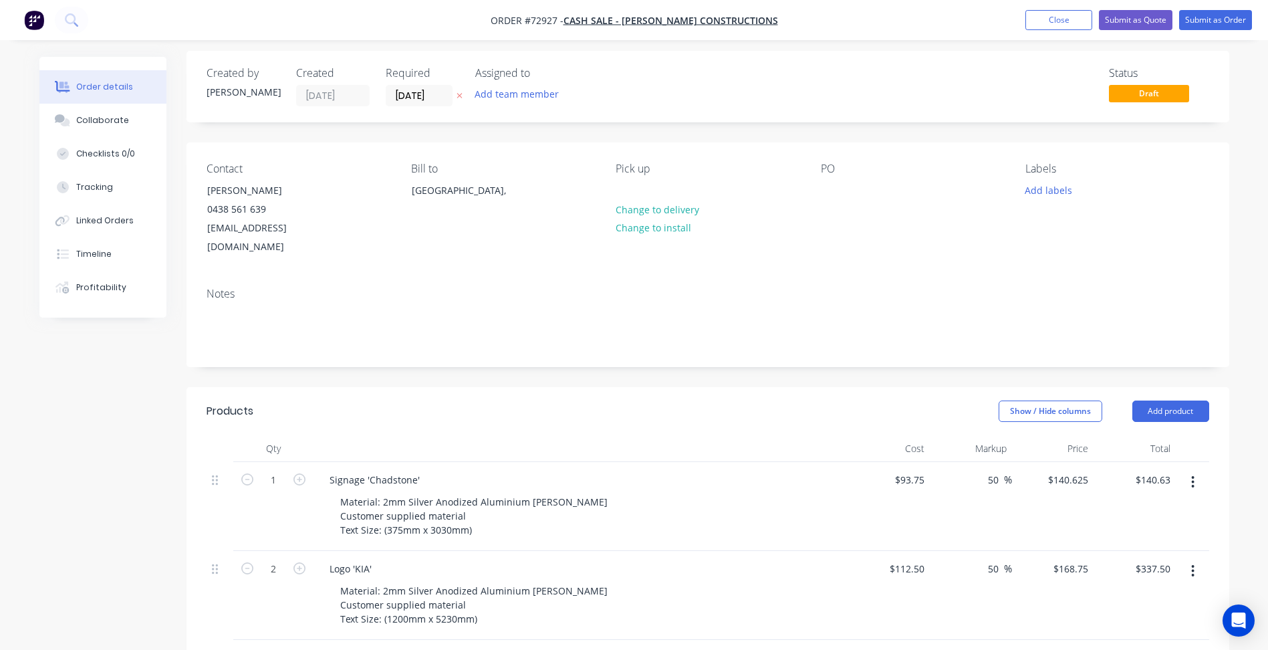
scroll to position [0, 0]
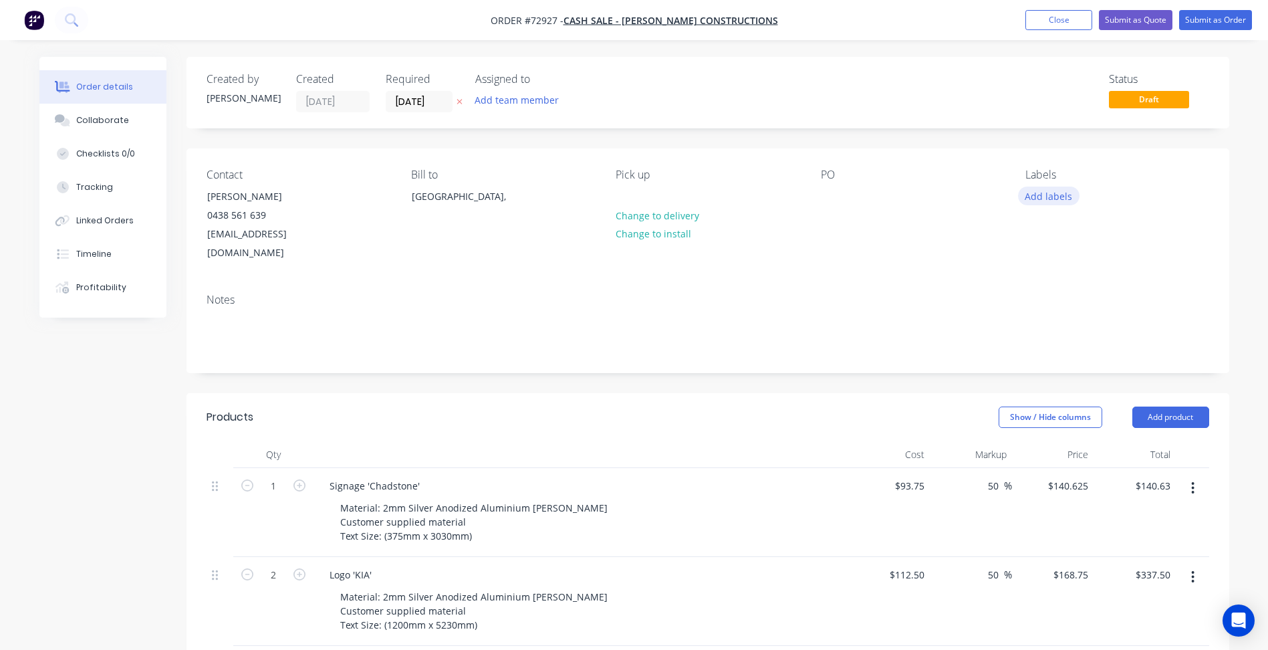
click at [1039, 197] on button "Add labels" at bounding box center [1048, 195] width 61 height 18
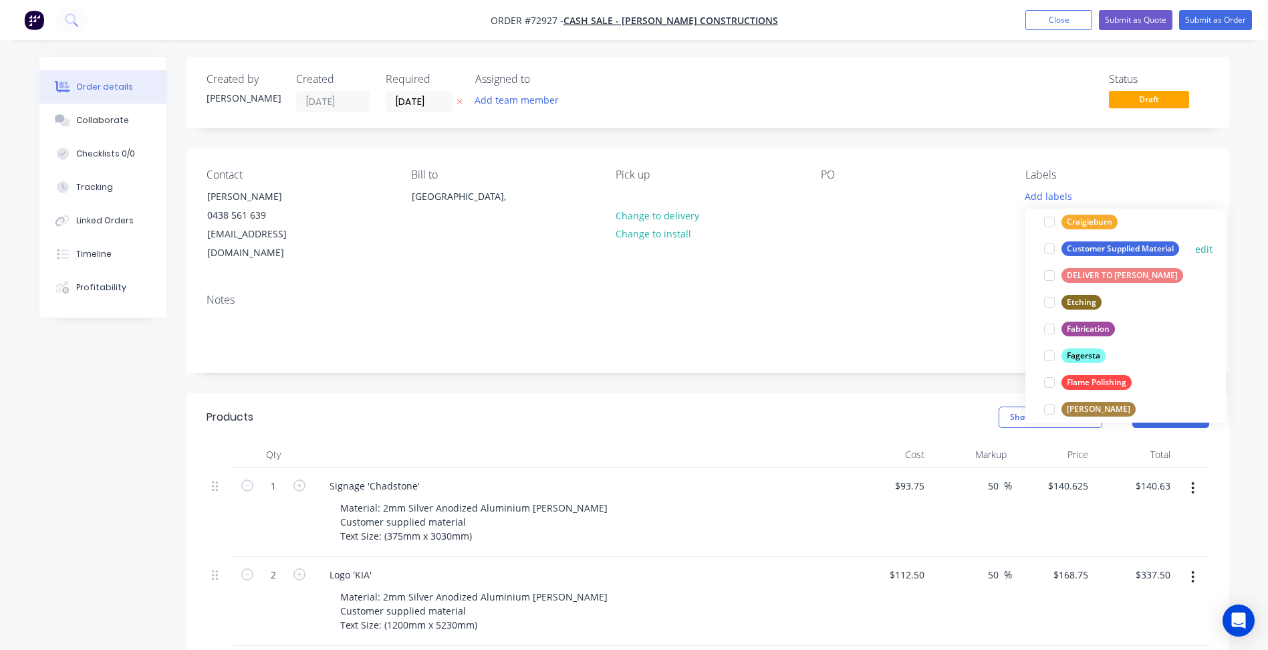
click at [1047, 253] on div at bounding box center [1049, 248] width 27 height 27
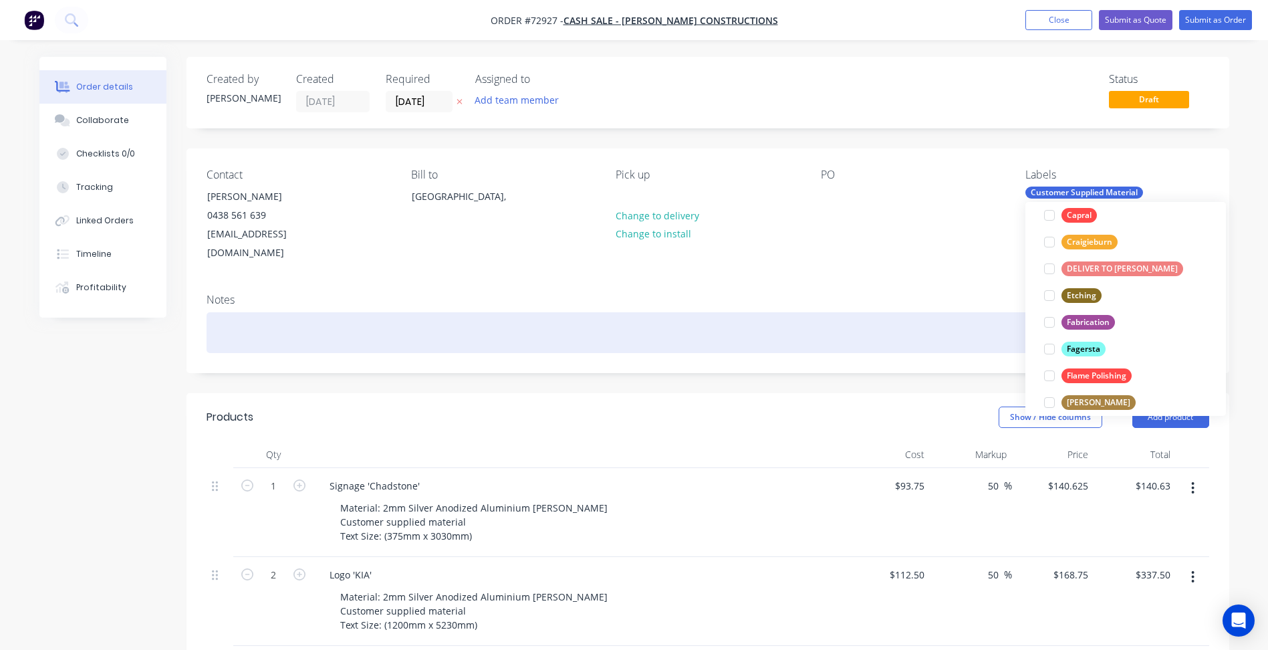
scroll to position [67, 0]
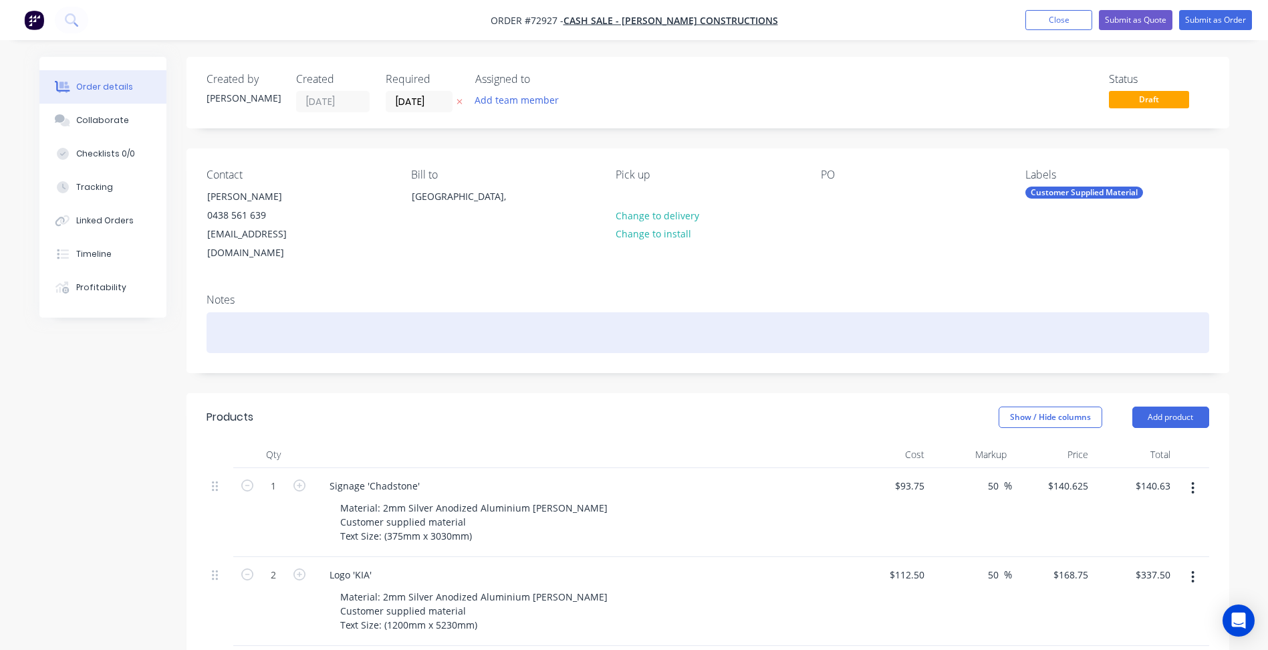
click at [918, 312] on div at bounding box center [707, 332] width 1002 height 41
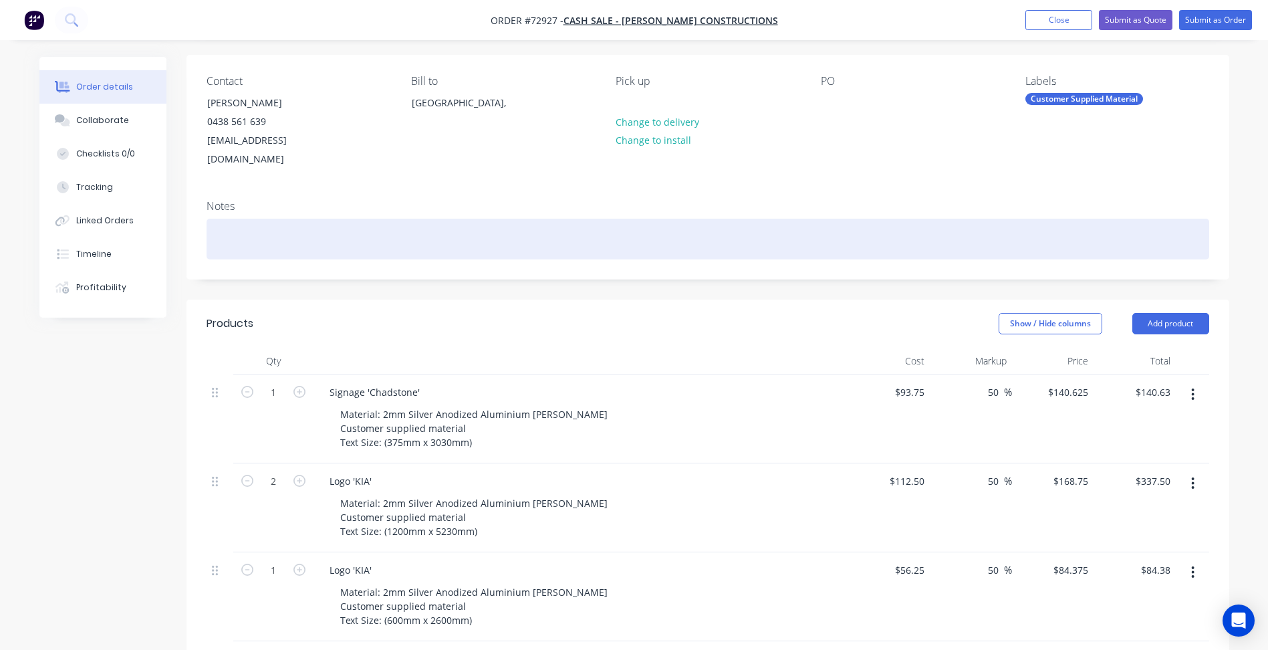
scroll to position [267, 0]
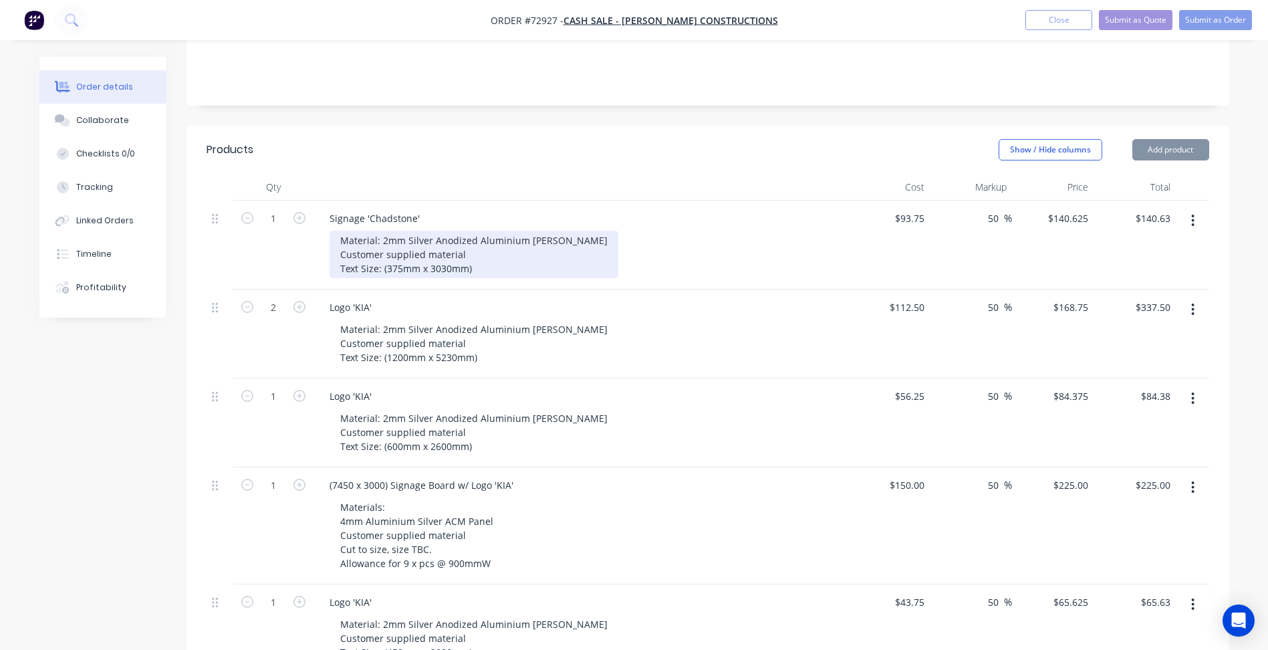
click at [463, 244] on div "Material: 2mm Silver Anodized Aluminium [PERSON_NAME] Customer supplied materia…" at bounding box center [473, 254] width 289 height 47
click at [476, 246] on div "Material: 2mm Silver Anodized Aluminium [PERSON_NAME] Customer supplied materia…" at bounding box center [473, 254] width 289 height 47
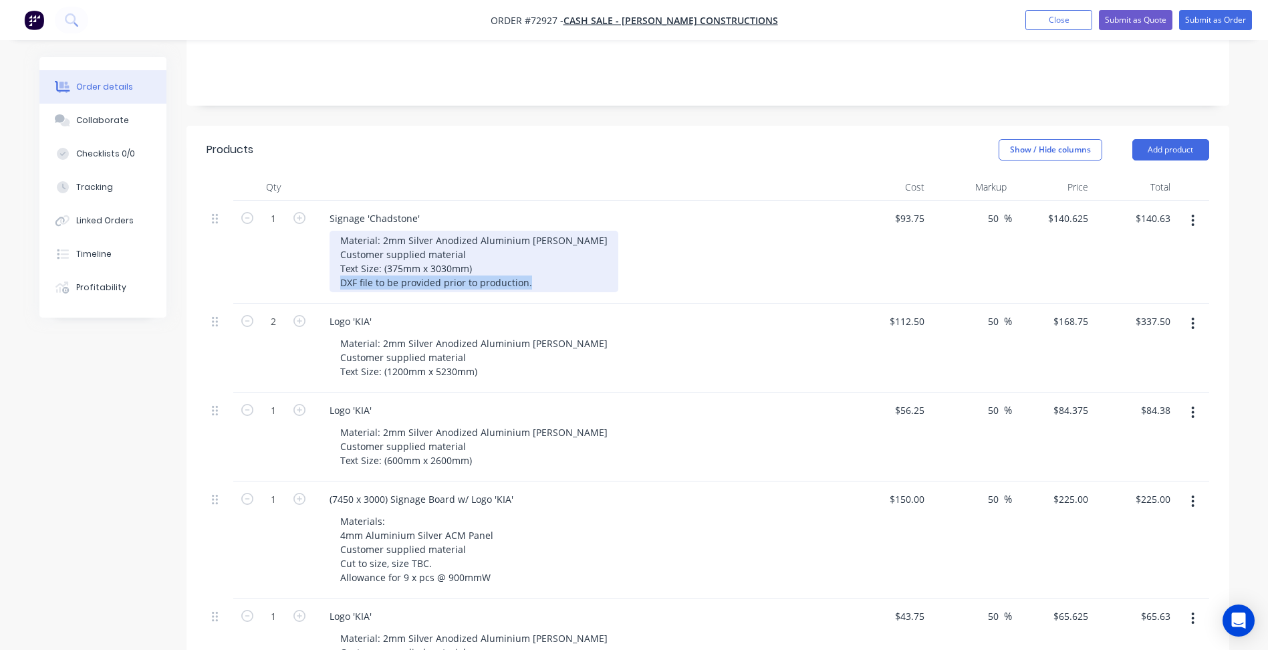
copy div "DXF file to be provided prior to production."
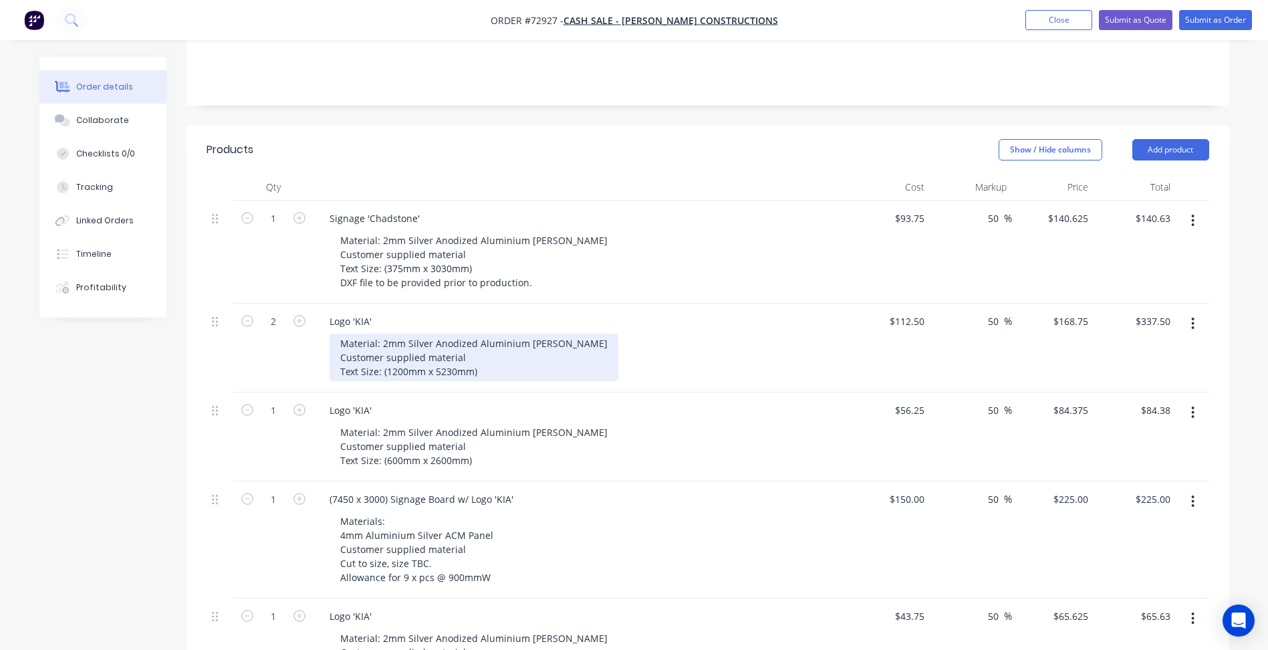
click at [489, 354] on div "Material: 2mm Silver Anodized Aluminium [PERSON_NAME] Customer supplied materia…" at bounding box center [473, 356] width 289 height 47
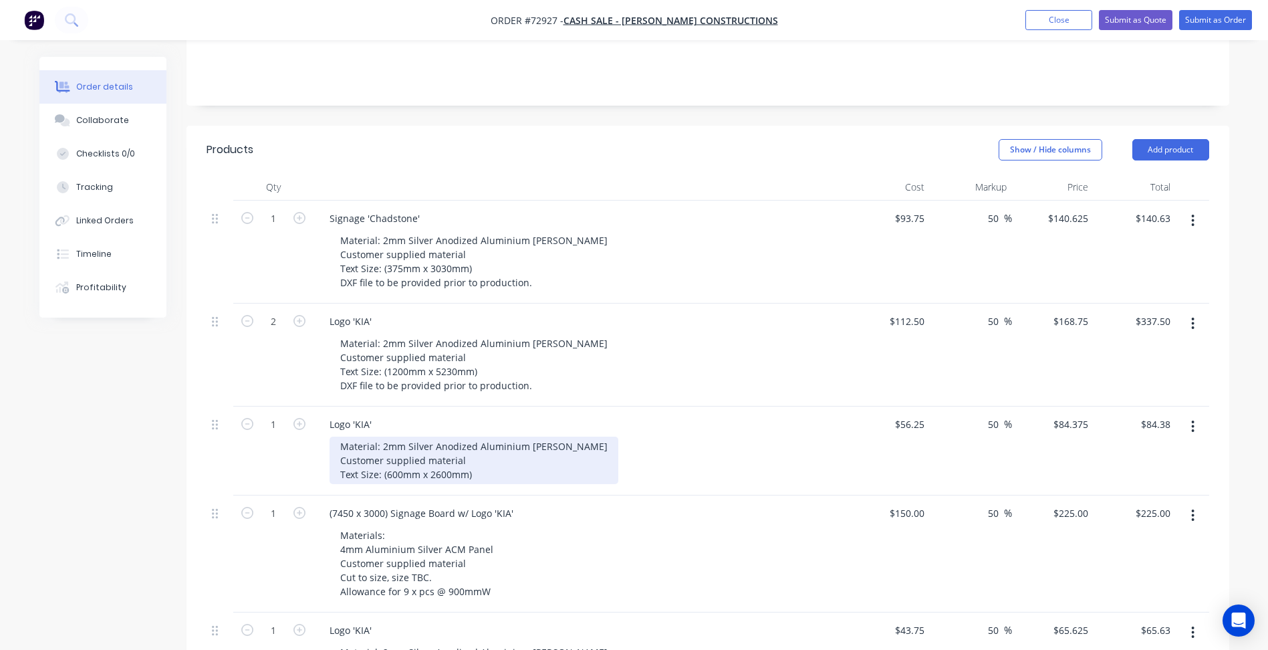
click at [473, 459] on div "Material: 2mm Silver Anodized Aluminium [PERSON_NAME] Customer supplied materia…" at bounding box center [473, 459] width 289 height 47
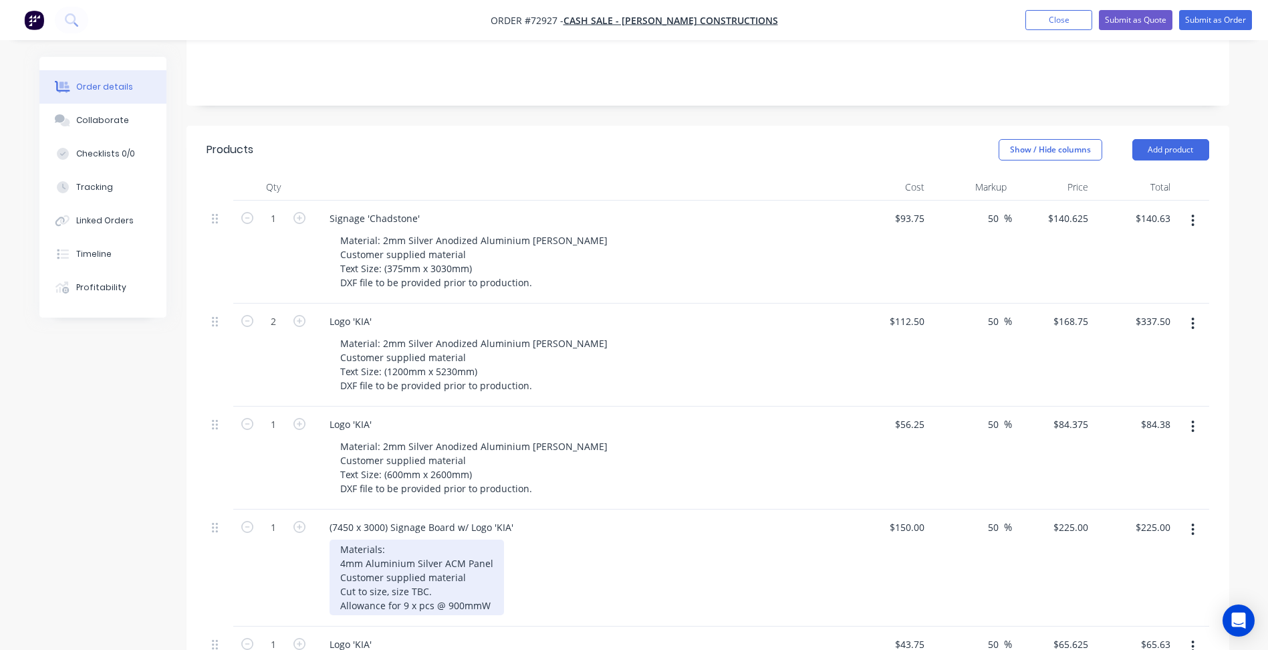
click at [490, 585] on div "Materials: 4mm Aluminium Silver ACM Panel Customer supplied material Cut to siz…" at bounding box center [416, 577] width 174 height 76
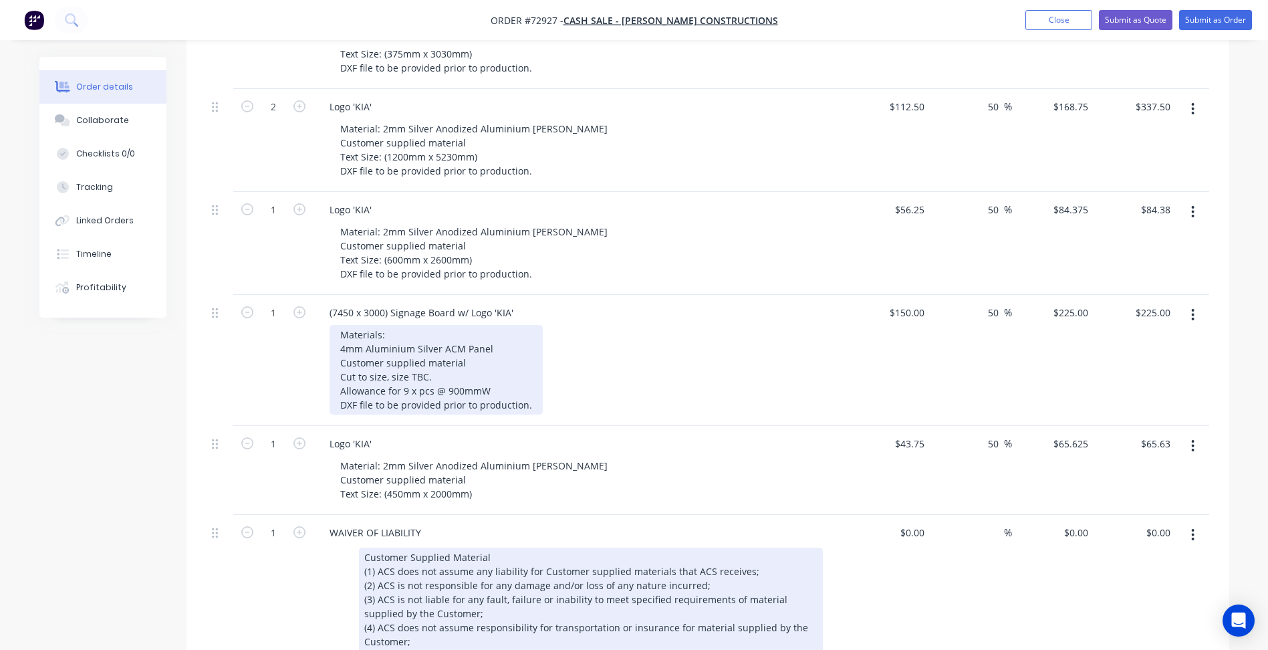
scroll to position [535, 0]
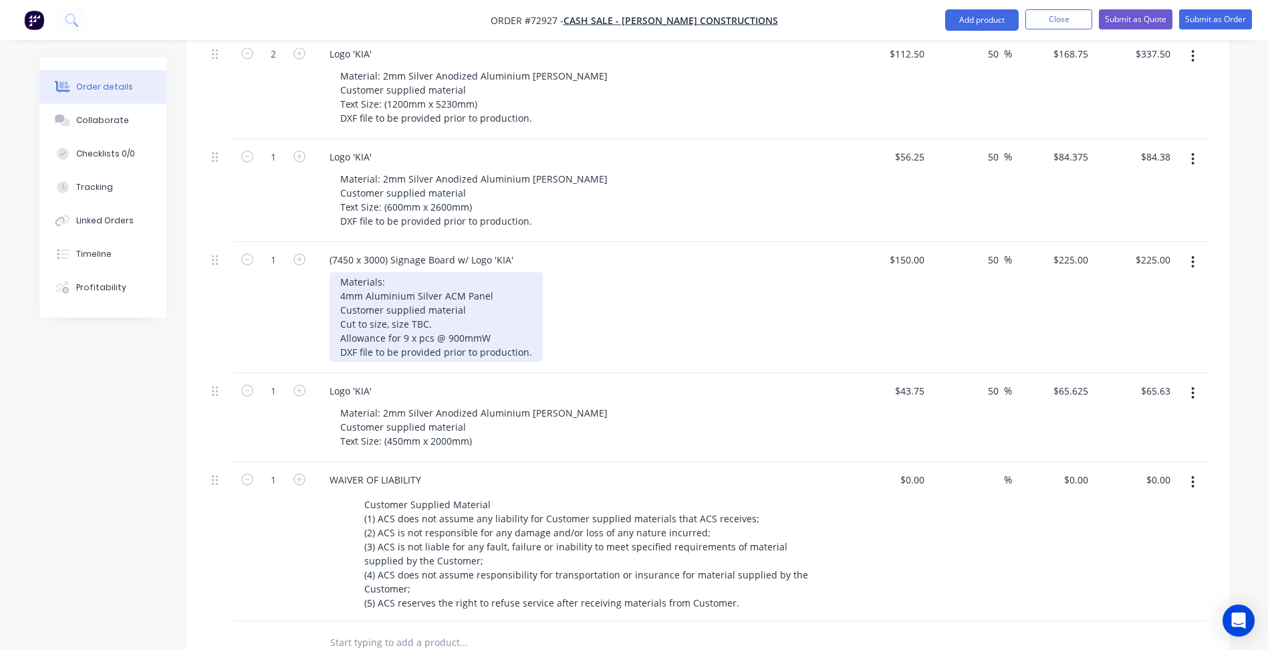
click at [528, 330] on div "Materials: 4mm Aluminium Silver ACM Panel Customer supplied material Cut to siz…" at bounding box center [435, 317] width 213 height 90
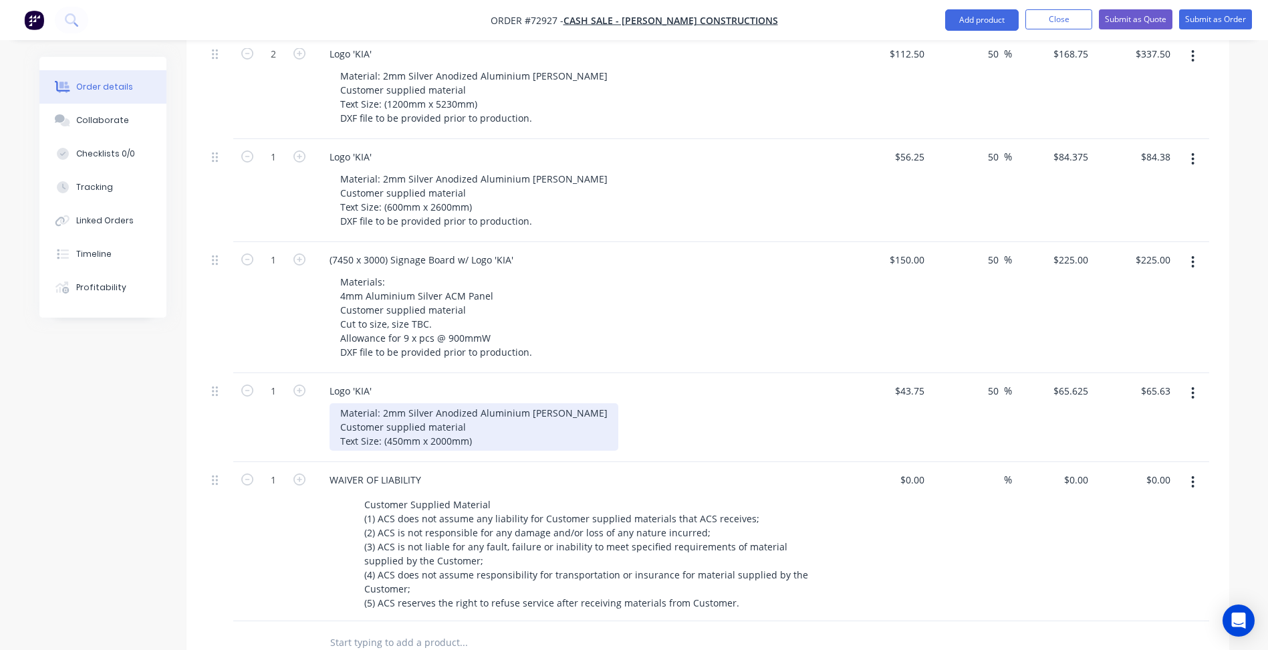
click at [495, 418] on div "Material: 2mm Silver Anodized Aluminium [PERSON_NAME] Customer supplied materia…" at bounding box center [473, 426] width 289 height 47
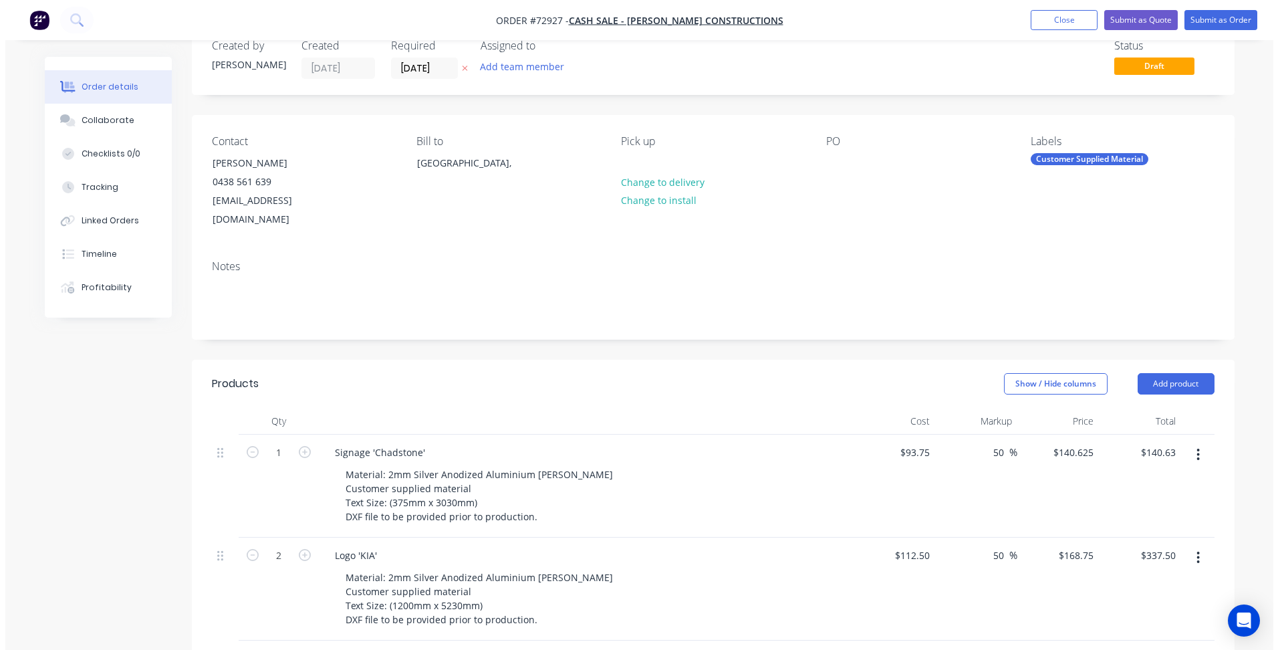
scroll to position [0, 0]
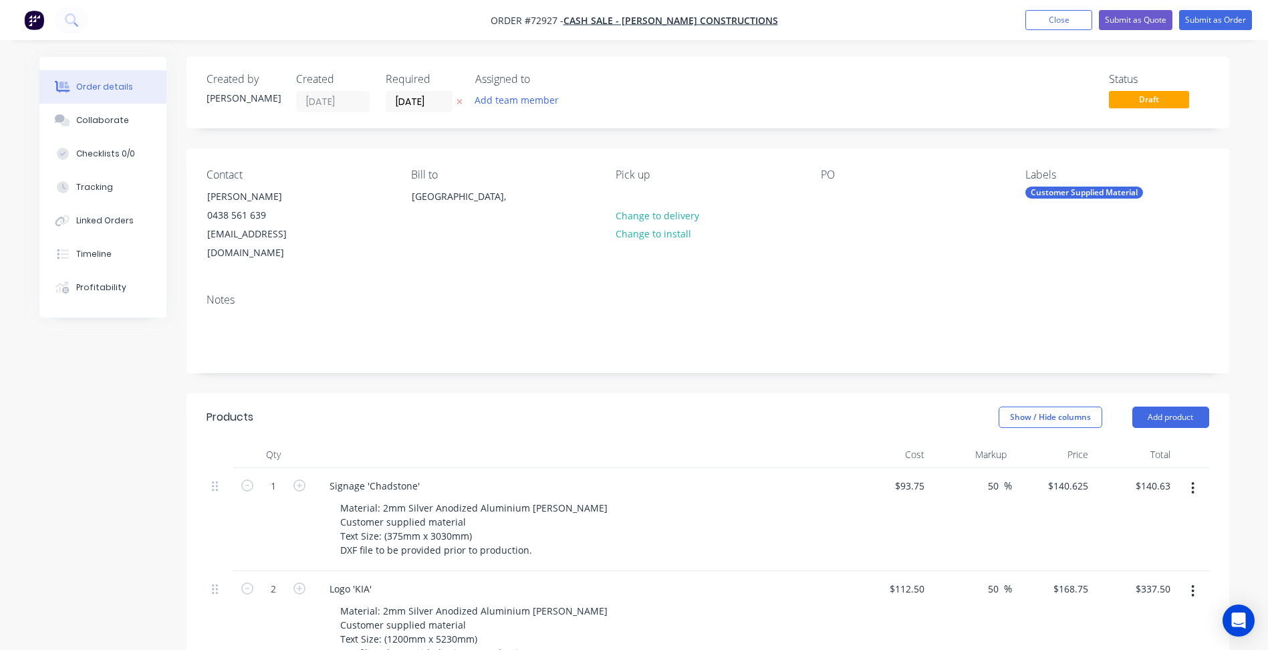
click at [1132, 22] on button "Submit as Quote" at bounding box center [1136, 20] width 74 height 20
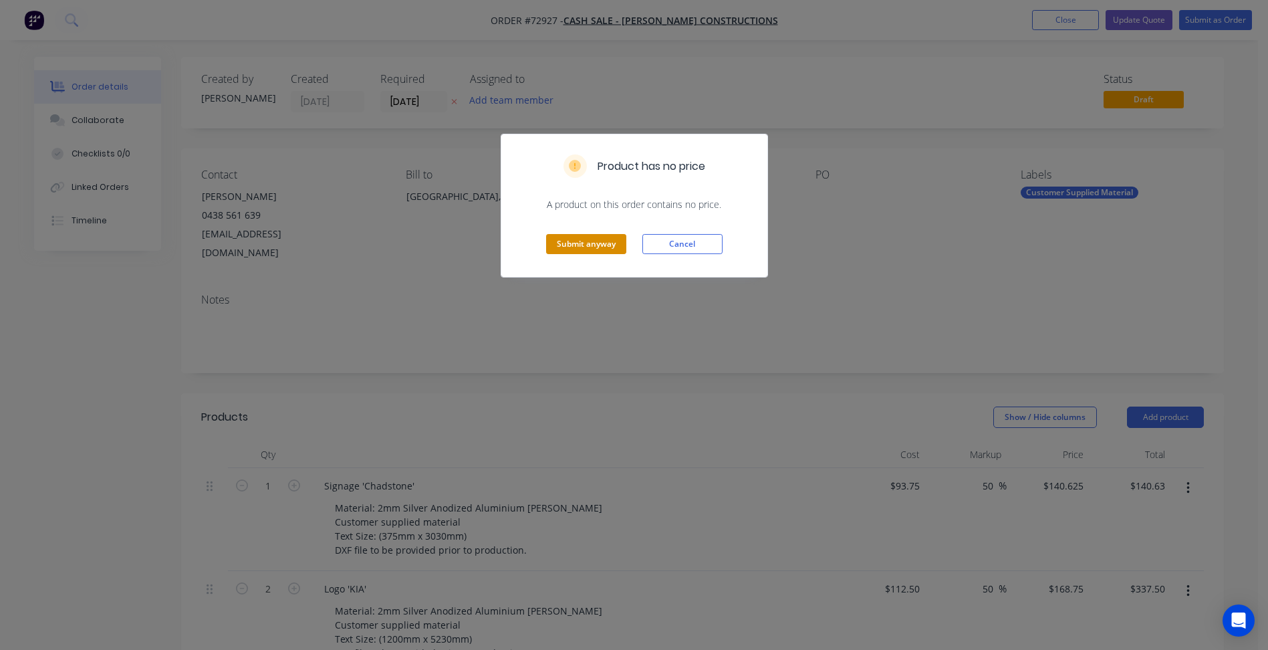
click at [587, 248] on button "Submit anyway" at bounding box center [586, 244] width 80 height 20
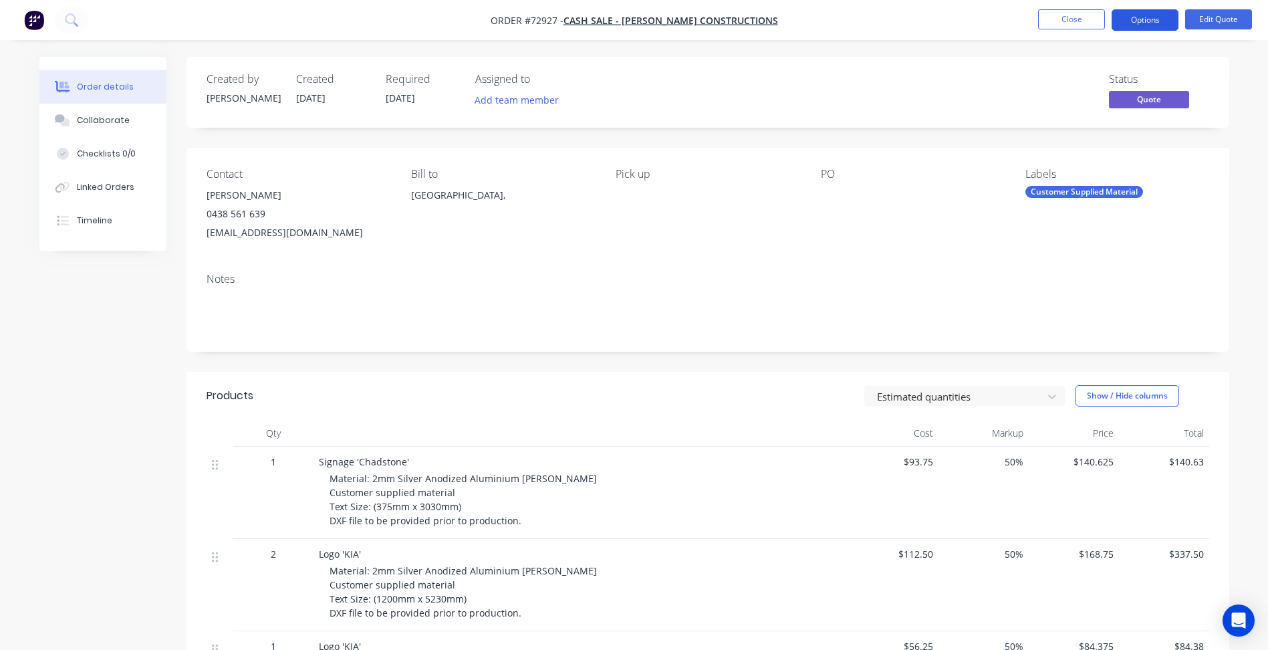
click at [1145, 23] on button "Options" at bounding box center [1144, 19] width 67 height 21
drag, startPoint x: 659, startPoint y: 277, endPoint x: 628, endPoint y: 268, distance: 32.6
click at [658, 279] on div "Notes" at bounding box center [707, 307] width 1042 height 90
drag, startPoint x: 393, startPoint y: 91, endPoint x: 414, endPoint y: 96, distance: 21.9
click at [394, 92] on div "Required [DATE]" at bounding box center [423, 92] width 74 height 39
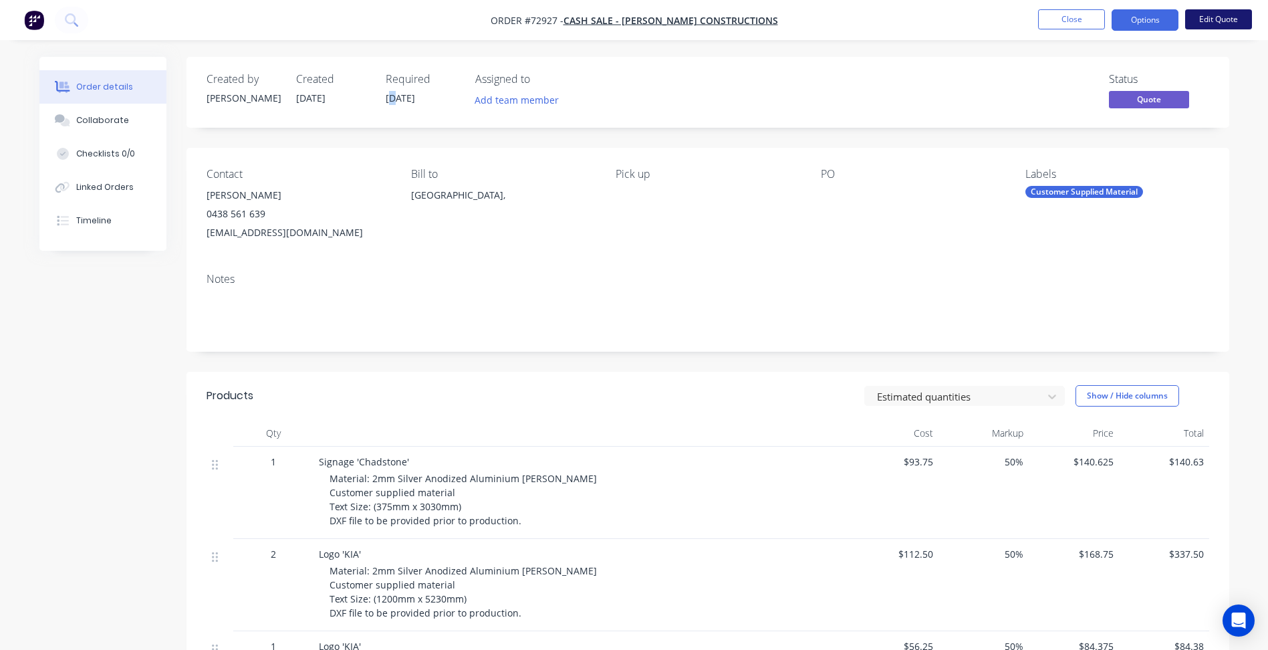
click at [1240, 19] on button "Edit Quote" at bounding box center [1218, 19] width 67 height 20
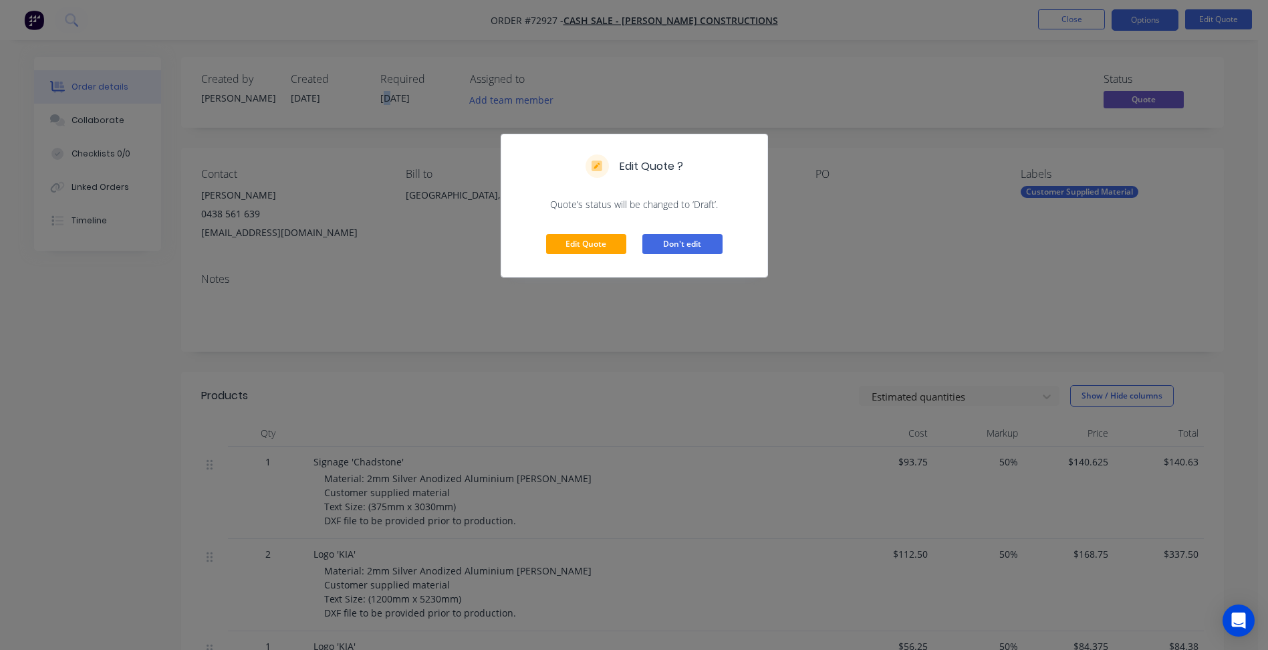
click at [692, 248] on button "Don't edit" at bounding box center [682, 244] width 80 height 20
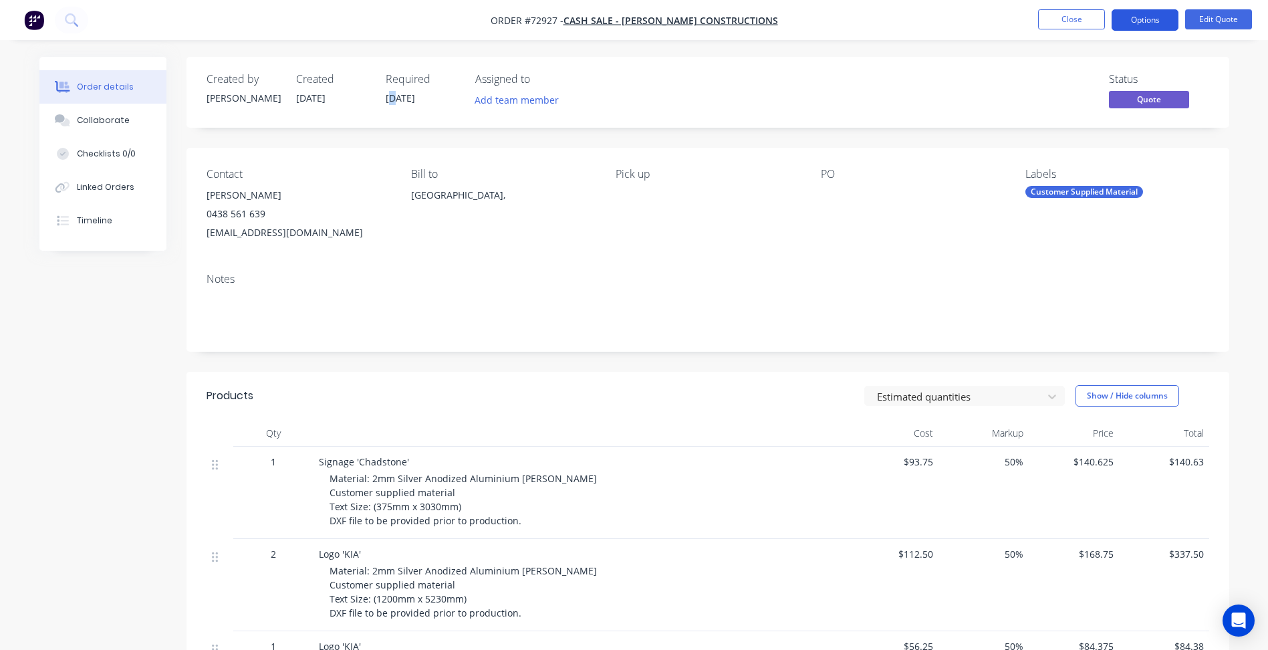
click at [1151, 22] on button "Options" at bounding box center [1144, 19] width 67 height 21
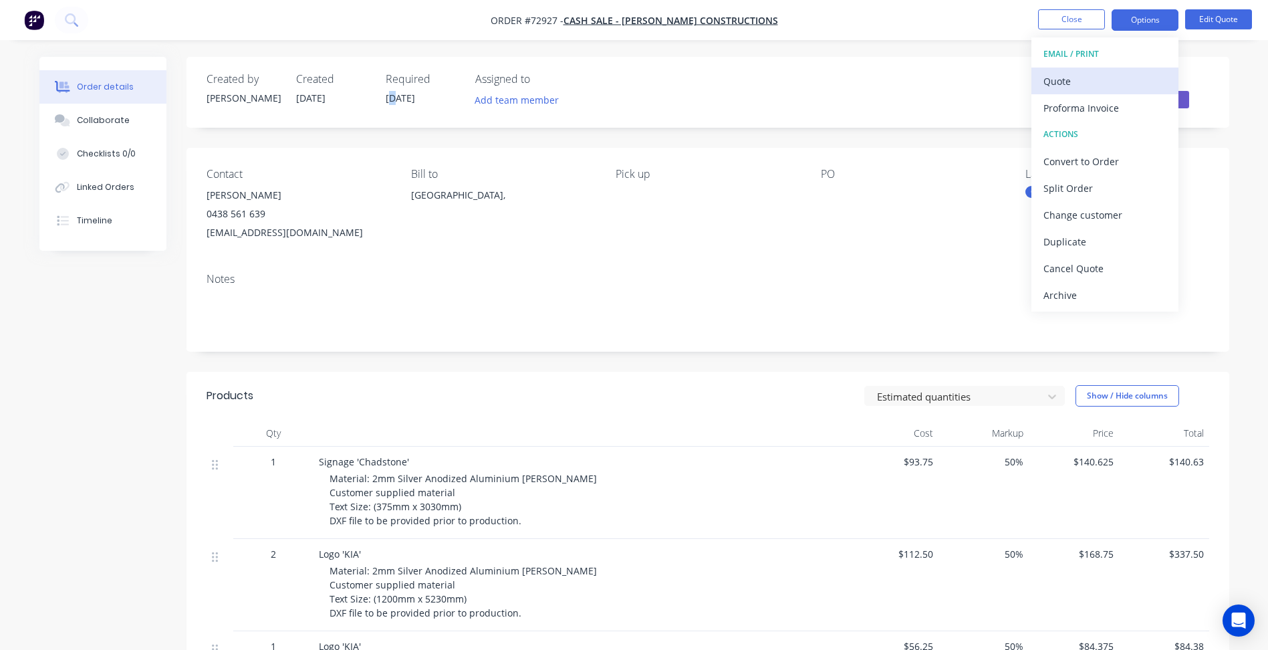
click at [1061, 84] on div "Quote" at bounding box center [1104, 81] width 123 height 19
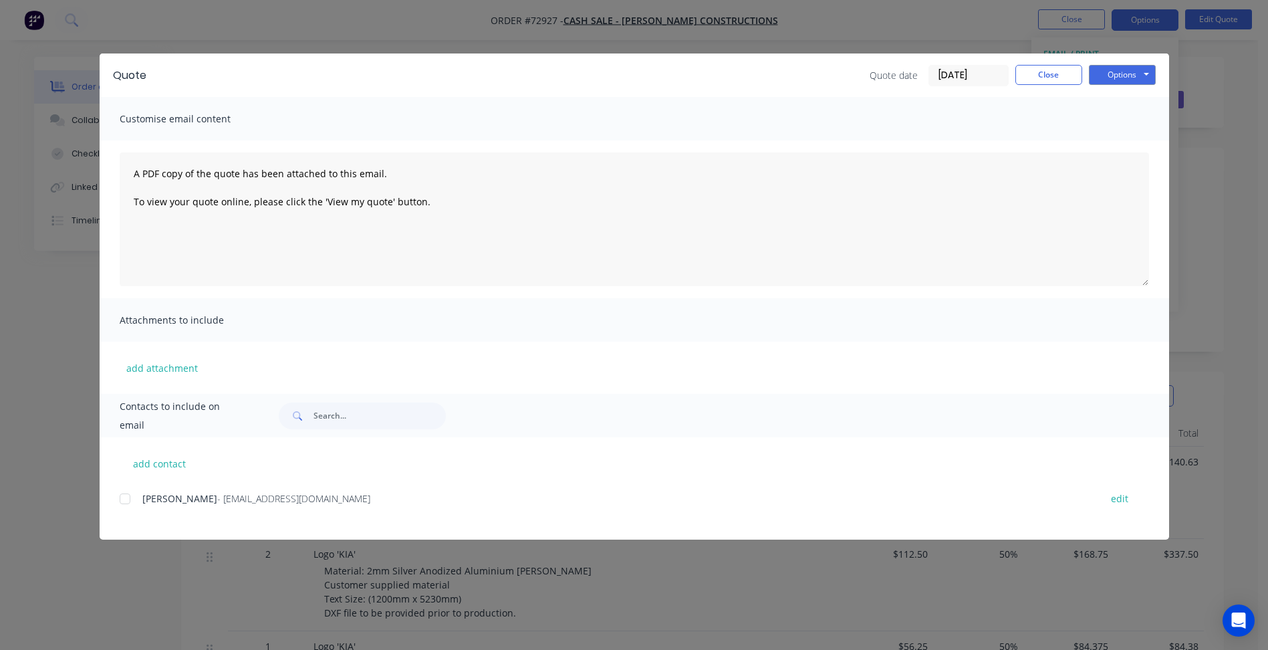
click at [1157, 76] on div "Quote Quote date [DATE] Close Options Preview Print Email" at bounding box center [634, 74] width 1069 height 43
click at [1147, 78] on button "Options" at bounding box center [1122, 75] width 67 height 20
click at [1121, 96] on button "Preview" at bounding box center [1132, 99] width 86 height 22
click at [1061, 72] on button "Close" at bounding box center [1048, 75] width 67 height 20
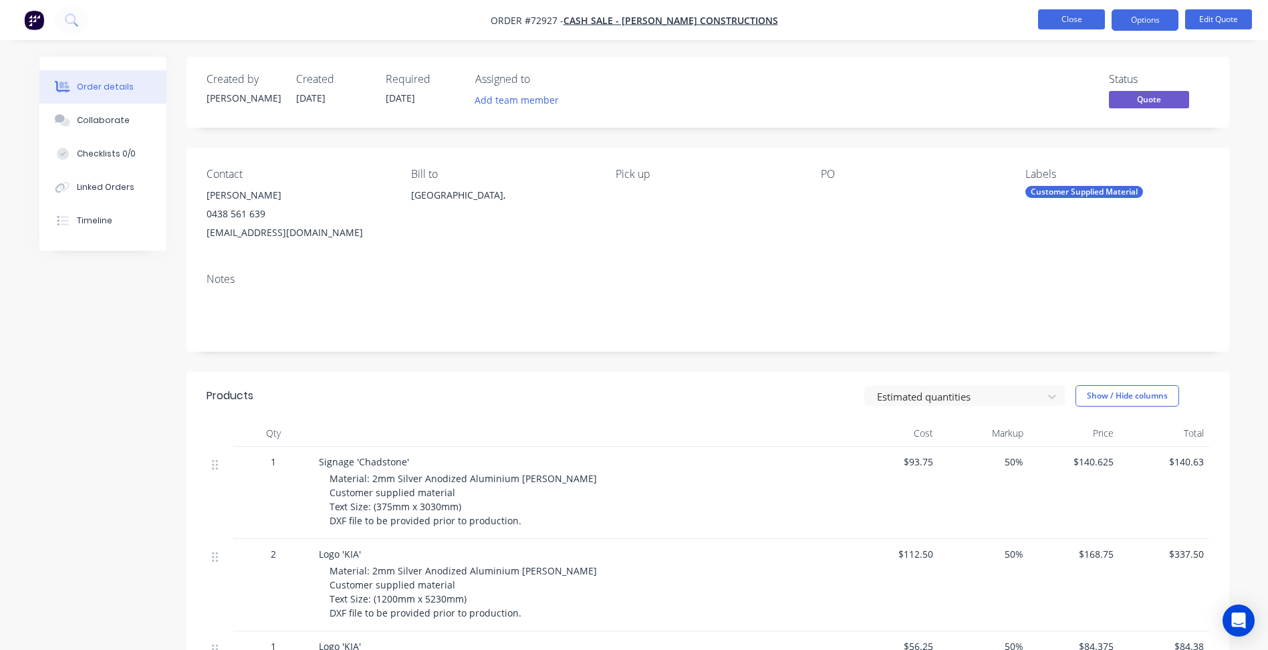
click at [1073, 19] on button "Close" at bounding box center [1071, 19] width 67 height 20
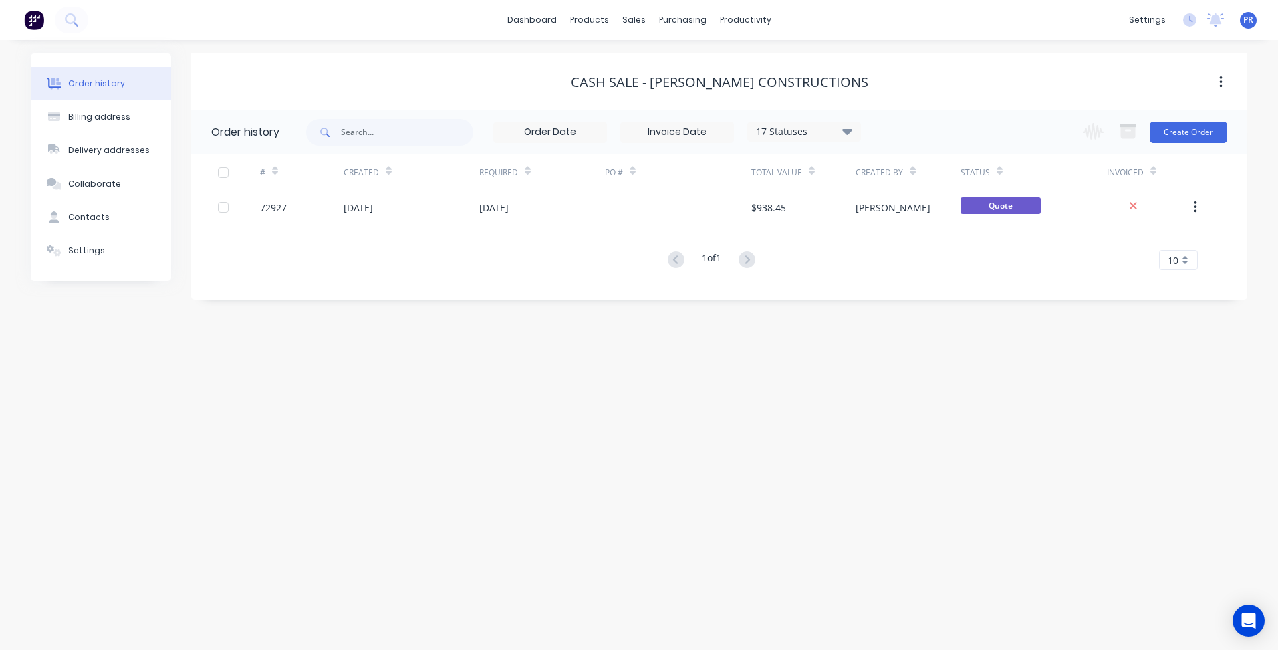
click at [826, 19] on div "dashboard products sales purchasing productivity dashboard products Product Cat…" at bounding box center [639, 20] width 1278 height 40
